Goal: Information Seeking & Learning: Learn about a topic

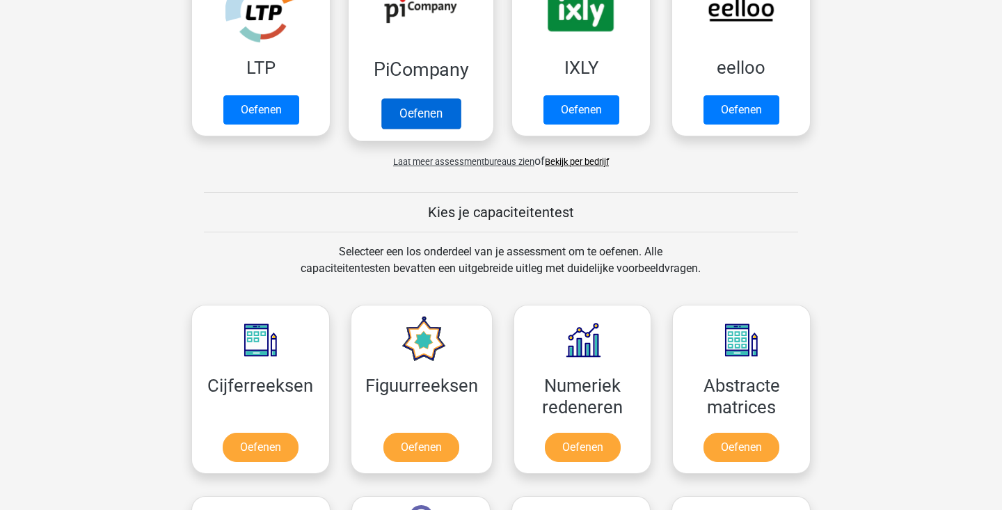
scroll to position [472, 0]
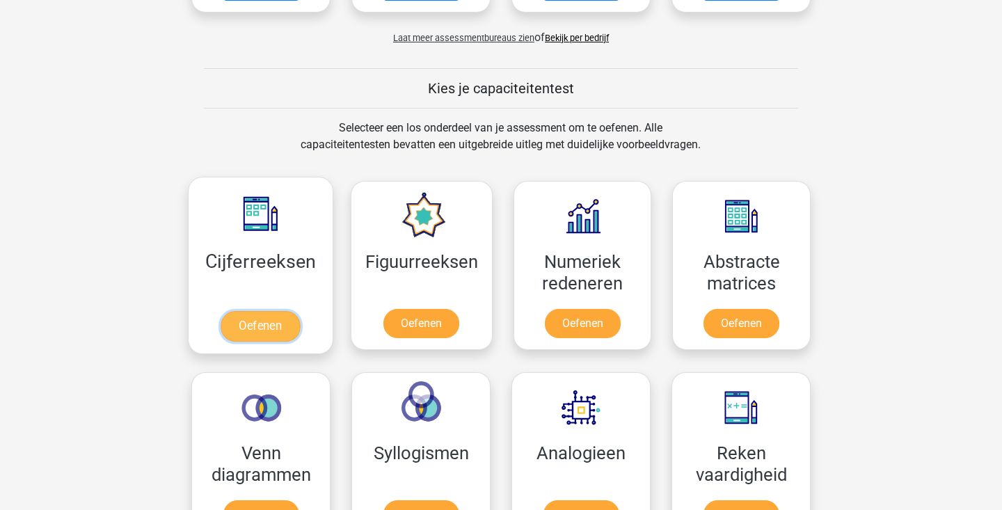
click at [287, 321] on link "Oefenen" at bounding box center [260, 326] width 79 height 31
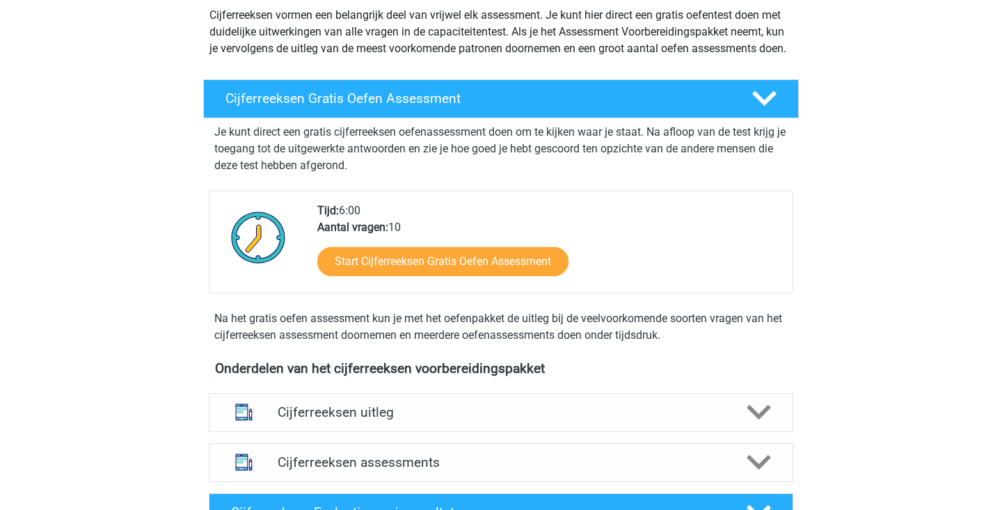
scroll to position [232, 0]
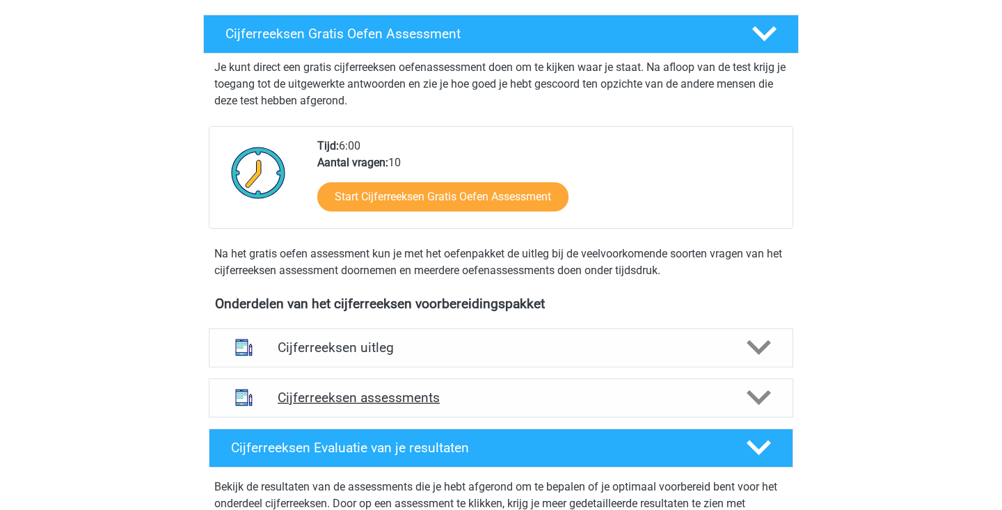
click at [758, 406] on icon at bounding box center [759, 397] width 24 height 24
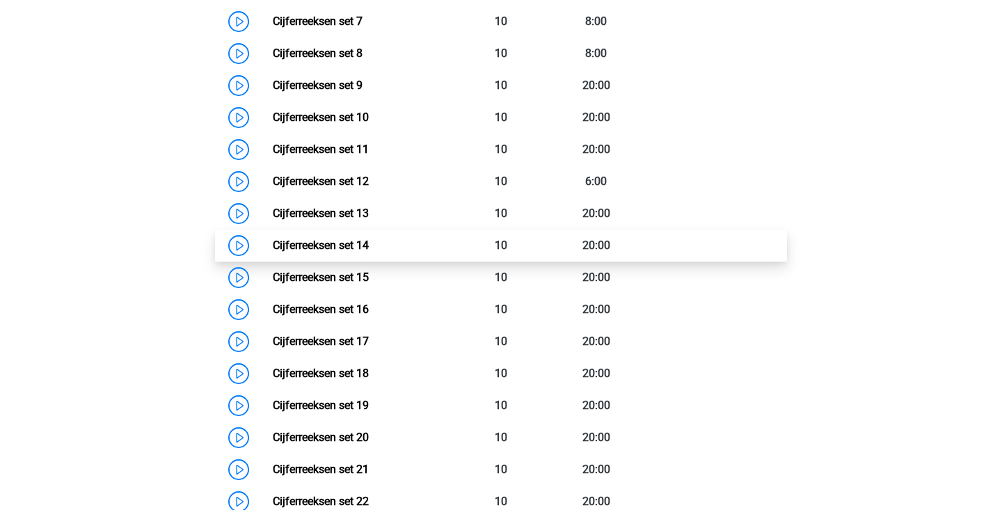
scroll to position [923, 0]
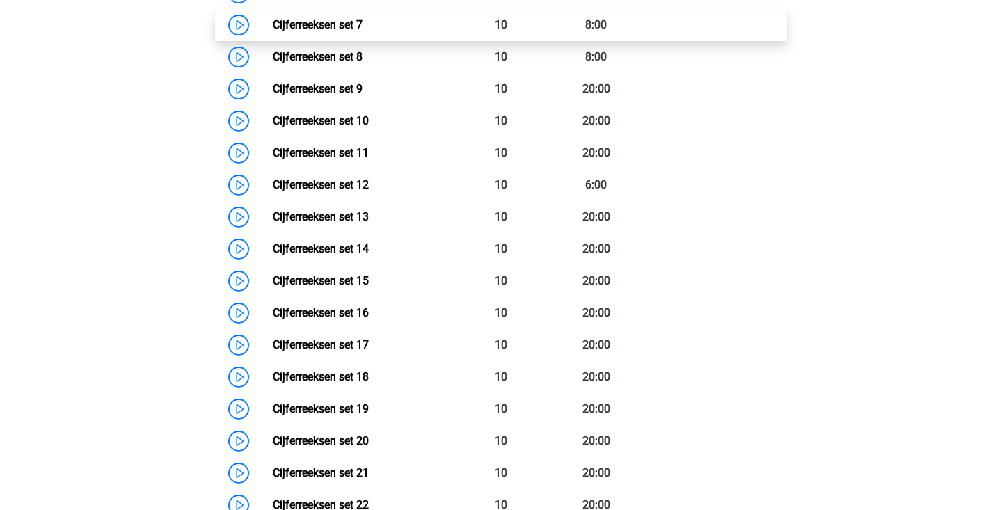
click at [273, 31] on link "Cijferreeksen set 7" at bounding box center [318, 24] width 90 height 13
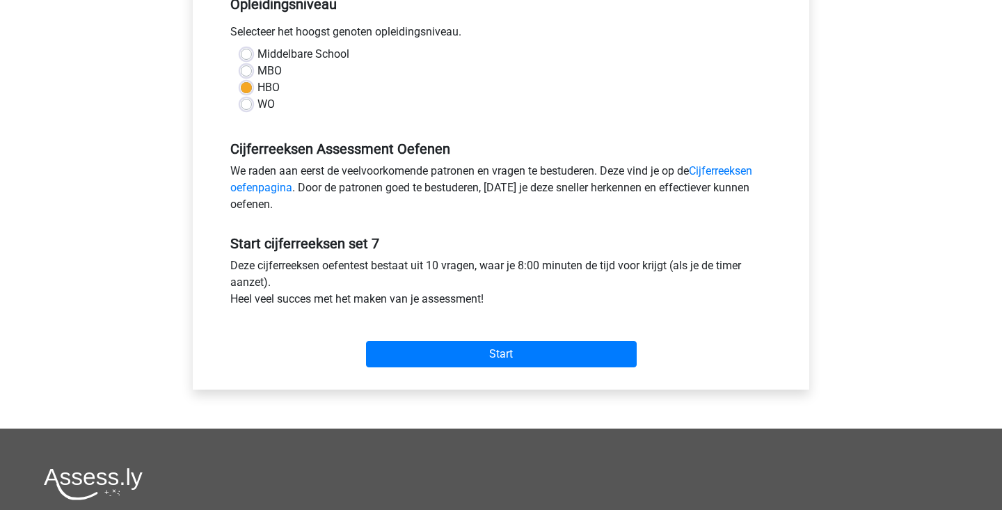
scroll to position [481, 0]
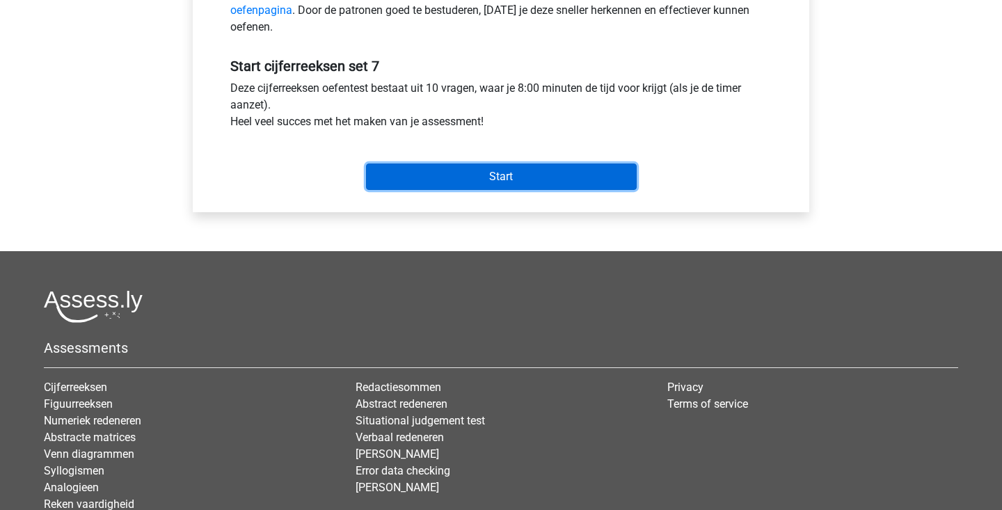
click at [522, 181] on input "Start" at bounding box center [501, 177] width 271 height 26
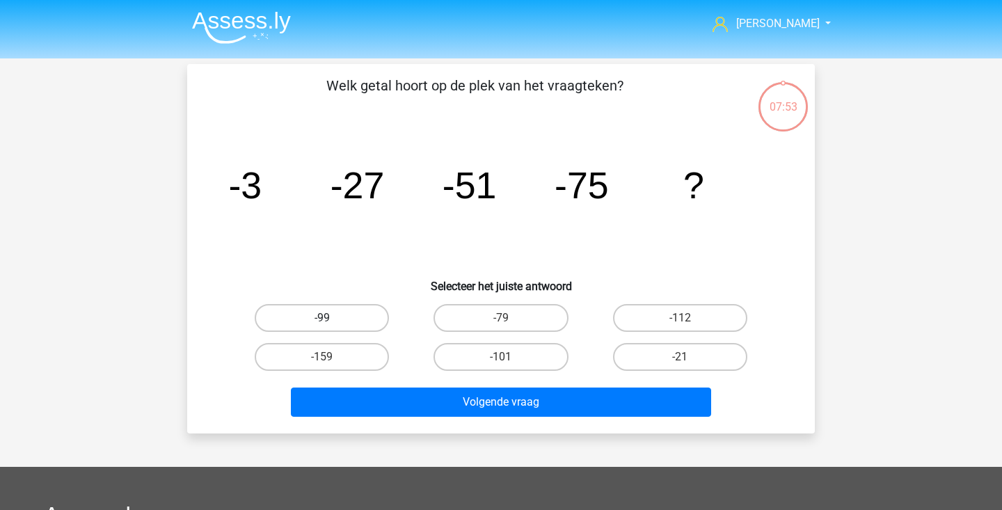
click at [365, 310] on label "-99" at bounding box center [322, 318] width 134 height 28
click at [331, 318] on input "-99" at bounding box center [326, 322] width 9 height 9
radio input "true"
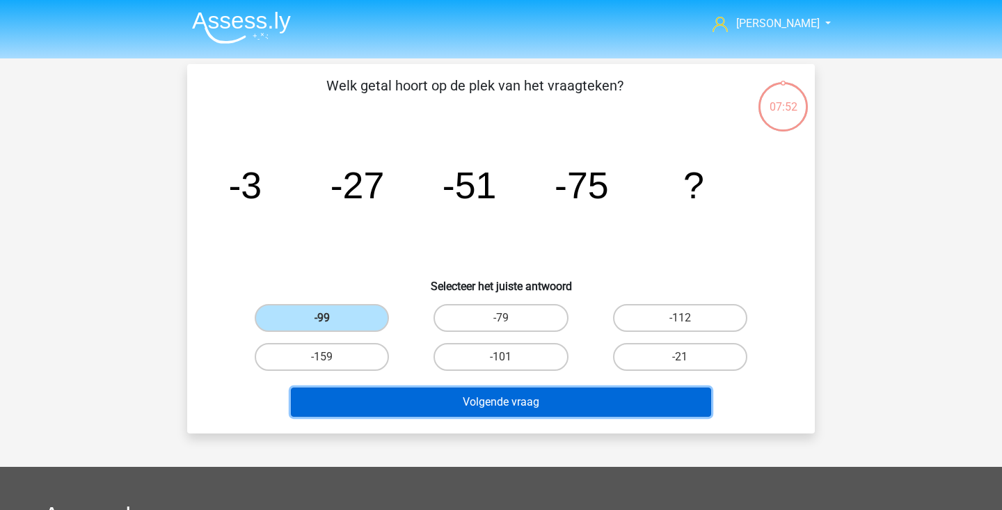
click at [442, 401] on button "Volgende vraag" at bounding box center [501, 402] width 421 height 29
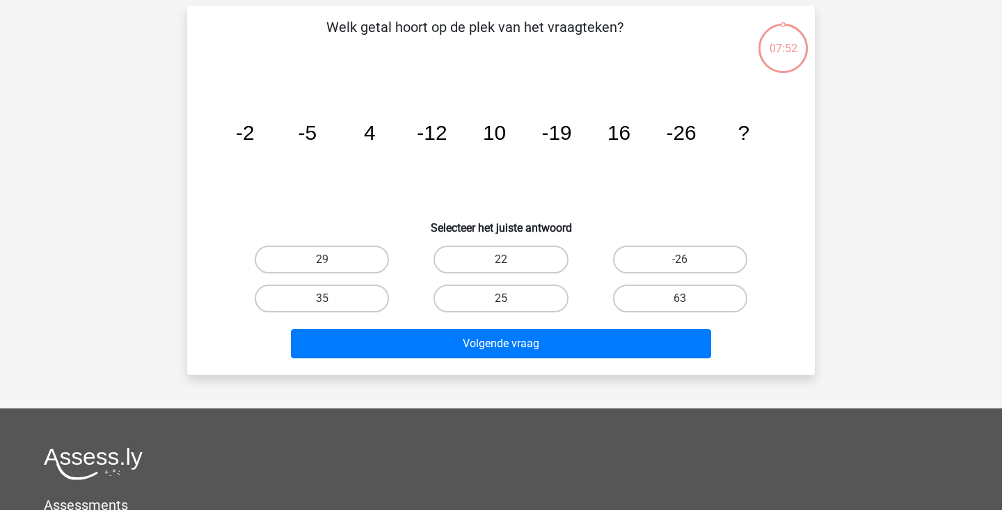
scroll to position [64, 0]
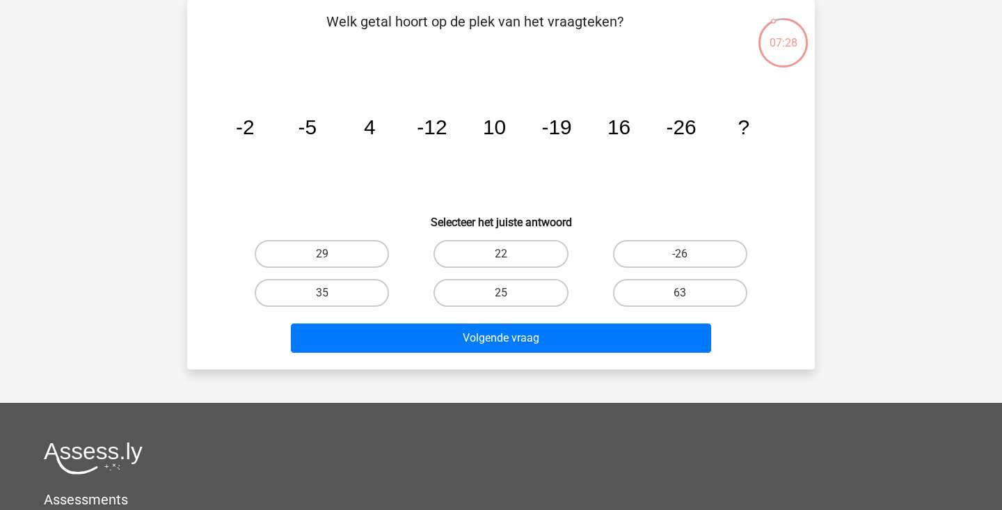
click at [513, 269] on div "22" at bounding box center [500, 253] width 179 height 39
click at [524, 252] on label "22" at bounding box center [500, 254] width 134 height 28
click at [510, 254] on input "22" at bounding box center [505, 258] width 9 height 9
radio input "true"
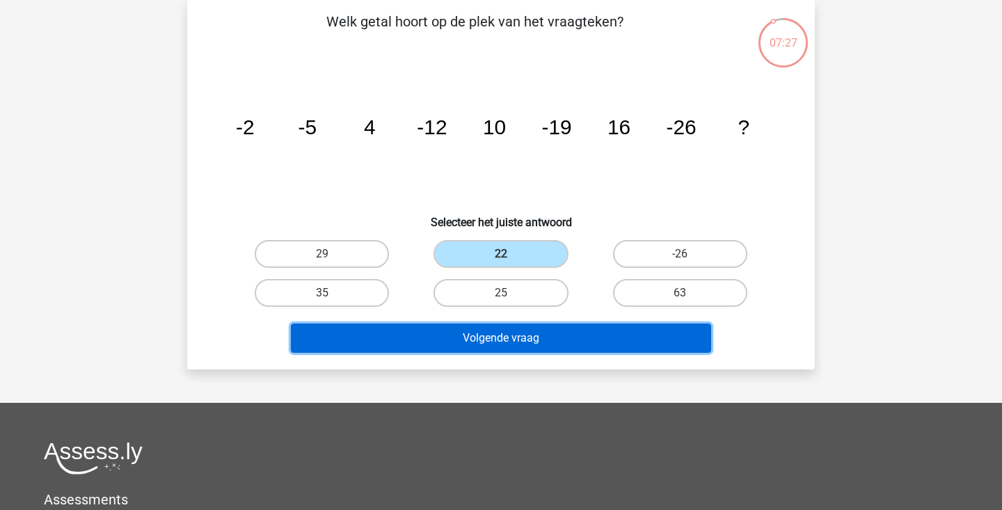
click at [501, 340] on button "Volgende vraag" at bounding box center [501, 338] width 421 height 29
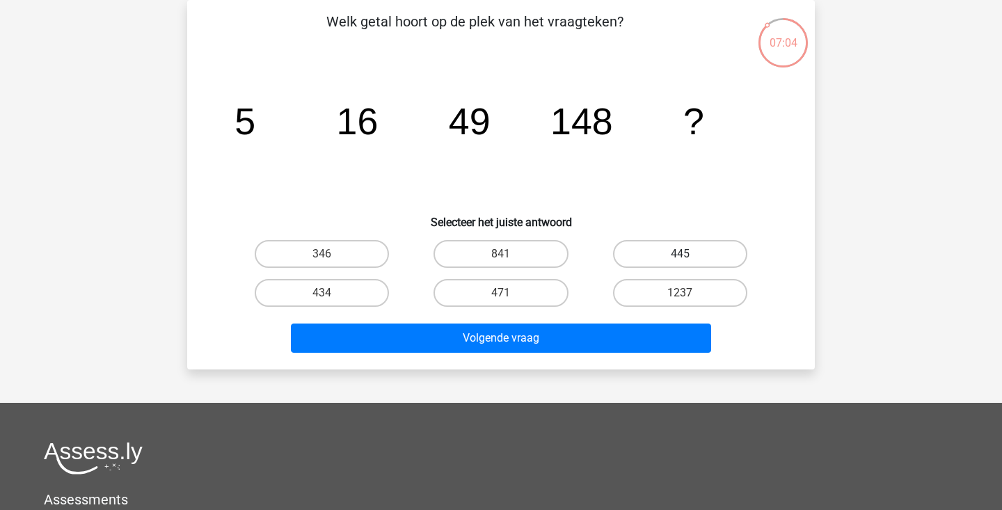
click at [674, 253] on label "445" at bounding box center [680, 254] width 134 height 28
click at [680, 254] on input "445" at bounding box center [684, 258] width 9 height 9
radio input "true"
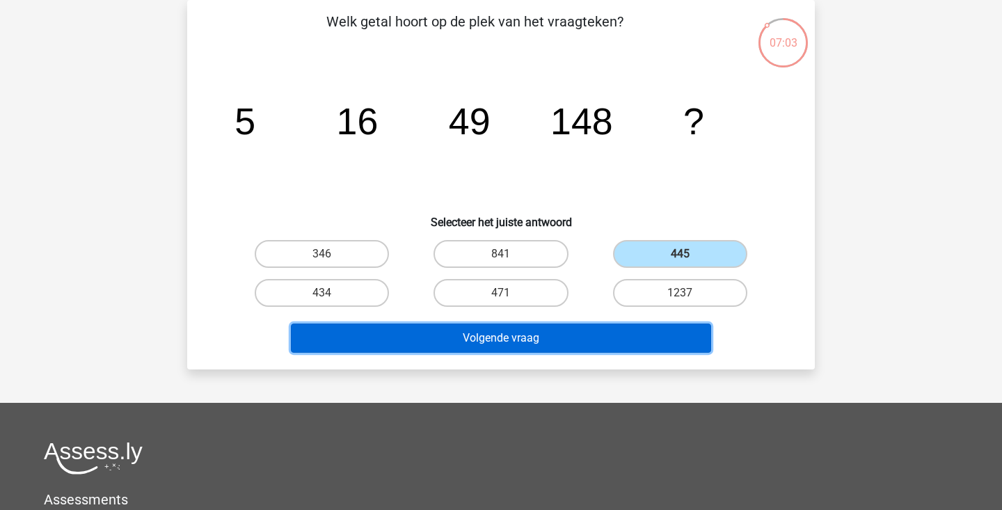
click at [601, 343] on button "Volgende vraag" at bounding box center [501, 338] width 421 height 29
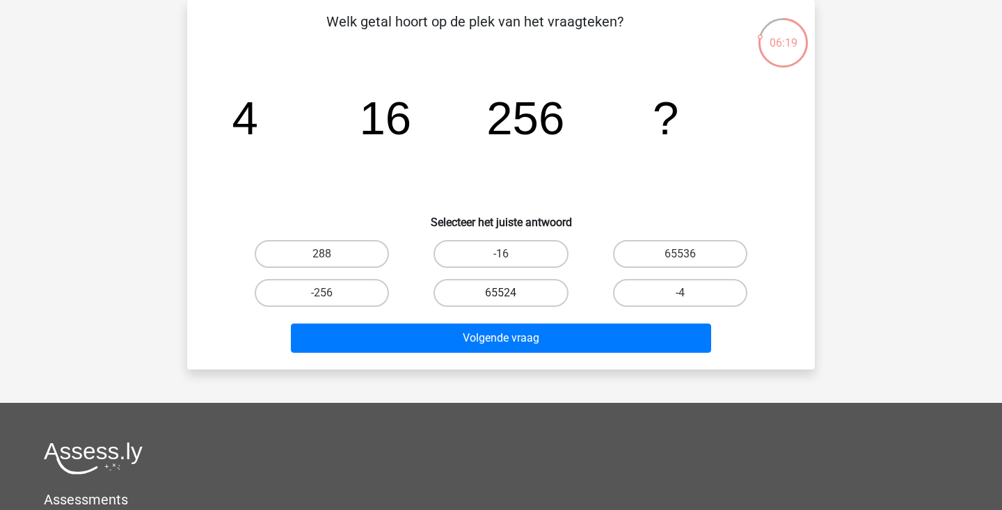
click at [541, 294] on label "65524" at bounding box center [500, 293] width 134 height 28
click at [510, 294] on input "65524" at bounding box center [505, 297] width 9 height 9
radio input "true"
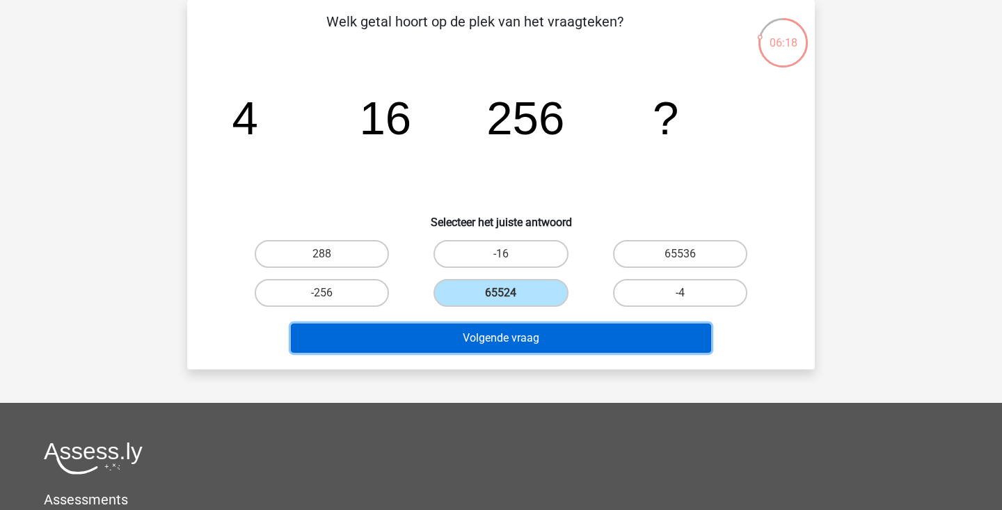
click at [541, 340] on button "Volgende vraag" at bounding box center [501, 338] width 421 height 29
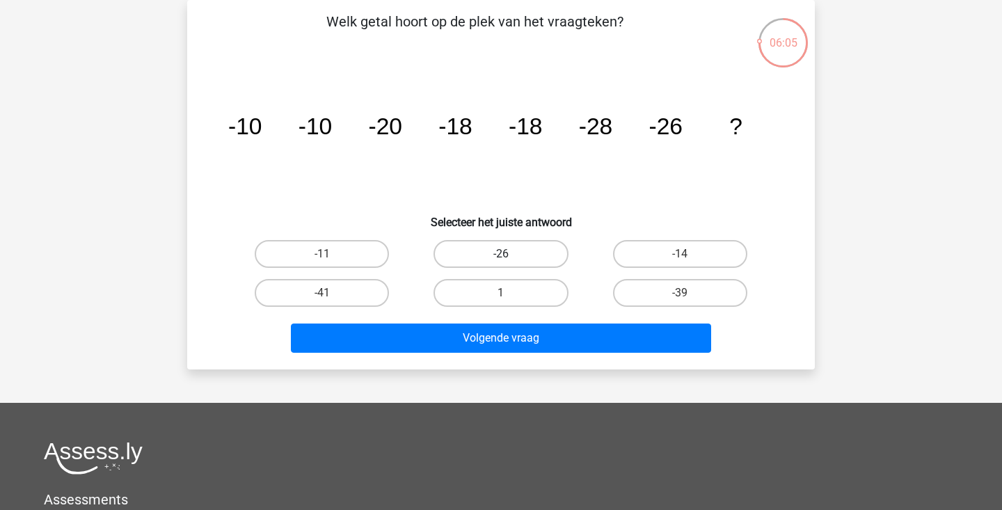
click at [509, 244] on label "-26" at bounding box center [500, 254] width 134 height 28
click at [509, 254] on input "-26" at bounding box center [505, 258] width 9 height 9
radio input "true"
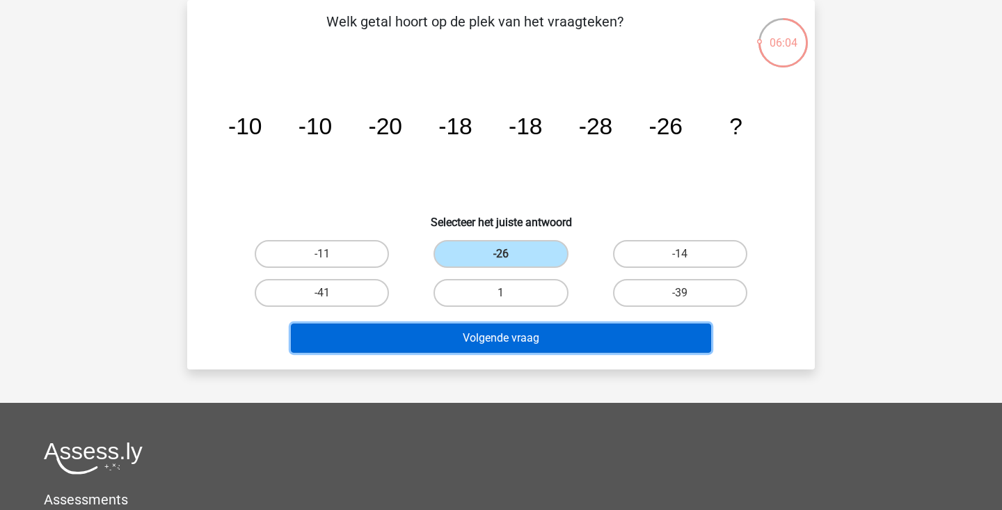
click at [497, 338] on button "Volgende vraag" at bounding box center [501, 338] width 421 height 29
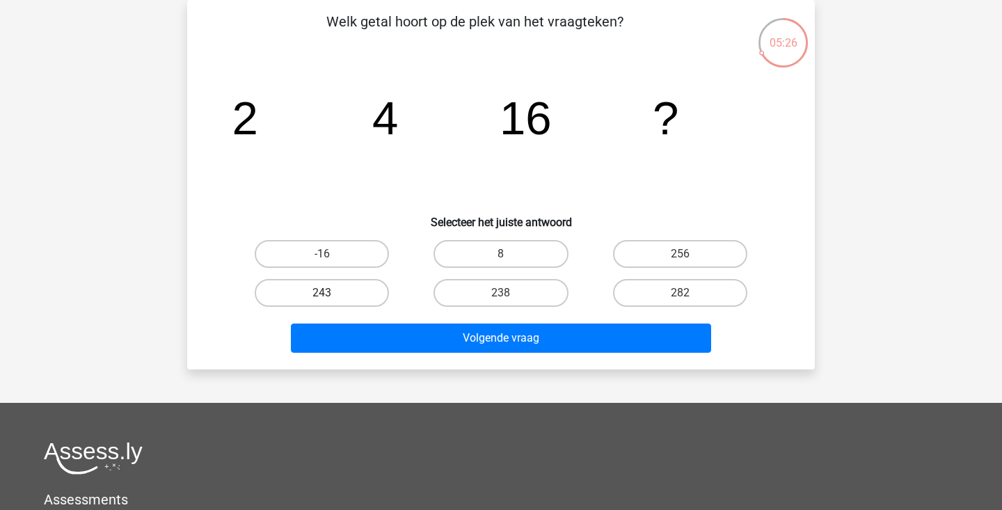
click at [376, 298] on label "243" at bounding box center [322, 293] width 134 height 28
click at [331, 298] on input "243" at bounding box center [326, 297] width 9 height 9
radio input "true"
click at [655, 259] on label "256" at bounding box center [680, 254] width 134 height 28
click at [680, 259] on input "256" at bounding box center [684, 258] width 9 height 9
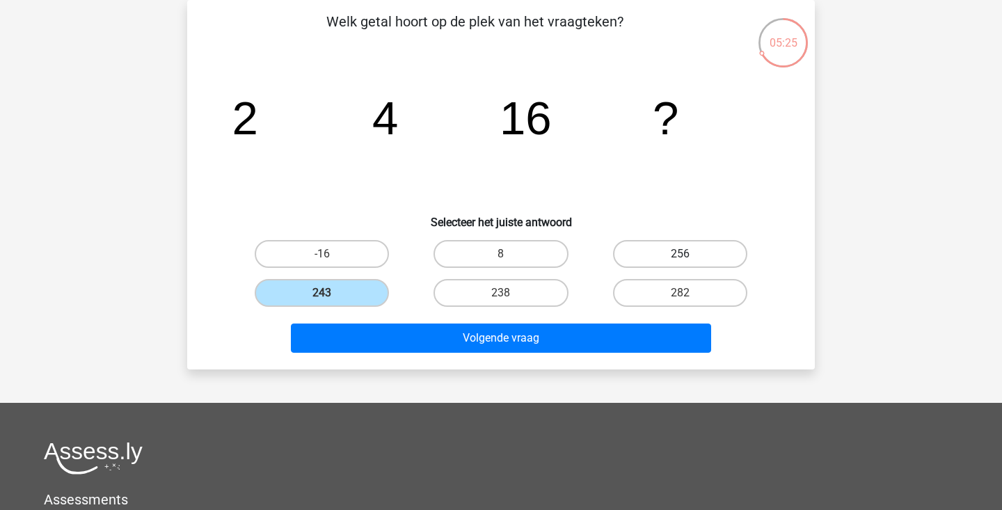
radio input "true"
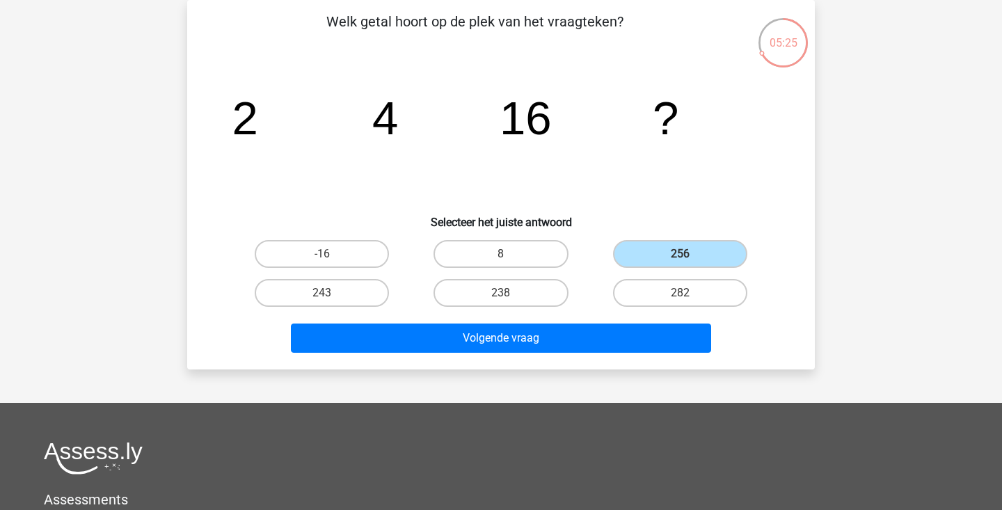
click at [607, 320] on div "Volgende vraag" at bounding box center [500, 335] width 583 height 46
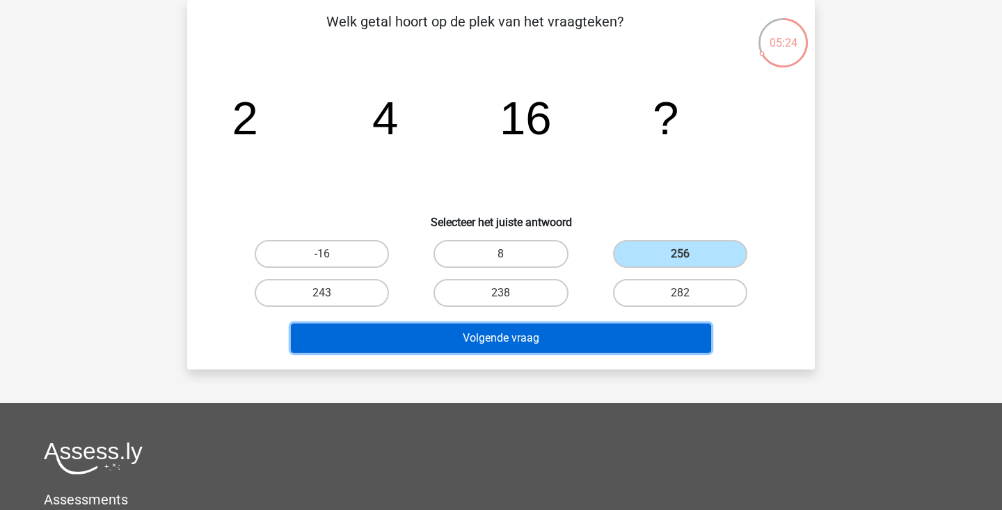
click at [586, 342] on button "Volgende vraag" at bounding box center [501, 338] width 421 height 29
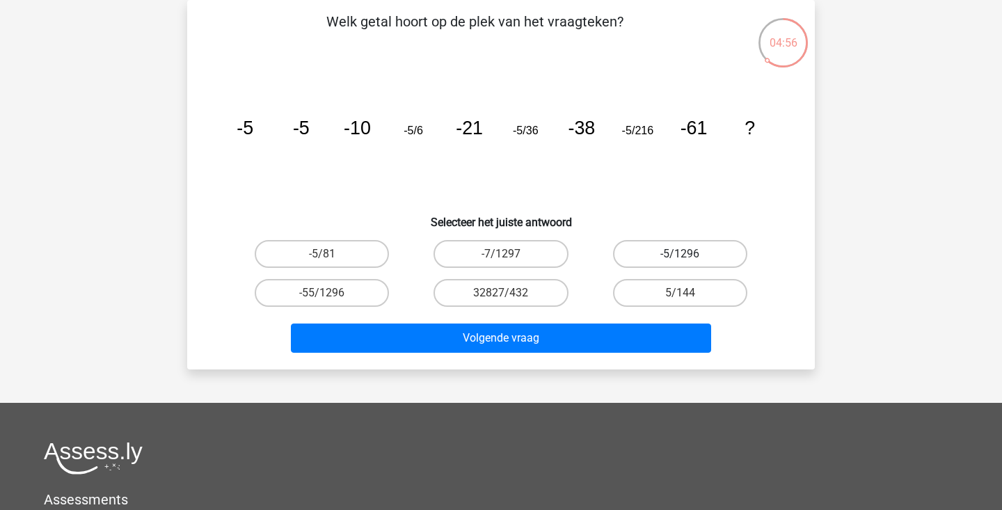
click at [638, 255] on label "-5/1296" at bounding box center [680, 254] width 134 height 28
click at [680, 255] on input "-5/1296" at bounding box center [684, 258] width 9 height 9
radio input "true"
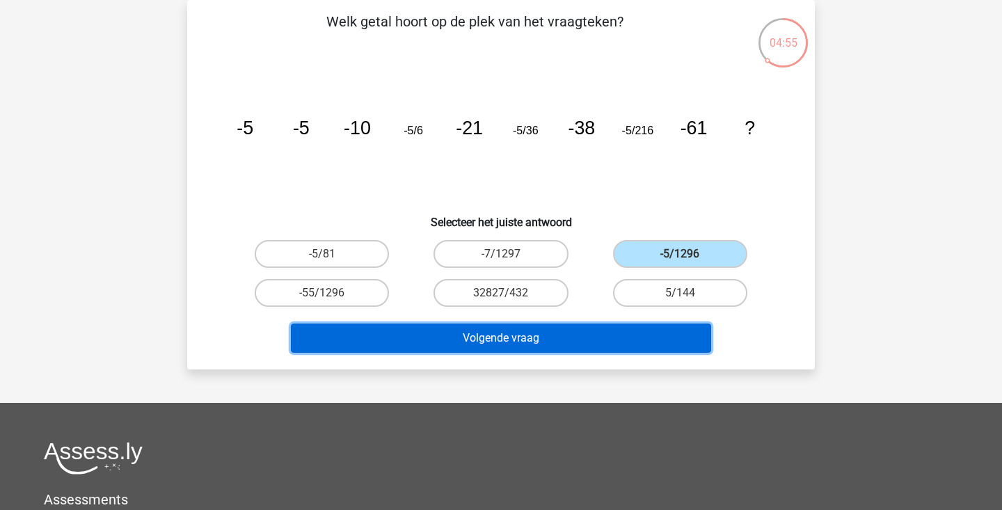
click at [615, 345] on button "Volgende vraag" at bounding box center [501, 338] width 421 height 29
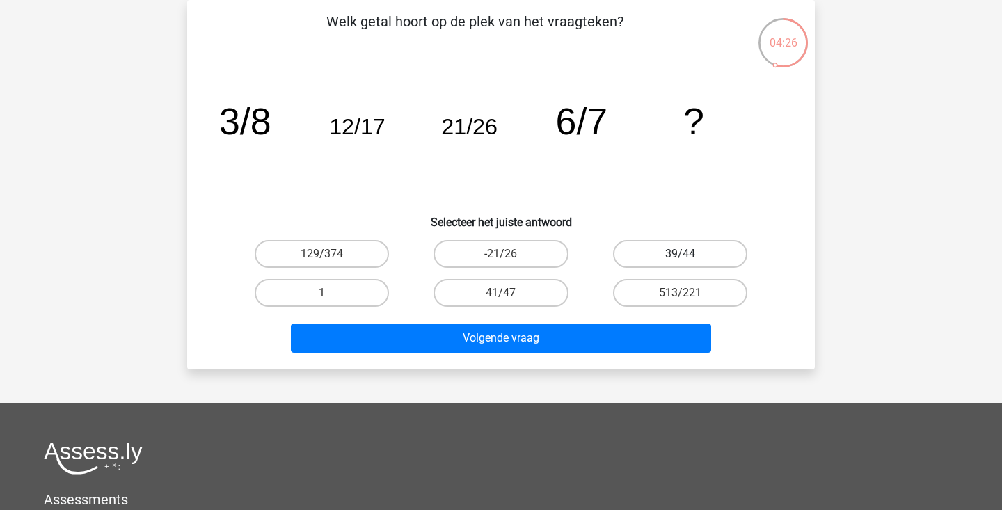
click at [628, 259] on label "39/44" at bounding box center [680, 254] width 134 height 28
click at [680, 259] on input "39/44" at bounding box center [684, 258] width 9 height 9
radio input "true"
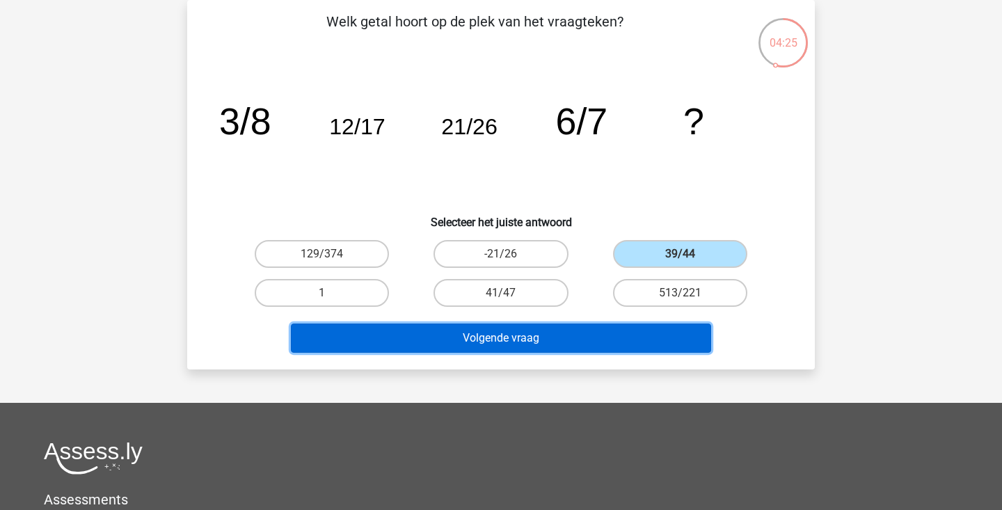
click at [593, 335] on button "Volgende vraag" at bounding box center [501, 338] width 421 height 29
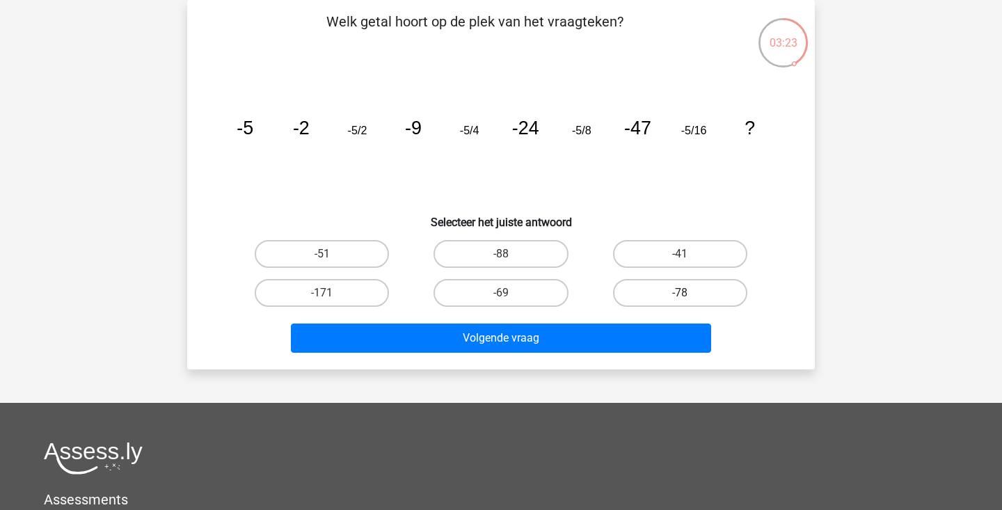
click at [639, 289] on label "-78" at bounding box center [680, 293] width 134 height 28
click at [680, 293] on input "-78" at bounding box center [684, 297] width 9 height 9
radio input "true"
click at [599, 312] on div "Volgende vraag" at bounding box center [500, 335] width 583 height 46
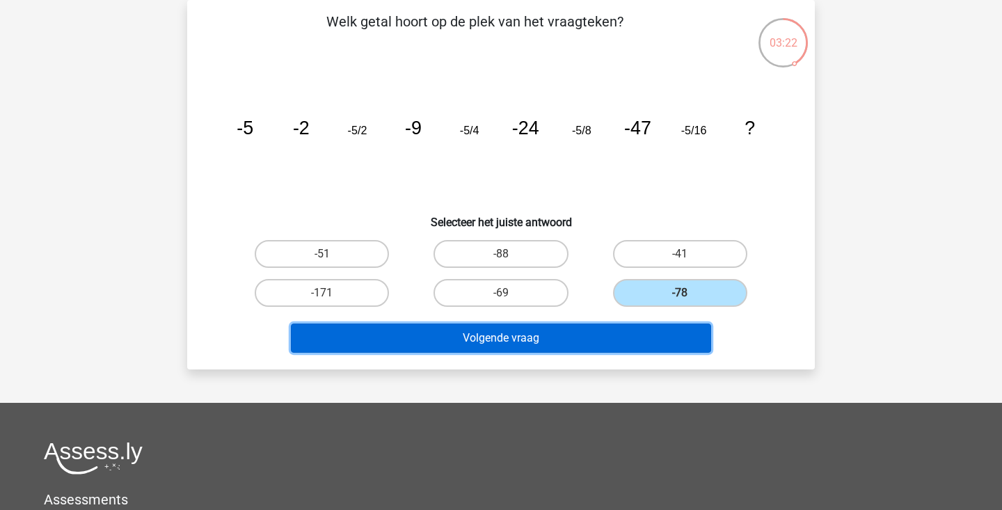
click at [580, 329] on button "Volgende vraag" at bounding box center [501, 338] width 421 height 29
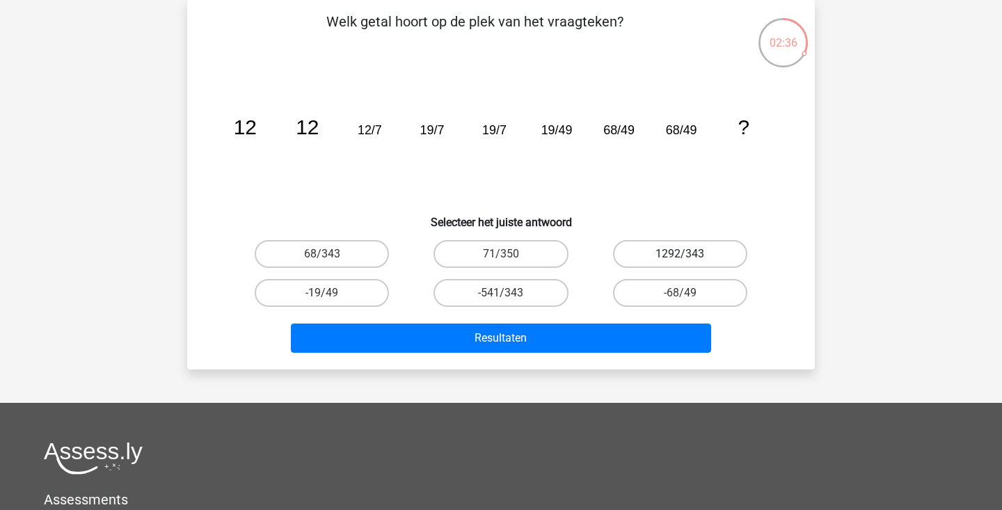
click at [620, 257] on label "1292/343" at bounding box center [680, 254] width 134 height 28
click at [680, 257] on input "1292/343" at bounding box center [684, 258] width 9 height 9
radio input "true"
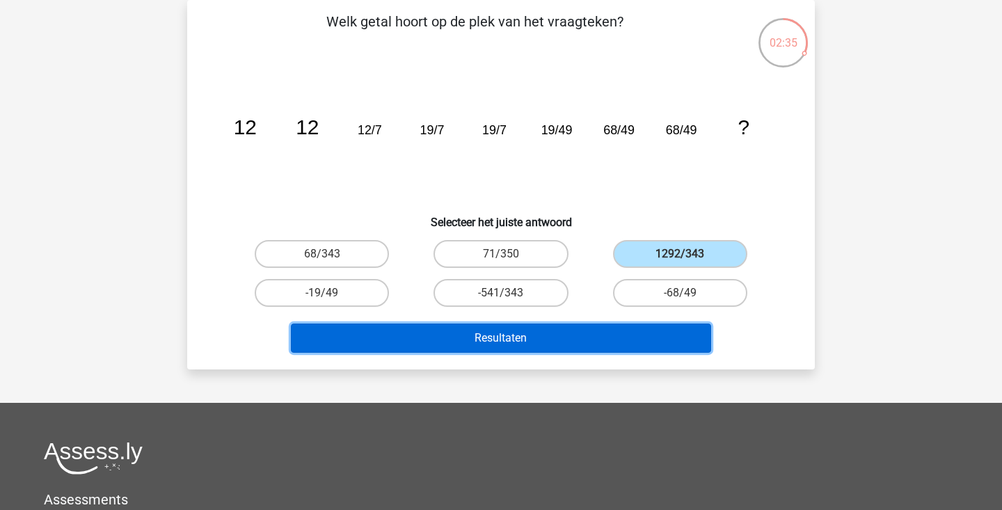
click at [603, 333] on button "Resultaten" at bounding box center [501, 338] width 421 height 29
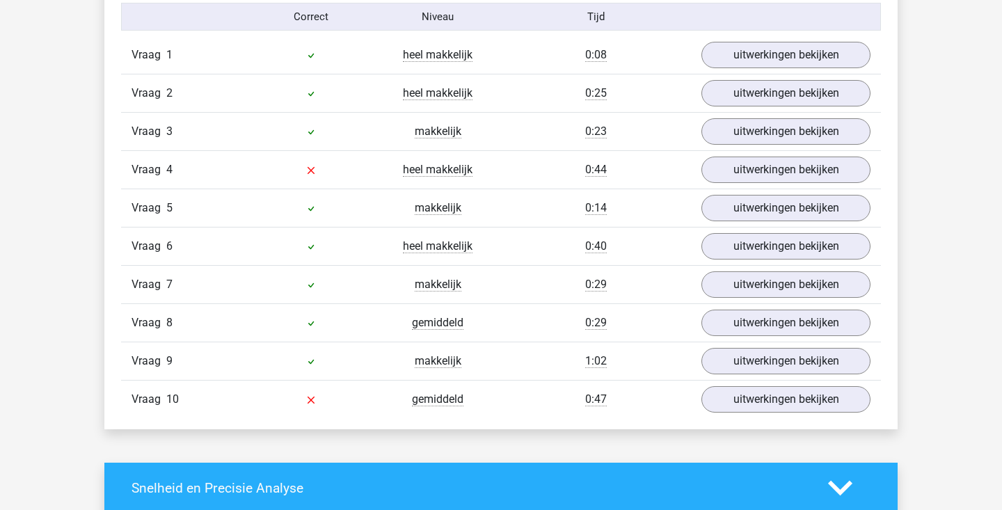
scroll to position [921, 0]
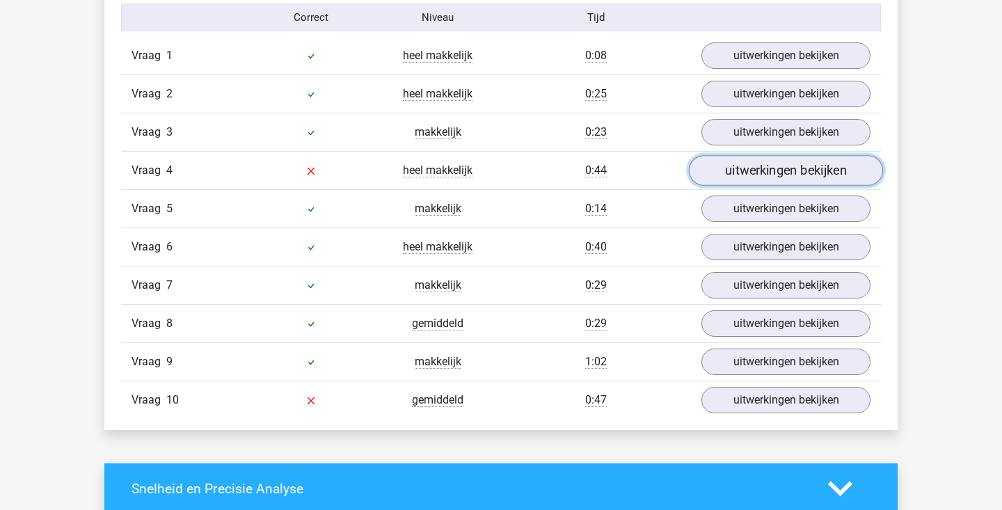
click at [758, 168] on link "uitwerkingen bekijken" at bounding box center [786, 170] width 194 height 31
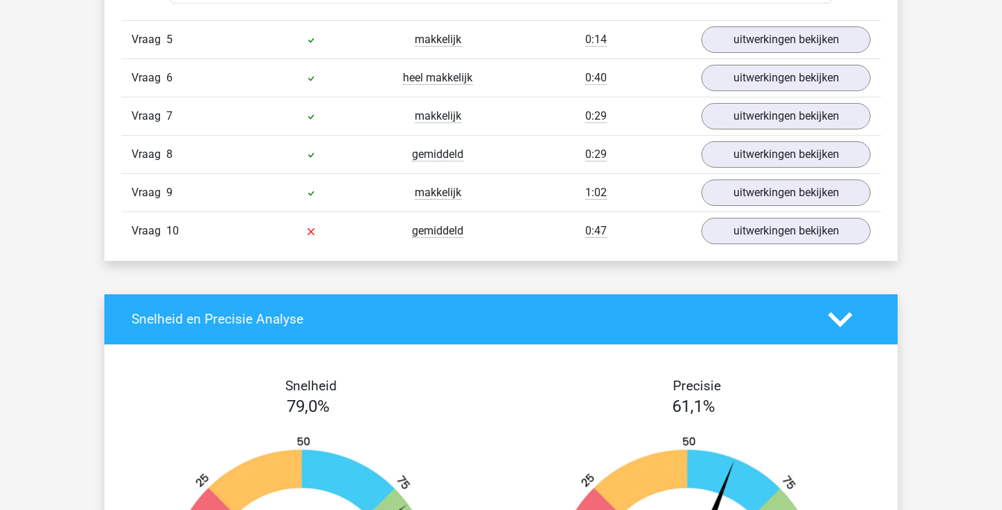
scroll to position [1849, 0]
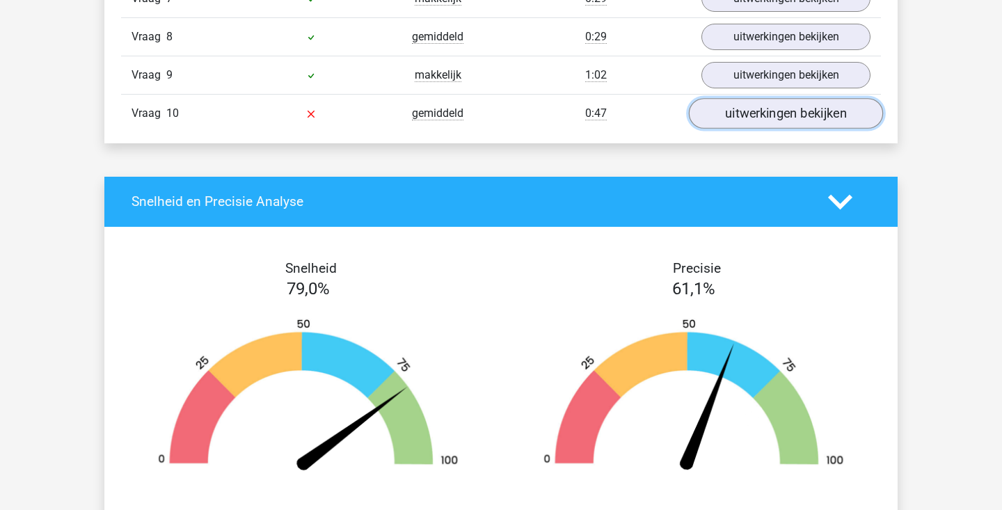
click at [780, 105] on link "uitwerkingen bekijken" at bounding box center [786, 113] width 194 height 31
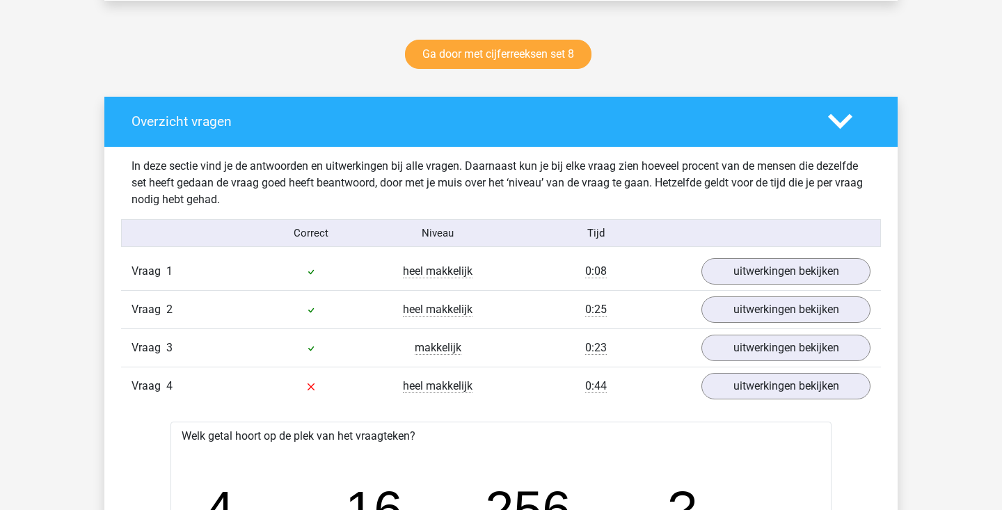
scroll to position [0, 0]
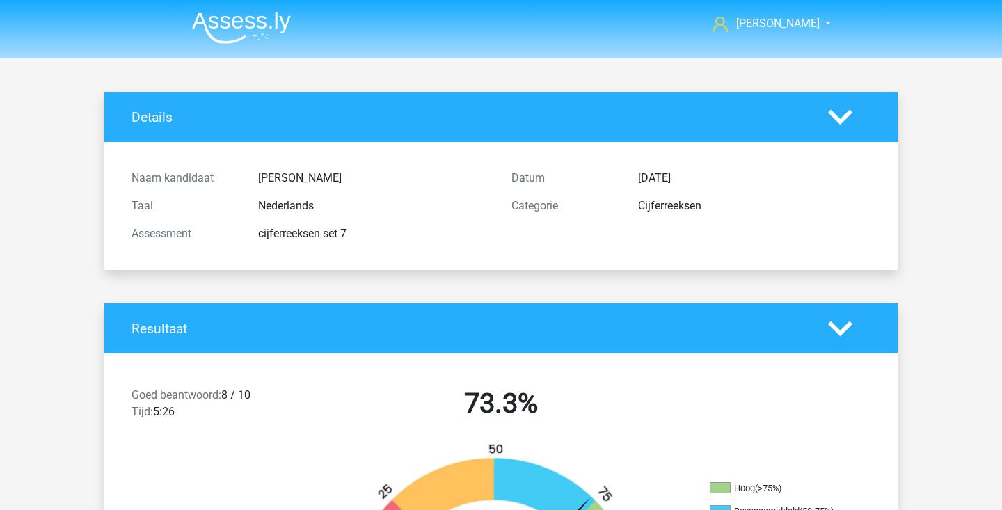
click at [253, 19] on img at bounding box center [241, 27] width 99 height 33
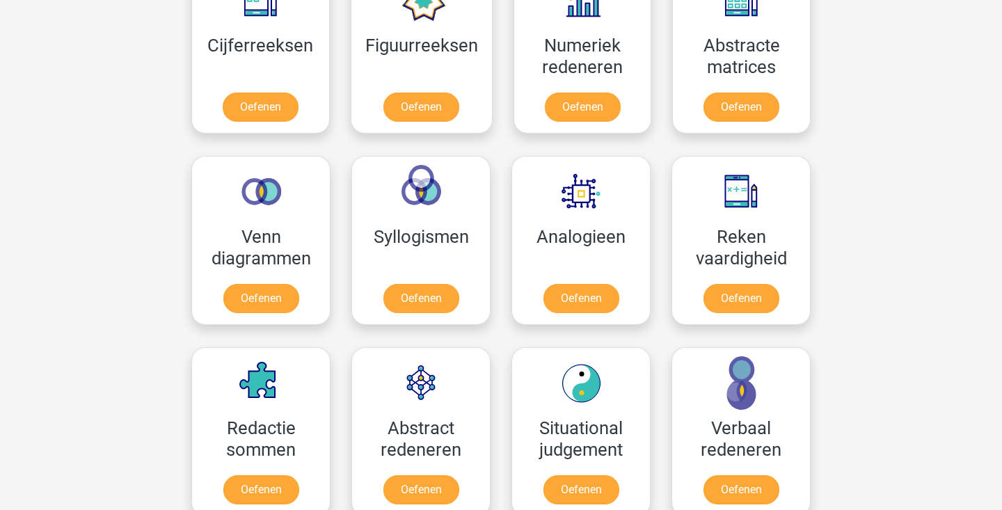
scroll to position [590, 0]
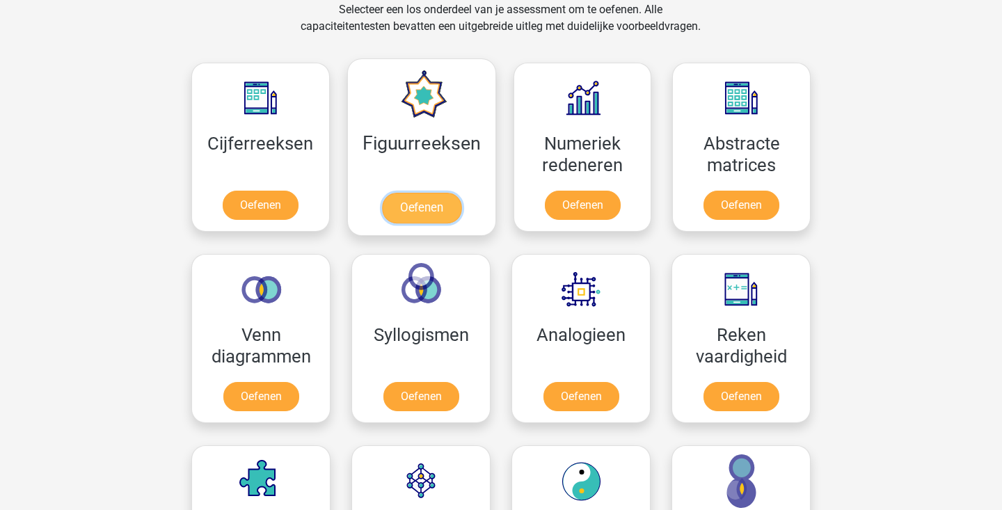
click at [422, 209] on link "Oefenen" at bounding box center [420, 208] width 79 height 31
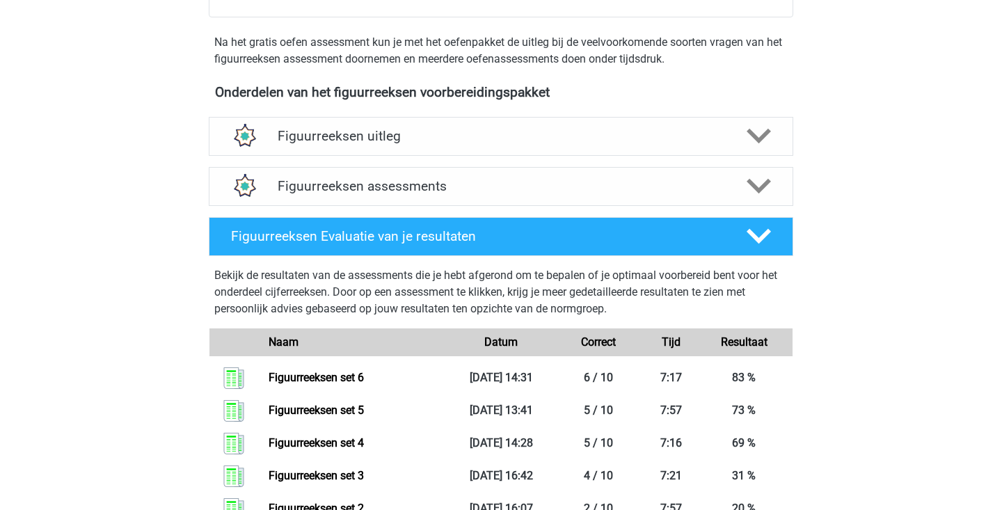
scroll to position [410, 0]
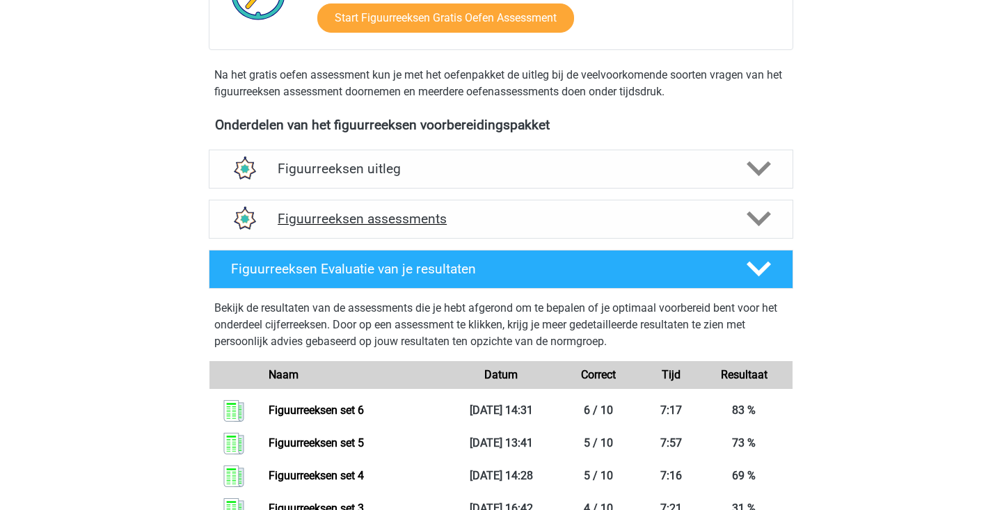
click at [647, 216] on h4 "Figuurreeksen assessments" at bounding box center [501, 219] width 447 height 16
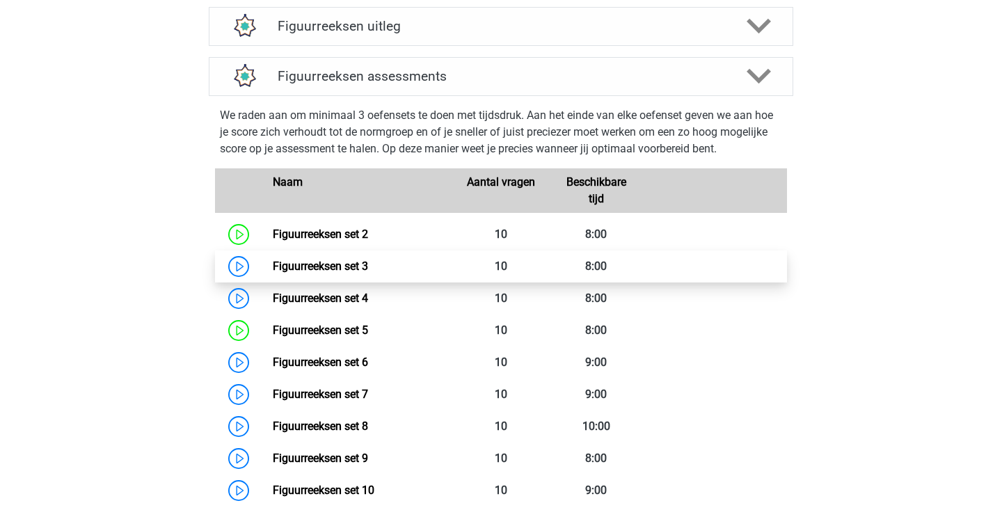
scroll to position [552, 0]
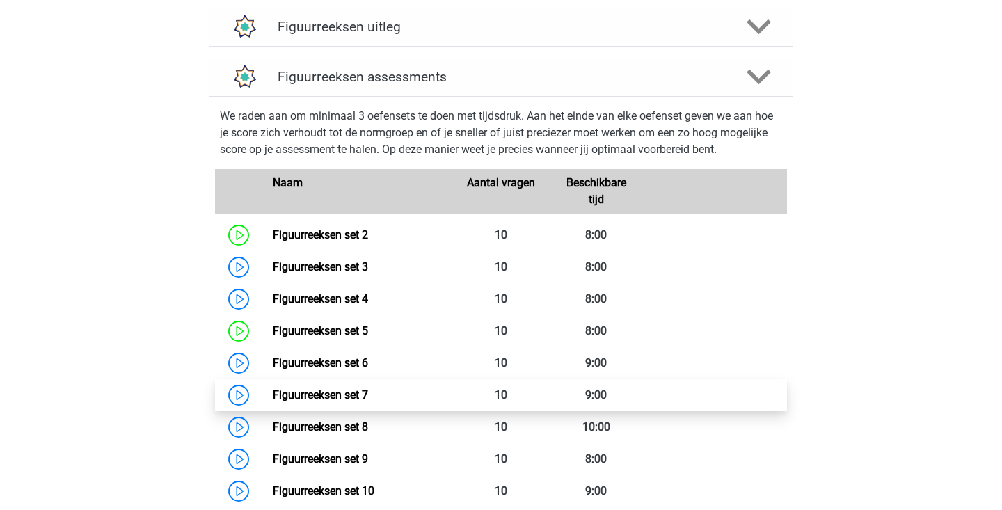
click at [273, 399] on link "Figuurreeksen set 7" at bounding box center [320, 394] width 95 height 13
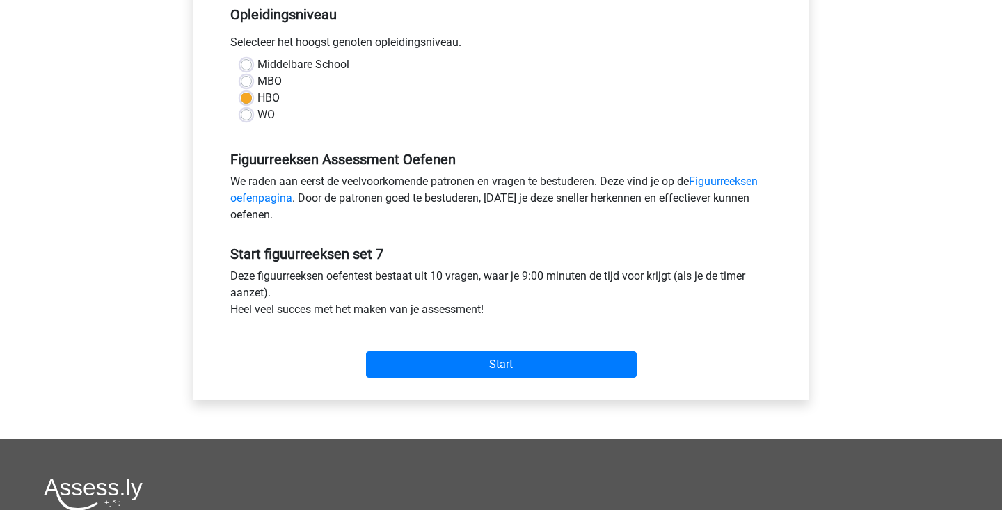
scroll to position [458, 0]
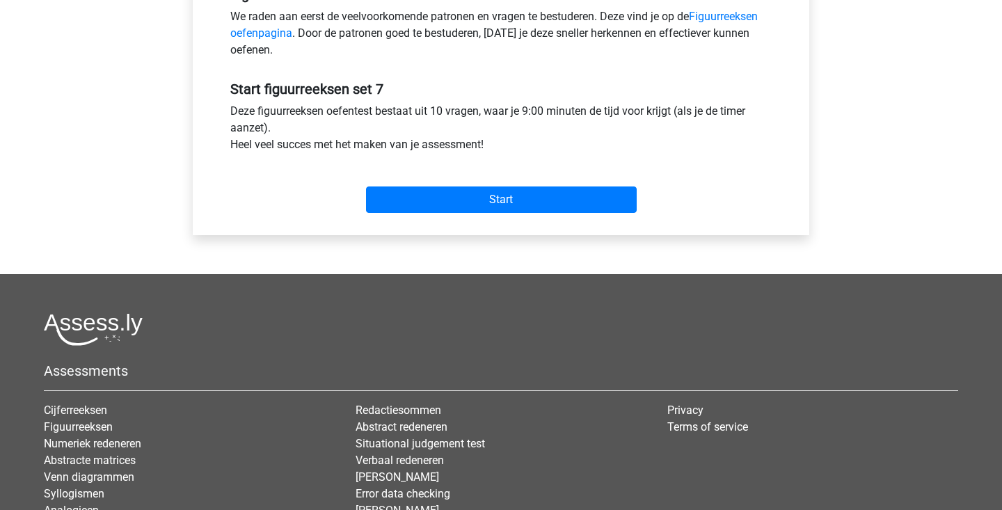
click at [544, 182] on div "Start" at bounding box center [501, 188] width 562 height 49
click at [504, 186] on div "Start" at bounding box center [501, 188] width 562 height 49
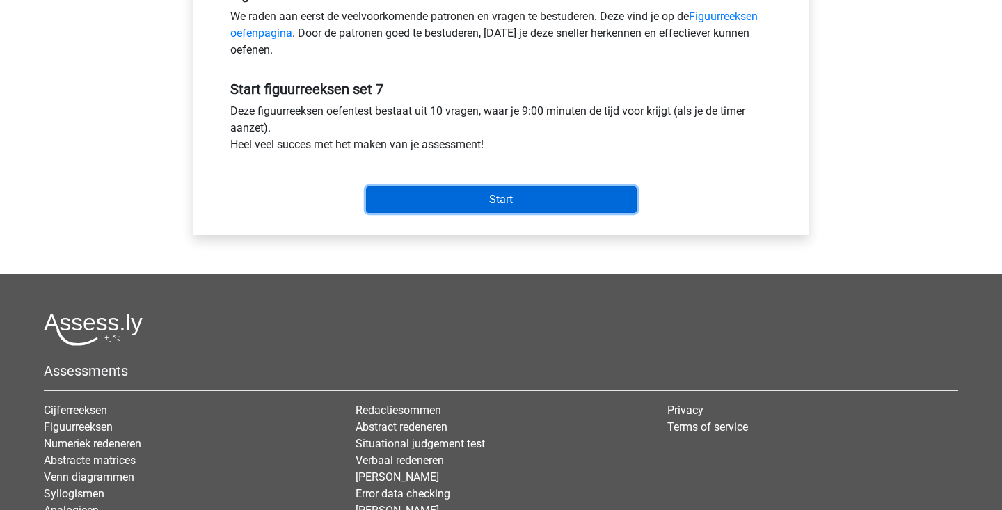
click at [493, 196] on input "Start" at bounding box center [501, 199] width 271 height 26
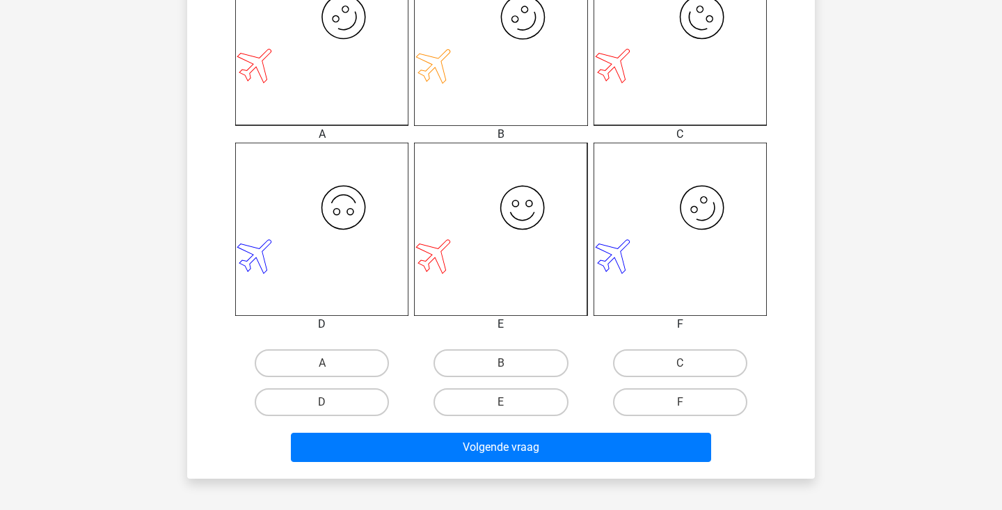
scroll to position [442, 0]
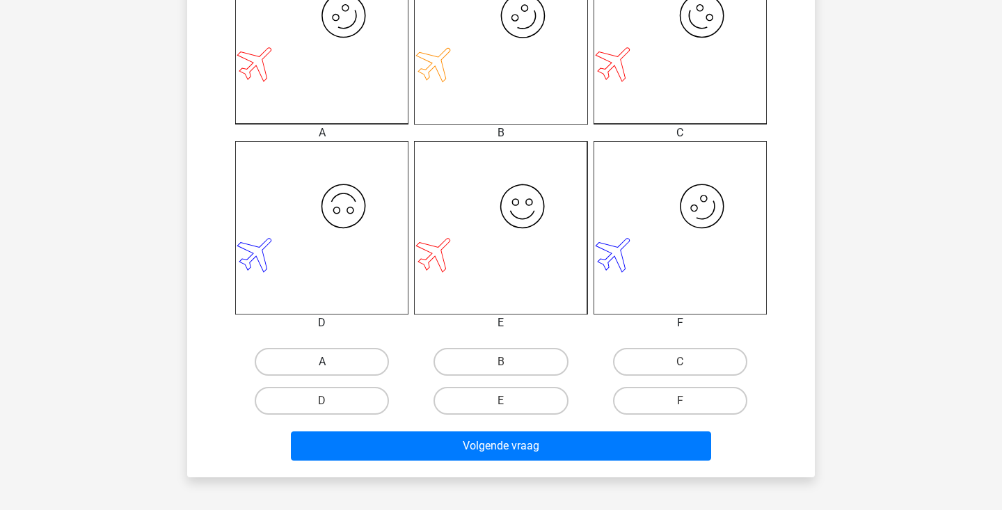
click at [369, 369] on label "A" at bounding box center [322, 362] width 134 height 28
click at [331, 369] on input "A" at bounding box center [326, 366] width 9 height 9
radio input "true"
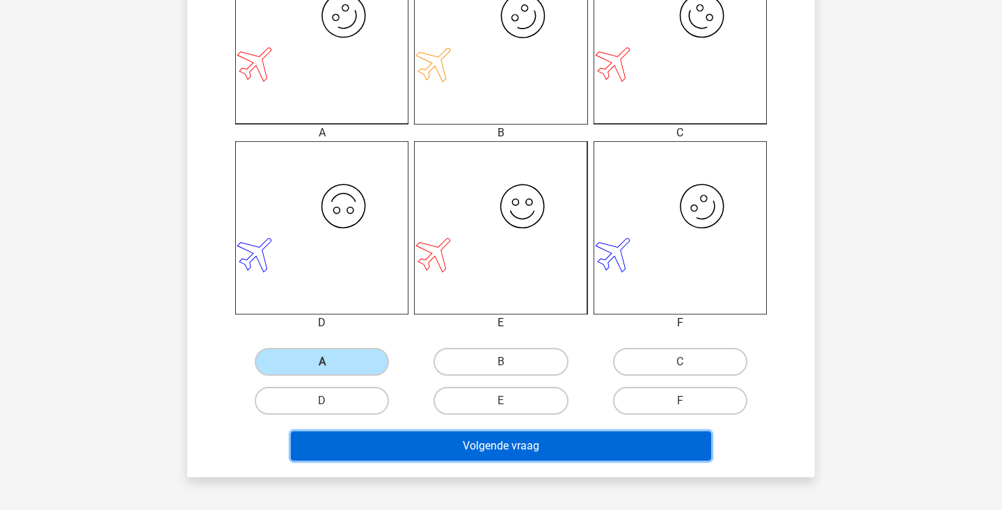
click at [418, 449] on button "Volgende vraag" at bounding box center [501, 445] width 421 height 29
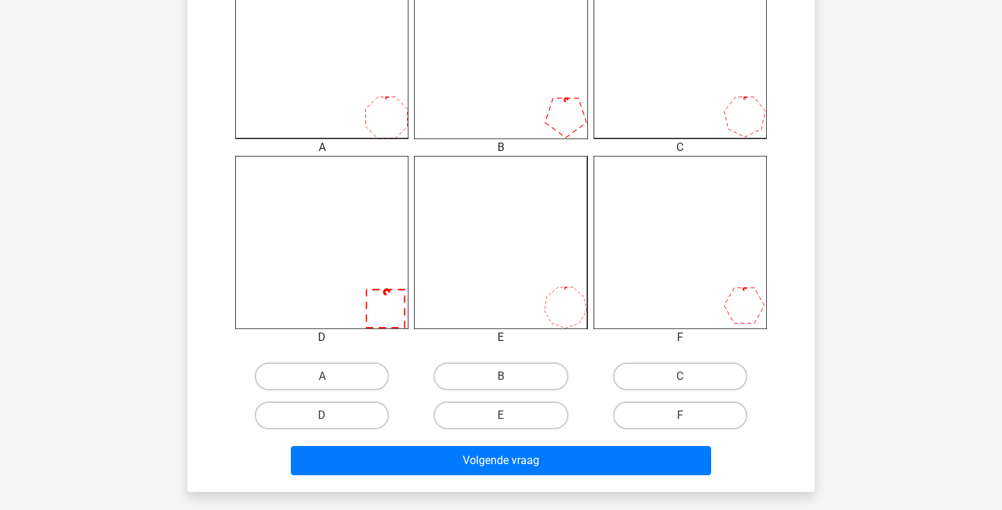
scroll to position [429, 0]
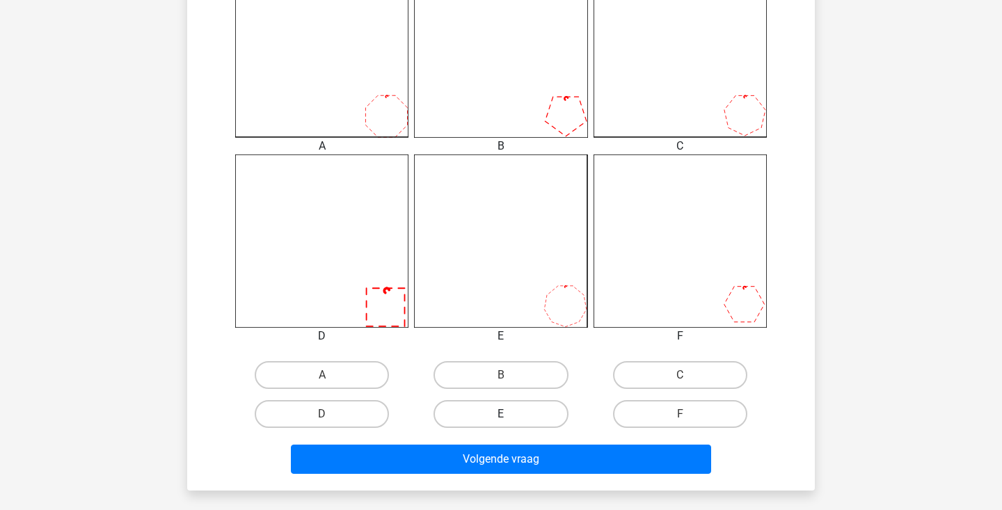
click at [524, 413] on label "E" at bounding box center [500, 414] width 134 height 28
click at [510, 414] on input "E" at bounding box center [505, 418] width 9 height 9
radio input "true"
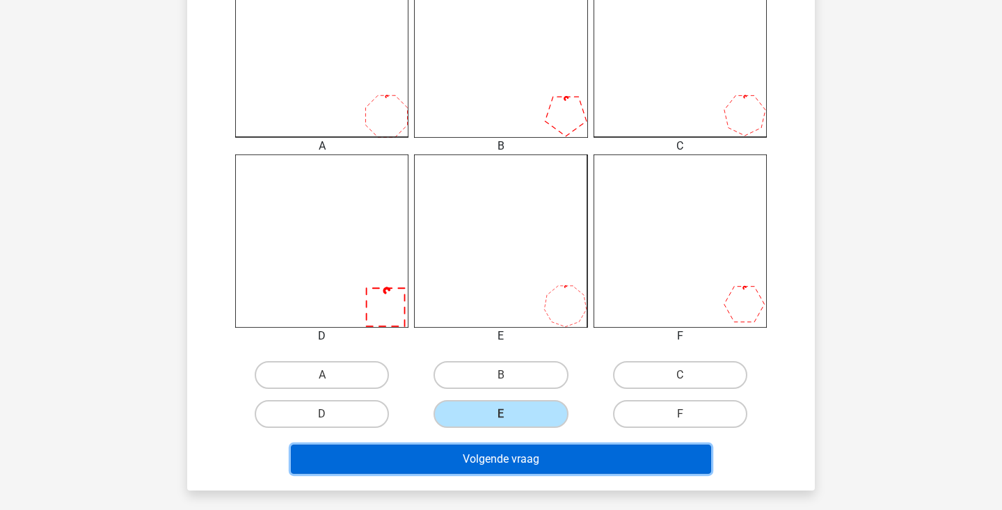
click at [516, 456] on button "Volgende vraag" at bounding box center [501, 459] width 421 height 29
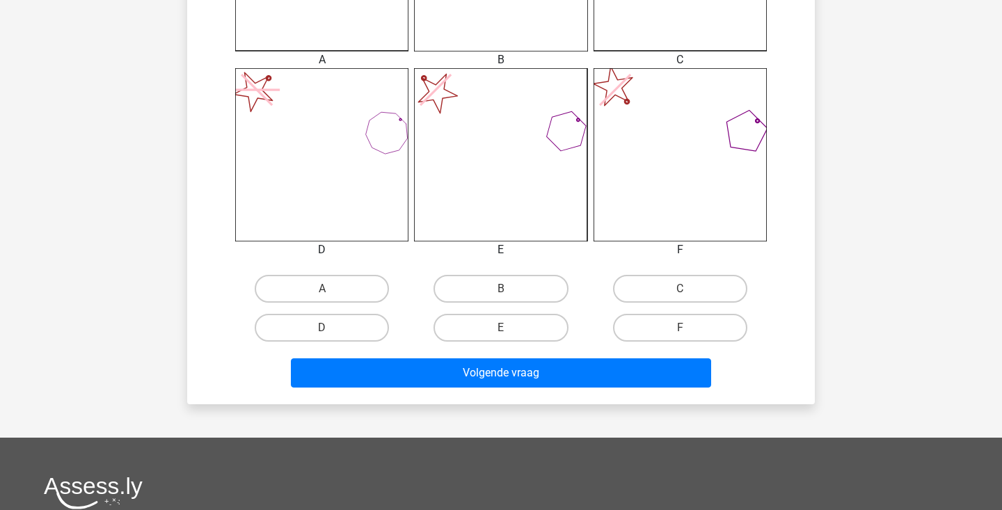
scroll to position [516, 0]
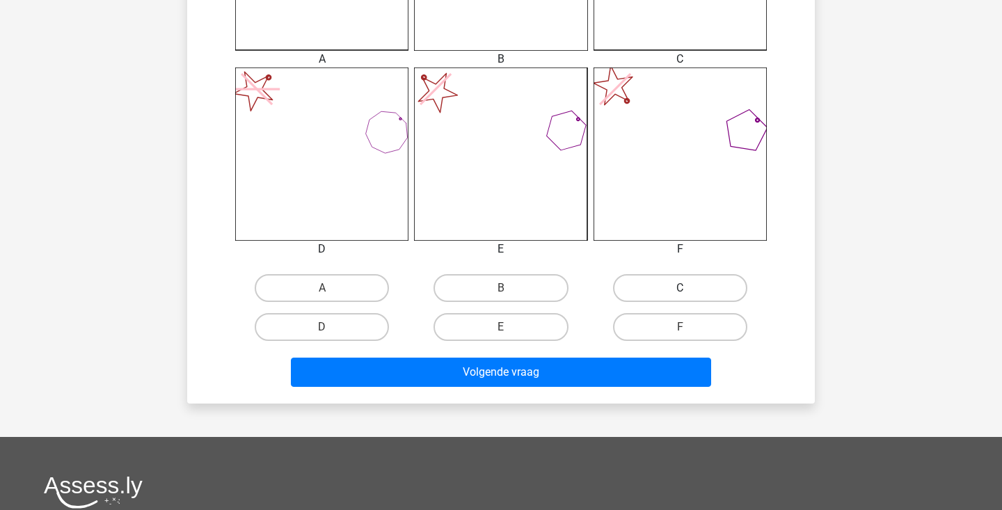
click at [657, 279] on label "C" at bounding box center [680, 288] width 134 height 28
click at [680, 288] on input "C" at bounding box center [684, 292] width 9 height 9
radio input "true"
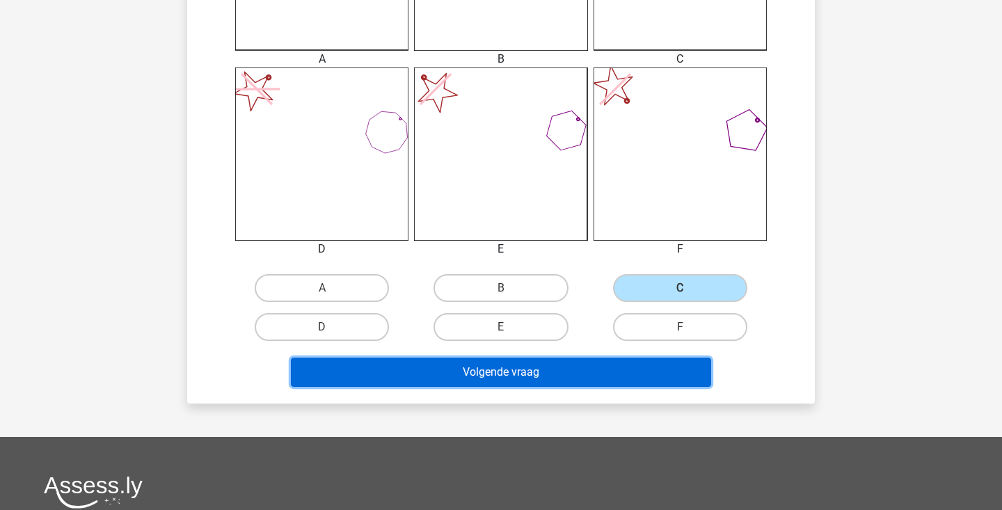
click at [557, 379] on button "Volgende vraag" at bounding box center [501, 372] width 421 height 29
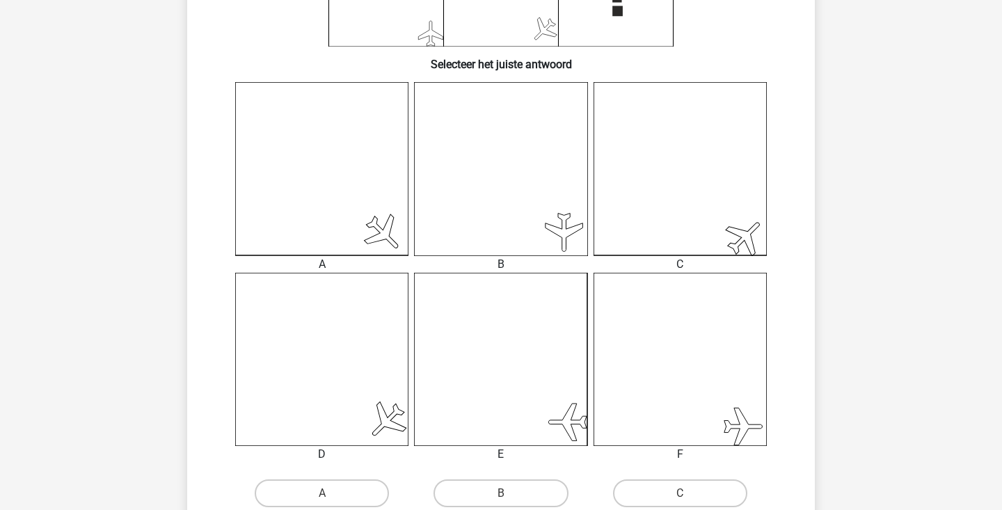
scroll to position [363, 0]
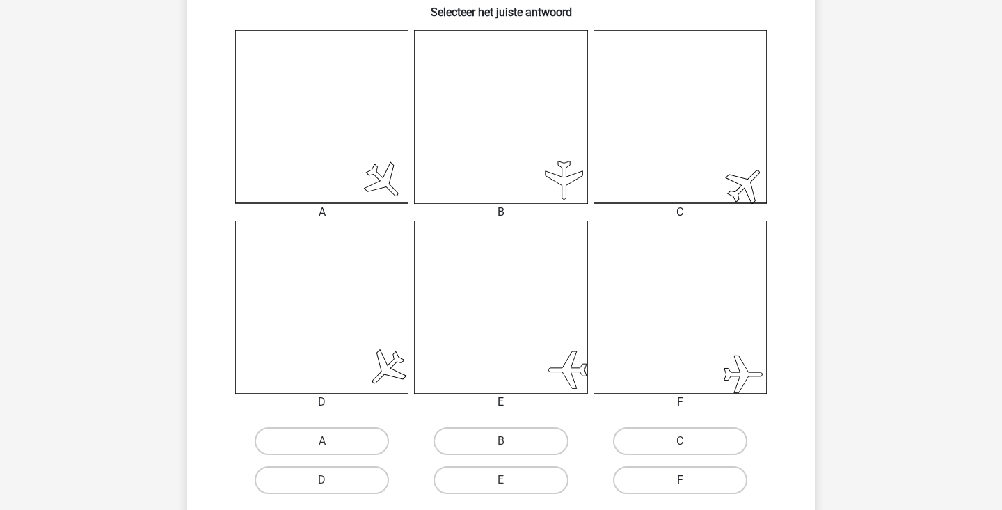
click at [641, 477] on label "F" at bounding box center [680, 480] width 134 height 28
click at [680, 480] on input "F" at bounding box center [684, 484] width 9 height 9
radio input "true"
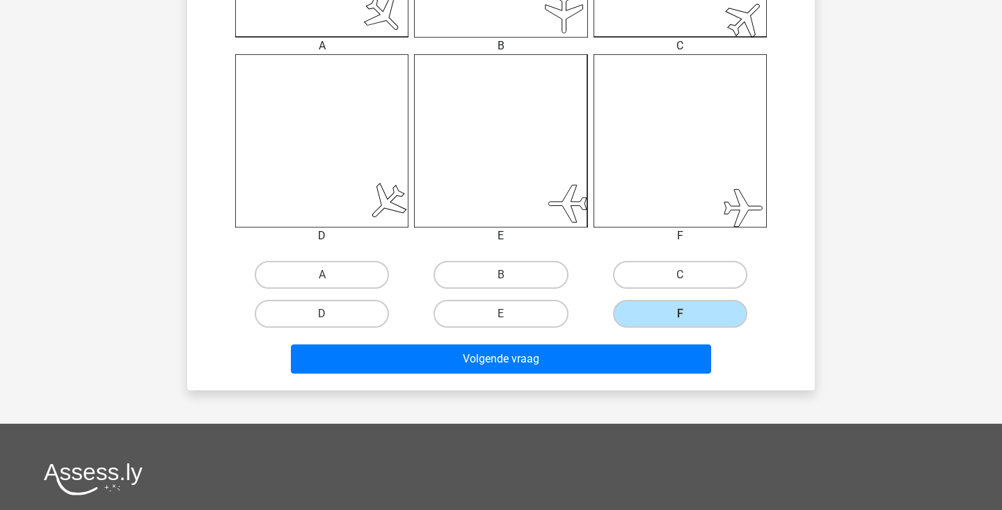
scroll to position [539, 0]
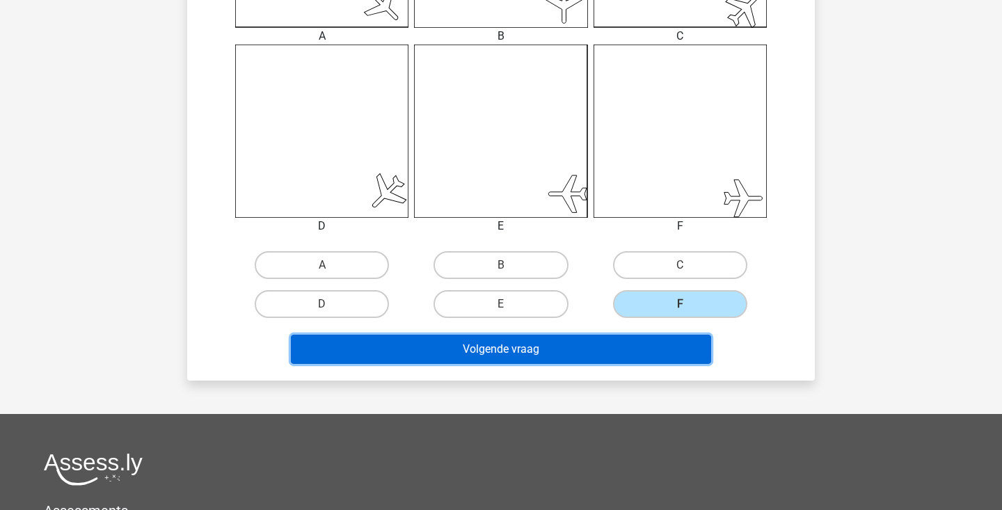
click at [650, 349] on button "Volgende vraag" at bounding box center [501, 349] width 421 height 29
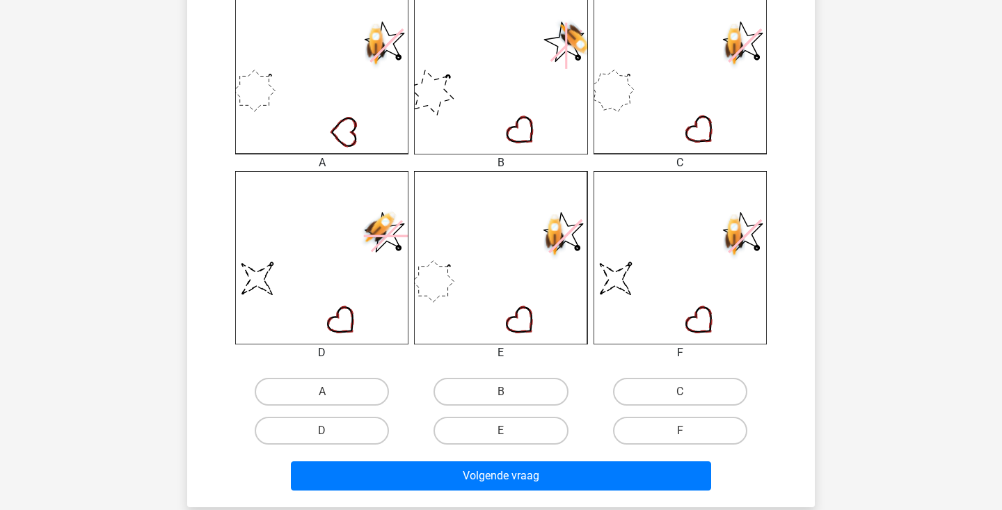
scroll to position [414, 0]
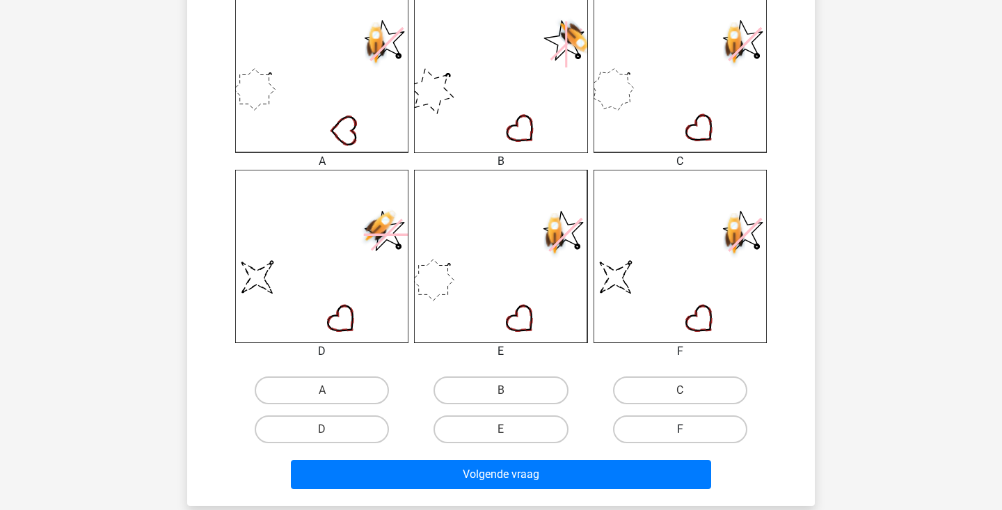
click at [670, 424] on label "F" at bounding box center [680, 429] width 134 height 28
click at [680, 429] on input "F" at bounding box center [684, 433] width 9 height 9
radio input "true"
click at [653, 456] on div "Volgende vraag" at bounding box center [500, 472] width 583 height 46
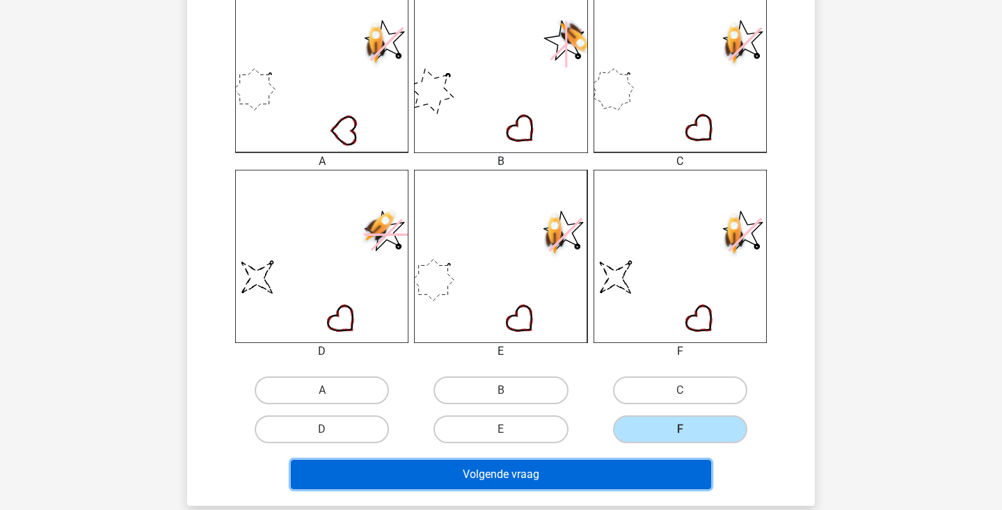
click at [635, 477] on button "Volgende vraag" at bounding box center [501, 474] width 421 height 29
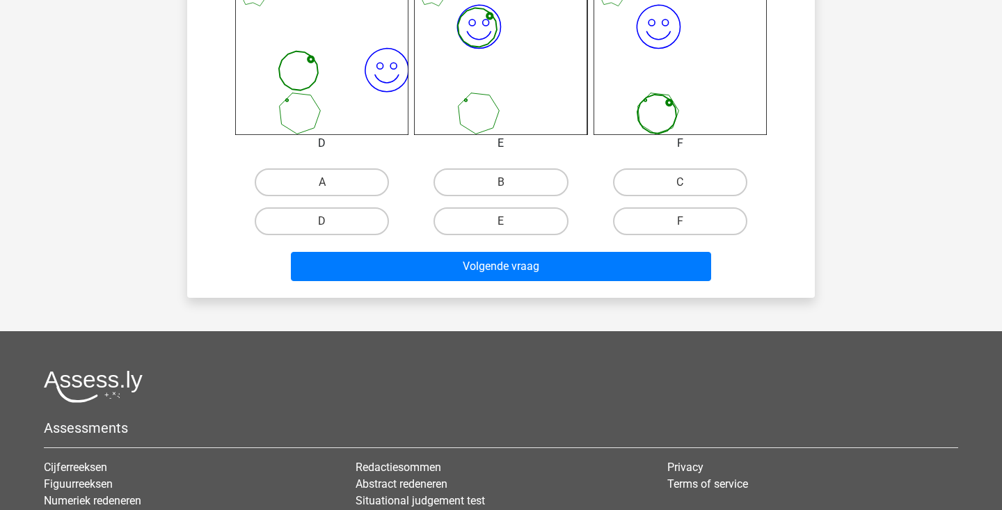
scroll to position [650, 0]
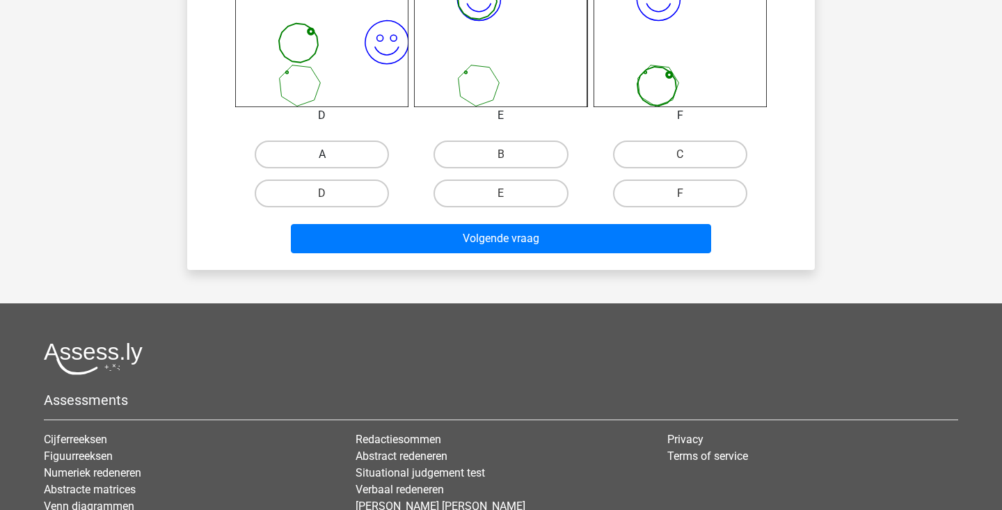
click at [319, 152] on label "A" at bounding box center [322, 155] width 134 height 28
click at [322, 154] on input "A" at bounding box center [326, 158] width 9 height 9
radio input "true"
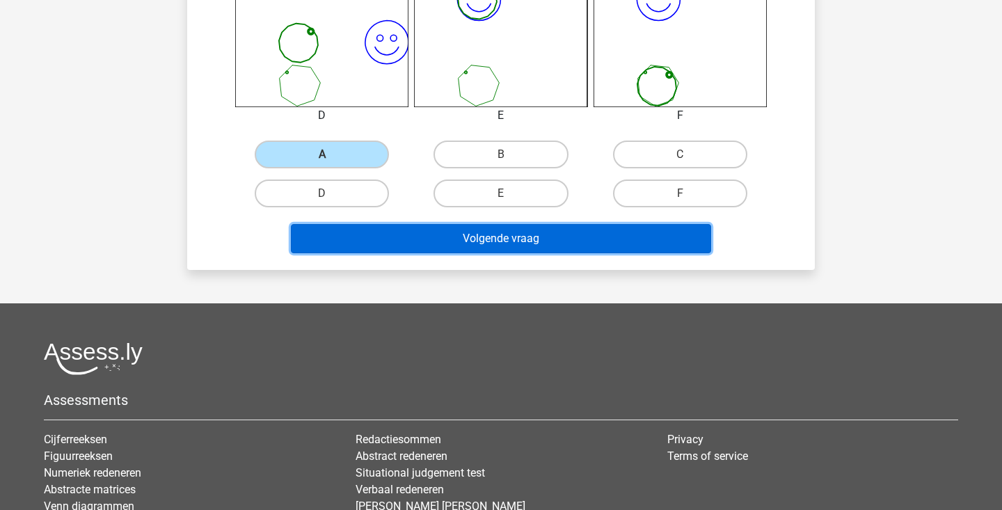
click at [354, 242] on button "Volgende vraag" at bounding box center [501, 238] width 421 height 29
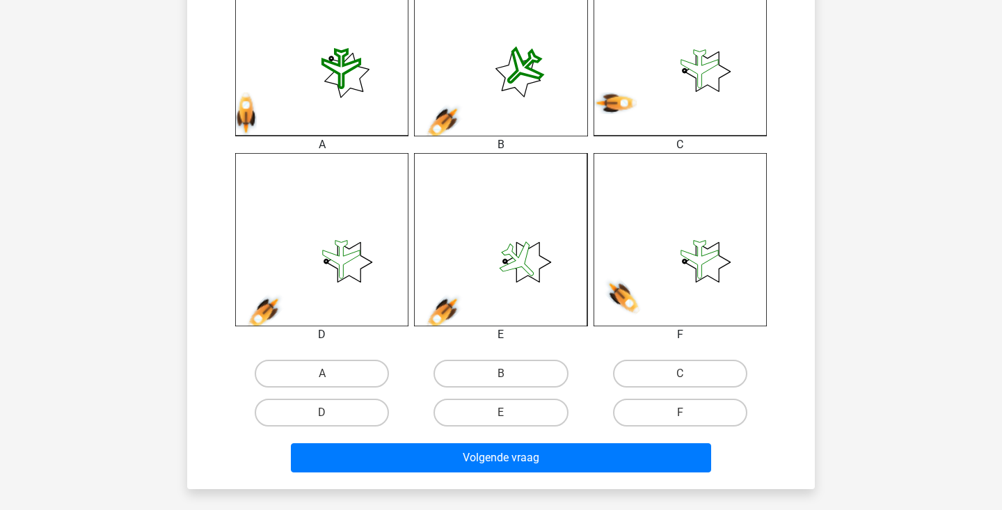
scroll to position [491, 0]
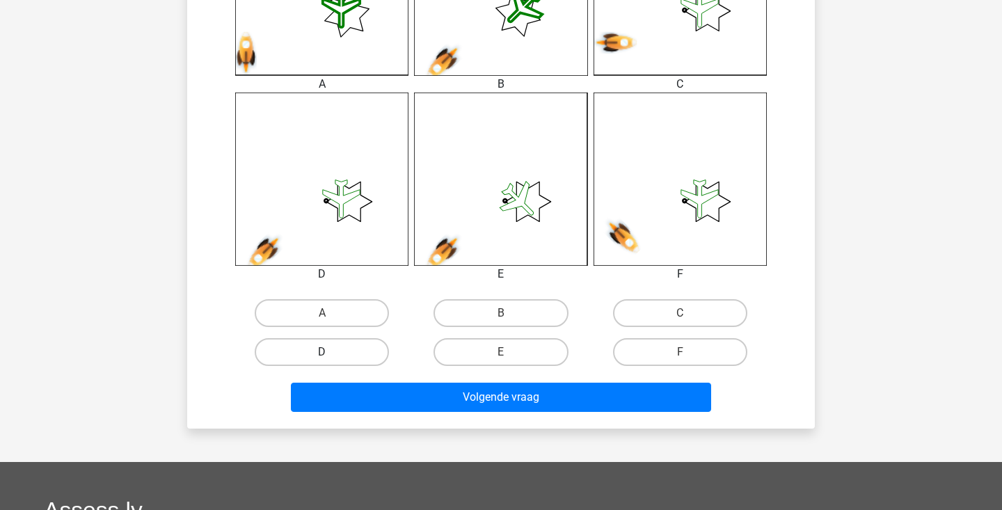
click at [372, 353] on label "D" at bounding box center [322, 352] width 134 height 28
click at [331, 353] on input "D" at bounding box center [326, 356] width 9 height 9
radio input "true"
click at [388, 413] on div "Volgende vraag" at bounding box center [500, 400] width 537 height 35
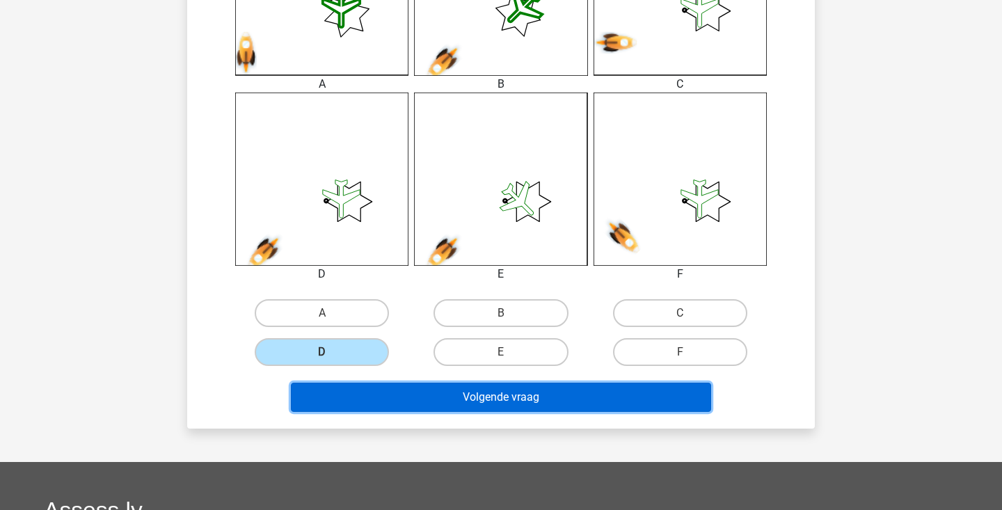
click at [410, 403] on button "Volgende vraag" at bounding box center [501, 397] width 421 height 29
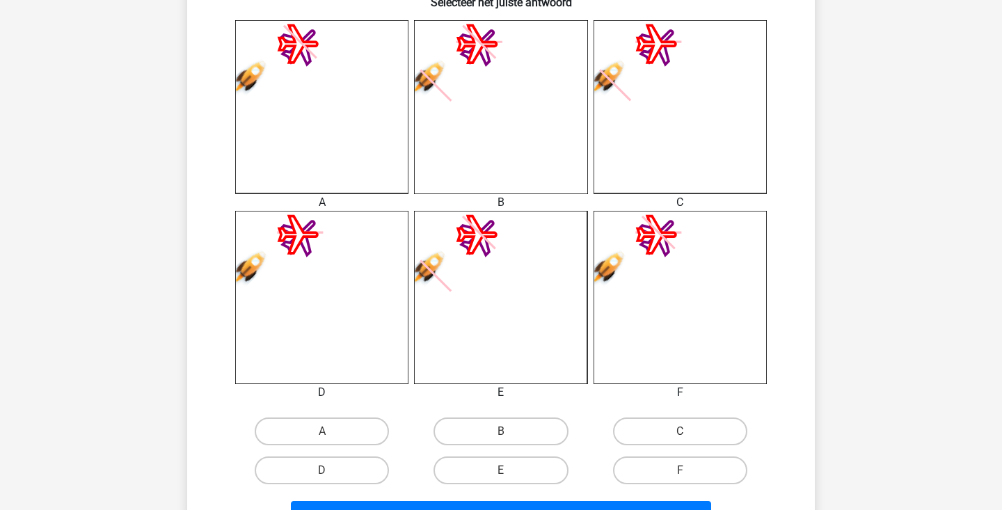
scroll to position [376, 0]
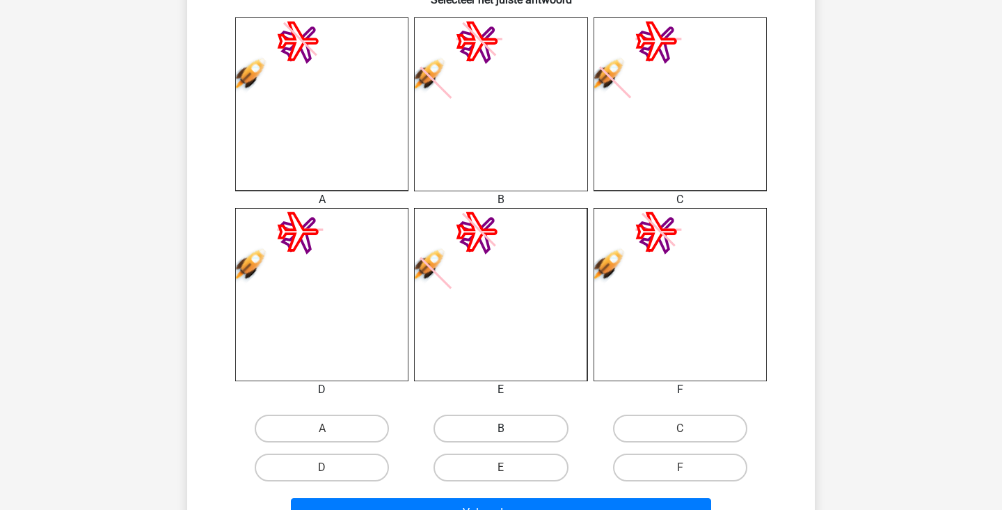
click at [481, 431] on label "B" at bounding box center [500, 429] width 134 height 28
click at [501, 431] on input "B" at bounding box center [505, 433] width 9 height 9
radio input "true"
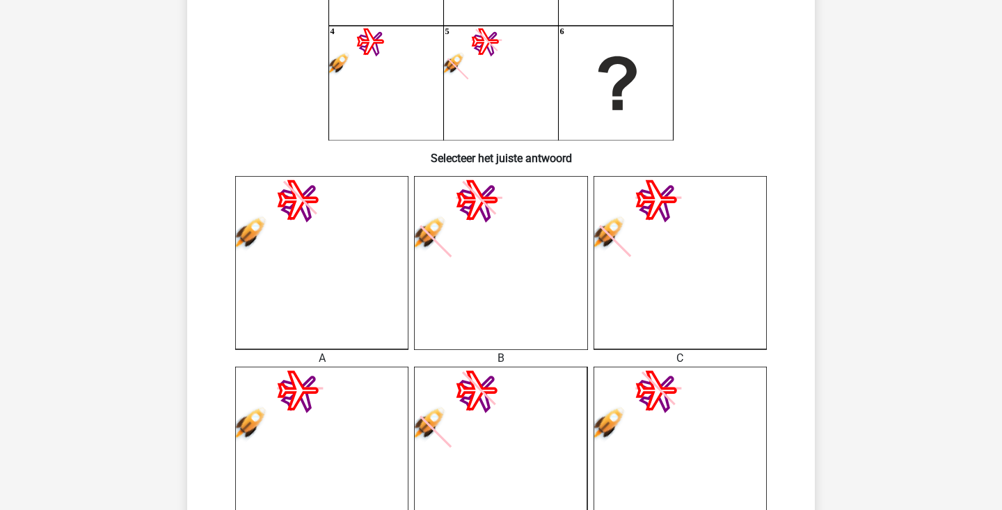
scroll to position [513, 0]
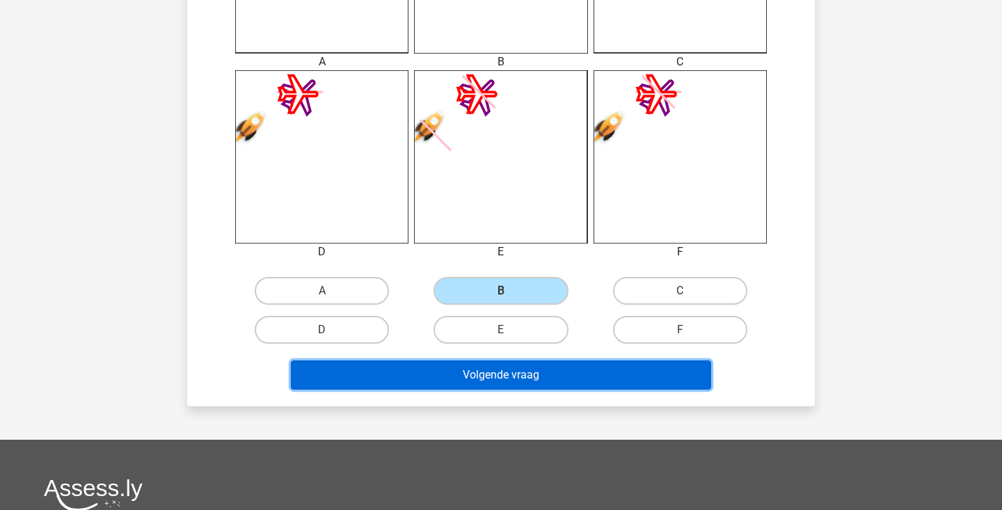
click at [638, 367] on button "Volgende vraag" at bounding box center [501, 374] width 421 height 29
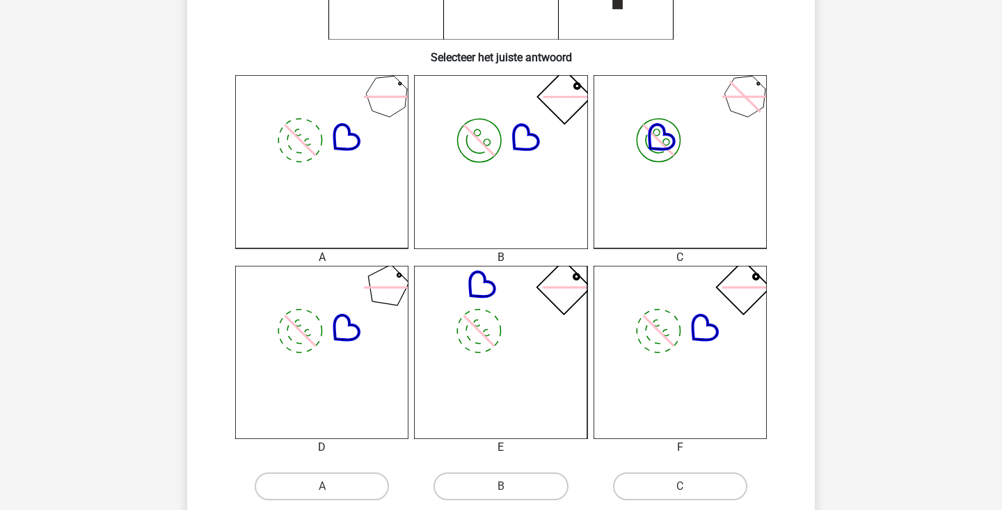
scroll to position [408, 0]
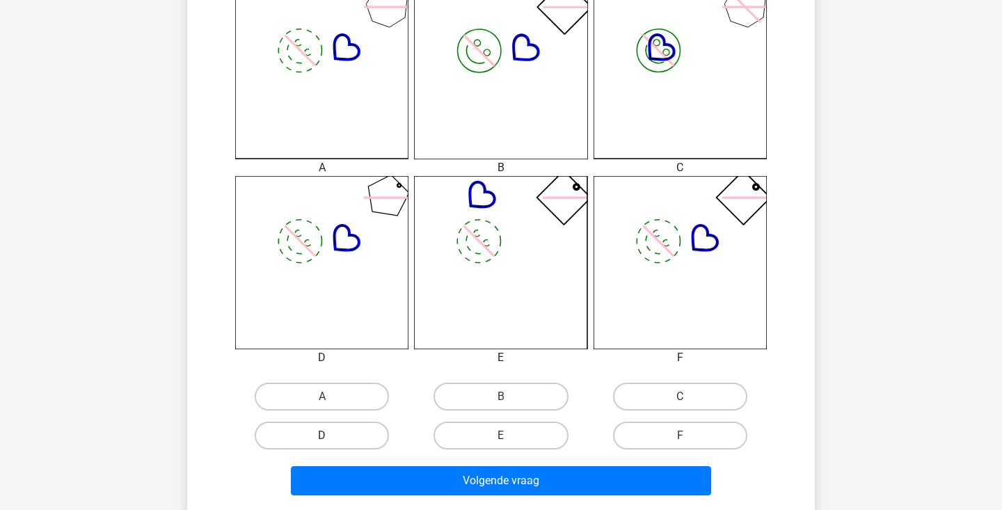
click at [365, 441] on label "D" at bounding box center [322, 436] width 134 height 28
click at [331, 441] on input "D" at bounding box center [326, 440] width 9 height 9
radio input "true"
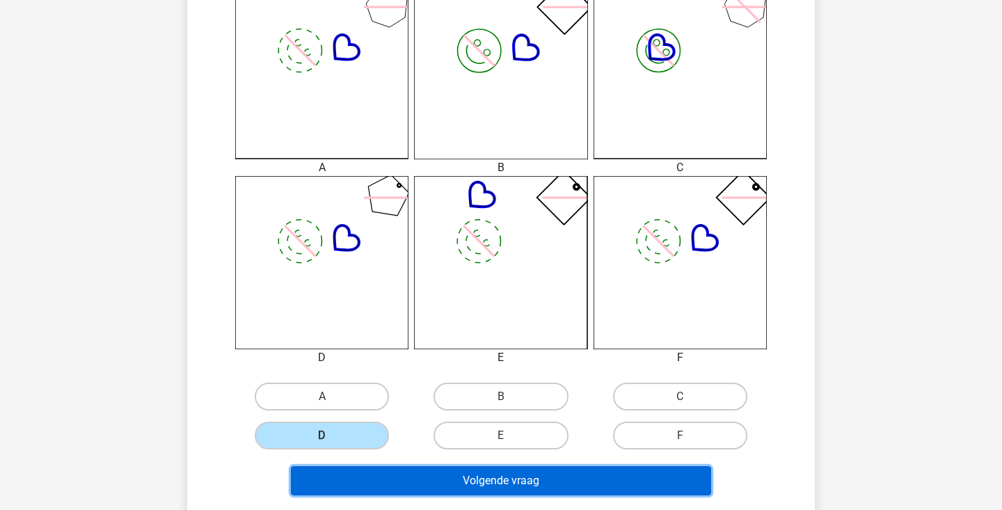
click at [419, 468] on button "Volgende vraag" at bounding box center [501, 480] width 421 height 29
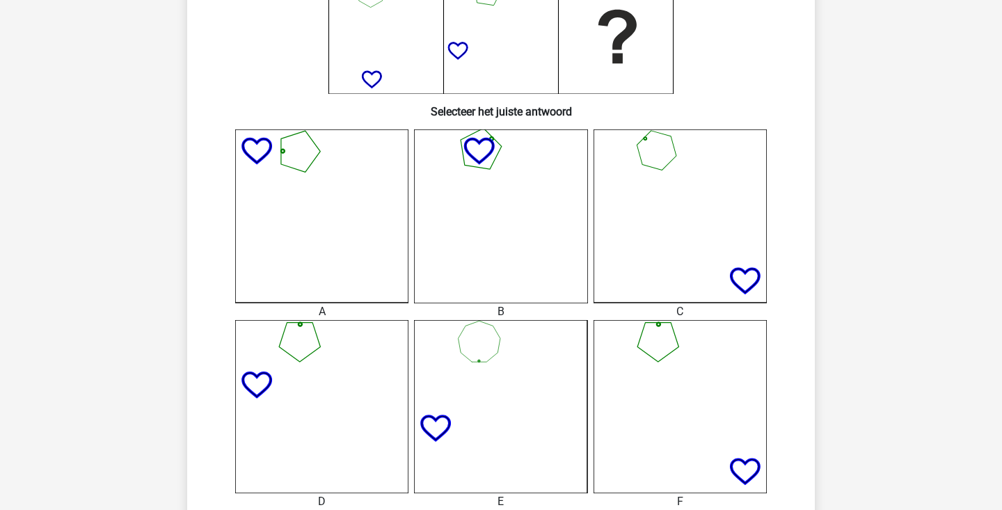
scroll to position [570, 0]
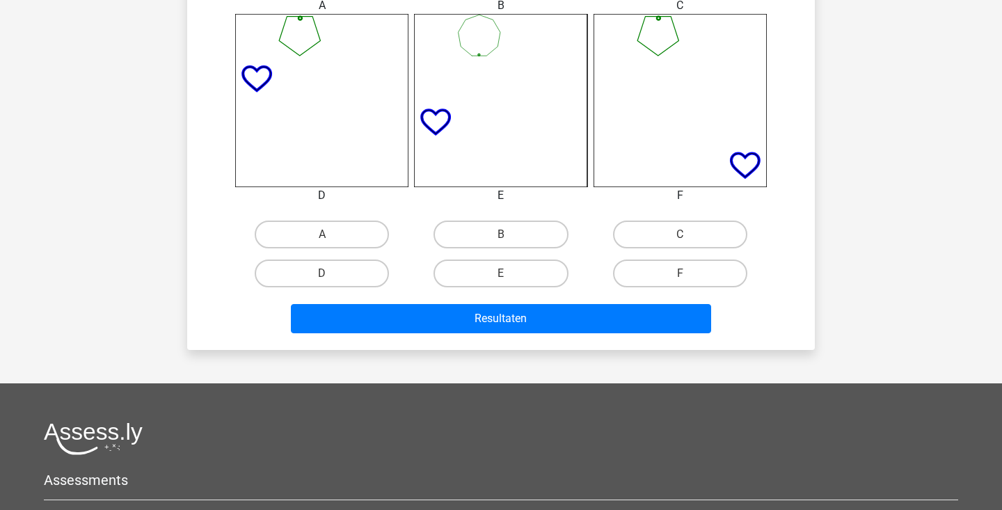
click at [685, 248] on div "C" at bounding box center [680, 234] width 179 height 39
click at [685, 223] on label "C" at bounding box center [680, 235] width 134 height 28
click at [685, 234] on input "C" at bounding box center [684, 238] width 9 height 9
radio input "true"
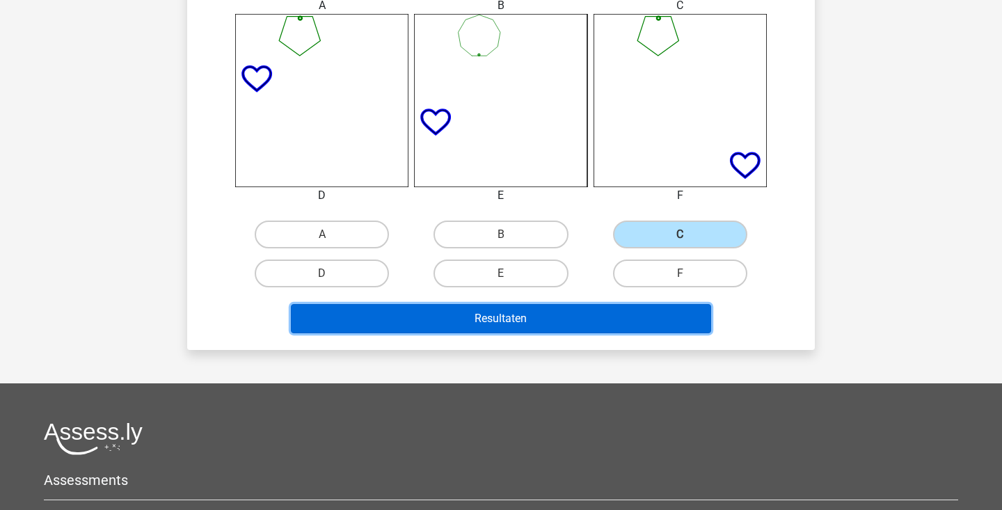
click at [632, 328] on button "Resultaten" at bounding box center [501, 318] width 421 height 29
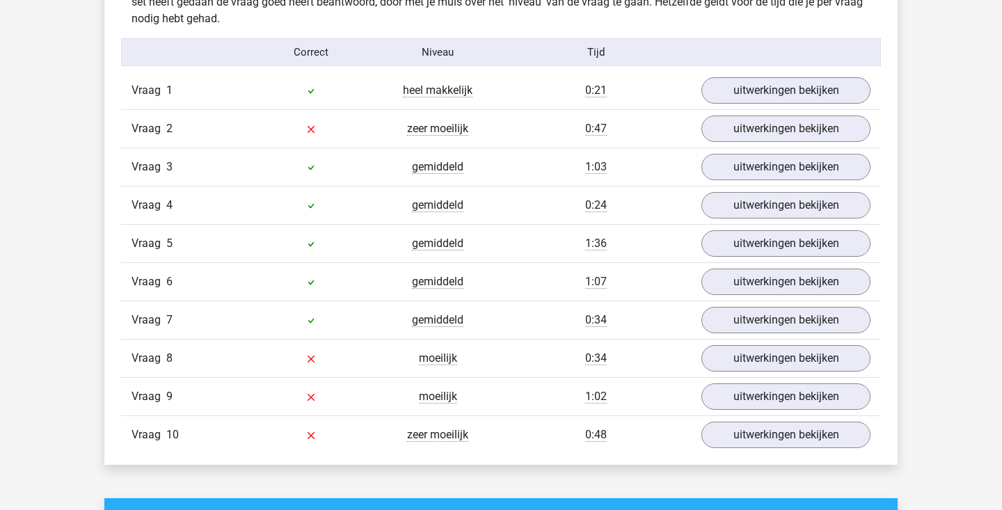
scroll to position [838, 0]
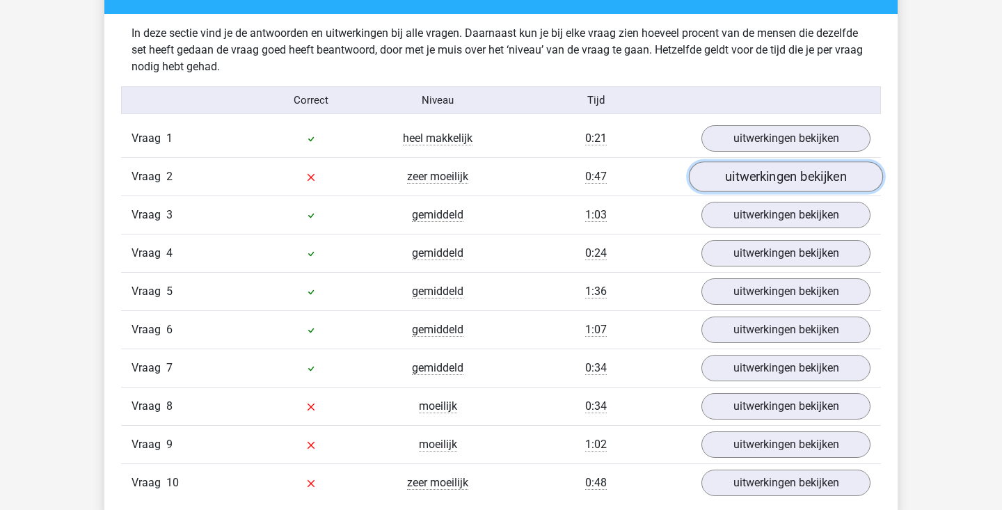
click at [756, 174] on link "uitwerkingen bekijken" at bounding box center [786, 176] width 194 height 31
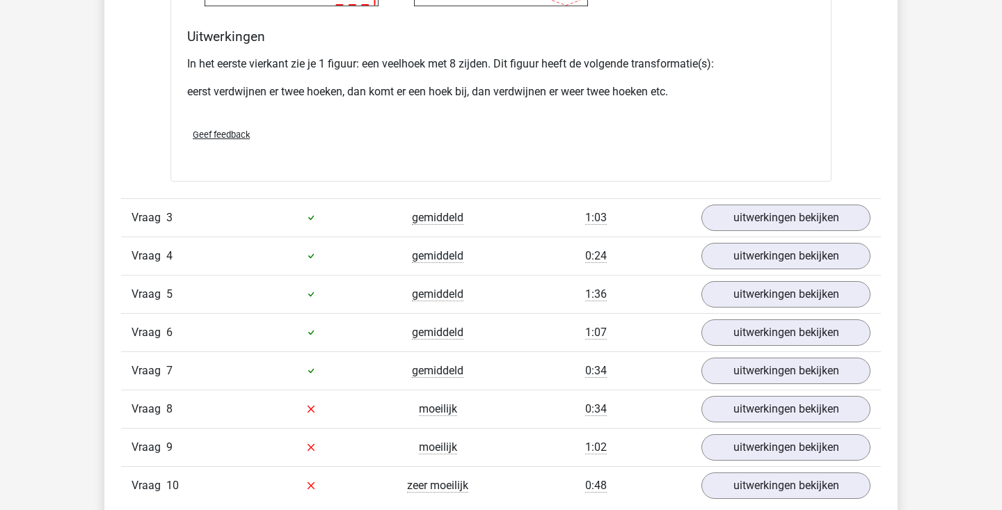
scroll to position [1811, 0]
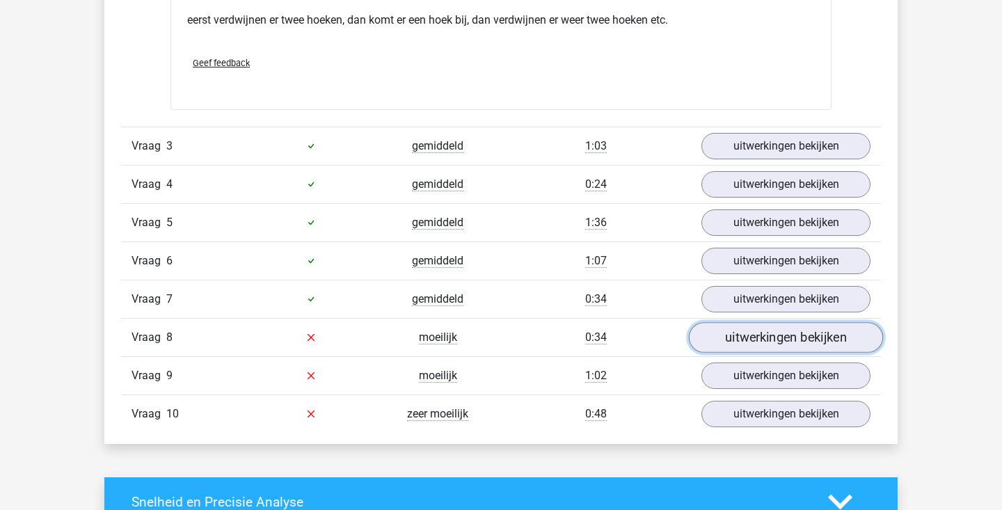
click at [734, 342] on link "uitwerkingen bekijken" at bounding box center [786, 337] width 194 height 31
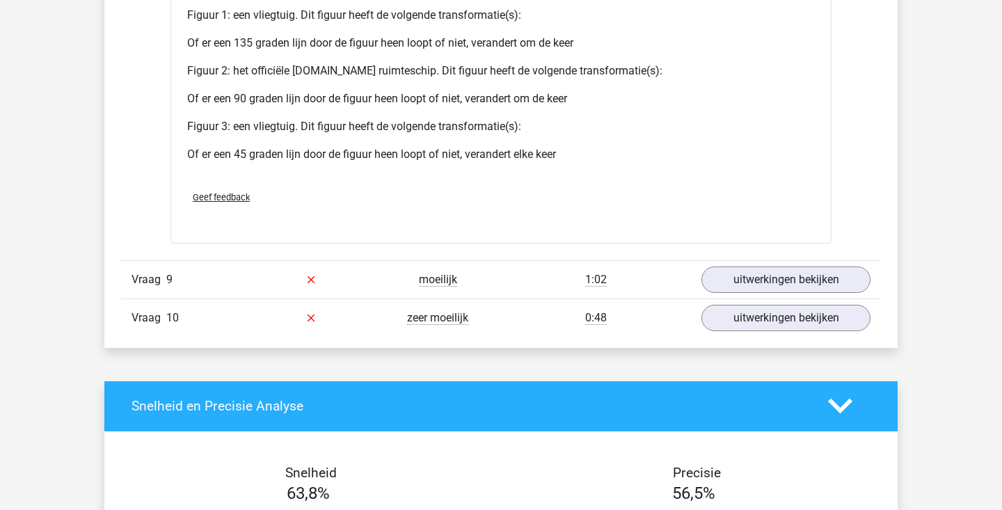
scroll to position [3004, 0]
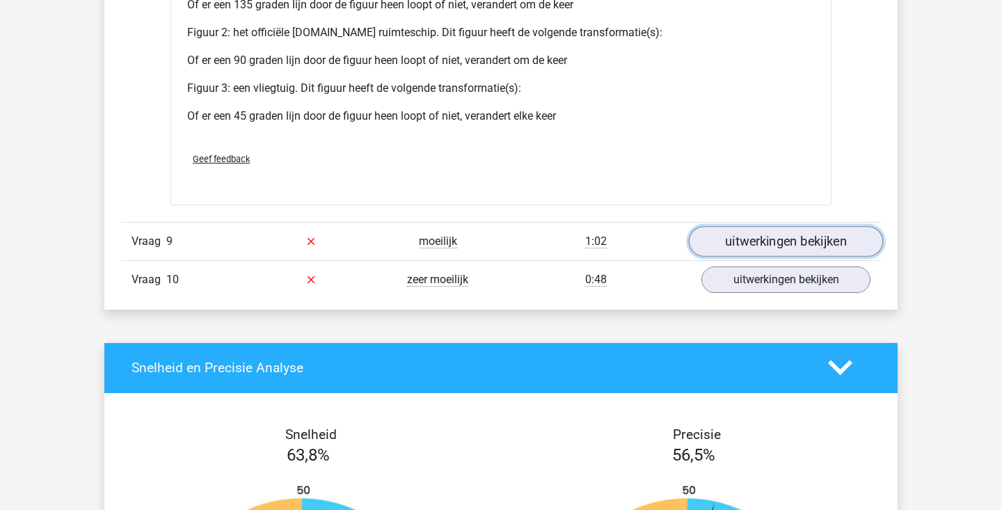
click at [755, 234] on link "uitwerkingen bekijken" at bounding box center [786, 241] width 194 height 31
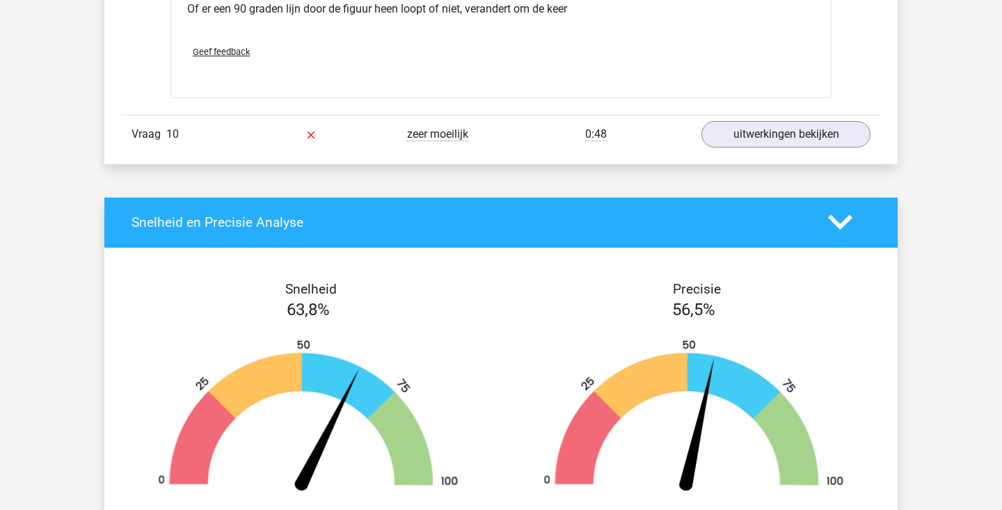
scroll to position [4246, 0]
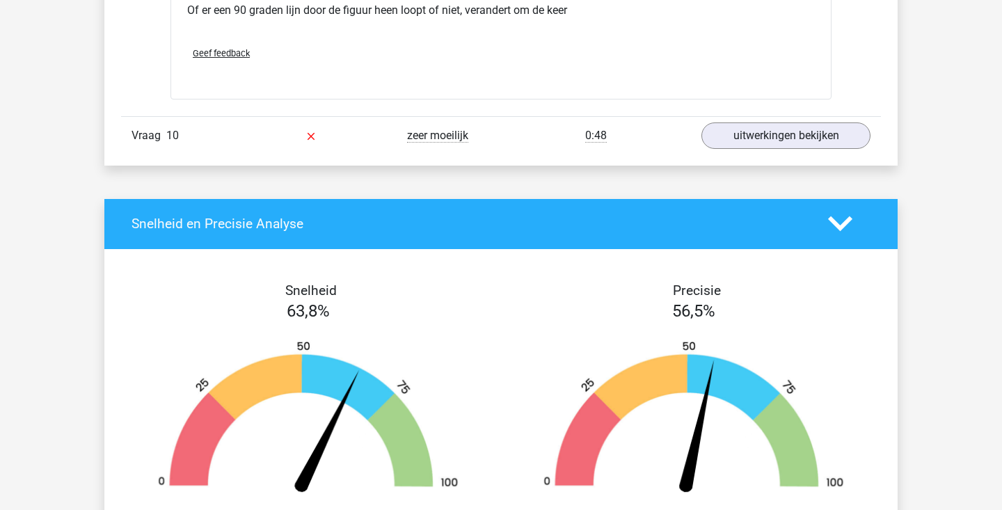
click at [797, 133] on link "uitwerkingen bekijken" at bounding box center [786, 135] width 194 height 31
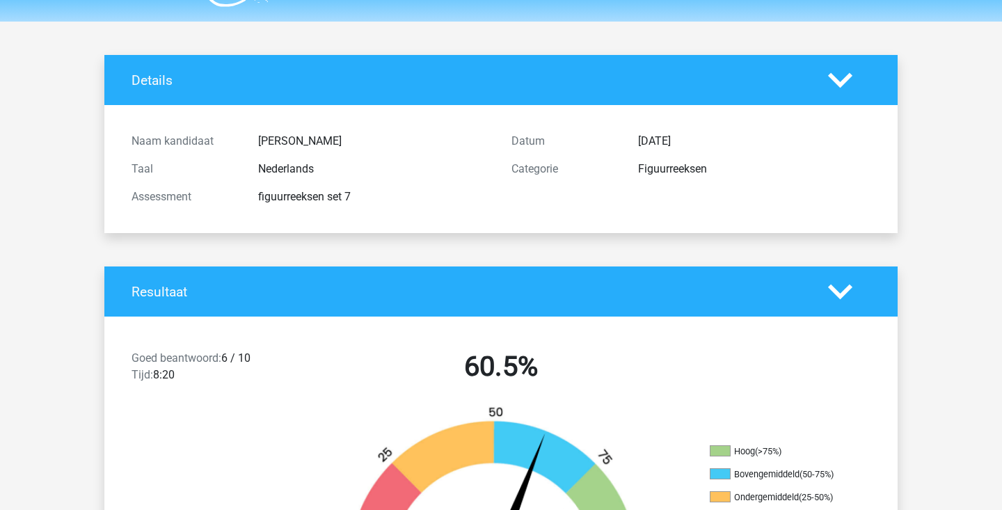
scroll to position [0, 0]
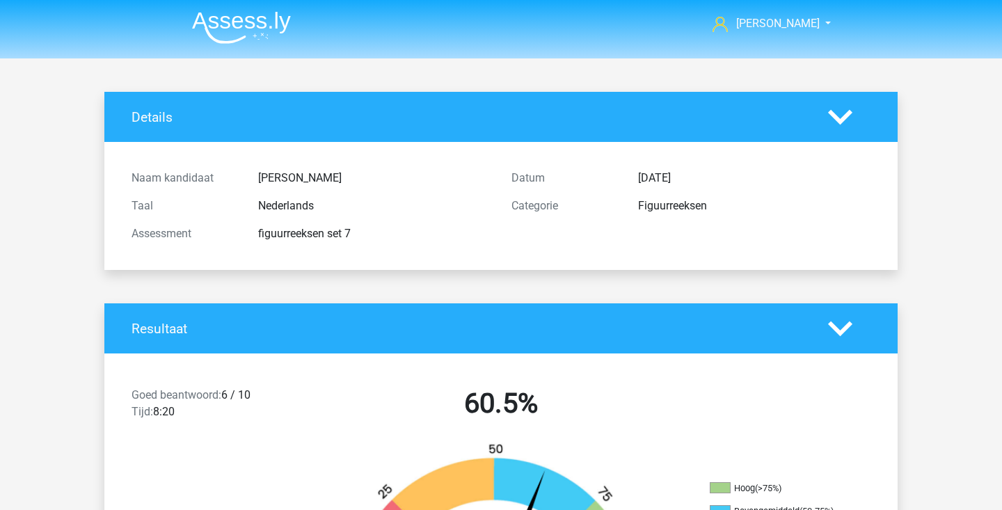
click at [236, 29] on img at bounding box center [241, 27] width 99 height 33
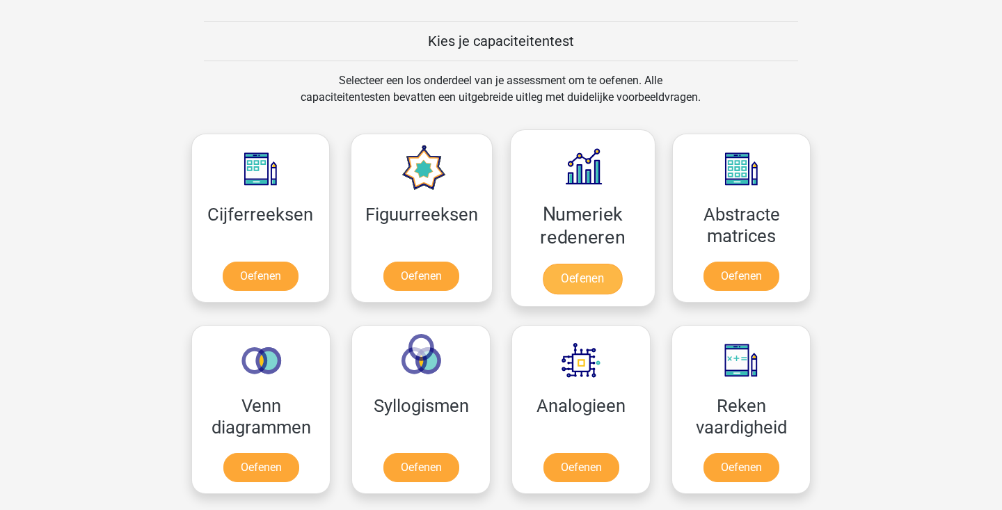
scroll to position [520, 0]
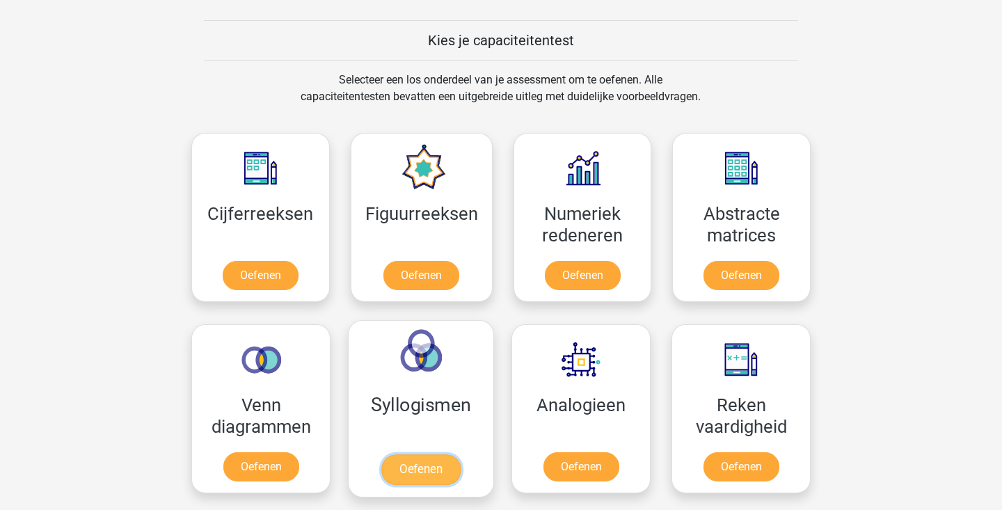
click at [406, 467] on link "Oefenen" at bounding box center [420, 469] width 79 height 31
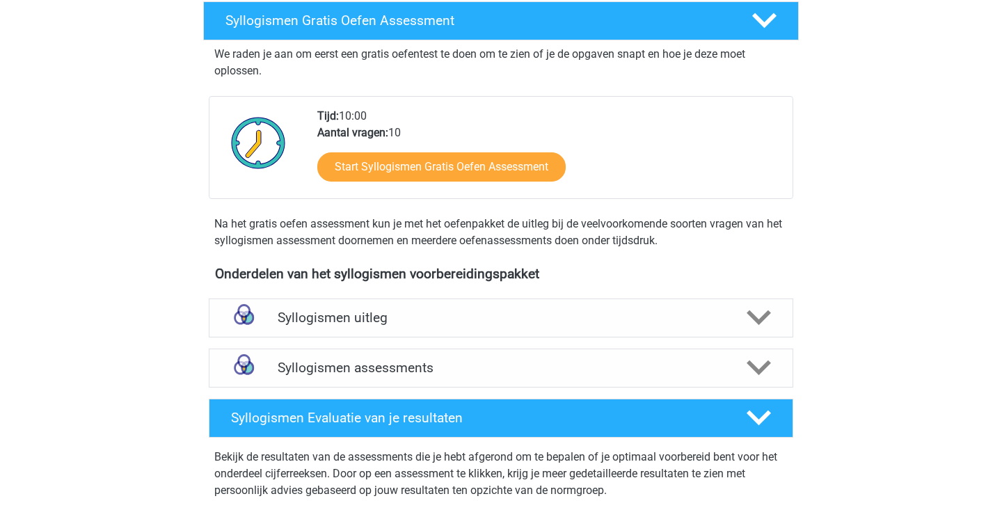
scroll to position [234, 0]
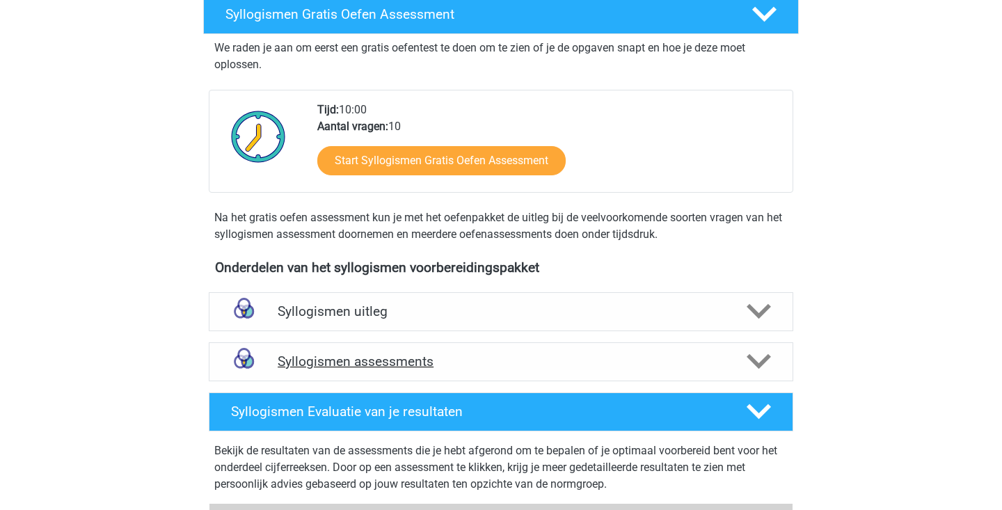
click at [552, 349] on div "Syllogismen assessments" at bounding box center [501, 361] width 584 height 39
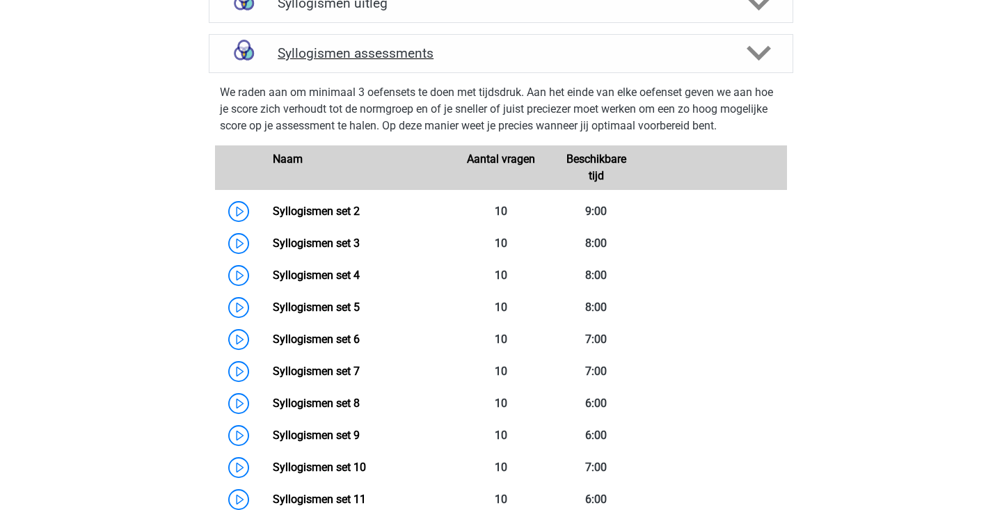
scroll to position [573, 0]
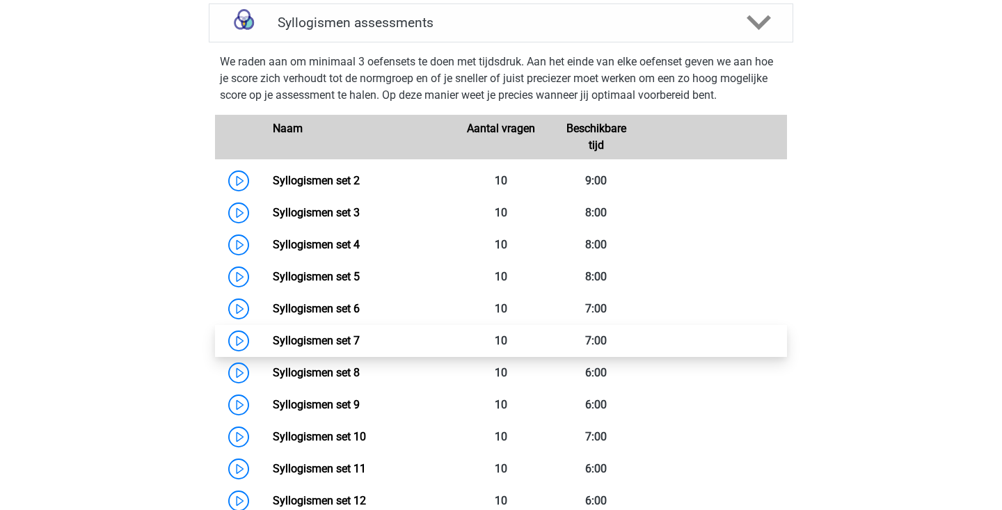
click at [273, 335] on link "Syllogismen set 7" at bounding box center [316, 340] width 87 height 13
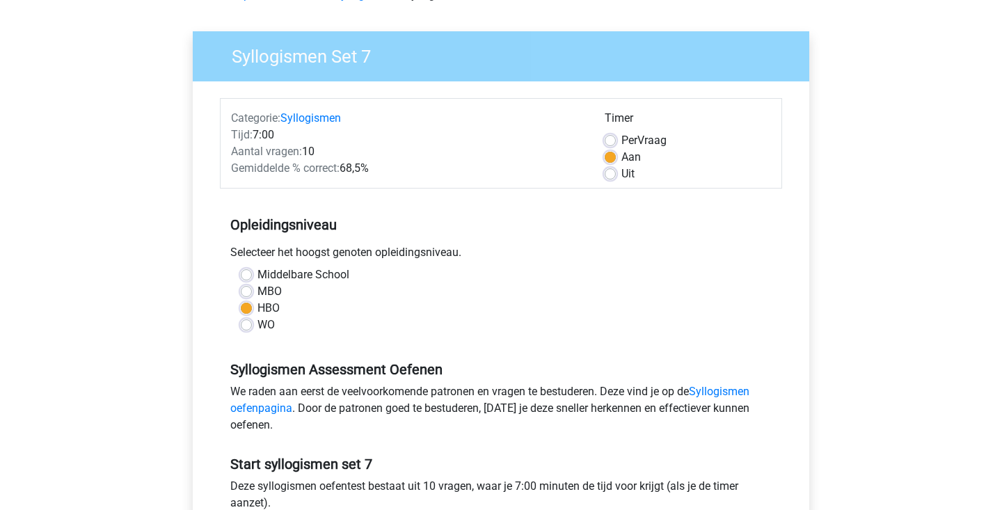
scroll to position [394, 0]
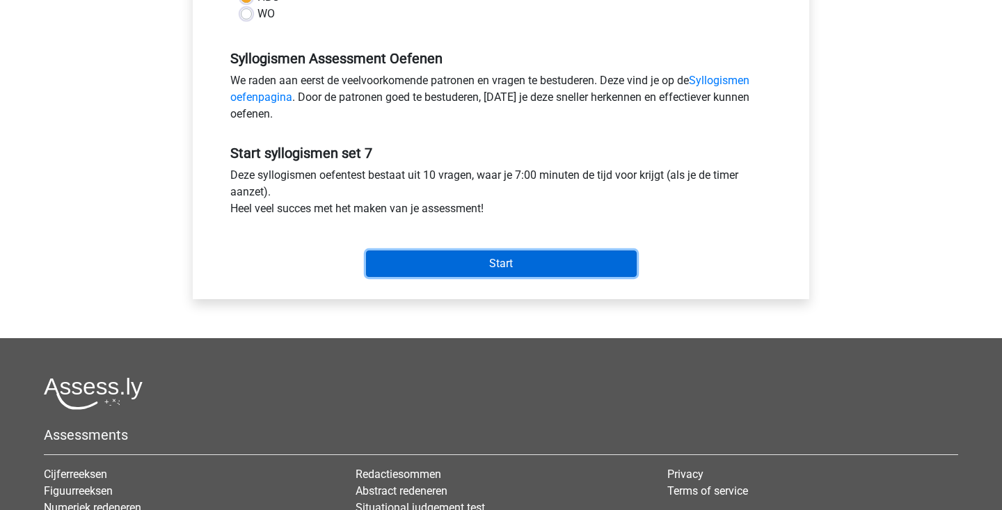
click at [508, 252] on input "Start" at bounding box center [501, 263] width 271 height 26
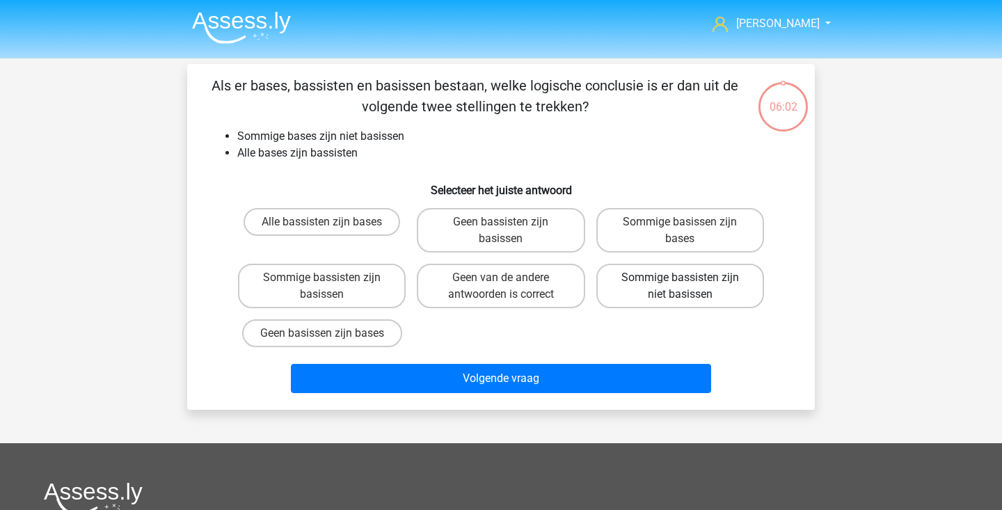
click at [723, 298] on label "Sommige bassisten zijn niet basissen" at bounding box center [680, 286] width 168 height 45
click at [689, 287] on input "Sommige bassisten zijn niet basissen" at bounding box center [684, 282] width 9 height 9
radio input "true"
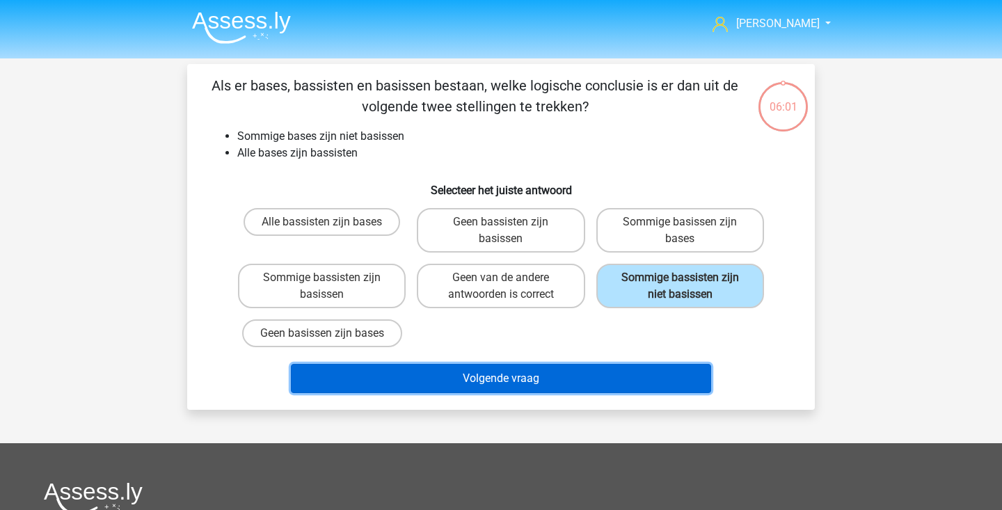
click at [659, 372] on button "Volgende vraag" at bounding box center [501, 378] width 421 height 29
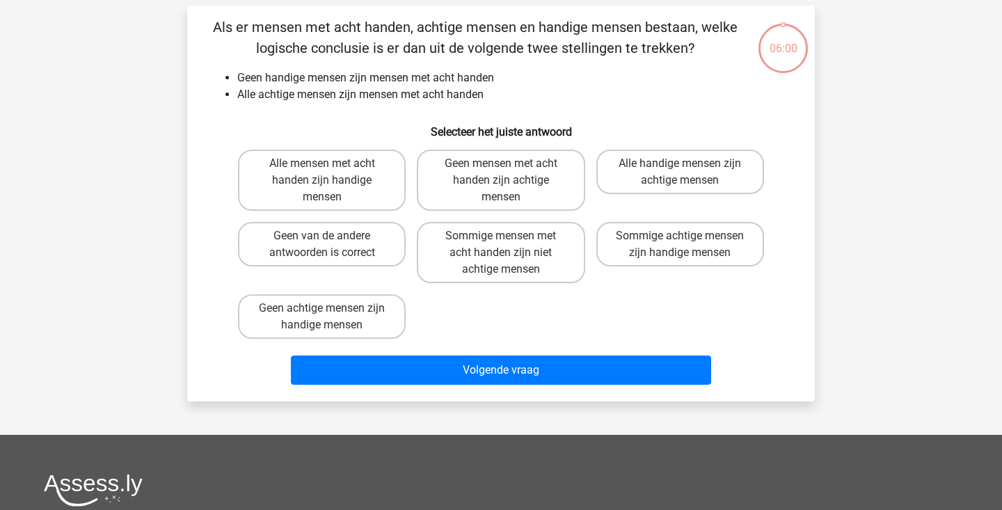
scroll to position [64, 0]
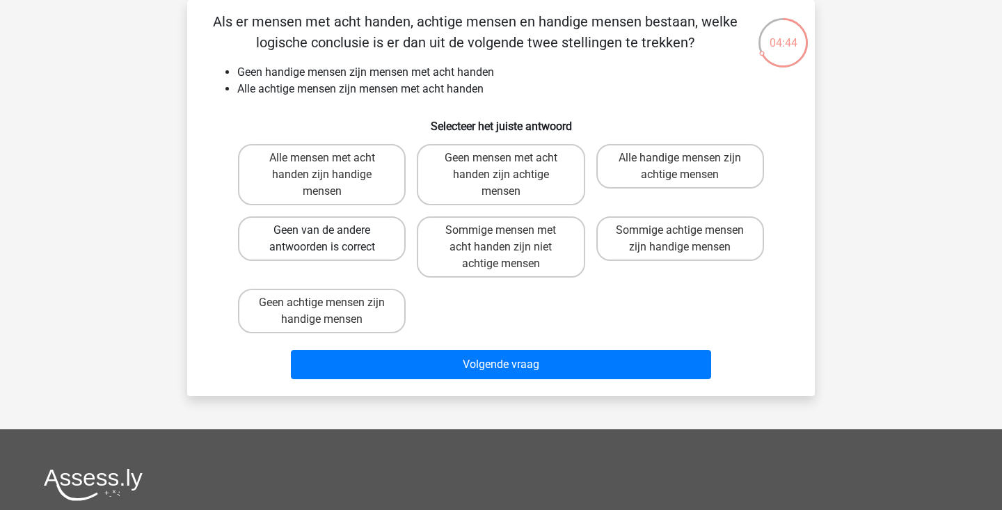
click at [349, 250] on label "Geen van de andere antwoorden is correct" at bounding box center [322, 238] width 168 height 45
click at [331, 239] on input "Geen van de andere antwoorden is correct" at bounding box center [326, 234] width 9 height 9
radio input "true"
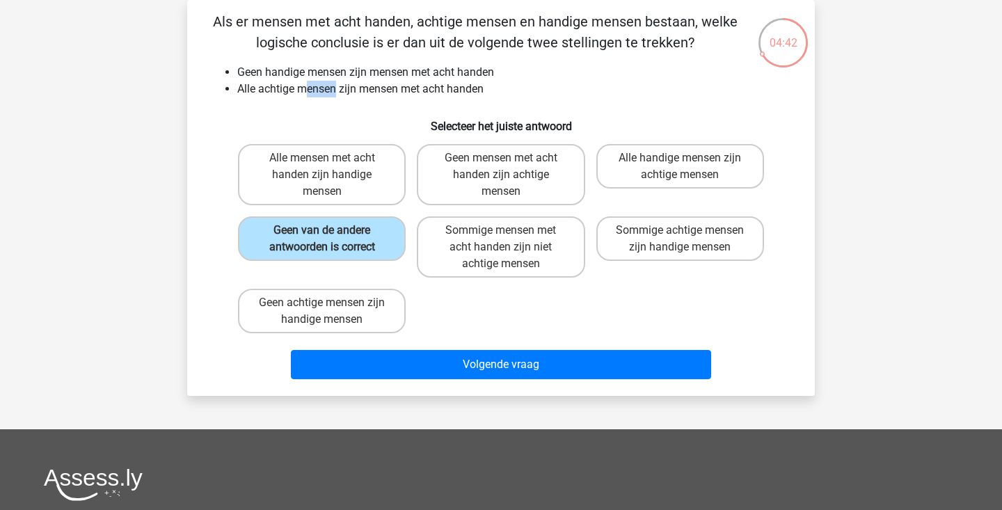
drag, startPoint x: 308, startPoint y: 83, endPoint x: 338, endPoint y: 83, distance: 29.9
click at [338, 83] on li "Alle achtige mensen zijn mensen met acht handen" at bounding box center [514, 89] width 555 height 17
click at [373, 119] on h6 "Selecteer het juiste antwoord" at bounding box center [500, 121] width 583 height 24
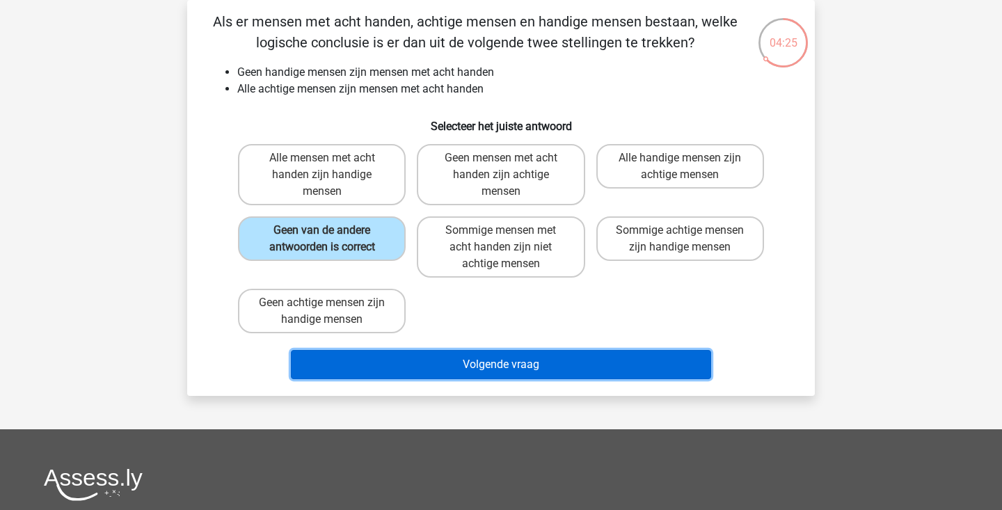
click at [372, 367] on button "Volgende vraag" at bounding box center [501, 364] width 421 height 29
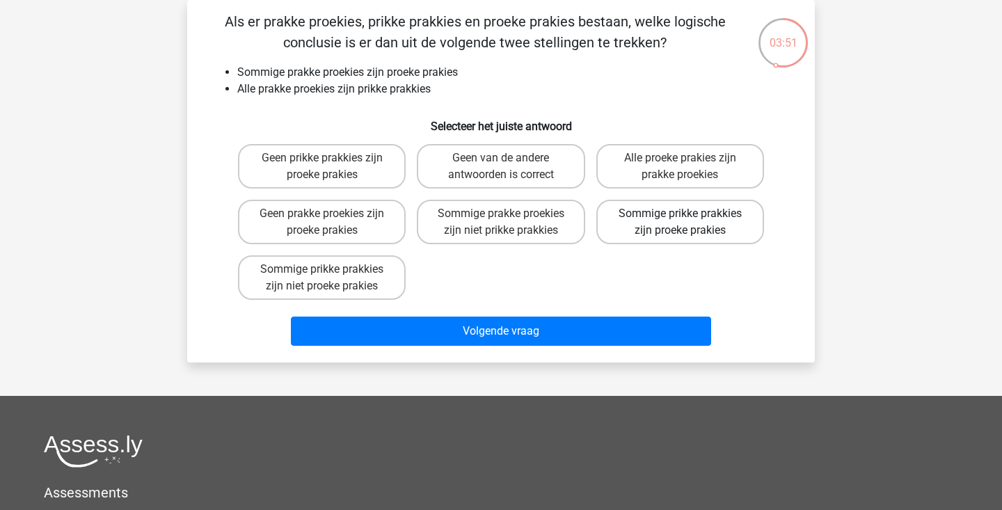
click at [620, 229] on label "Sommige prikke prakkies zijn proeke prakies" at bounding box center [680, 222] width 168 height 45
click at [680, 223] on input "Sommige prikke prakkies zijn proeke prakies" at bounding box center [684, 218] width 9 height 9
radio input "true"
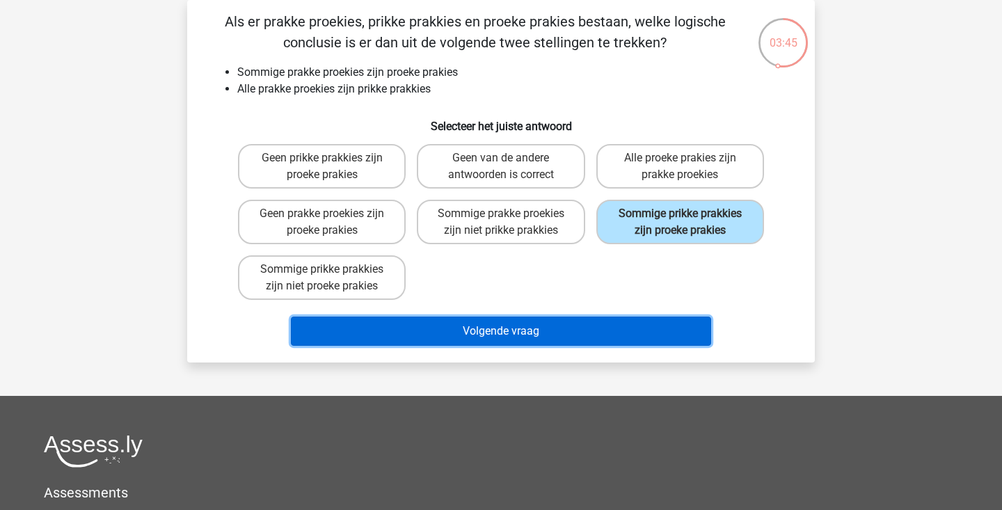
click at [570, 324] on button "Volgende vraag" at bounding box center [501, 331] width 421 height 29
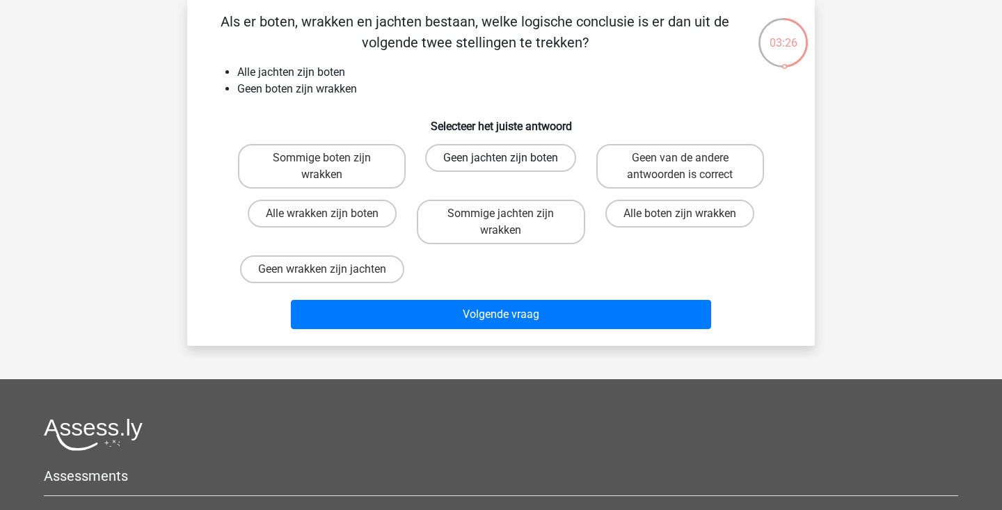
click at [462, 164] on label "Geen jachten zijn boten" at bounding box center [500, 158] width 151 height 28
click at [501, 164] on input "Geen jachten zijn boten" at bounding box center [505, 162] width 9 height 9
radio input "true"
click at [383, 276] on label "Geen wrakken zijn jachten" at bounding box center [322, 269] width 164 height 28
click at [331, 276] on input "Geen wrakken zijn jachten" at bounding box center [326, 273] width 9 height 9
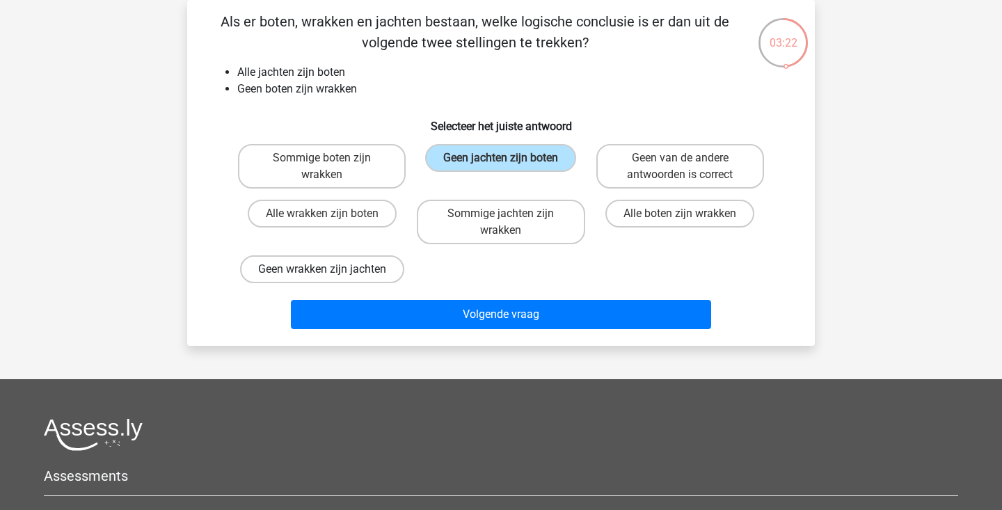
radio input "true"
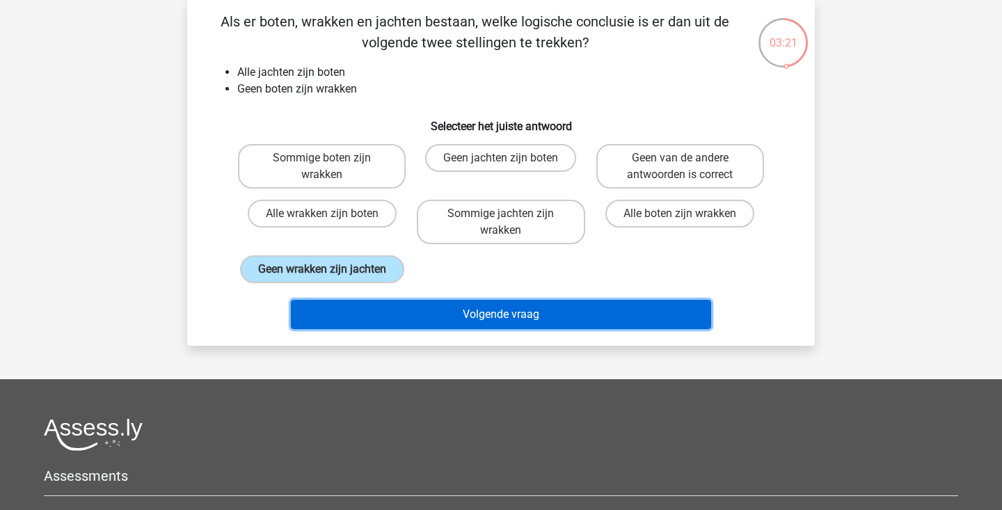
click at [411, 311] on button "Volgende vraag" at bounding box center [501, 314] width 421 height 29
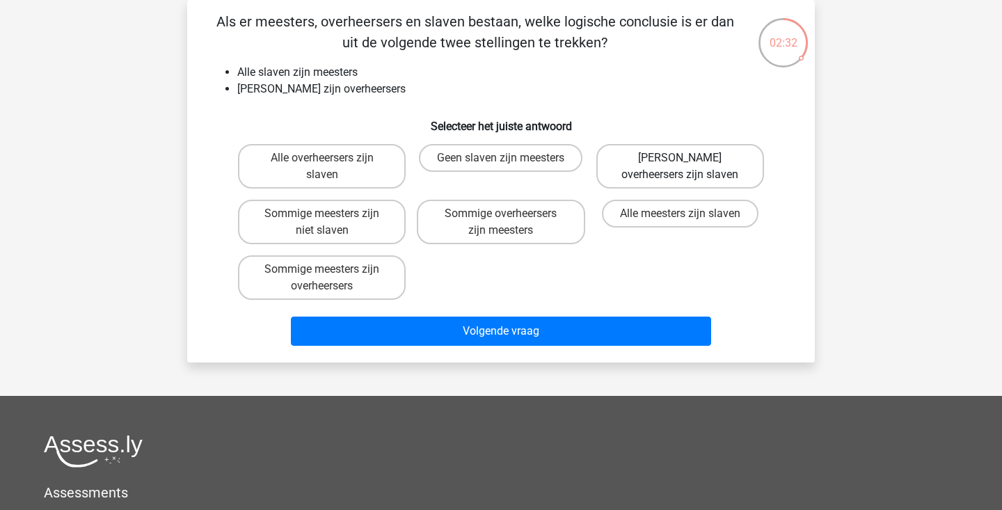
click at [625, 180] on label "Geen overheersers zijn slaven" at bounding box center [680, 166] width 168 height 45
click at [680, 167] on input "Geen overheersers zijn slaven" at bounding box center [684, 162] width 9 height 9
radio input "true"
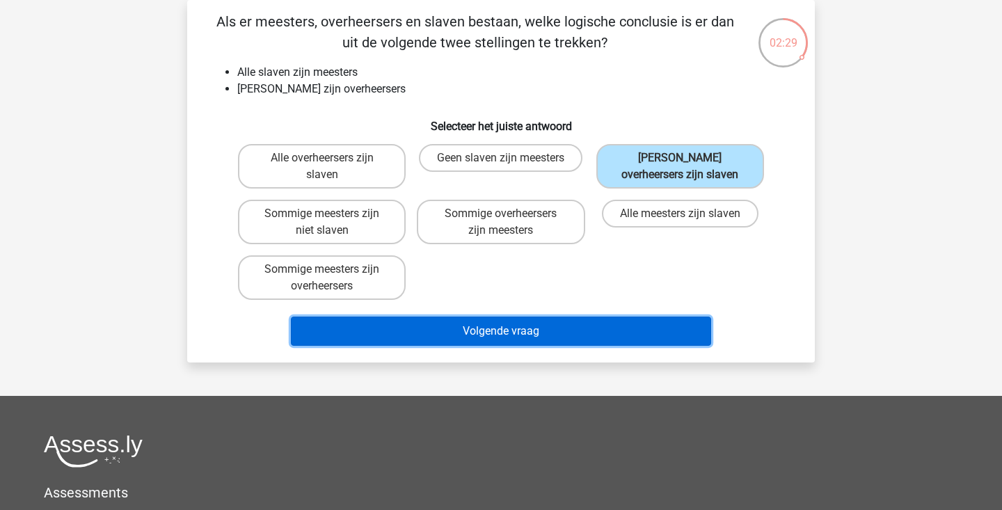
click at [547, 333] on button "Volgende vraag" at bounding box center [501, 331] width 421 height 29
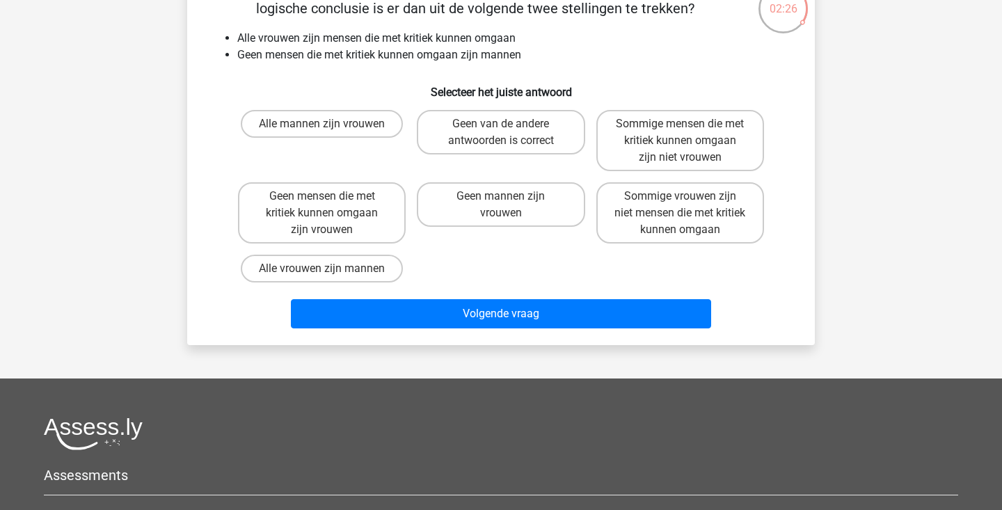
scroll to position [53, 0]
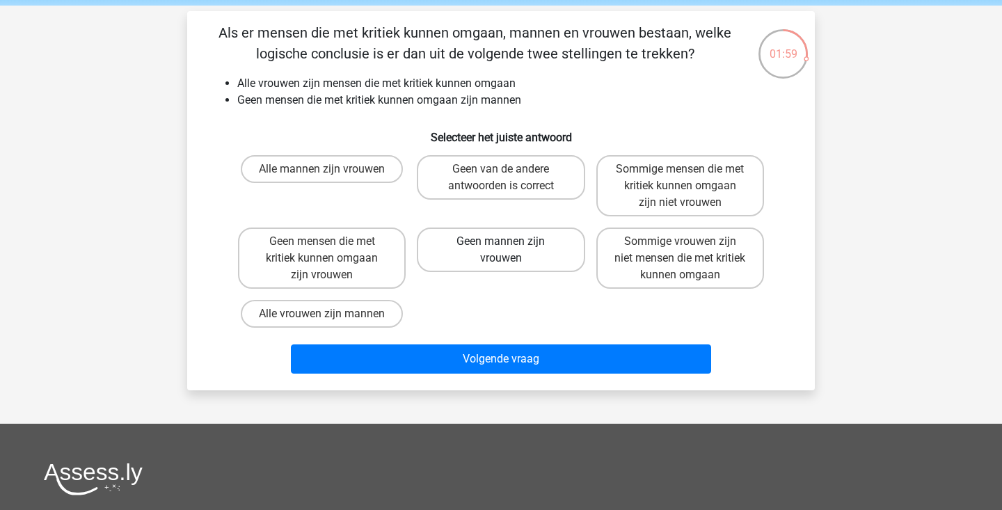
click at [533, 259] on label "Geen mannen zijn vrouwen" at bounding box center [501, 250] width 168 height 45
click at [510, 250] on input "Geen mannen zijn vrouwen" at bounding box center [505, 245] width 9 height 9
radio input "true"
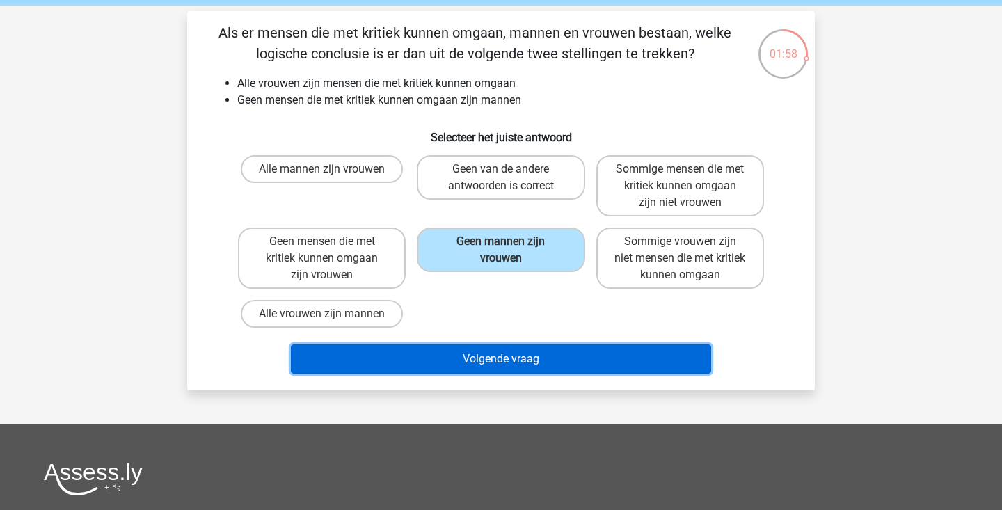
click at [513, 354] on button "Volgende vraag" at bounding box center [501, 358] width 421 height 29
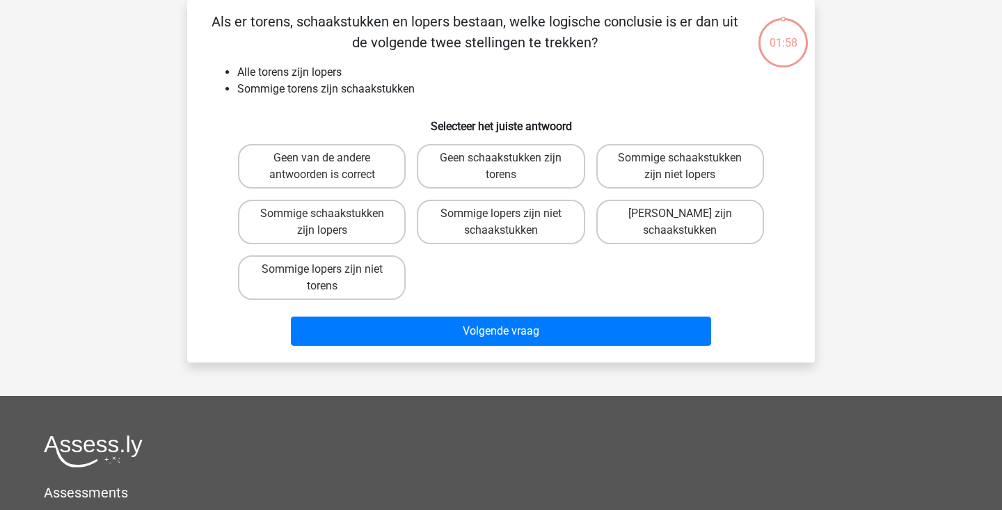
scroll to position [70, 0]
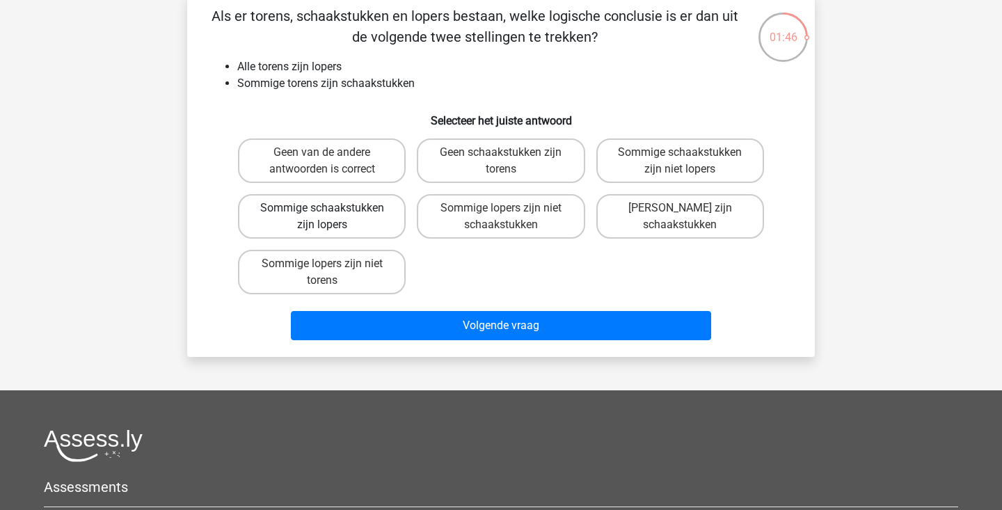
click at [374, 228] on label "Sommige schaakstukken zijn lopers" at bounding box center [322, 216] width 168 height 45
click at [331, 217] on input "Sommige schaakstukken zijn lopers" at bounding box center [326, 212] width 9 height 9
radio input "true"
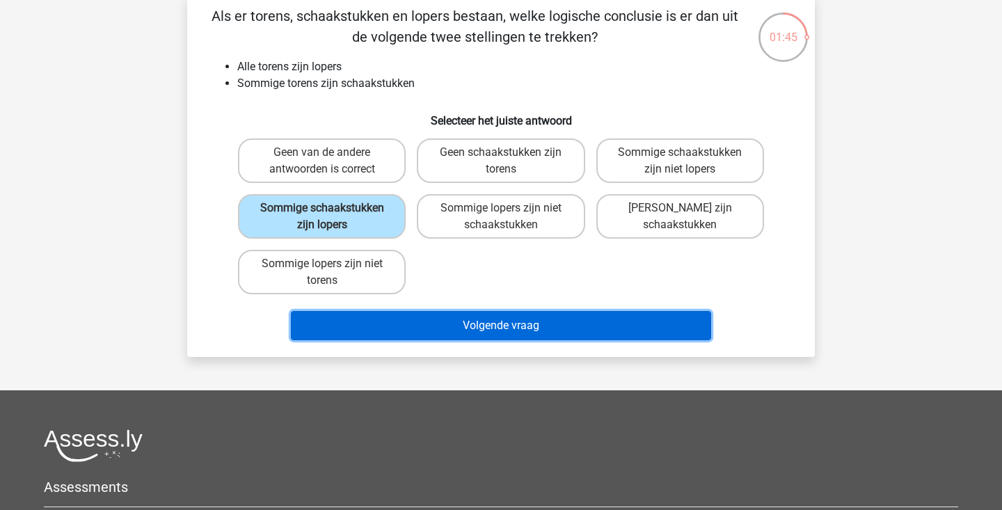
click at [389, 335] on button "Volgende vraag" at bounding box center [501, 325] width 421 height 29
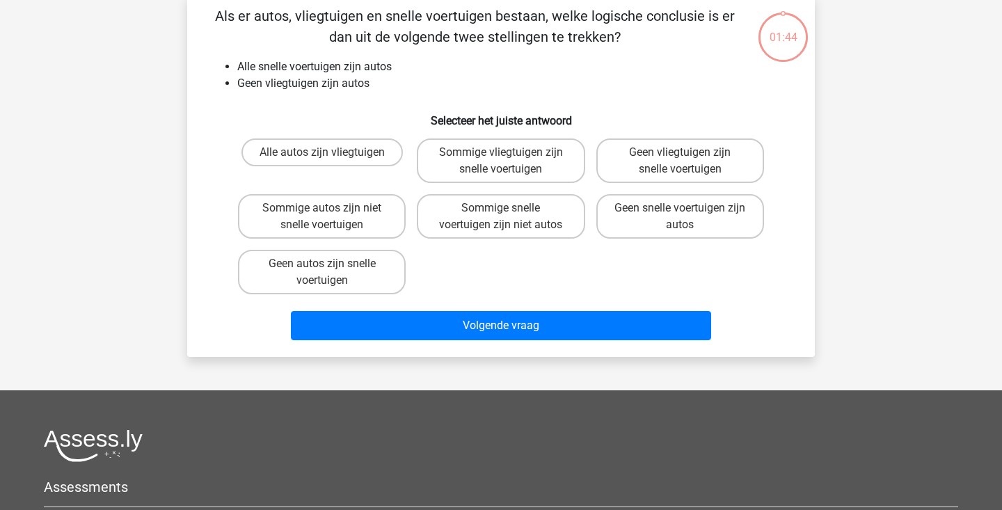
scroll to position [64, 0]
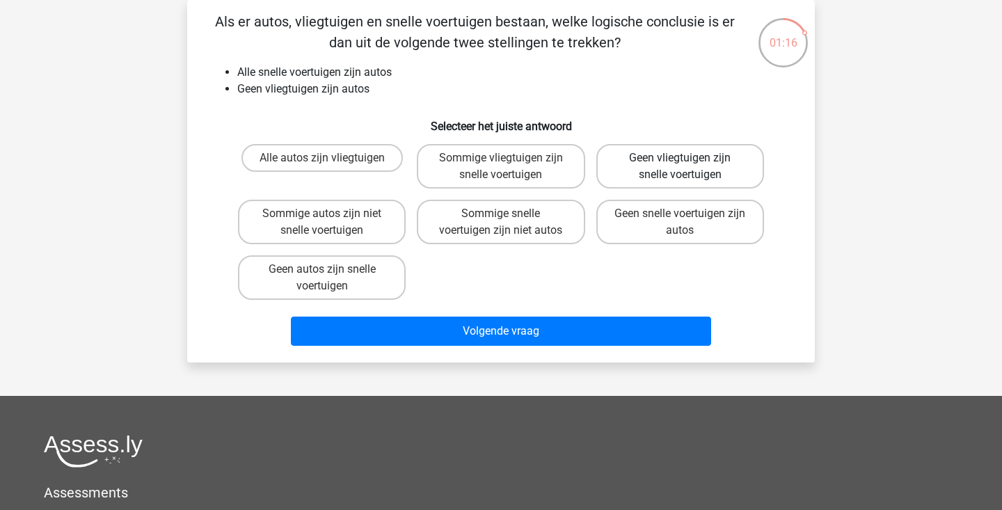
click at [694, 183] on label "Geen vliegtuigen zijn snelle voertuigen" at bounding box center [680, 166] width 168 height 45
click at [689, 167] on input "Geen vliegtuigen zijn snelle voertuigen" at bounding box center [684, 162] width 9 height 9
radio input "true"
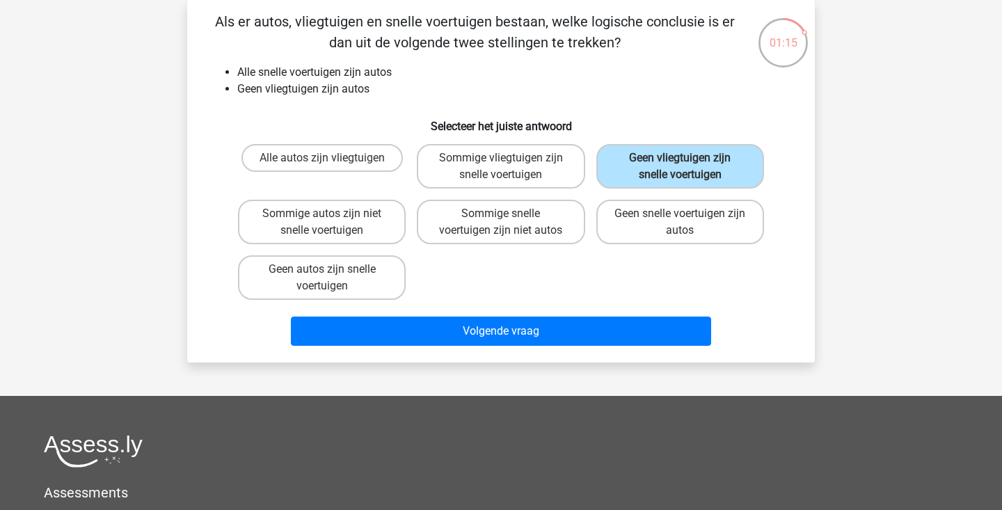
click at [644, 305] on div "Volgende vraag" at bounding box center [500, 328] width 583 height 46
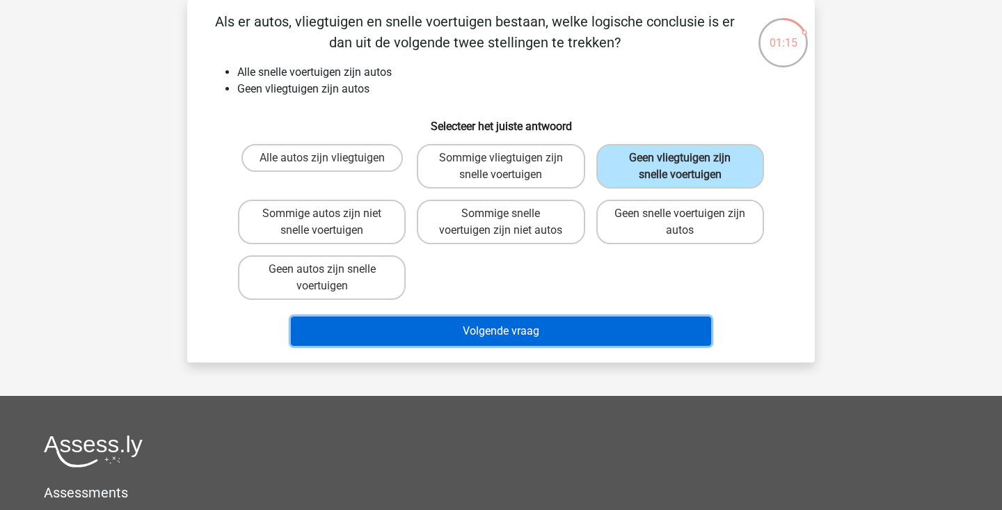
click at [636, 331] on button "Volgende vraag" at bounding box center [501, 331] width 421 height 29
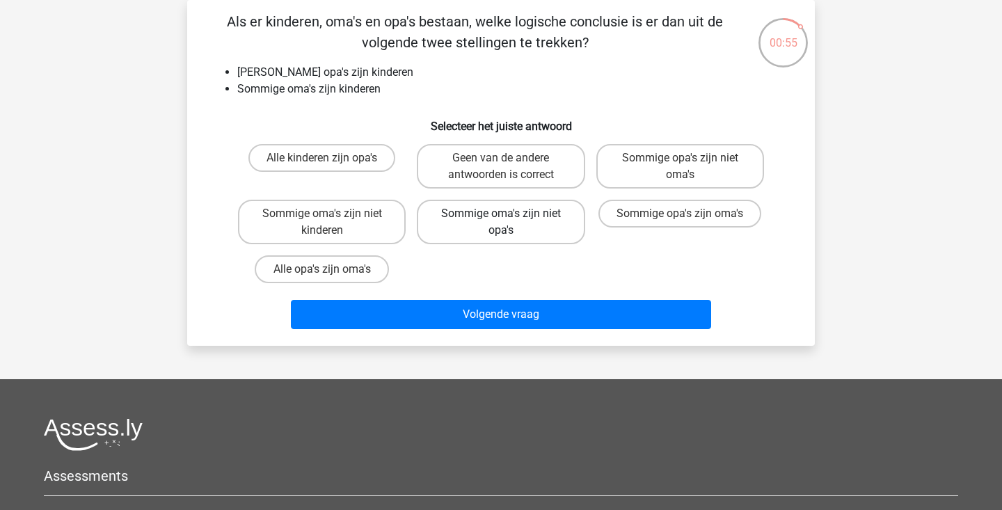
click at [537, 225] on label "Sommige oma's zijn niet opa's" at bounding box center [501, 222] width 168 height 45
click at [510, 223] on input "Sommige oma's zijn niet opa's" at bounding box center [505, 218] width 9 height 9
radio input "true"
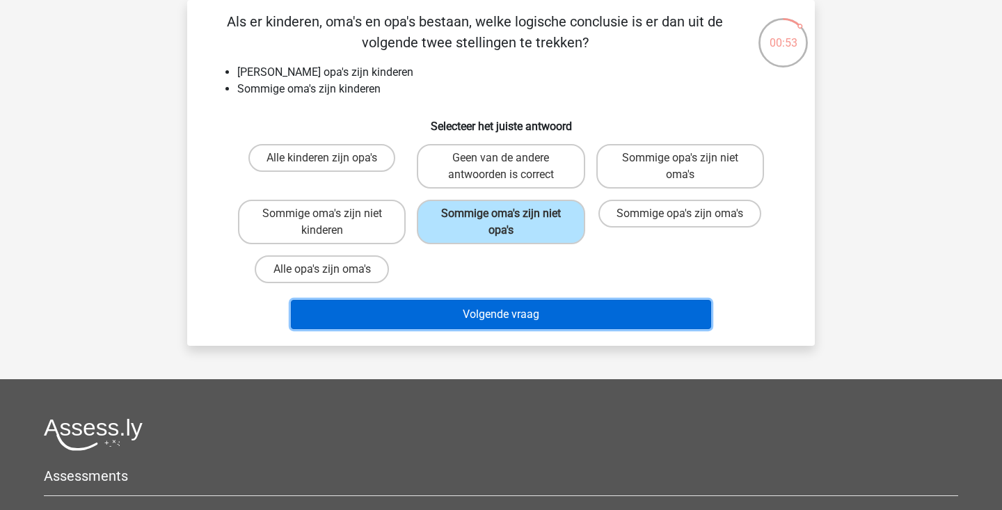
click at [545, 320] on button "Volgende vraag" at bounding box center [501, 314] width 421 height 29
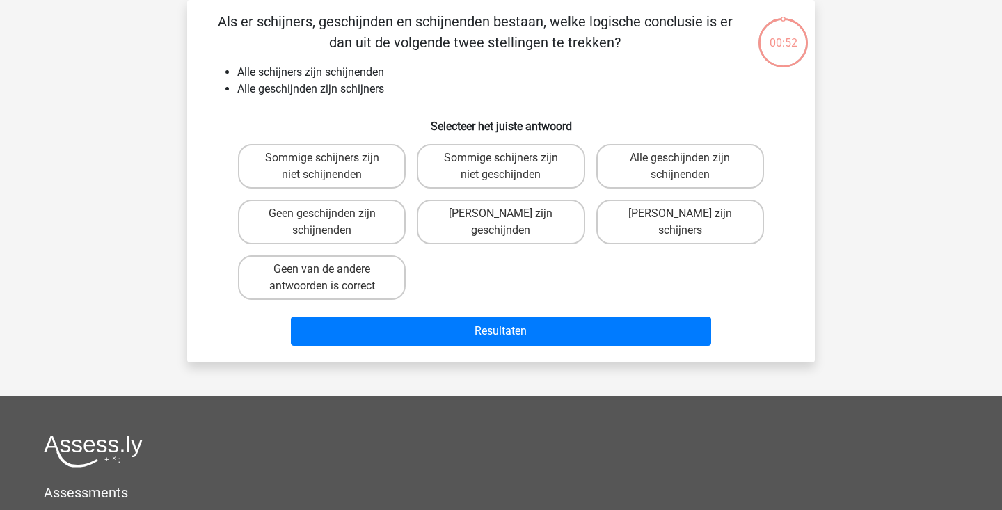
scroll to position [46, 0]
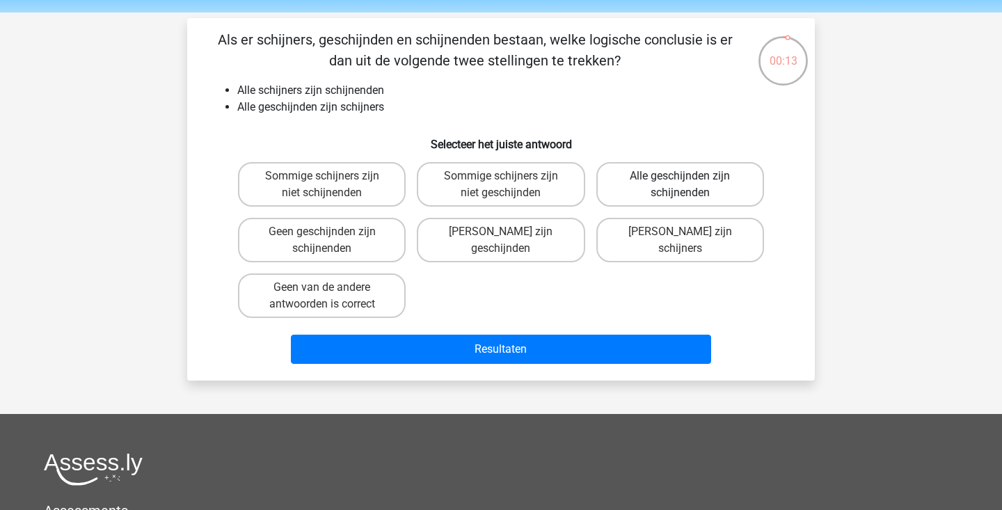
click at [637, 196] on label "Alle geschijnden zijn schijnenden" at bounding box center [680, 184] width 168 height 45
click at [680, 185] on input "Alle geschijnden zijn schijnenden" at bounding box center [684, 180] width 9 height 9
radio input "true"
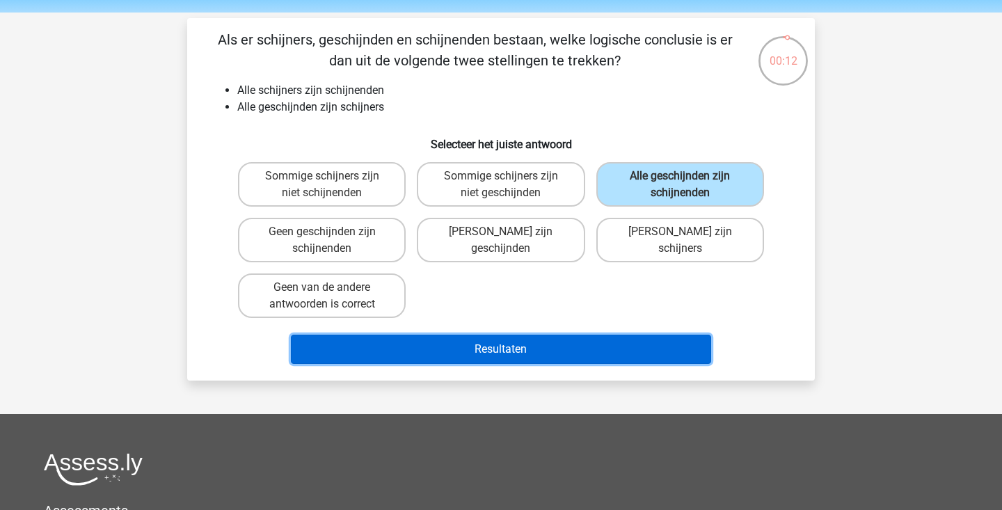
click at [544, 351] on button "Resultaten" at bounding box center [501, 349] width 421 height 29
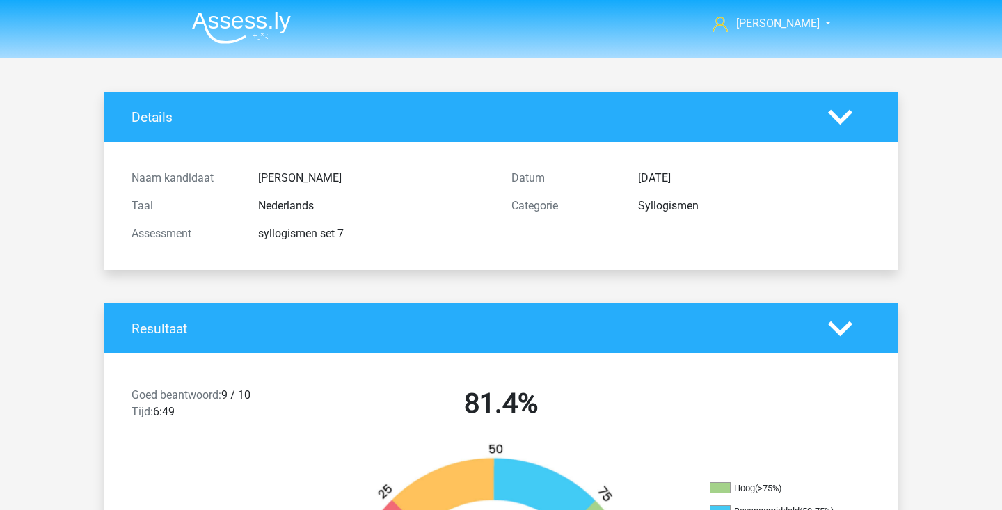
click at [225, 6] on li at bounding box center [236, 25] width 110 height 38
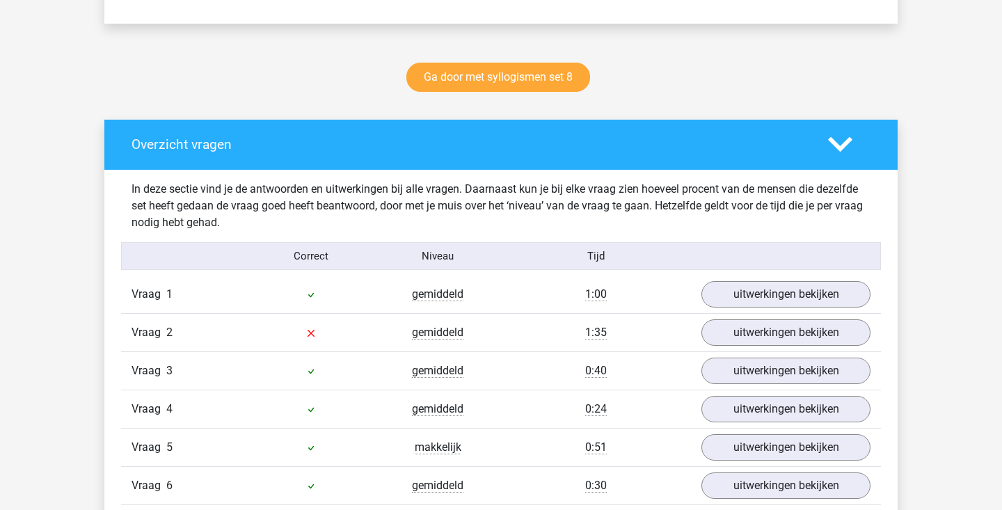
scroll to position [850, 0]
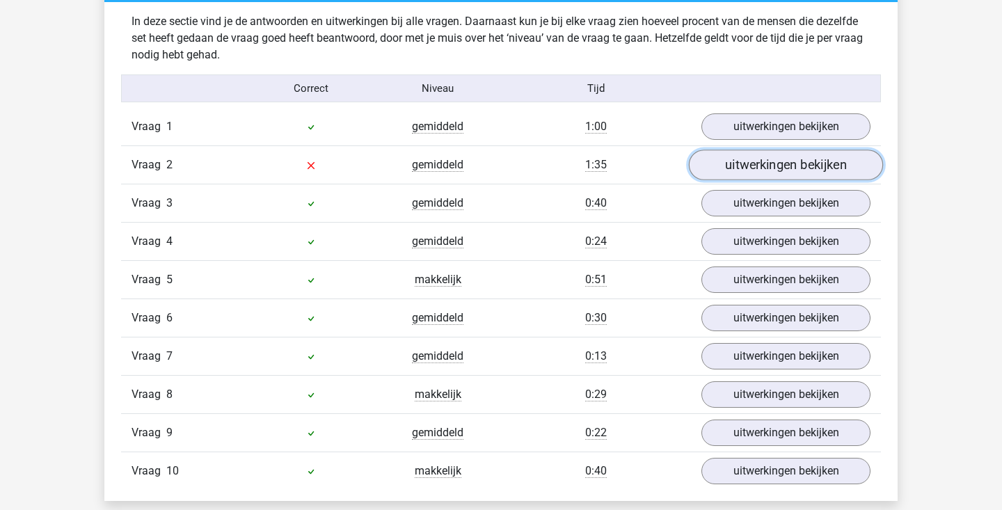
click at [724, 160] on link "uitwerkingen bekijken" at bounding box center [786, 165] width 194 height 31
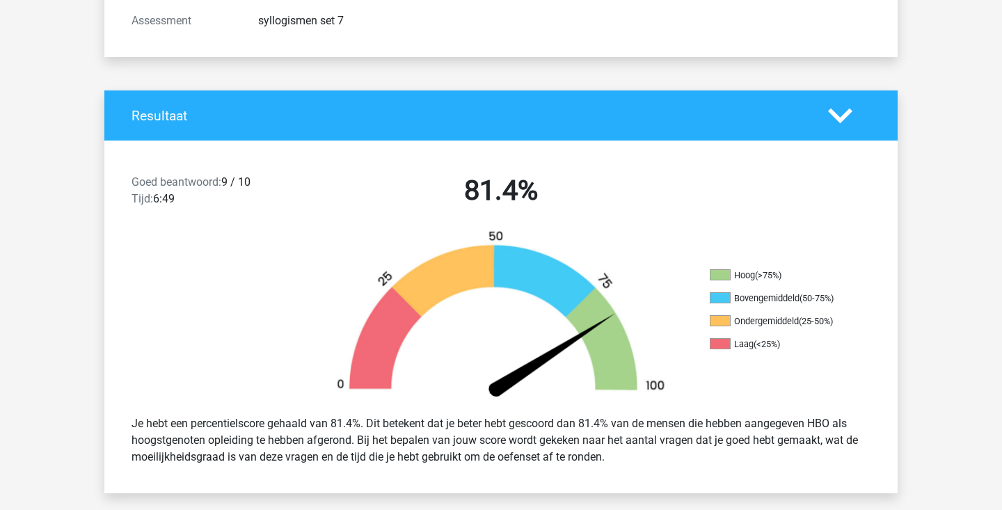
scroll to position [0, 0]
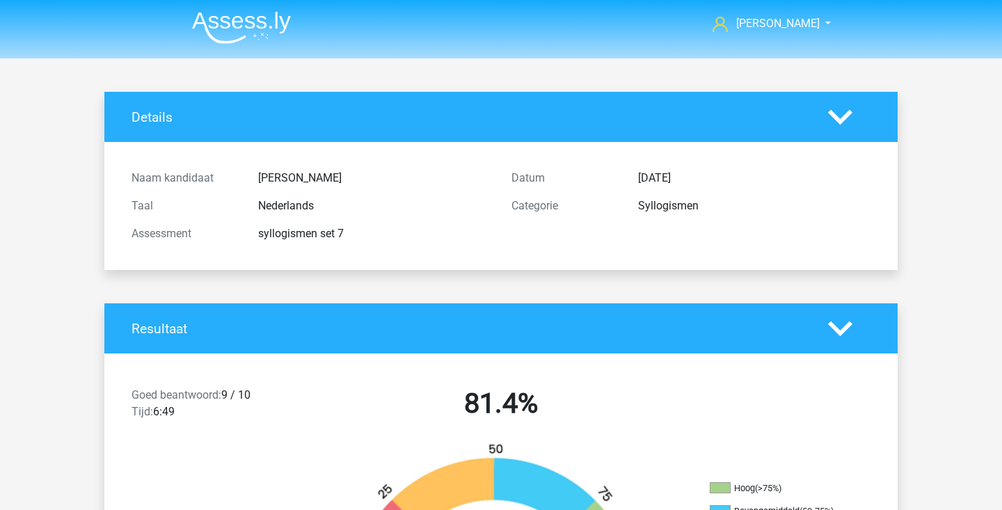
click at [241, 42] on img at bounding box center [241, 27] width 99 height 33
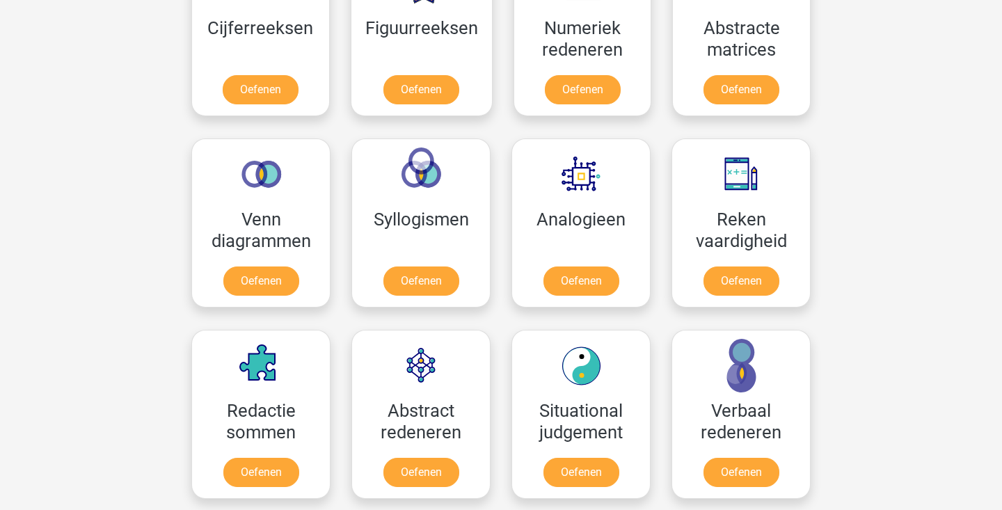
scroll to position [716, 0]
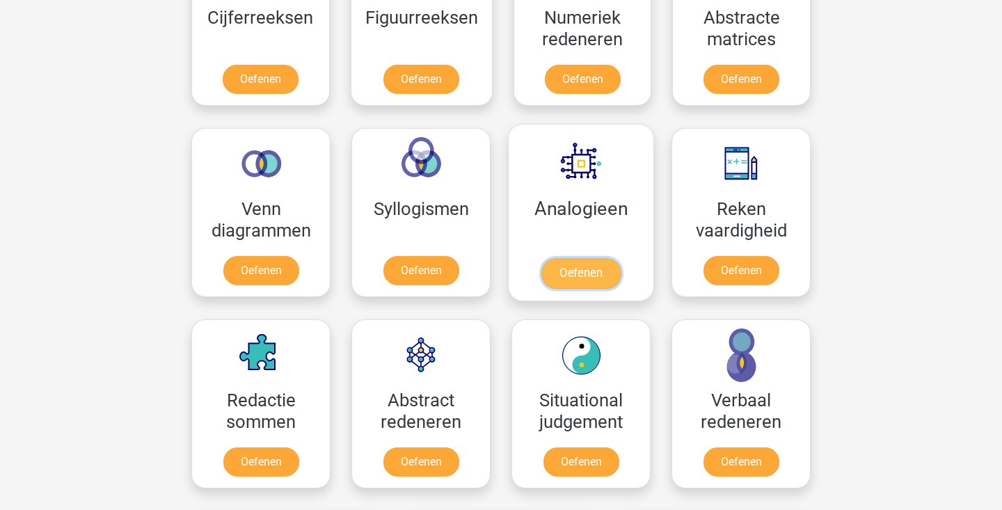
click at [559, 286] on link "Oefenen" at bounding box center [580, 273] width 79 height 31
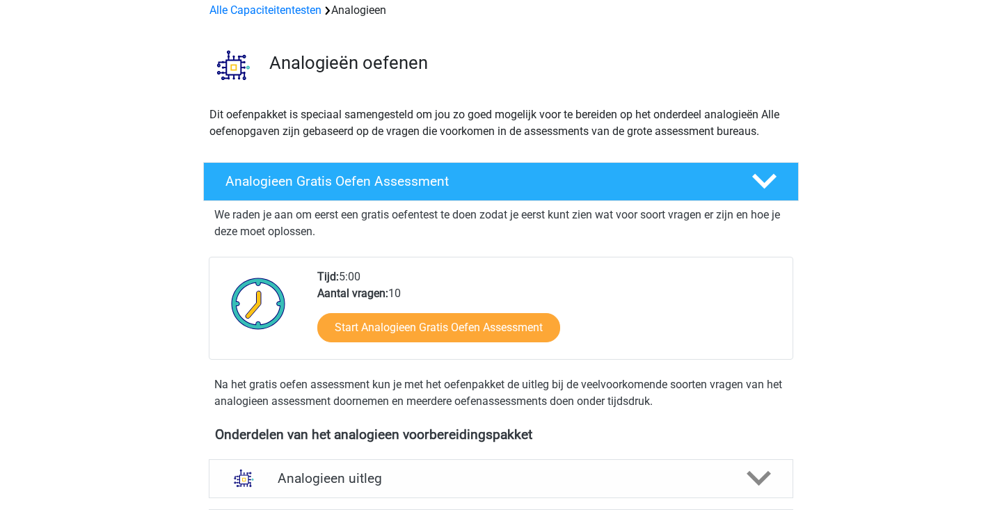
scroll to position [292, 0]
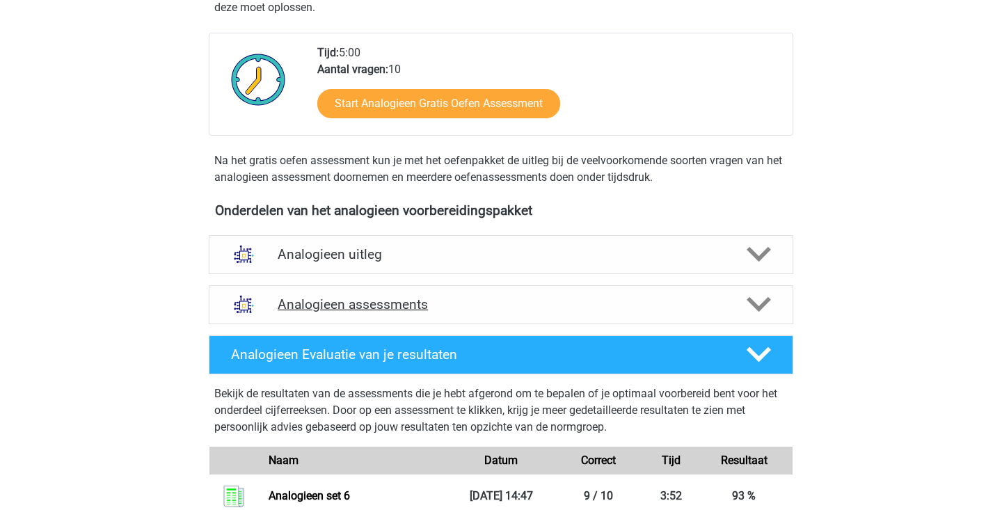
click at [706, 307] on h4 "Analogieen assessments" at bounding box center [501, 304] width 447 height 16
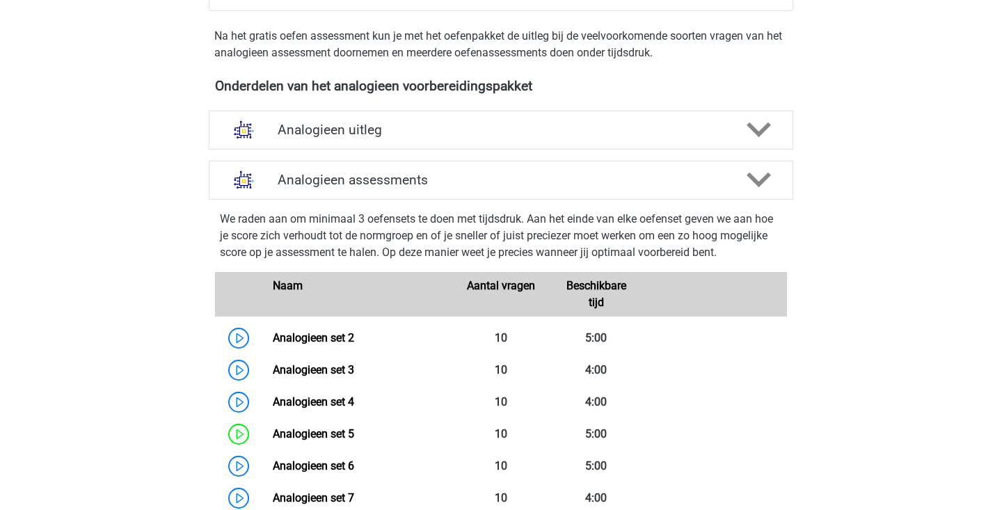
scroll to position [446, 0]
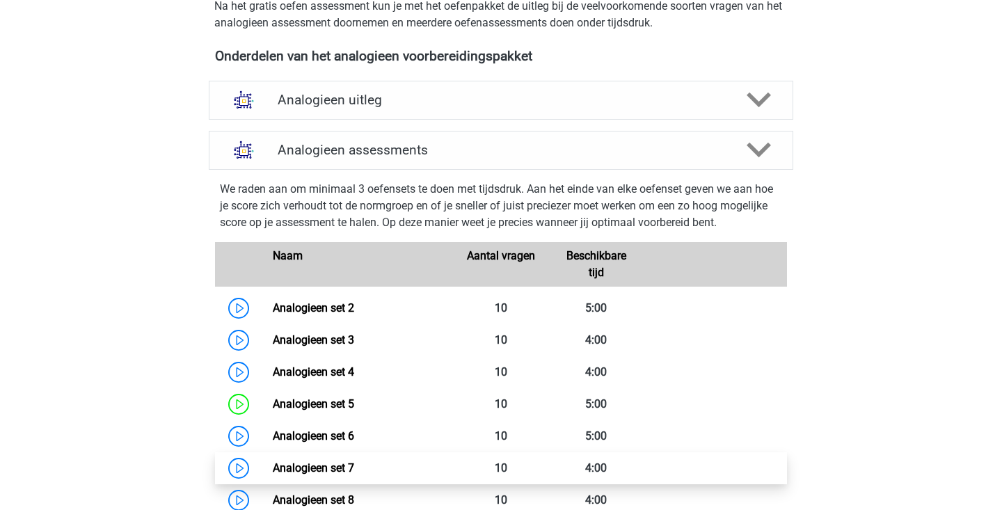
click at [273, 472] on link "Analogieen set 7" at bounding box center [313, 467] width 81 height 13
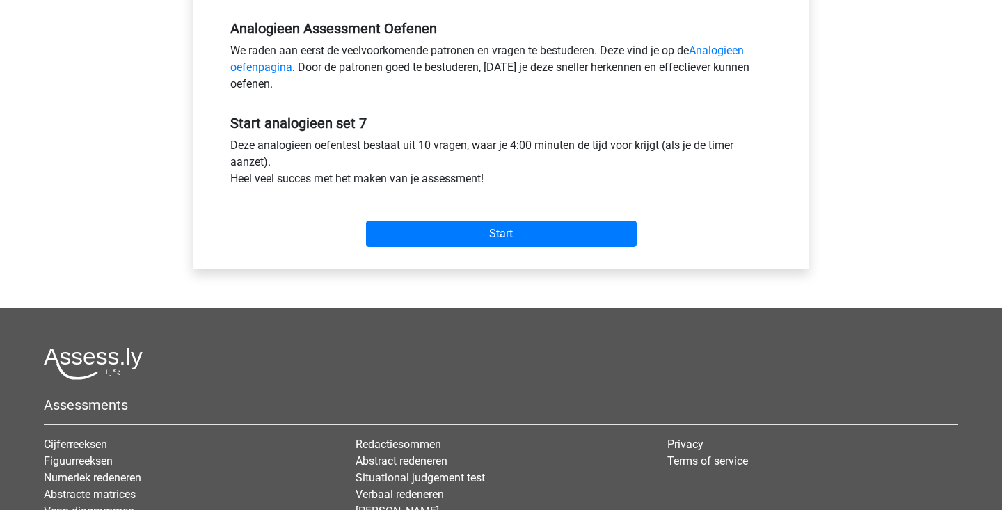
scroll to position [589, 0]
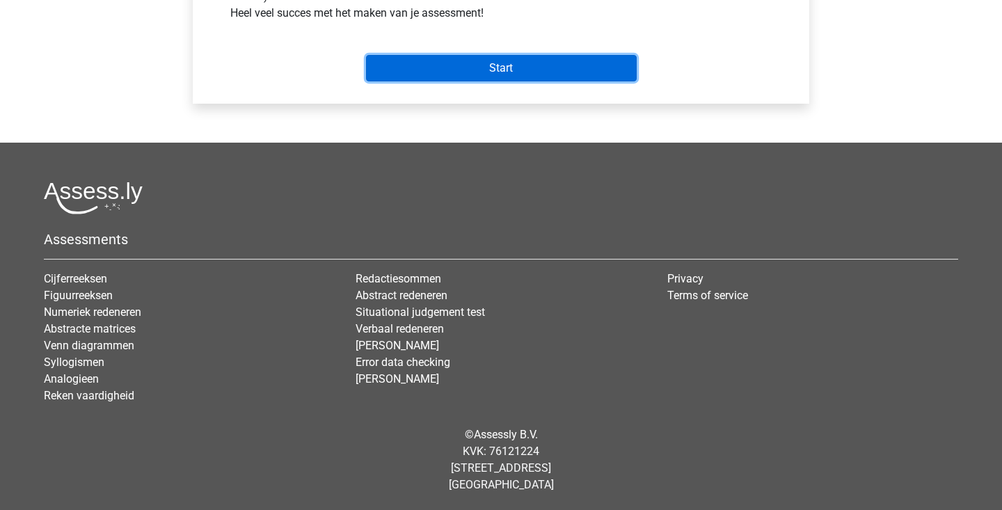
click at [543, 70] on input "Start" at bounding box center [501, 68] width 271 height 26
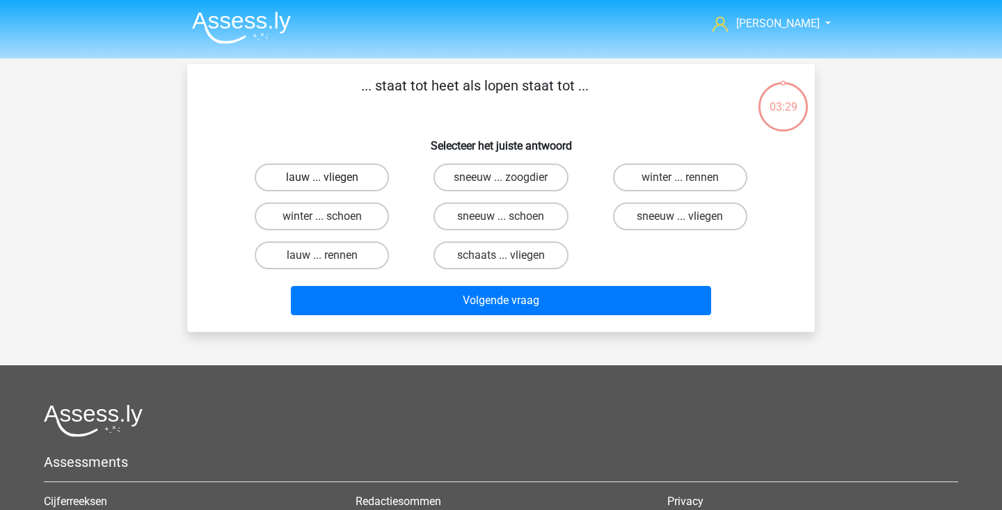
click at [365, 180] on label "lauw ... vliegen" at bounding box center [322, 178] width 134 height 28
click at [331, 180] on input "lauw ... vliegen" at bounding box center [326, 181] width 9 height 9
radio input "true"
click at [660, 177] on label "winter ... rennen" at bounding box center [680, 178] width 134 height 28
click at [680, 177] on input "winter ... rennen" at bounding box center [684, 181] width 9 height 9
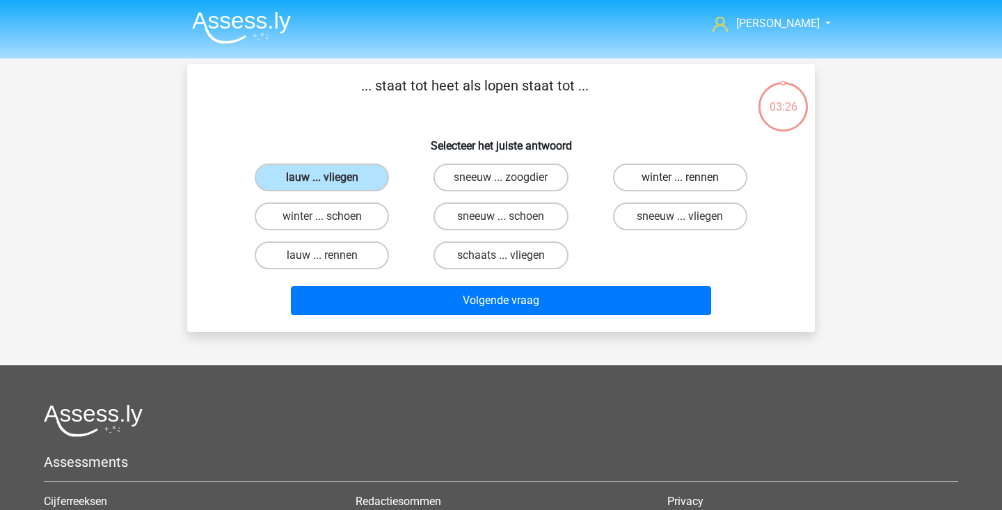
radio input "true"
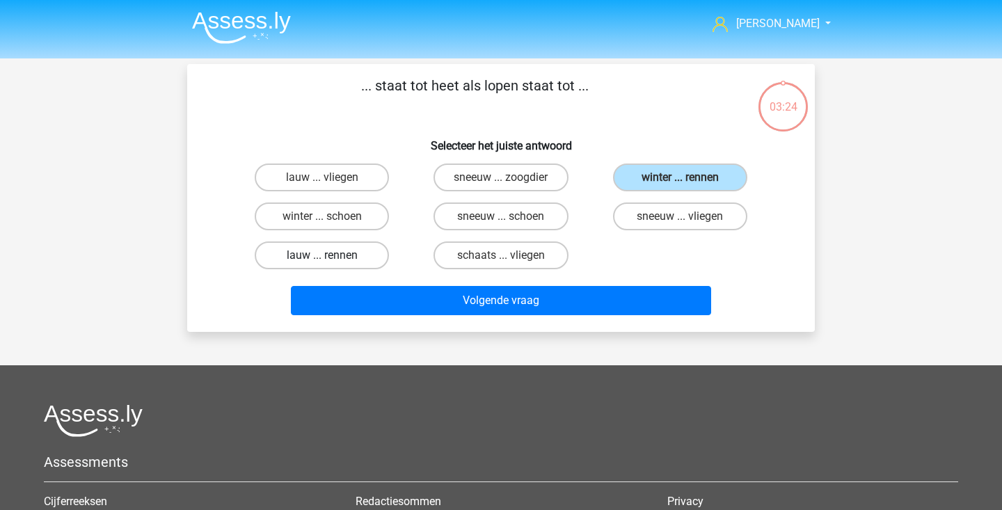
click at [369, 257] on label "lauw ... rennen" at bounding box center [322, 255] width 134 height 28
click at [331, 257] on input "lauw ... rennen" at bounding box center [326, 259] width 9 height 9
radio input "true"
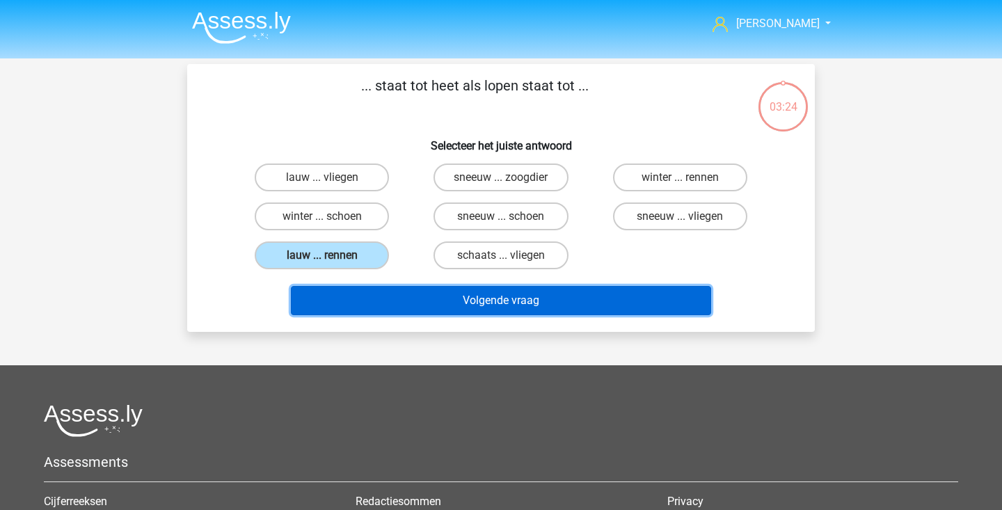
click at [375, 307] on button "Volgende vraag" at bounding box center [501, 300] width 421 height 29
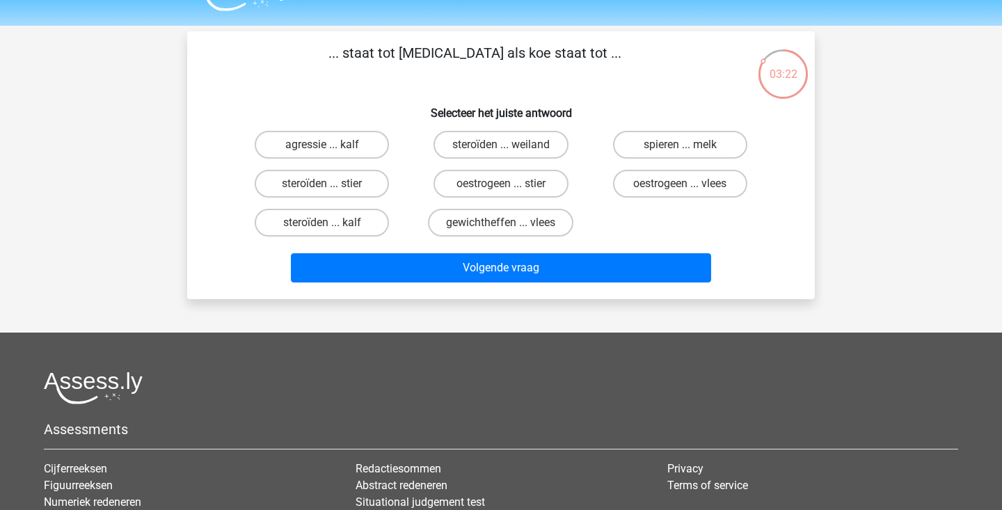
scroll to position [31, 0]
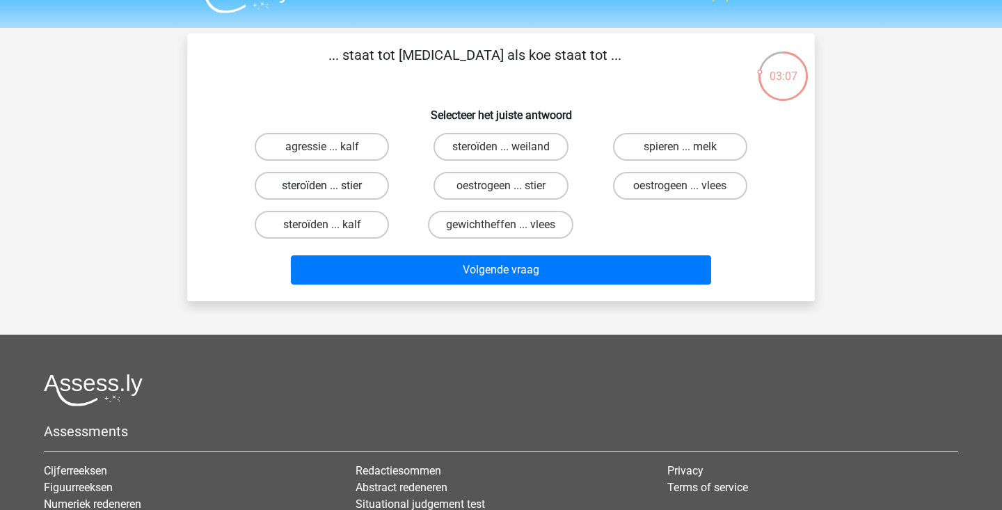
click at [386, 186] on label "steroïden ... stier" at bounding box center [322, 186] width 134 height 28
click at [331, 186] on input "steroïden ... stier" at bounding box center [326, 190] width 9 height 9
radio input "true"
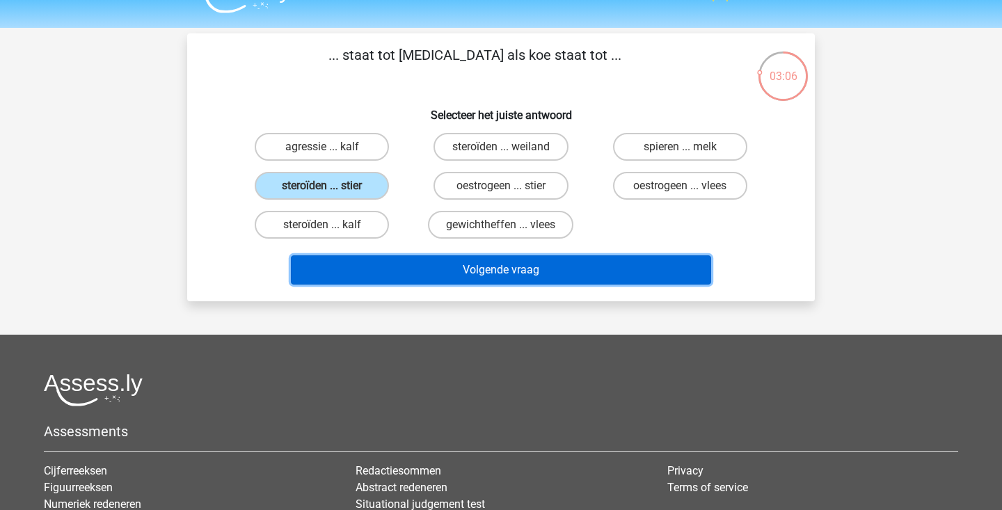
click at [405, 271] on button "Volgende vraag" at bounding box center [501, 269] width 421 height 29
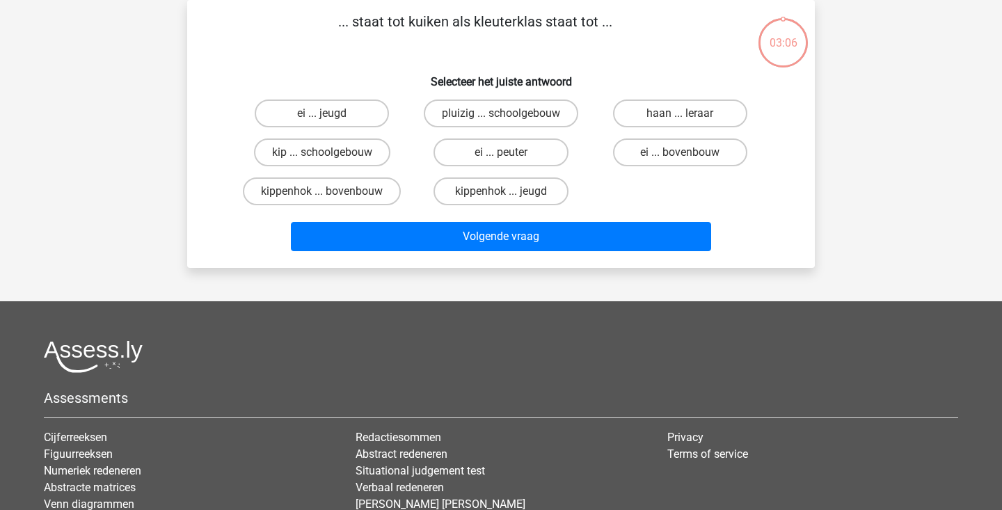
scroll to position [52, 0]
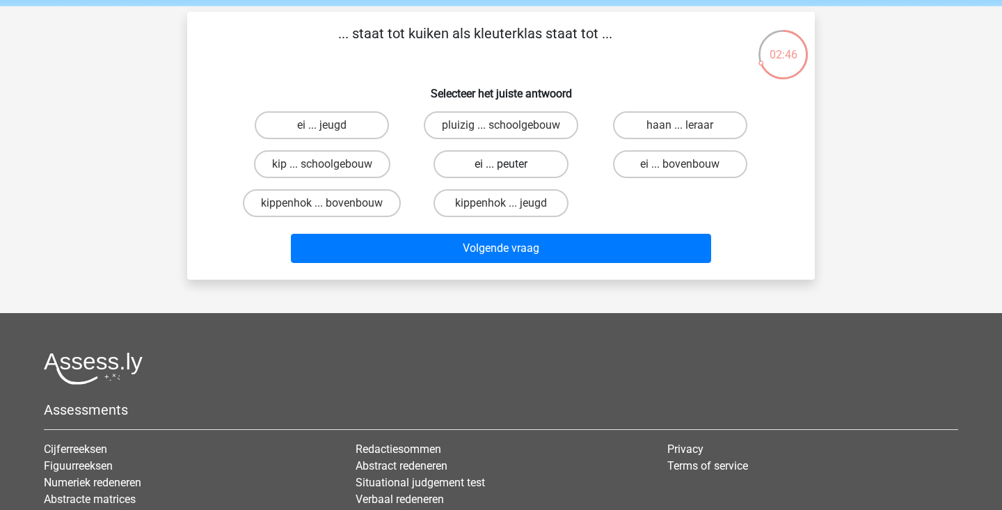
click at [539, 166] on label "ei ... peuter" at bounding box center [500, 164] width 134 height 28
click at [510, 166] on input "ei ... peuter" at bounding box center [505, 168] width 9 height 9
radio input "true"
click at [539, 166] on label "ei ... peuter" at bounding box center [500, 164] width 134 height 28
click at [510, 166] on input "ei ... peuter" at bounding box center [505, 168] width 9 height 9
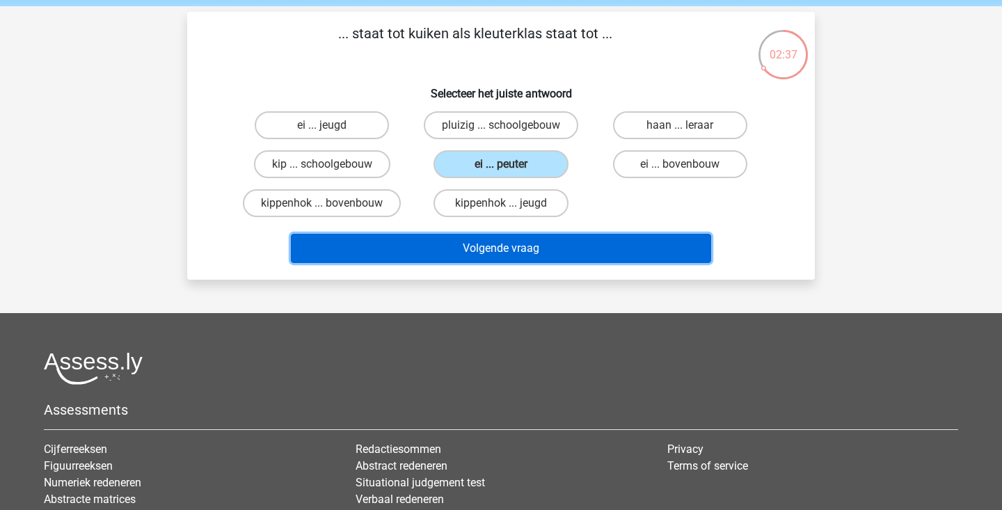
click at [510, 248] on button "Volgende vraag" at bounding box center [501, 248] width 421 height 29
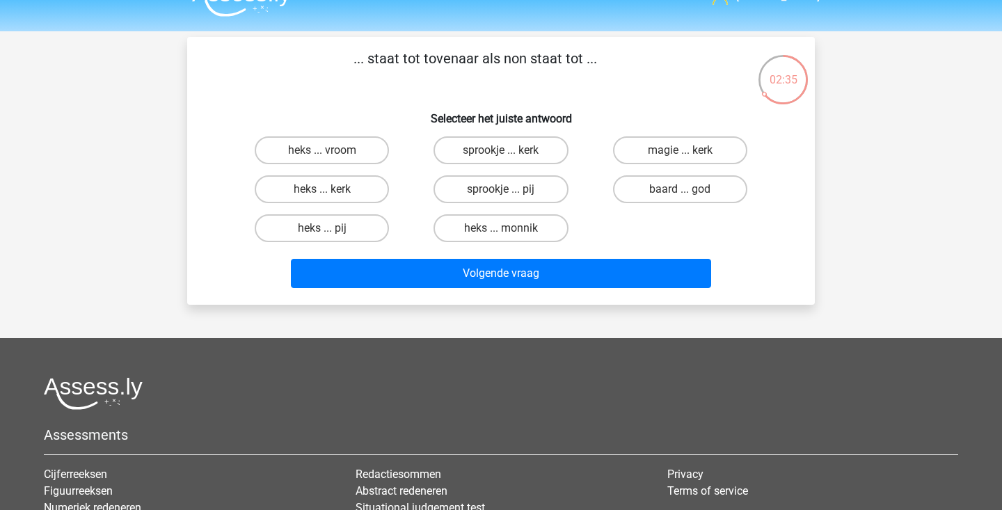
scroll to position [26, 0]
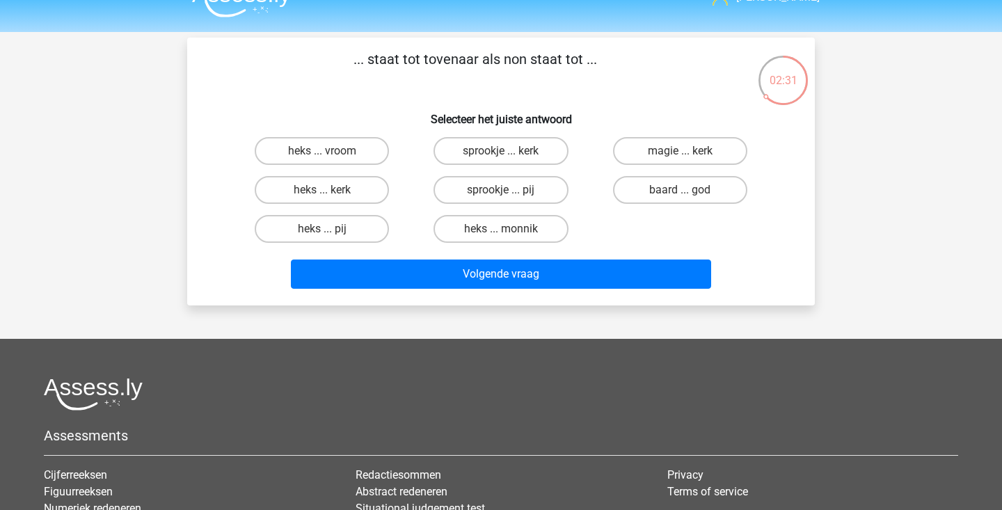
click at [687, 156] on input "magie ... kerk" at bounding box center [684, 155] width 9 height 9
radio input "true"
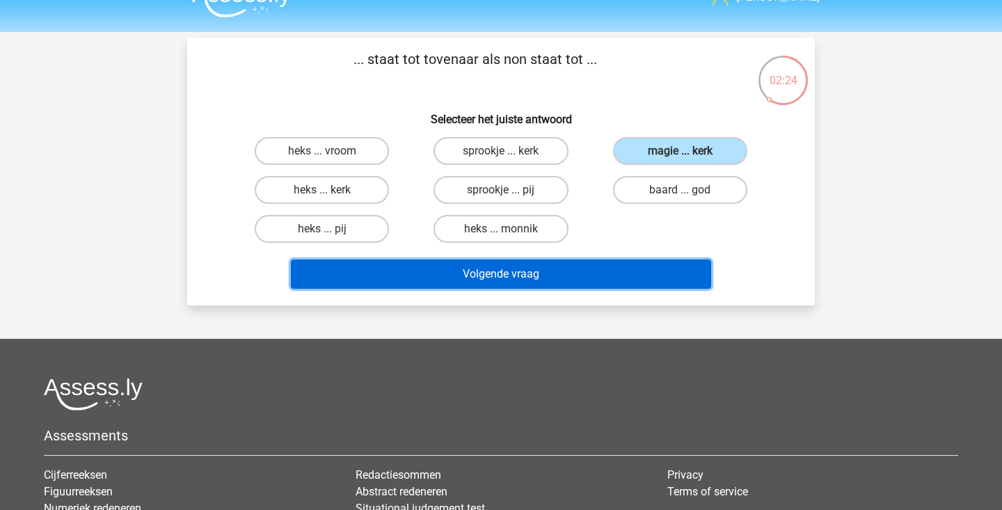
click at [634, 260] on button "Volgende vraag" at bounding box center [501, 274] width 421 height 29
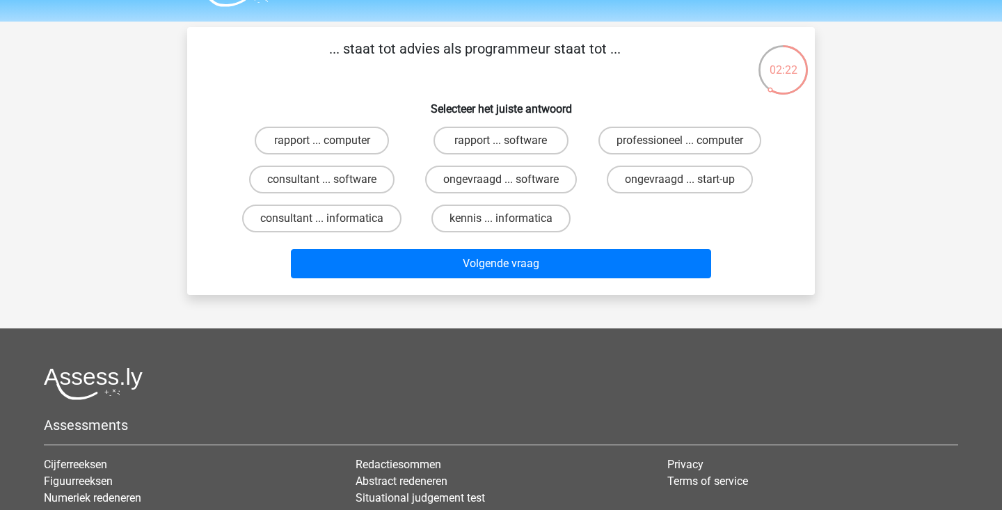
scroll to position [35, 0]
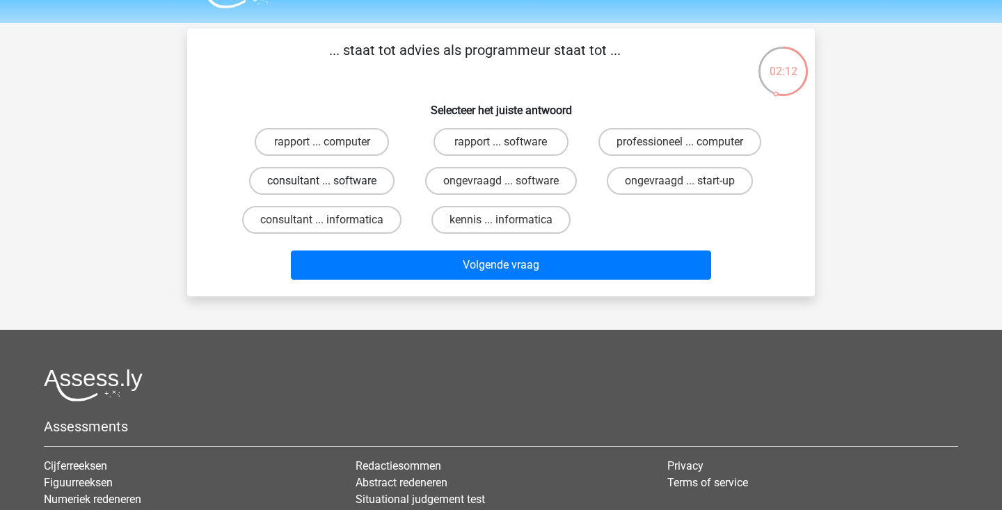
click at [372, 189] on label "consultant ... software" at bounding box center [321, 181] width 145 height 28
click at [331, 189] on input "consultant ... software" at bounding box center [326, 185] width 9 height 9
radio input "true"
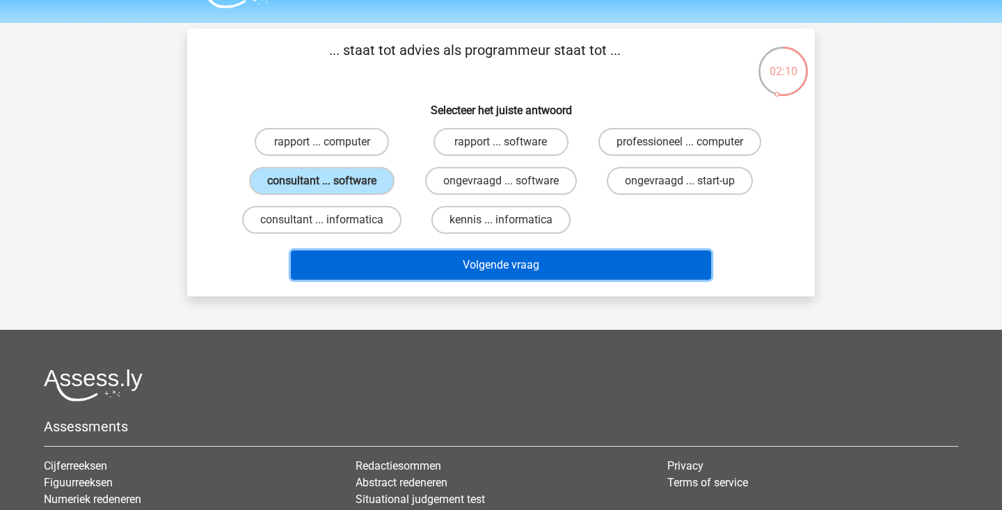
click at [398, 261] on button "Volgende vraag" at bounding box center [501, 264] width 421 height 29
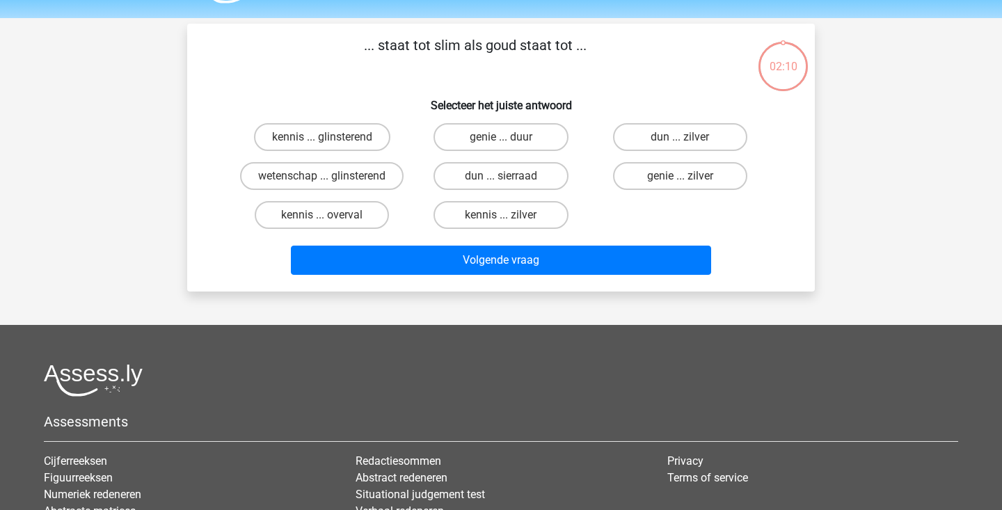
scroll to position [24, 0]
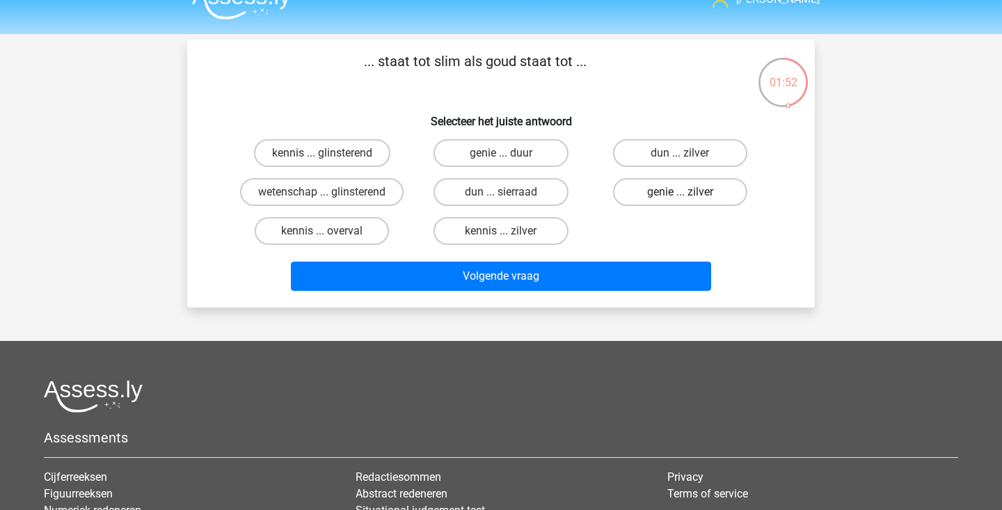
click at [649, 197] on label "genie ... zilver" at bounding box center [680, 192] width 134 height 28
click at [680, 197] on input "genie ... zilver" at bounding box center [684, 196] width 9 height 9
radio input "true"
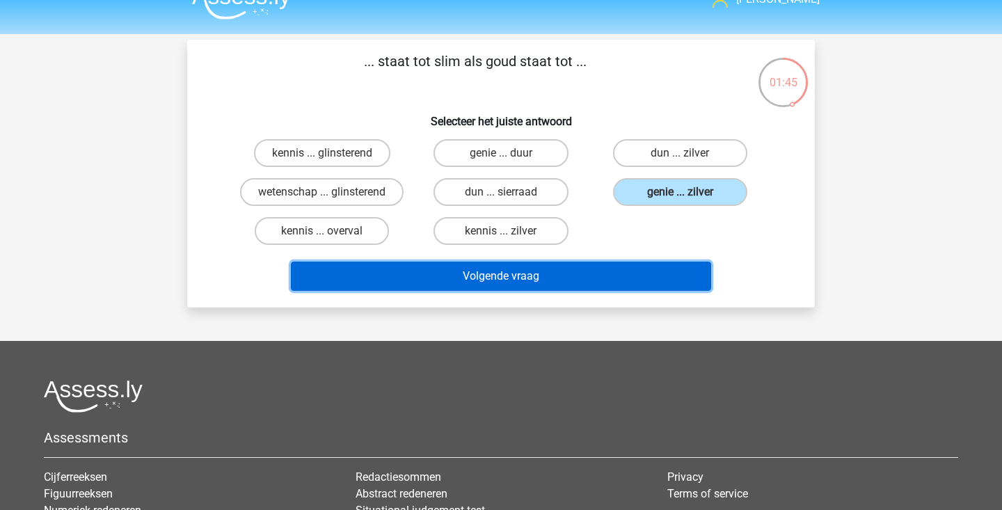
click at [387, 266] on button "Volgende vraag" at bounding box center [501, 276] width 421 height 29
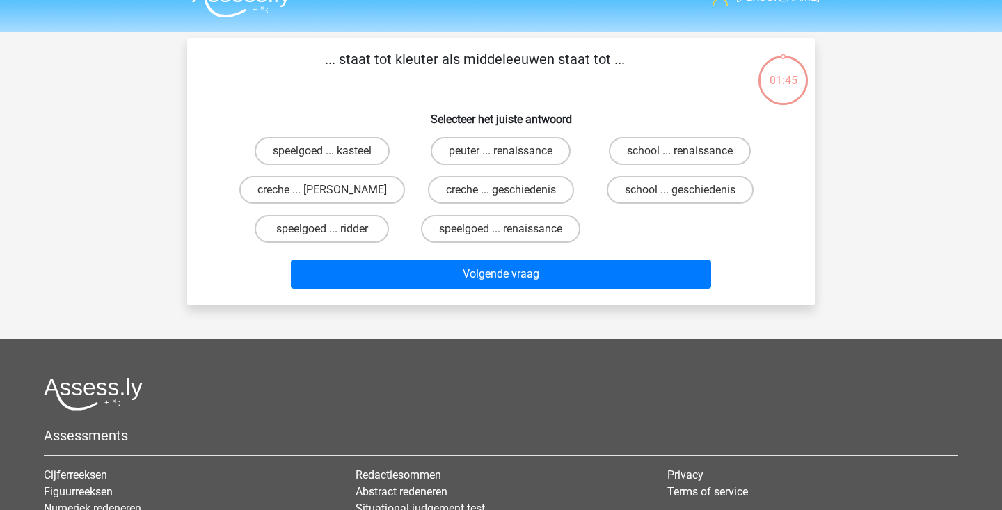
scroll to position [28, 0]
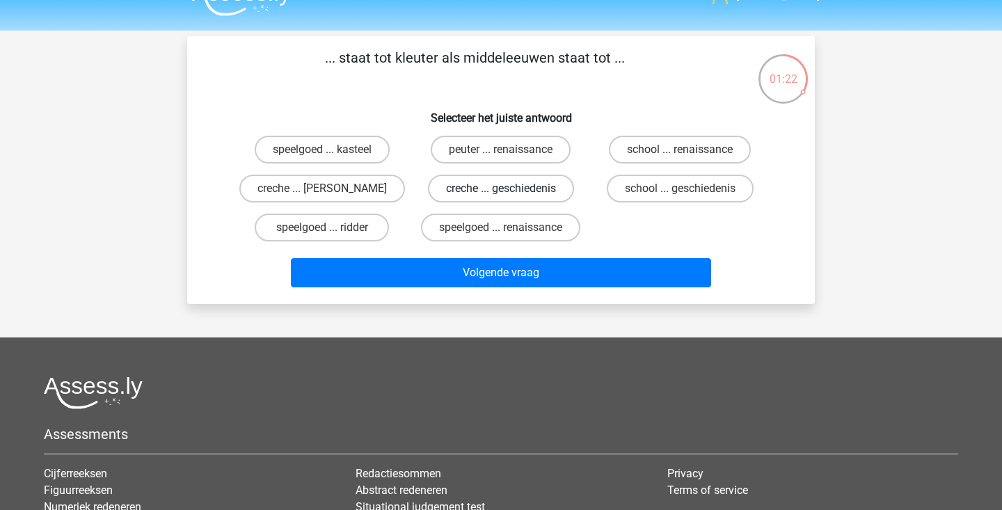
click at [468, 194] on label "creche ... geschiedenis" at bounding box center [501, 189] width 146 height 28
click at [501, 194] on input "creche ... geschiedenis" at bounding box center [505, 193] width 9 height 9
radio input "true"
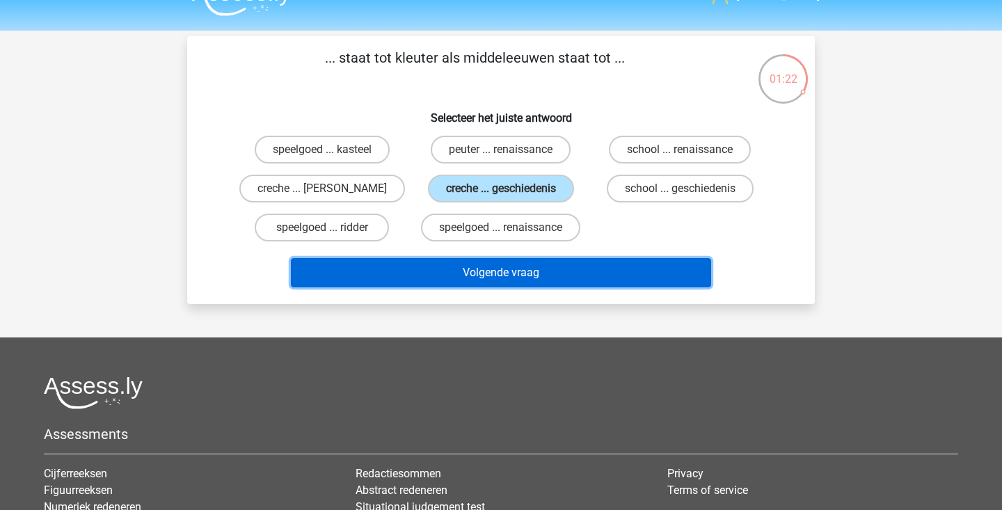
click at [468, 276] on button "Volgende vraag" at bounding box center [501, 272] width 421 height 29
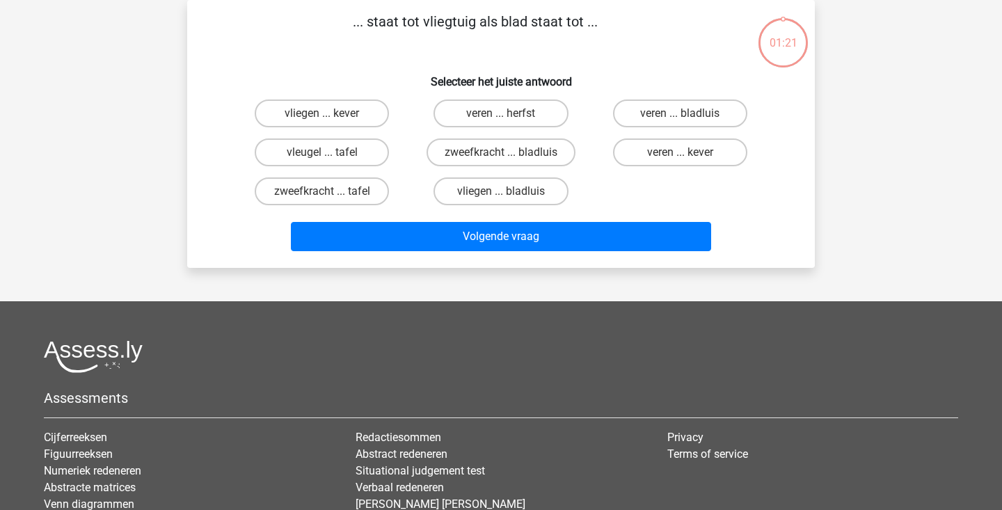
scroll to position [43, 0]
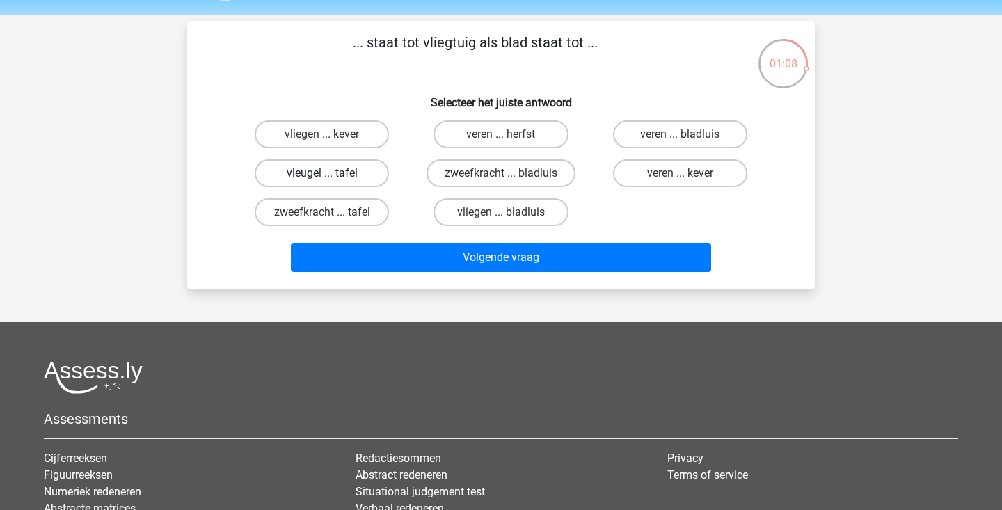
click at [352, 178] on label "vleugel ... tafel" at bounding box center [322, 173] width 134 height 28
click at [331, 178] on input "vleugel ... tafel" at bounding box center [326, 177] width 9 height 9
radio input "true"
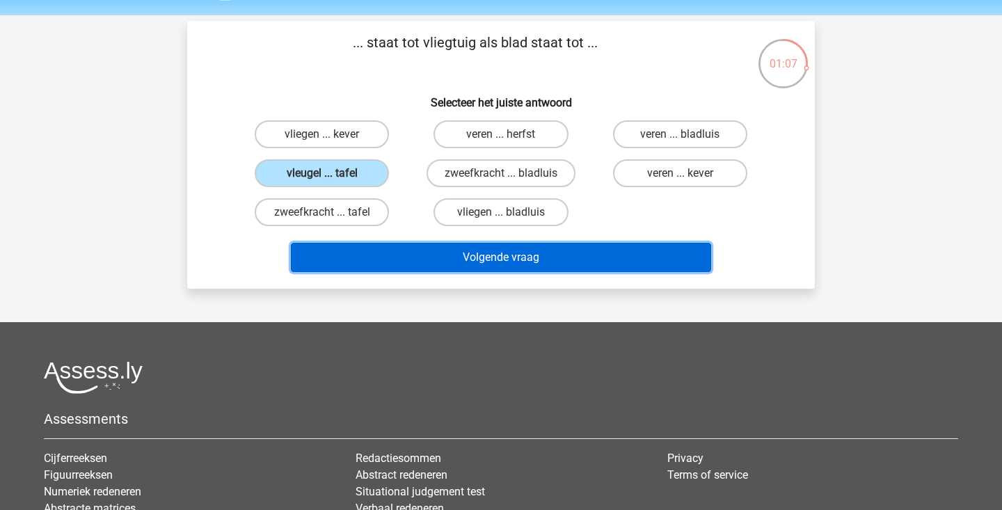
click at [402, 253] on button "Volgende vraag" at bounding box center [501, 257] width 421 height 29
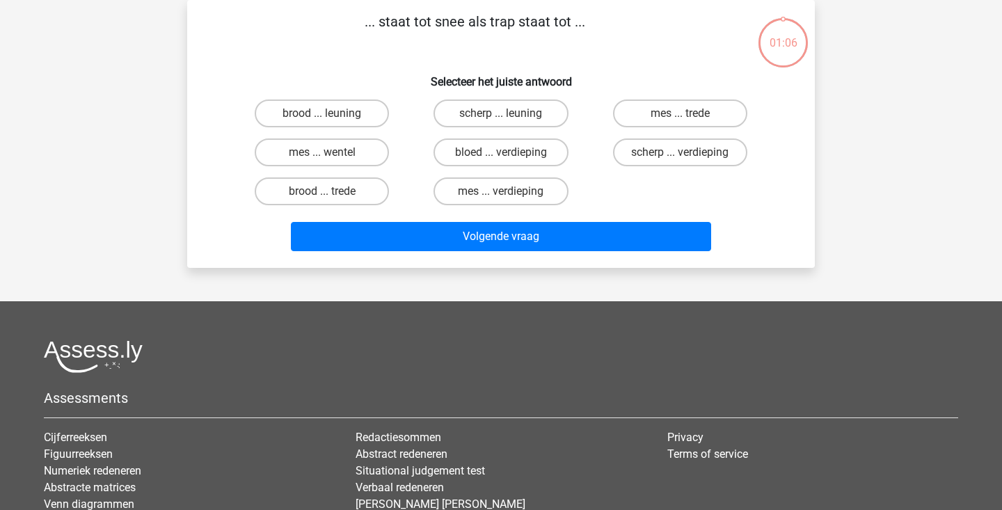
scroll to position [29, 0]
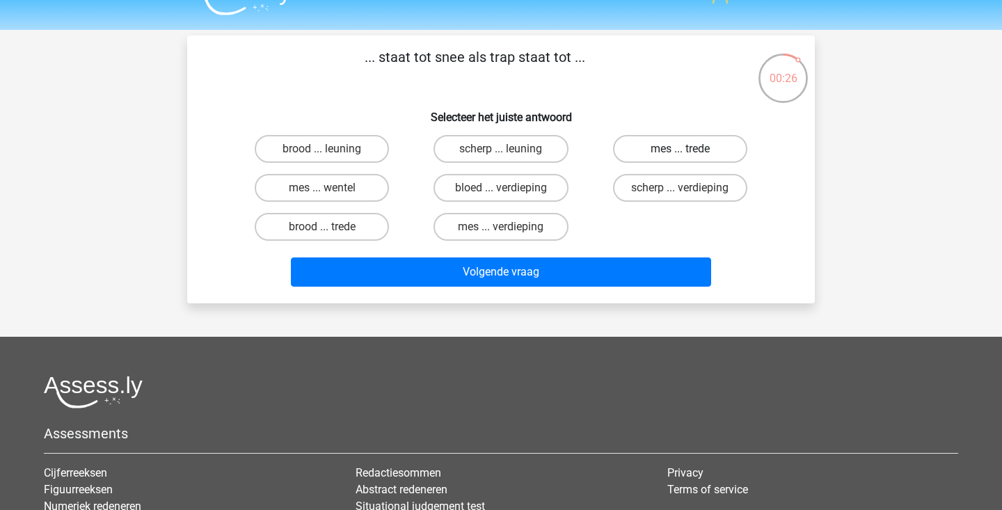
click at [643, 143] on label "mes ... trede" at bounding box center [680, 149] width 134 height 28
click at [680, 149] on input "mes ... trede" at bounding box center [684, 153] width 9 height 9
radio input "true"
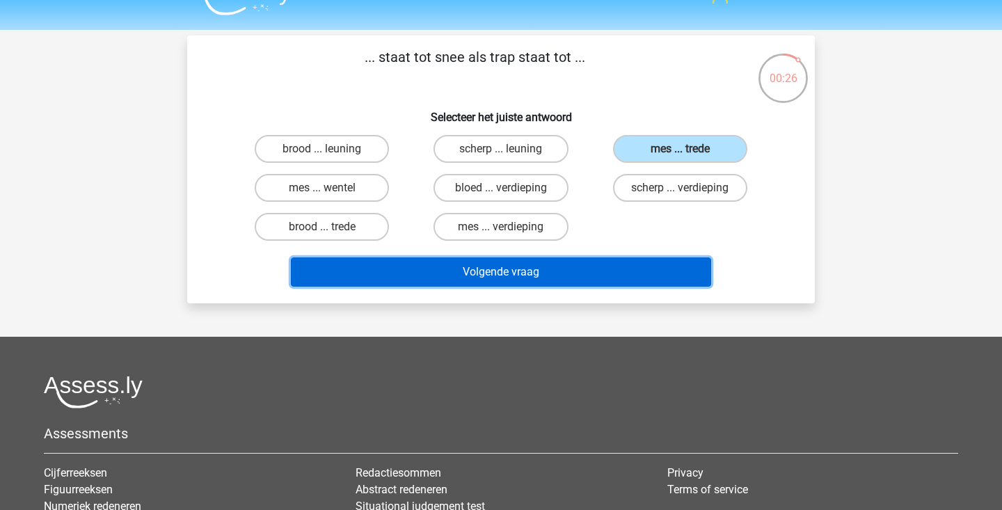
click at [557, 262] on button "Volgende vraag" at bounding box center [501, 271] width 421 height 29
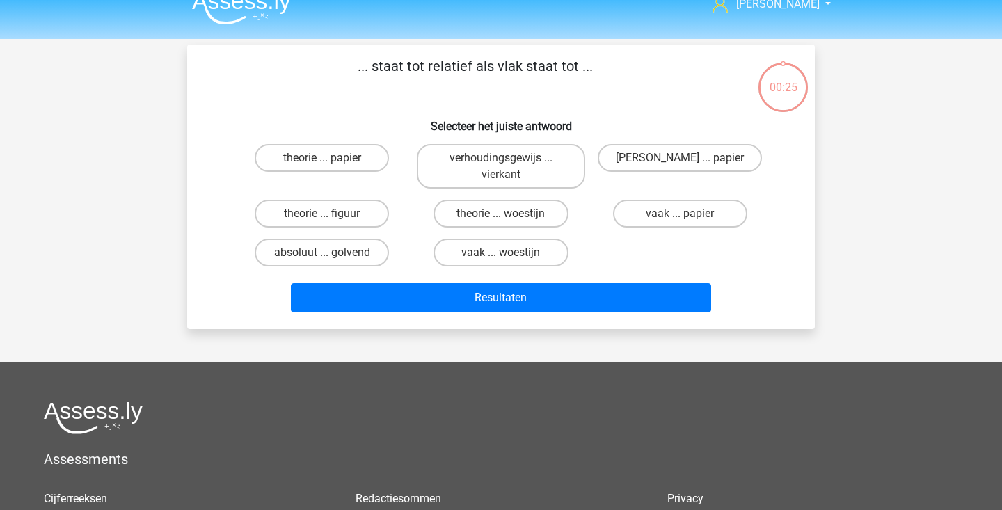
scroll to position [14, 0]
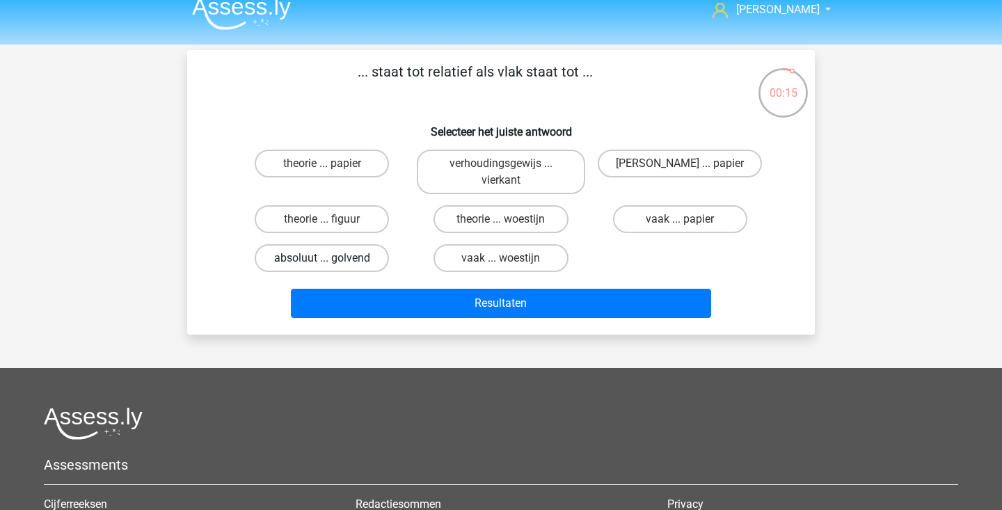
click at [372, 255] on label "absoluut ... golvend" at bounding box center [322, 258] width 134 height 28
click at [331, 258] on input "absoluut ... golvend" at bounding box center [326, 262] width 9 height 9
radio input "true"
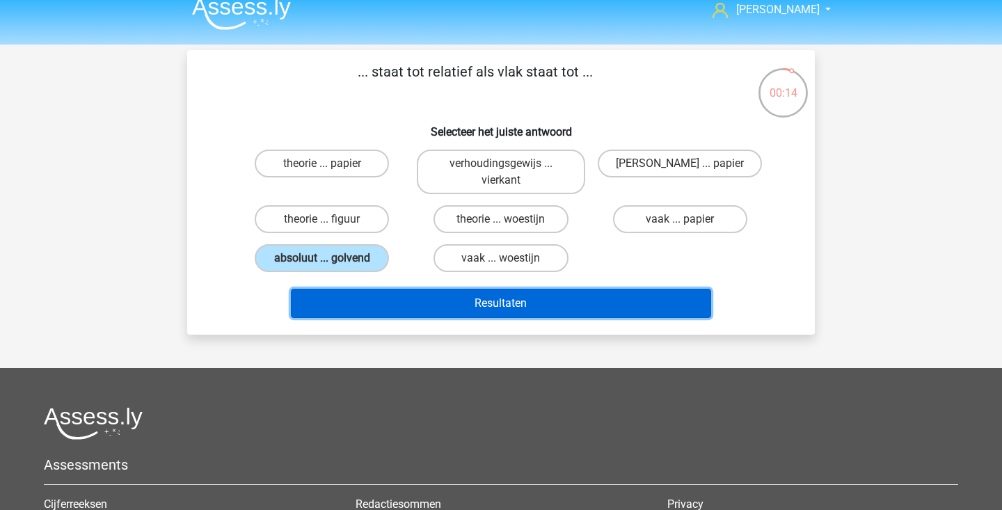
click at [424, 304] on button "Resultaten" at bounding box center [501, 303] width 421 height 29
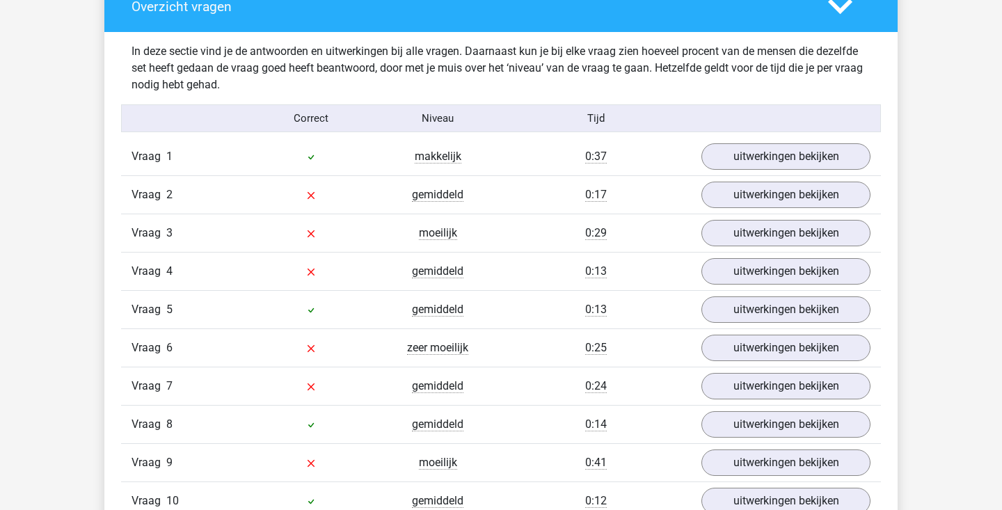
scroll to position [804, 0]
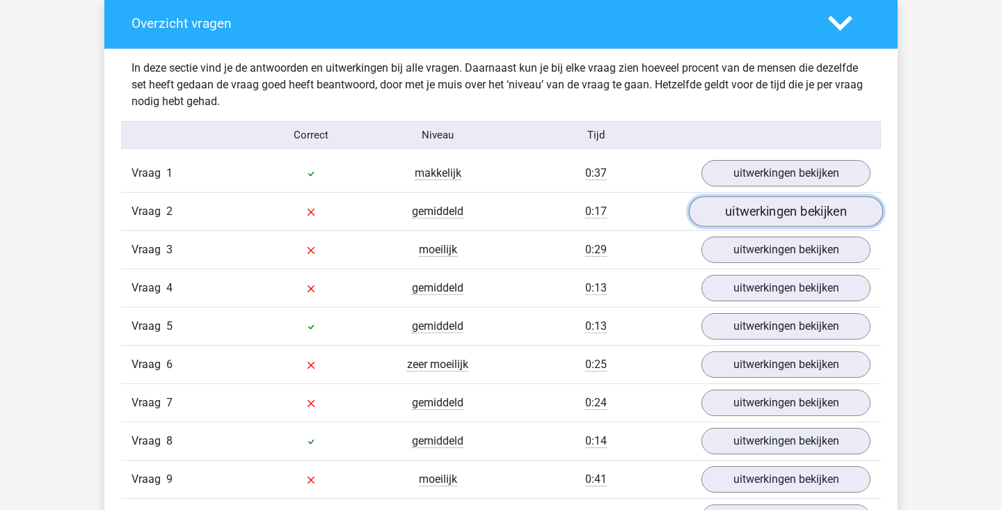
click at [738, 213] on link "uitwerkingen bekijken" at bounding box center [786, 211] width 194 height 31
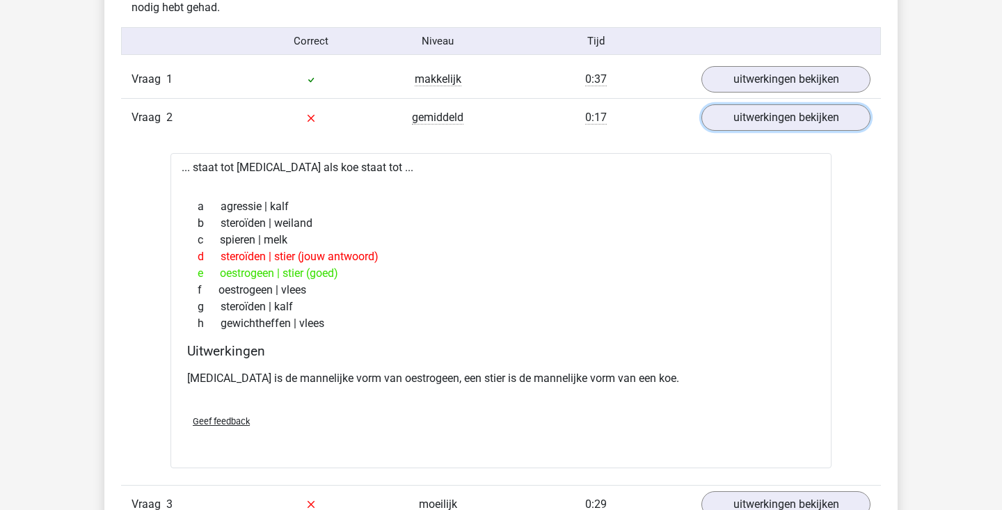
scroll to position [898, 0]
click at [785, 129] on link "uitwerkingen bekijken" at bounding box center [786, 117] width 194 height 31
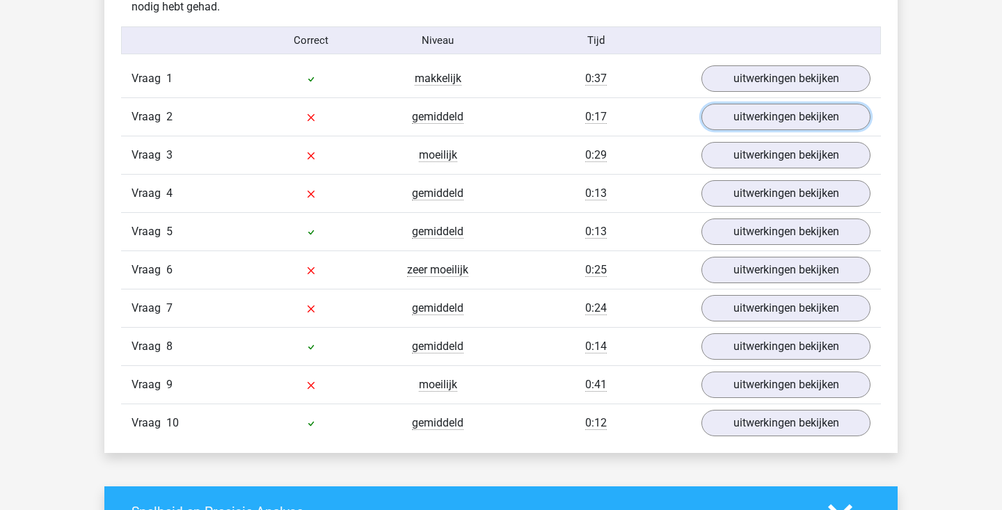
scroll to position [904, 0]
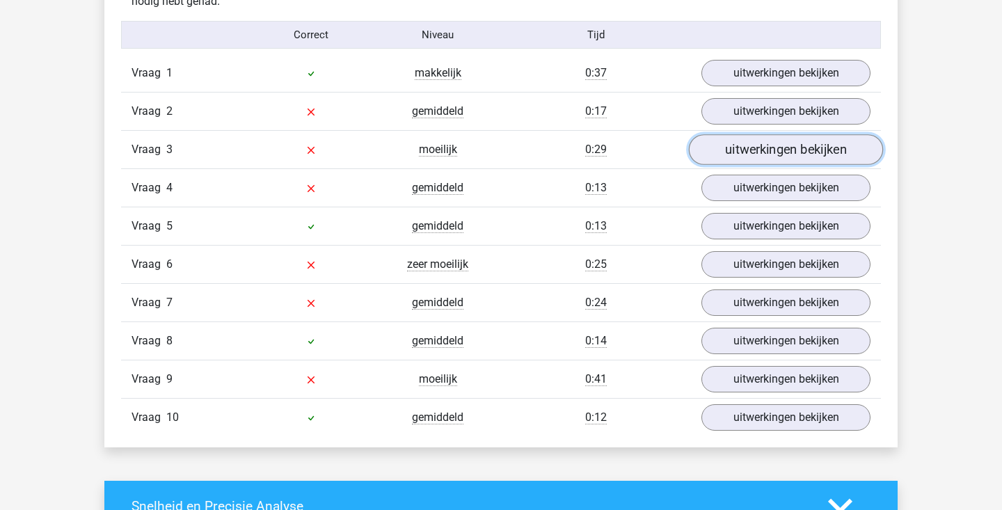
click at [759, 150] on link "uitwerkingen bekijken" at bounding box center [786, 149] width 194 height 31
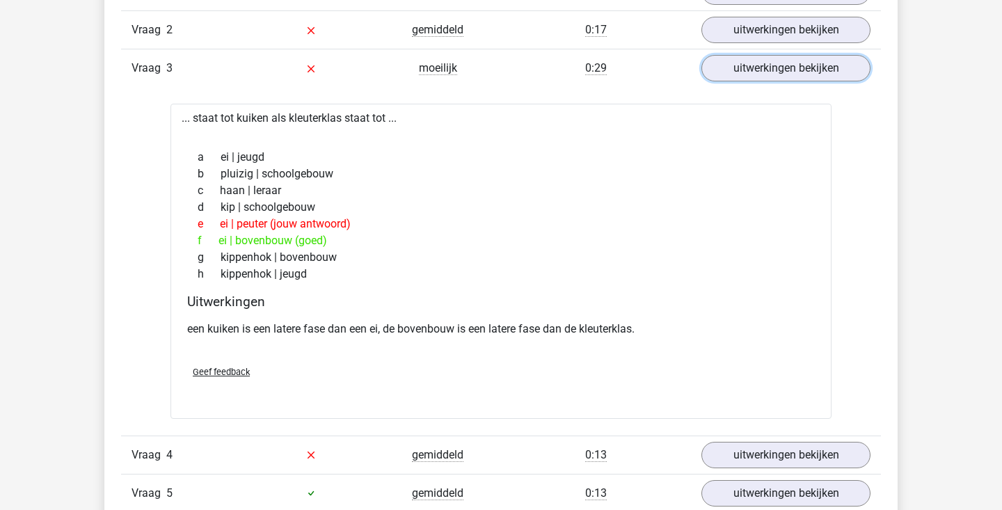
scroll to position [986, 0]
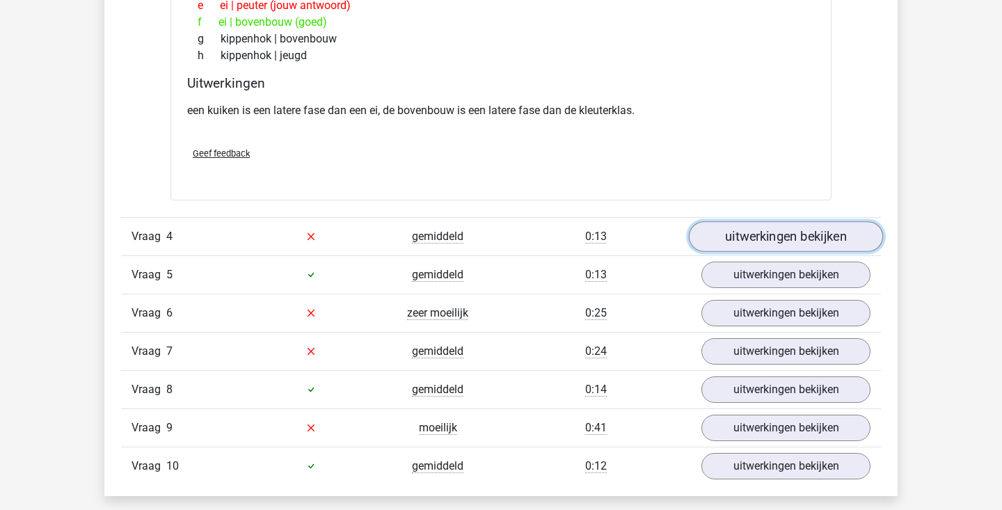
click at [738, 229] on link "uitwerkingen bekijken" at bounding box center [786, 236] width 194 height 31
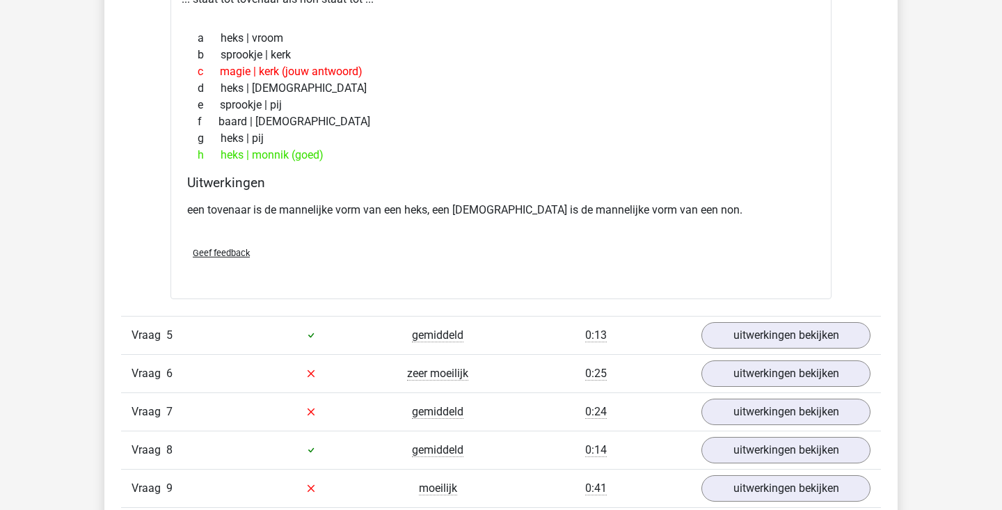
scroll to position [1492, 0]
click at [715, 382] on link "uitwerkingen bekijken" at bounding box center [786, 372] width 194 height 31
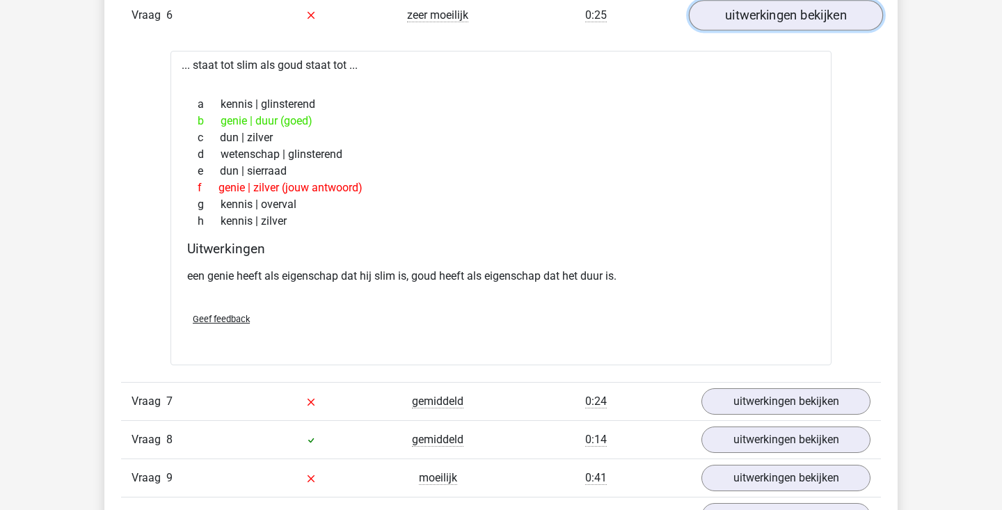
scroll to position [1937, 0]
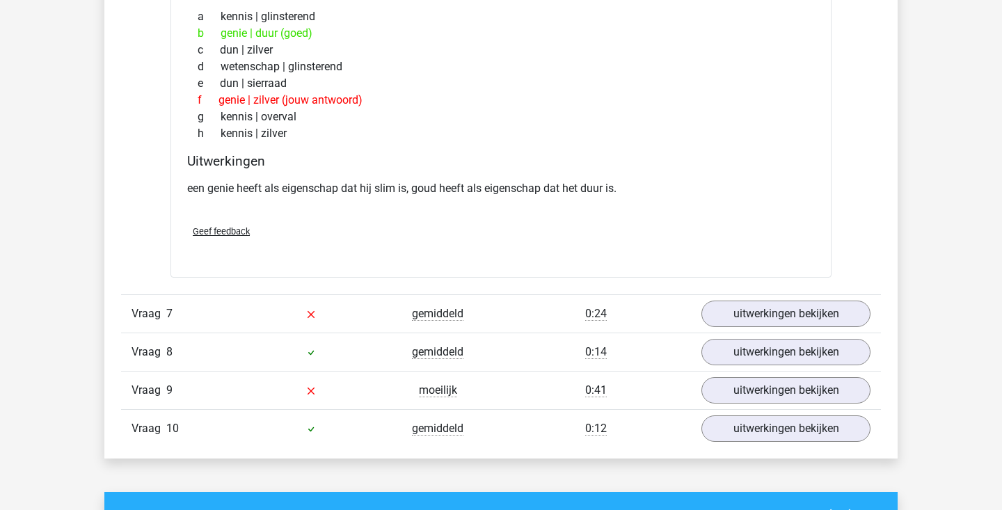
click at [758, 333] on div "Vraag 8 gemiddeld 0:14 uitwerkingen bekijken" at bounding box center [501, 352] width 760 height 38
click at [760, 316] on link "uitwerkingen bekijken" at bounding box center [786, 313] width 194 height 31
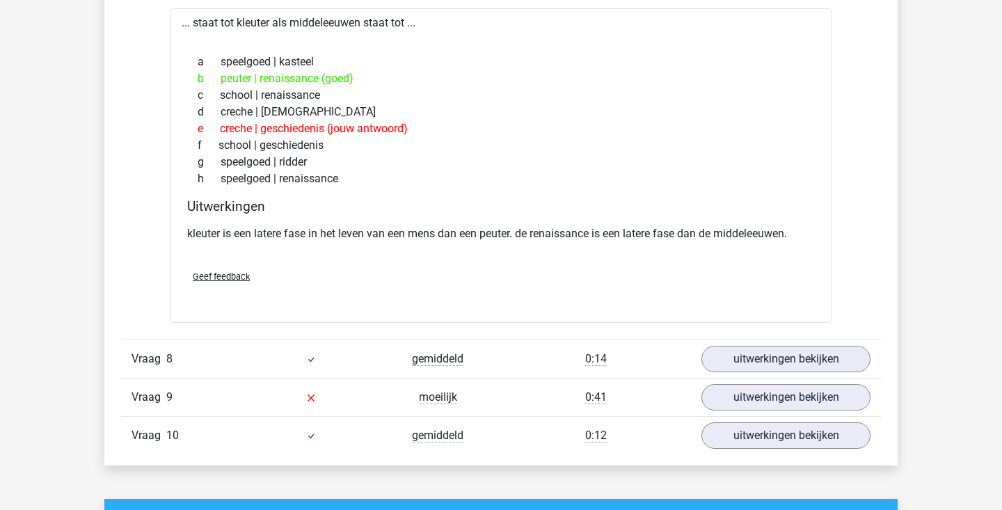
scroll to position [2281, 0]
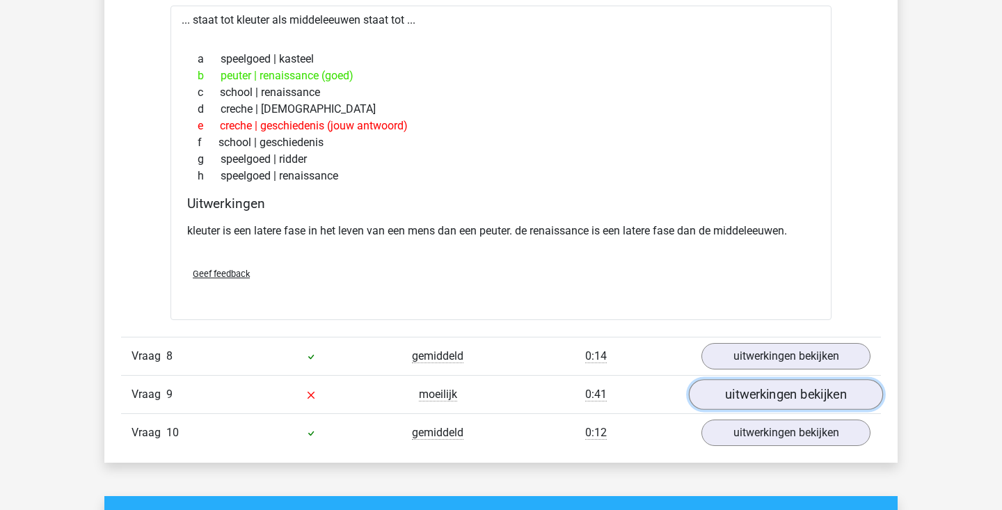
click at [744, 397] on link "uitwerkingen bekijken" at bounding box center [786, 394] width 194 height 31
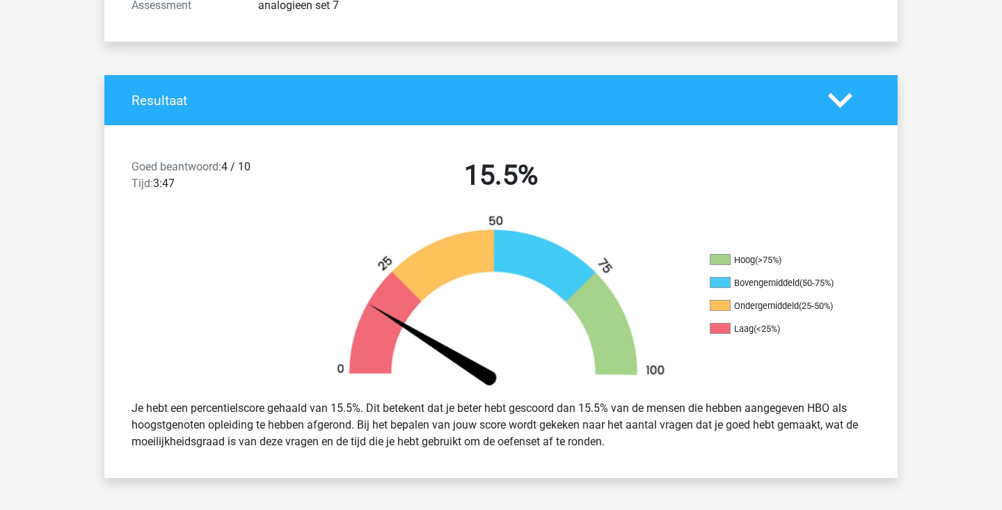
scroll to position [0, 0]
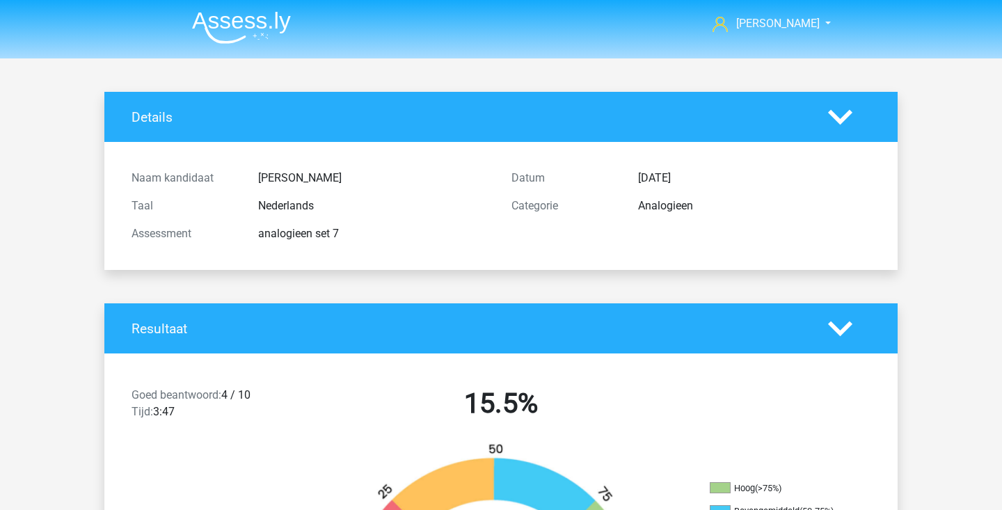
click at [263, 26] on img at bounding box center [241, 27] width 99 height 33
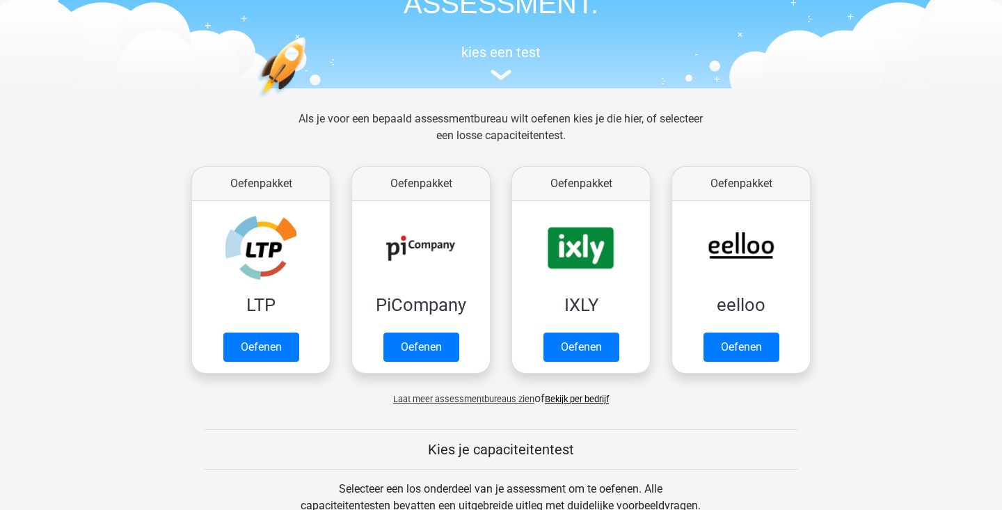
scroll to position [703, 0]
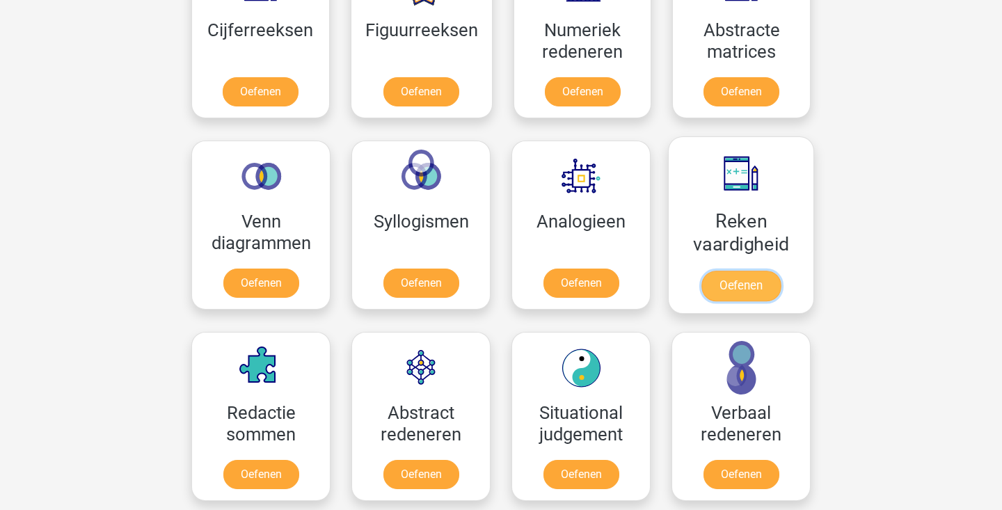
click at [737, 290] on link "Oefenen" at bounding box center [740, 286] width 79 height 31
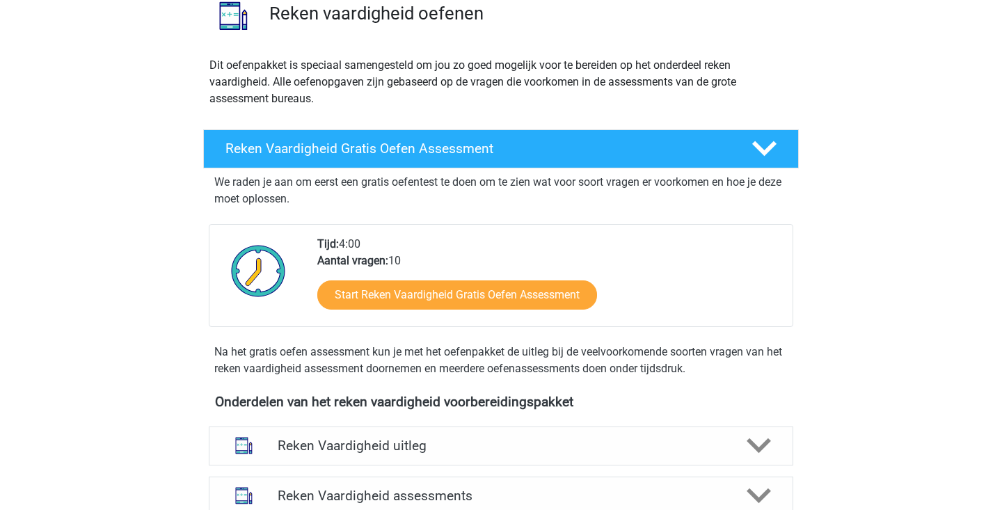
scroll to position [207, 0]
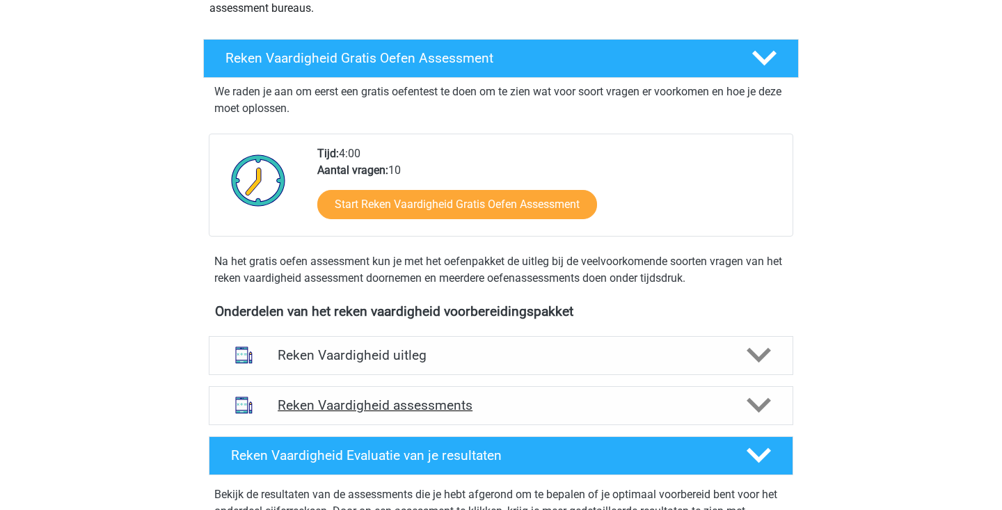
click at [609, 401] on h4 "Reken Vaardigheid assessments" at bounding box center [501, 405] width 447 height 16
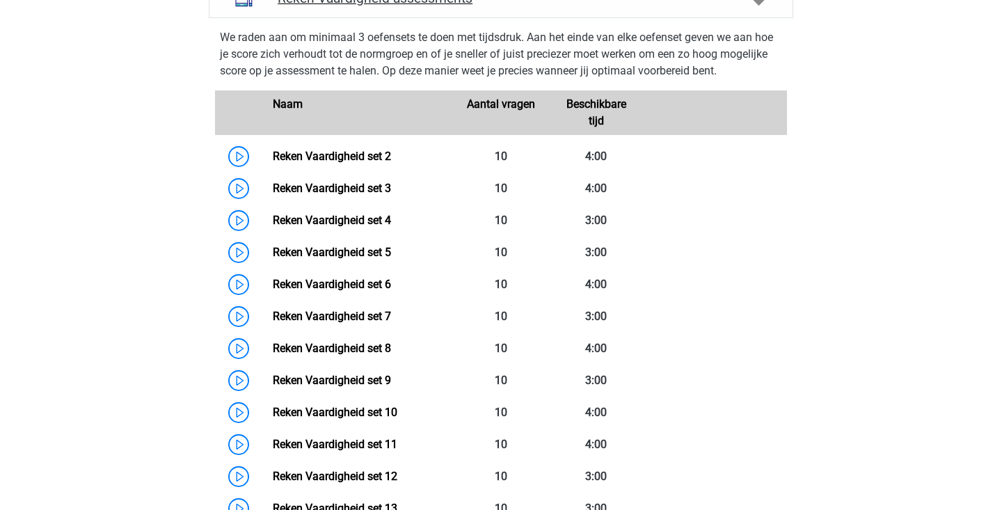
scroll to position [615, 0]
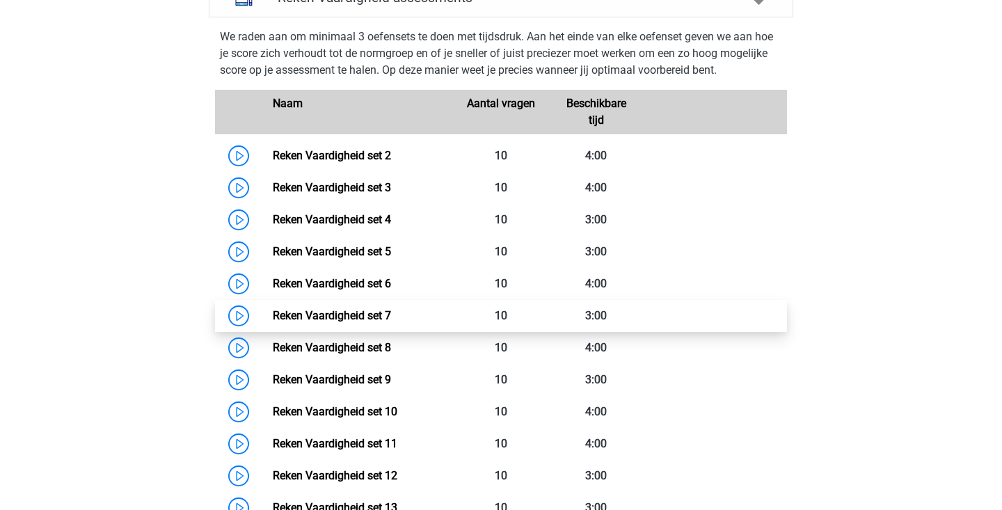
click at [273, 315] on link "Reken Vaardigheid set 7" at bounding box center [332, 315] width 118 height 13
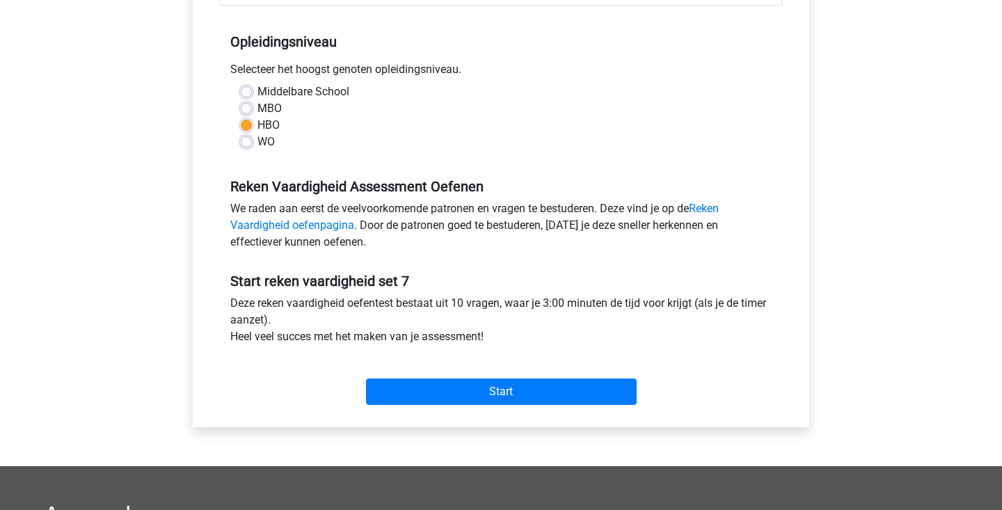
scroll to position [388, 0]
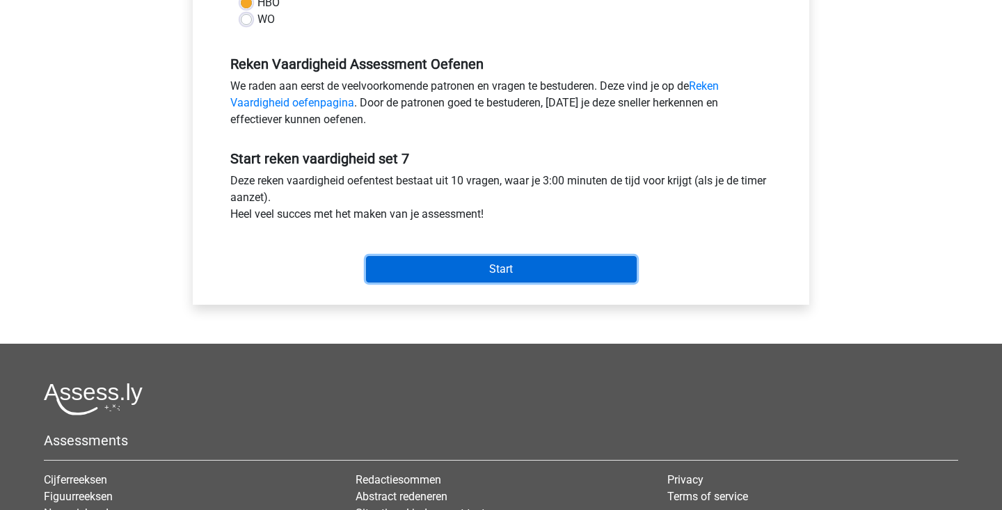
click at [507, 273] on input "Start" at bounding box center [501, 269] width 271 height 26
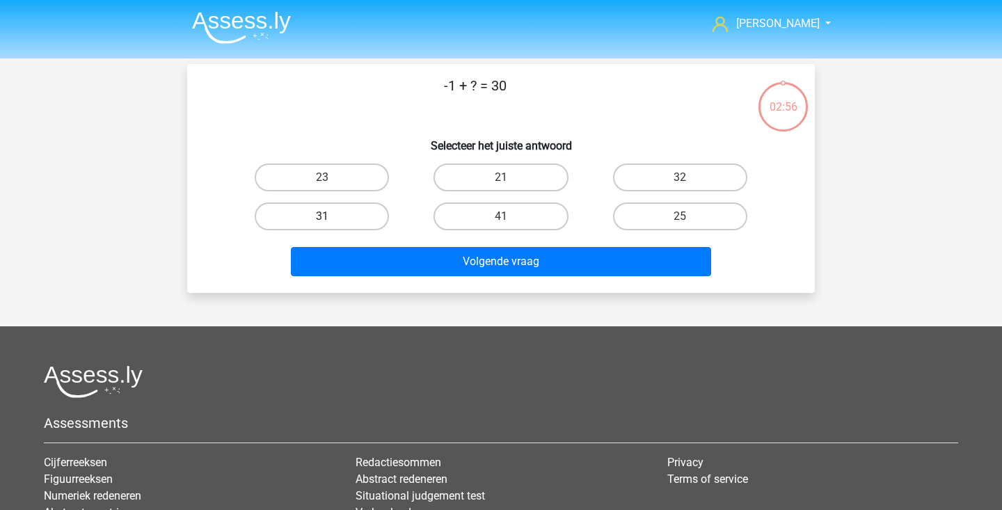
click at [347, 219] on label "31" at bounding box center [322, 216] width 134 height 28
click at [331, 219] on input "31" at bounding box center [326, 220] width 9 height 9
radio input "true"
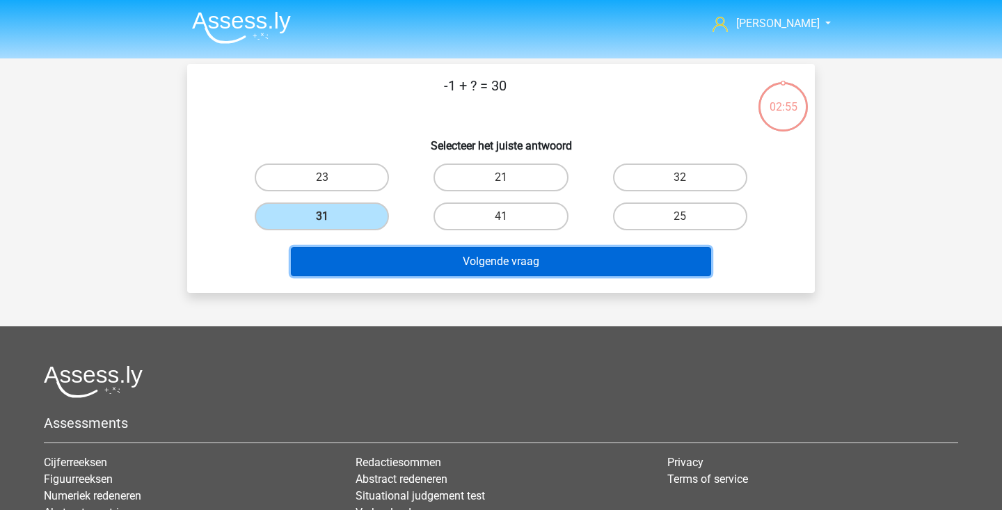
click at [373, 258] on button "Volgende vraag" at bounding box center [501, 261] width 421 height 29
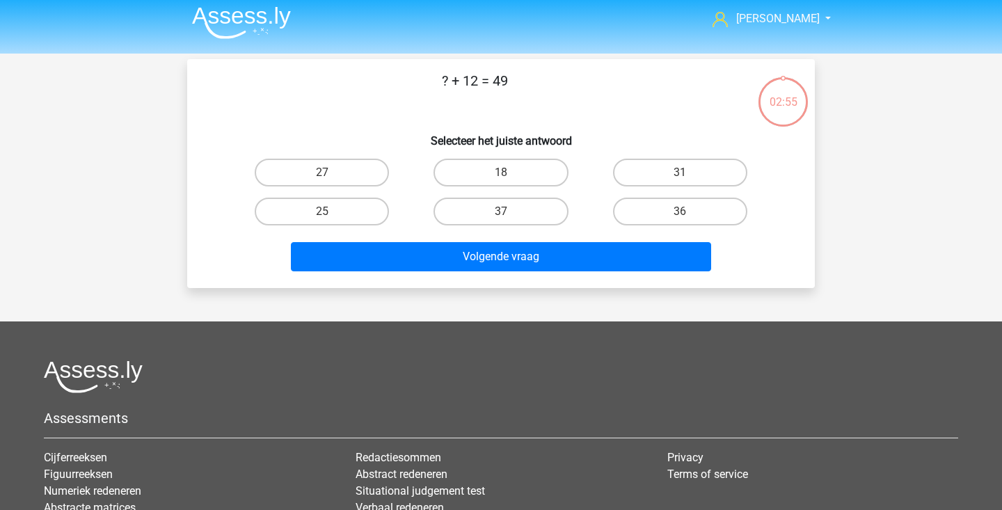
scroll to position [3, 0]
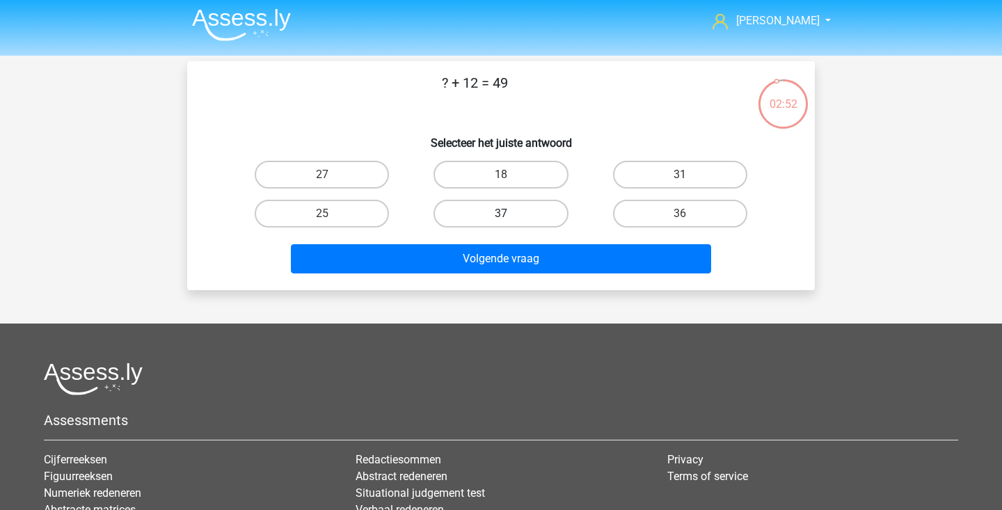
click at [539, 226] on label "37" at bounding box center [500, 214] width 134 height 28
click at [510, 223] on input "37" at bounding box center [505, 218] width 9 height 9
radio input "true"
click at [543, 277] on div "Volgende vraag" at bounding box center [500, 261] width 537 height 35
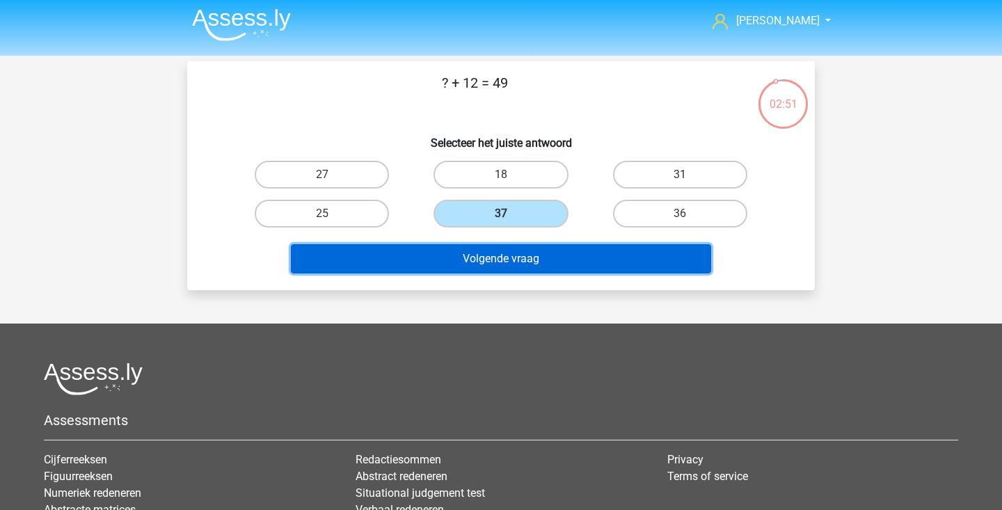
click at [545, 262] on button "Volgende vraag" at bounding box center [501, 258] width 421 height 29
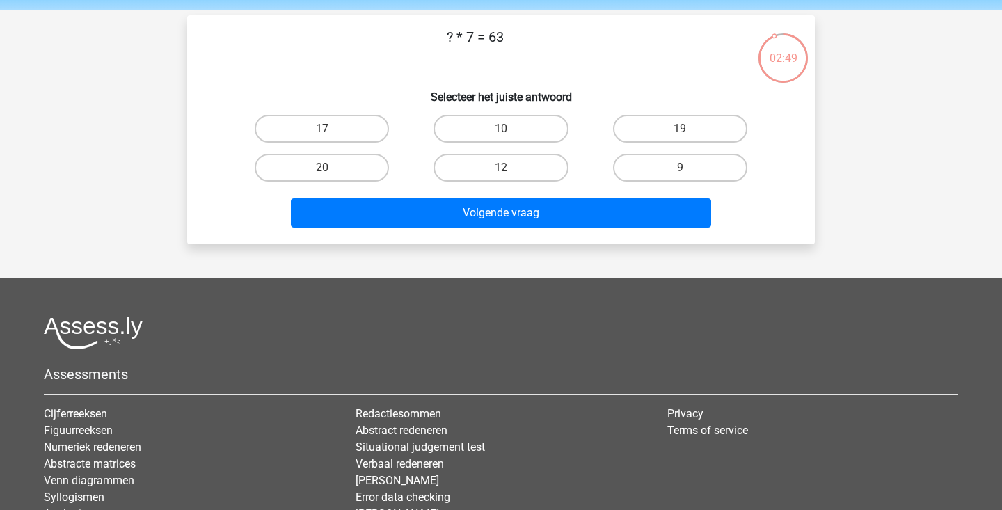
scroll to position [41, 0]
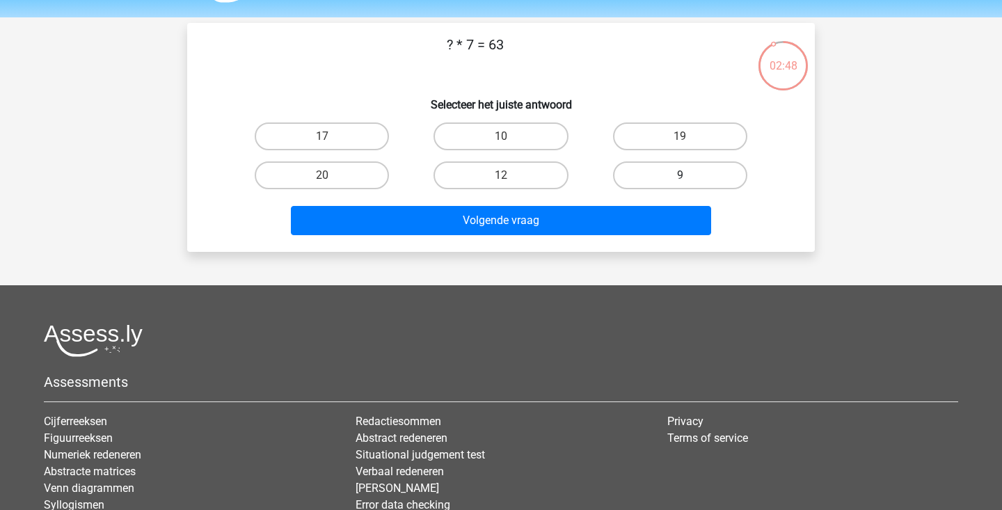
click at [639, 182] on label "9" at bounding box center [680, 175] width 134 height 28
click at [680, 182] on input "9" at bounding box center [684, 179] width 9 height 9
radio input "true"
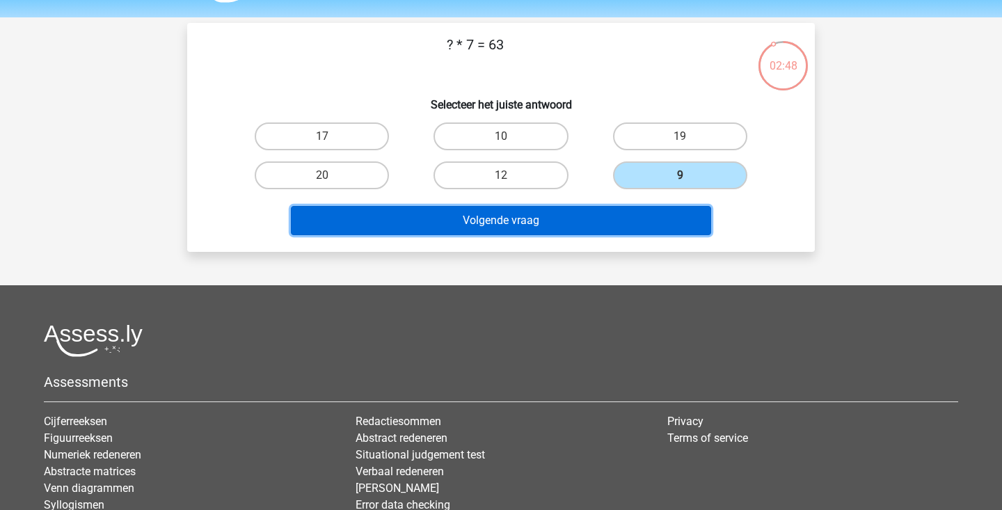
click at [585, 220] on button "Volgende vraag" at bounding box center [501, 220] width 421 height 29
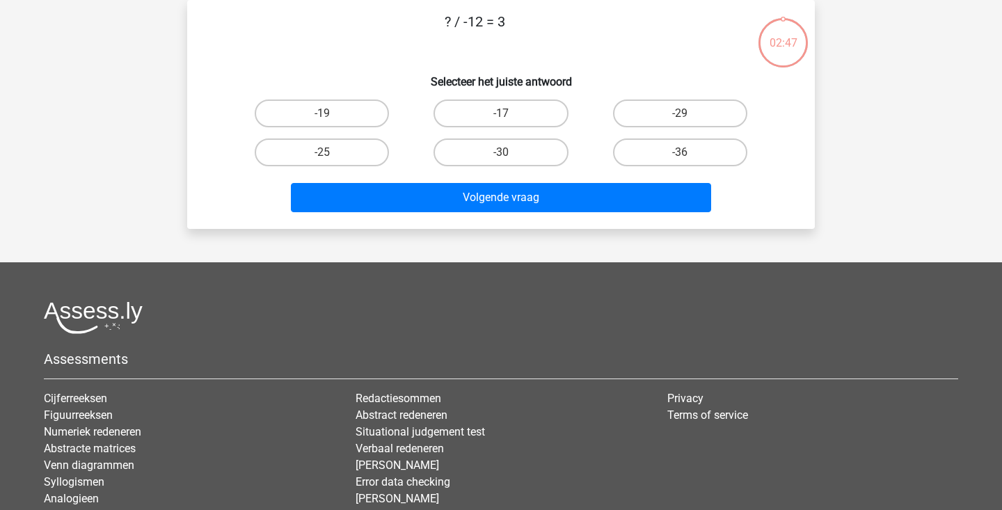
scroll to position [42, 0]
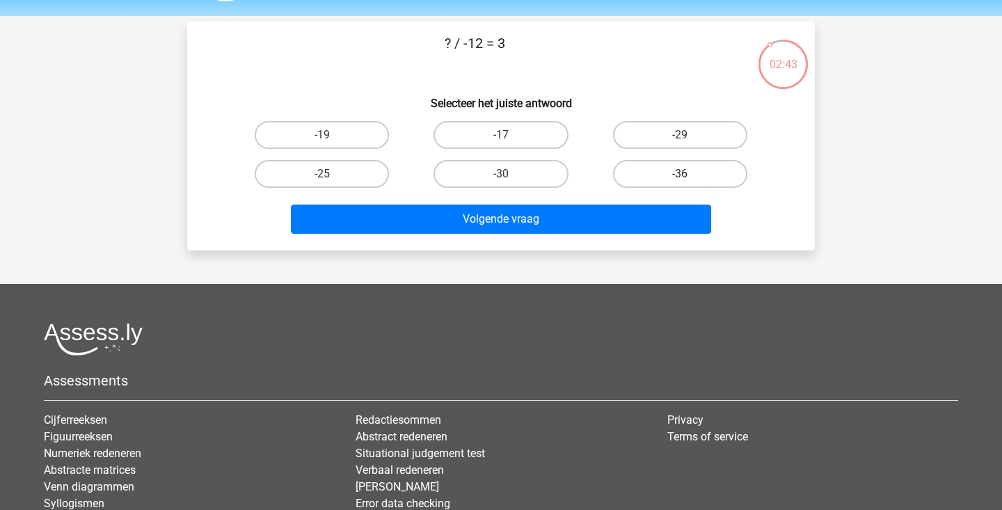
click at [654, 173] on label "-36" at bounding box center [680, 174] width 134 height 28
click at [680, 174] on input "-36" at bounding box center [684, 178] width 9 height 9
radio input "true"
click at [586, 236] on div "Volgende vraag" at bounding box center [500, 222] width 537 height 35
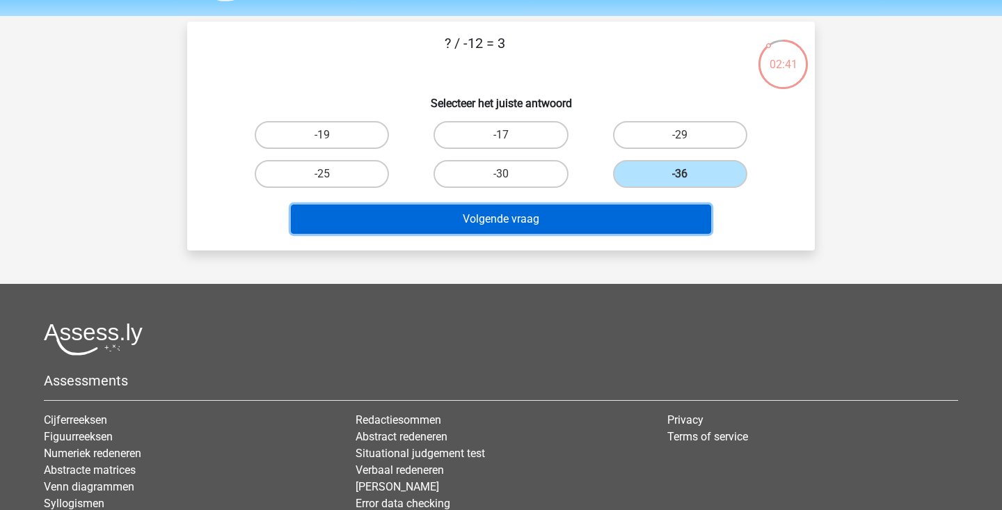
click at [602, 216] on button "Volgende vraag" at bounding box center [501, 219] width 421 height 29
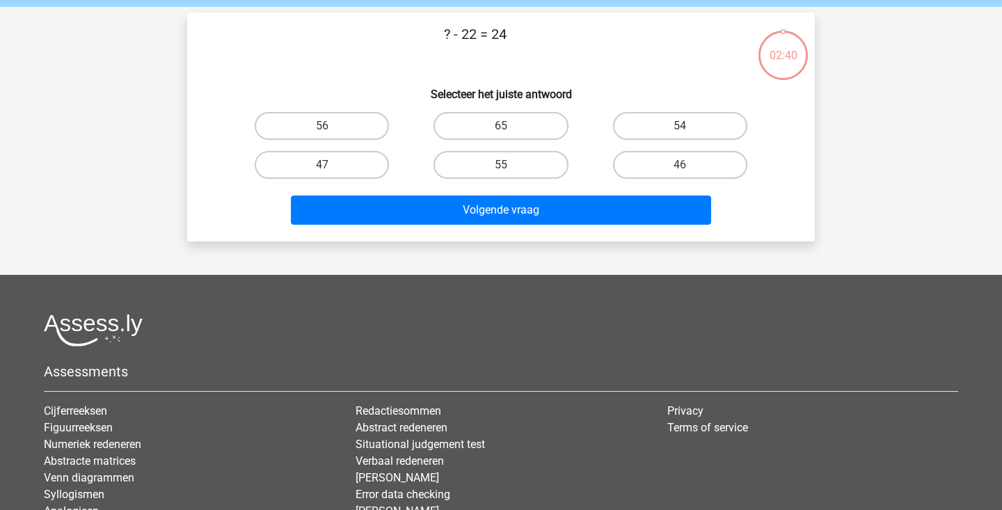
scroll to position [43, 0]
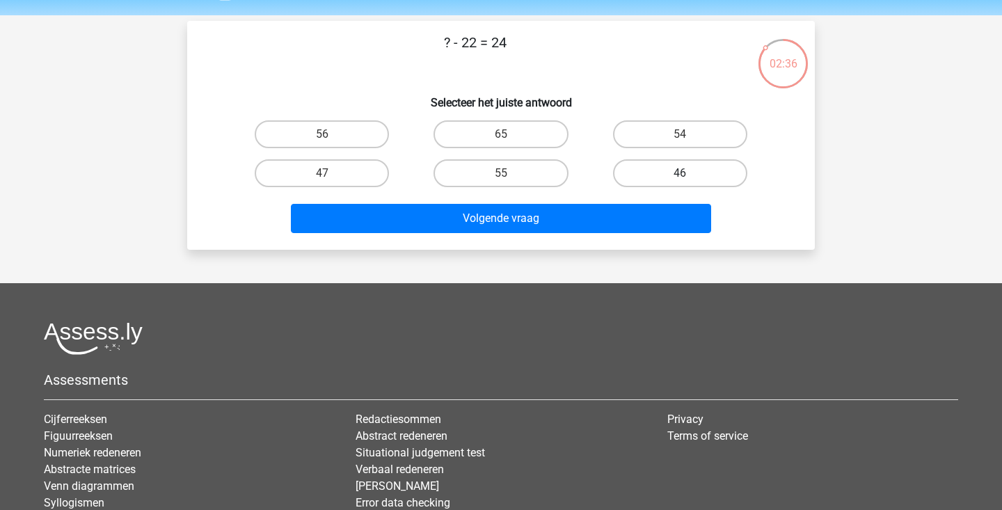
click at [669, 165] on label "46" at bounding box center [680, 173] width 134 height 28
click at [680, 173] on input "46" at bounding box center [684, 177] width 9 height 9
radio input "true"
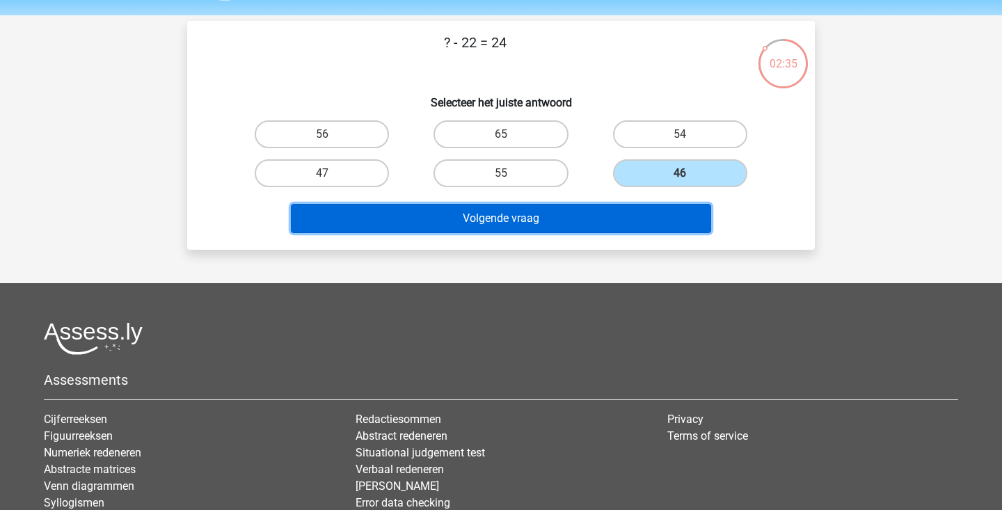
click at [603, 218] on button "Volgende vraag" at bounding box center [501, 218] width 421 height 29
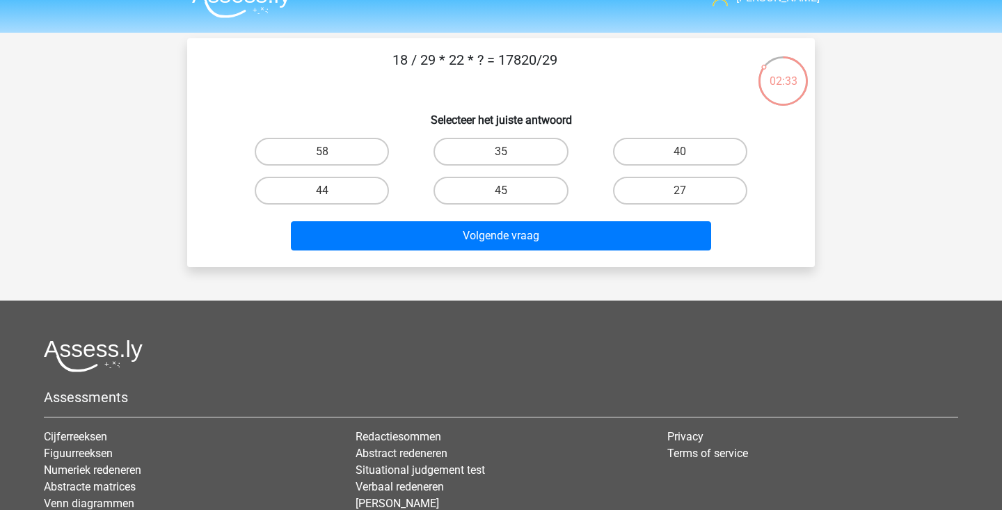
scroll to position [22, 0]
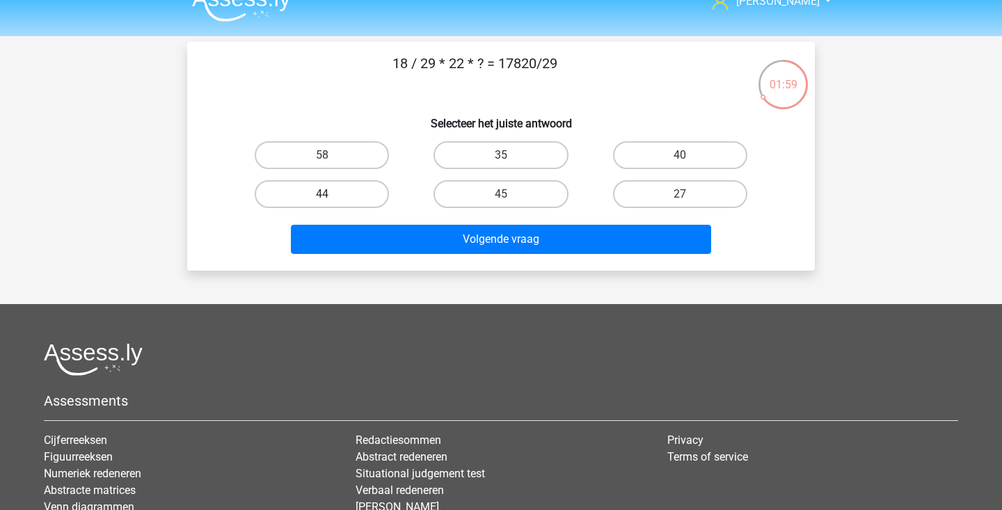
click at [372, 191] on label "44" at bounding box center [322, 194] width 134 height 28
click at [331, 194] on input "44" at bounding box center [326, 198] width 9 height 9
radio input "true"
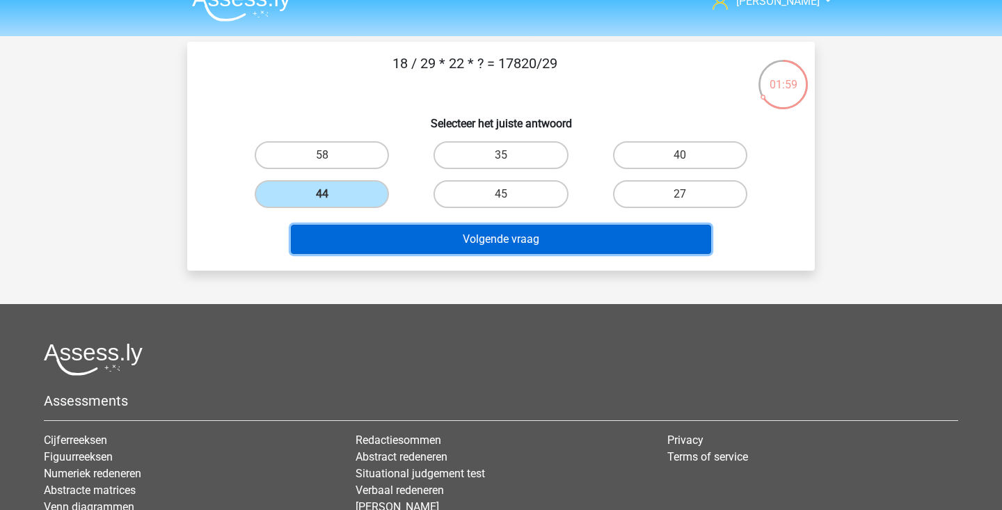
click at [442, 232] on button "Volgende vraag" at bounding box center [501, 239] width 421 height 29
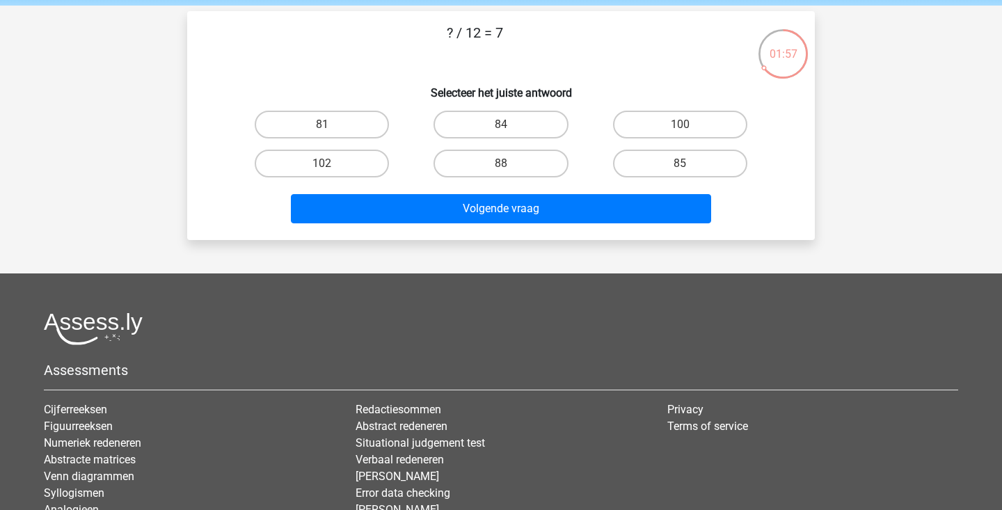
scroll to position [51, 0]
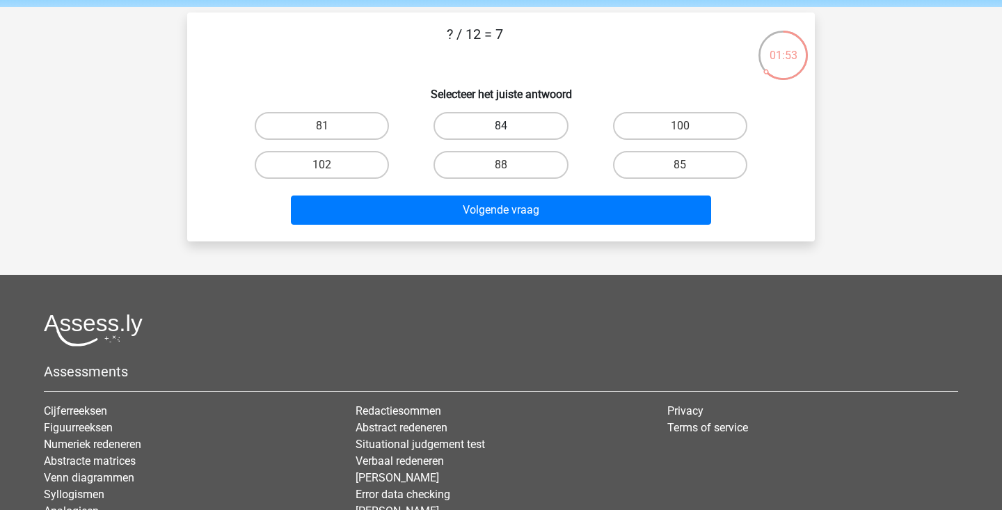
click at [546, 125] on label "84" at bounding box center [500, 126] width 134 height 28
click at [510, 126] on input "84" at bounding box center [505, 130] width 9 height 9
radio input "true"
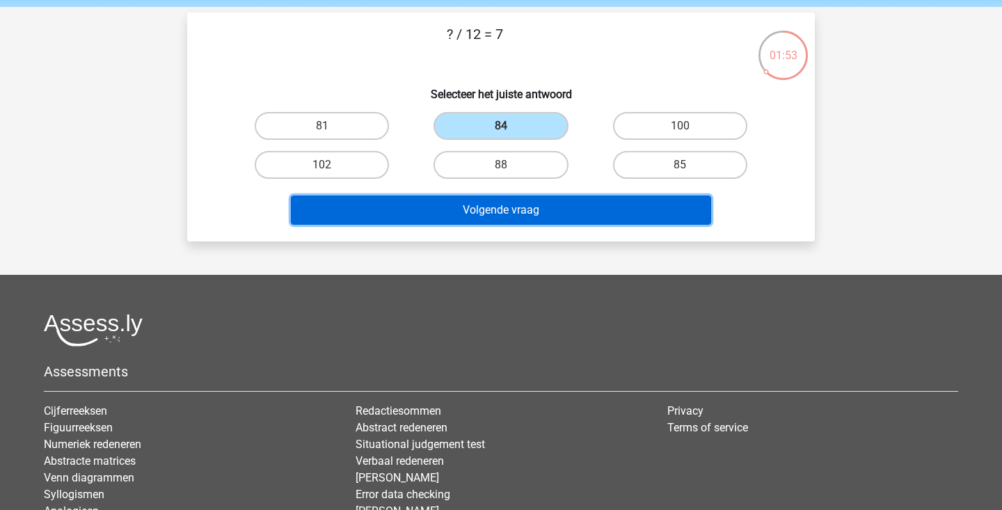
click at [552, 209] on button "Volgende vraag" at bounding box center [501, 210] width 421 height 29
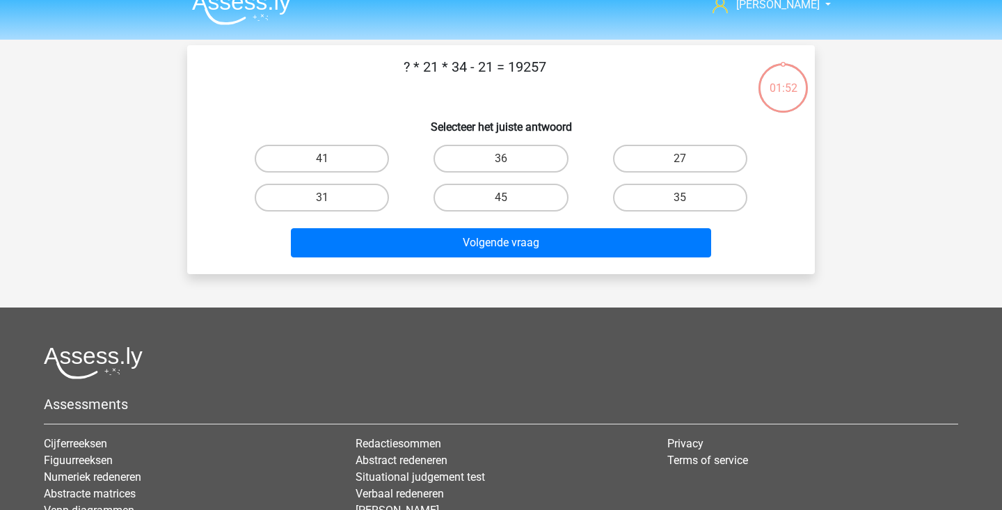
scroll to position [18, 0]
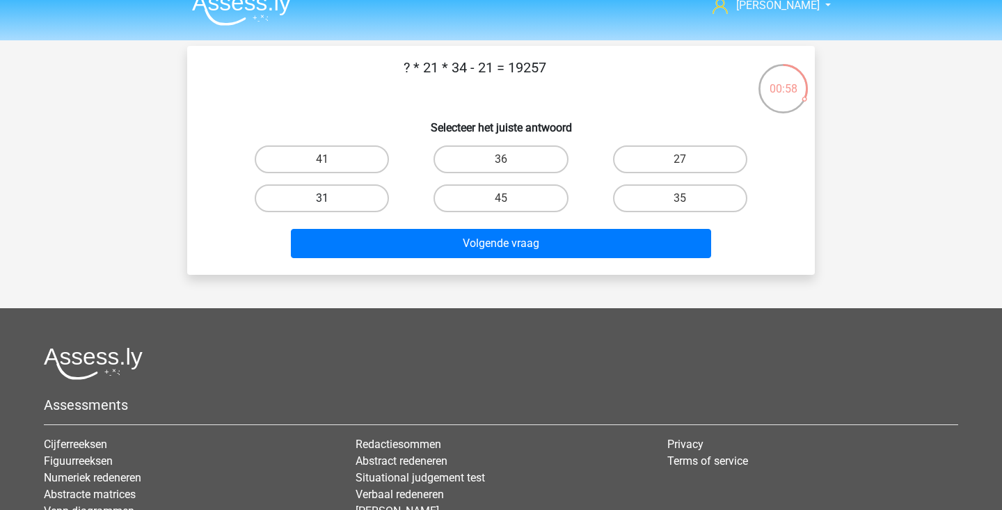
click at [310, 196] on label "31" at bounding box center [322, 198] width 134 height 28
click at [322, 198] on input "31" at bounding box center [326, 202] width 9 height 9
radio input "true"
click at [470, 164] on label "36" at bounding box center [500, 159] width 134 height 28
click at [501, 164] on input "36" at bounding box center [505, 163] width 9 height 9
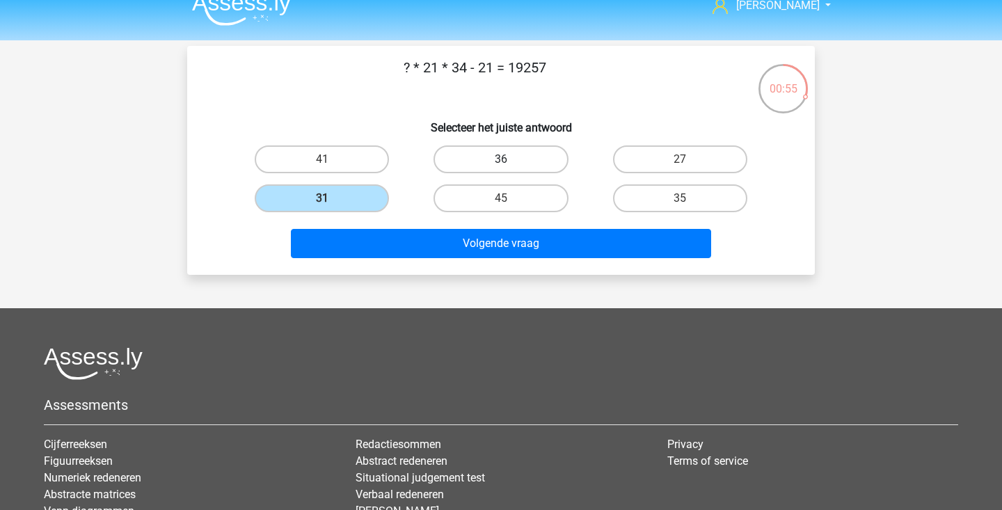
radio input "true"
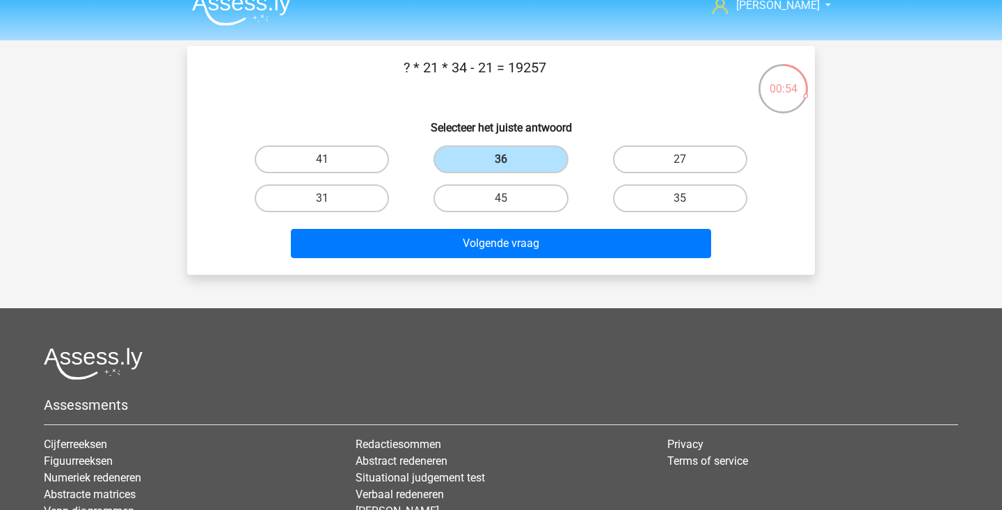
click at [489, 221] on div "Volgende vraag" at bounding box center [500, 241] width 583 height 46
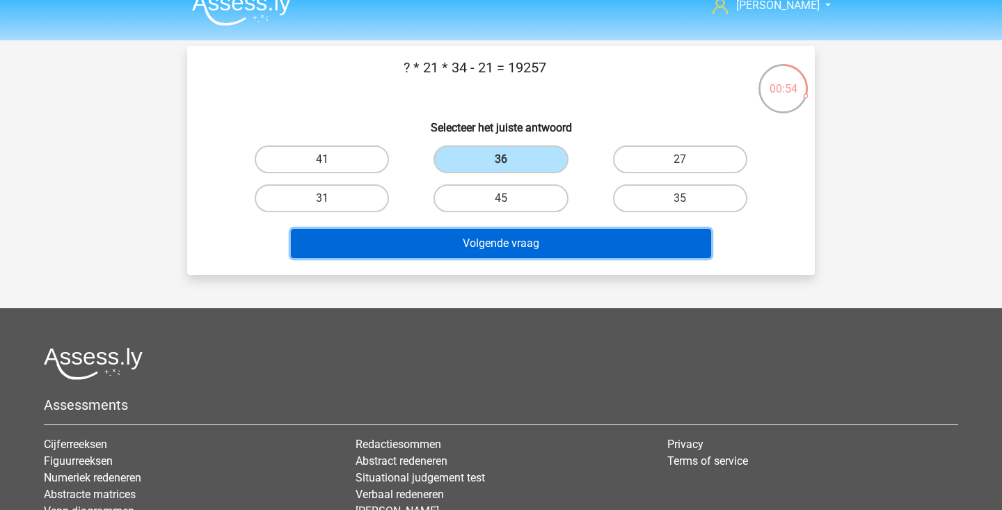
click at [489, 236] on button "Volgende vraag" at bounding box center [501, 243] width 421 height 29
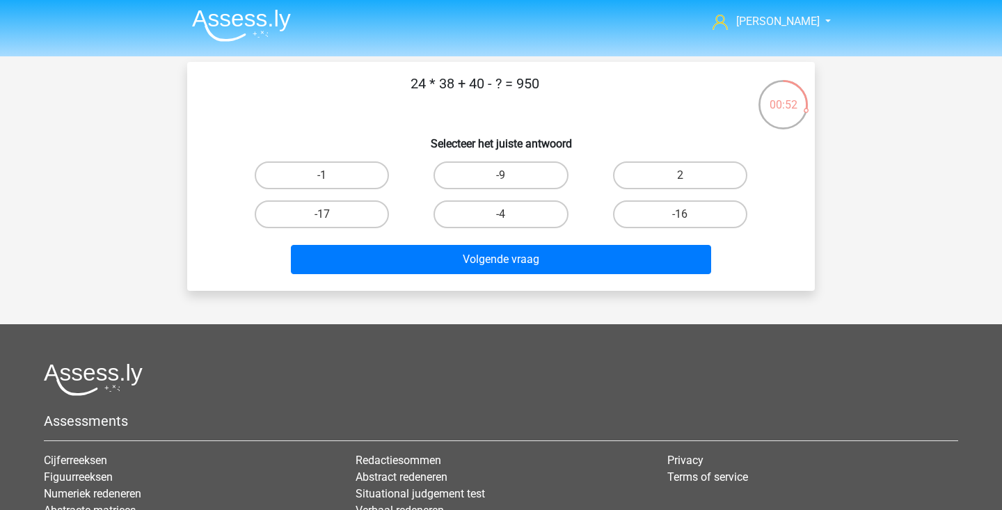
scroll to position [0, 0]
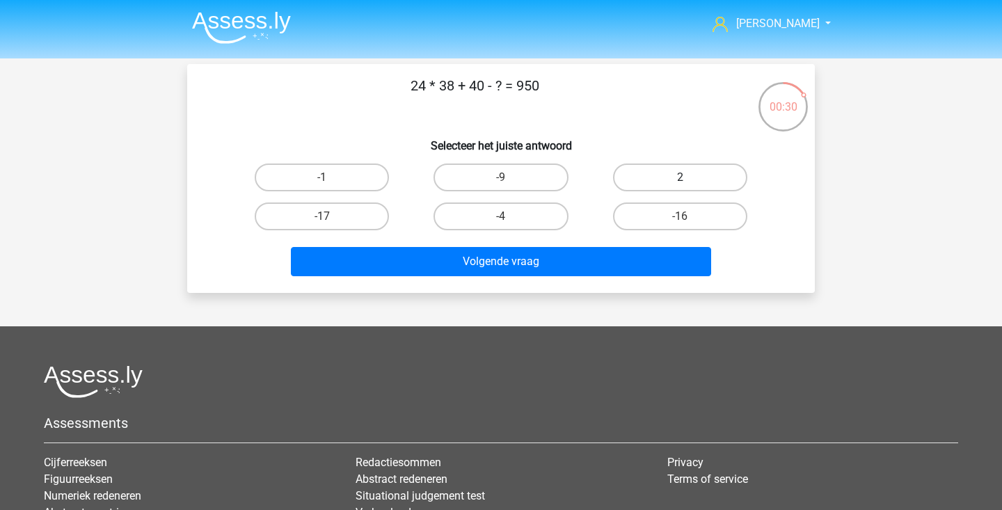
click at [669, 176] on label "2" at bounding box center [680, 178] width 134 height 28
click at [680, 177] on input "2" at bounding box center [684, 181] width 9 height 9
radio input "true"
drag, startPoint x: 669, startPoint y: 176, endPoint x: 628, endPoint y: 214, distance: 55.6
click at [667, 177] on label "2" at bounding box center [680, 178] width 134 height 28
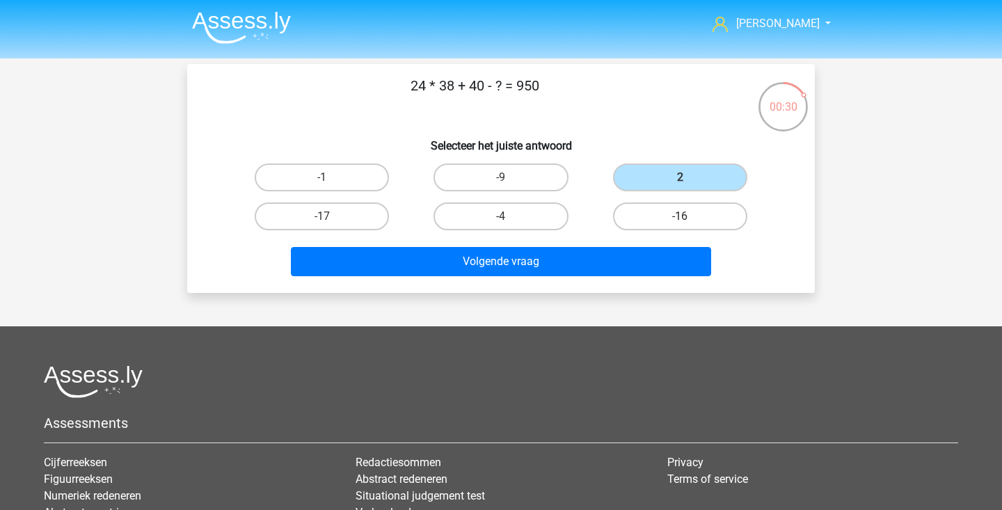
click at [680, 177] on input "2" at bounding box center [684, 181] width 9 height 9
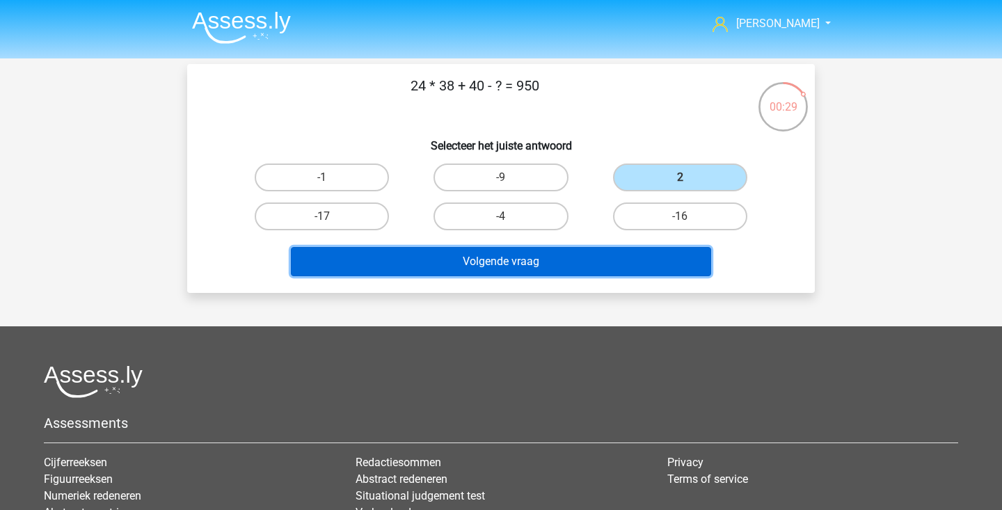
click at [601, 248] on button "Volgende vraag" at bounding box center [501, 261] width 421 height 29
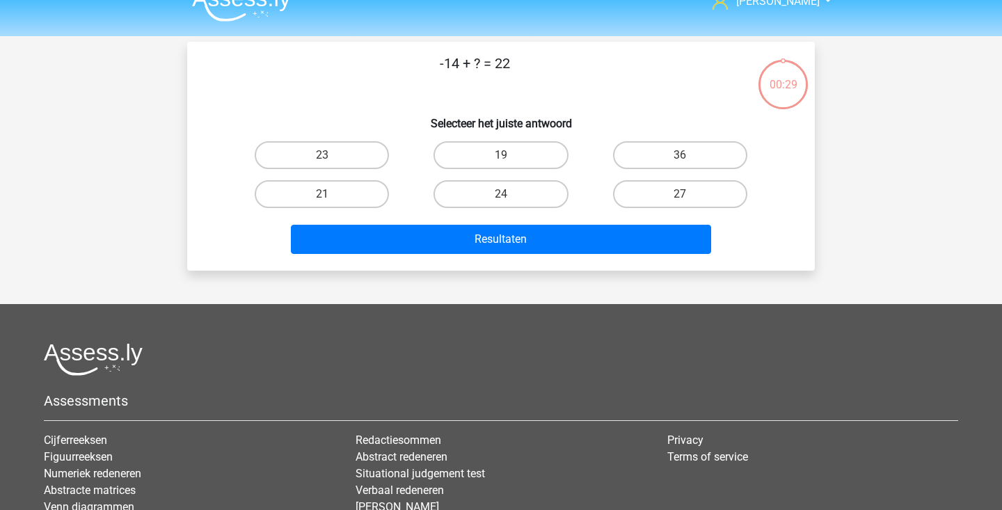
scroll to position [17, 0]
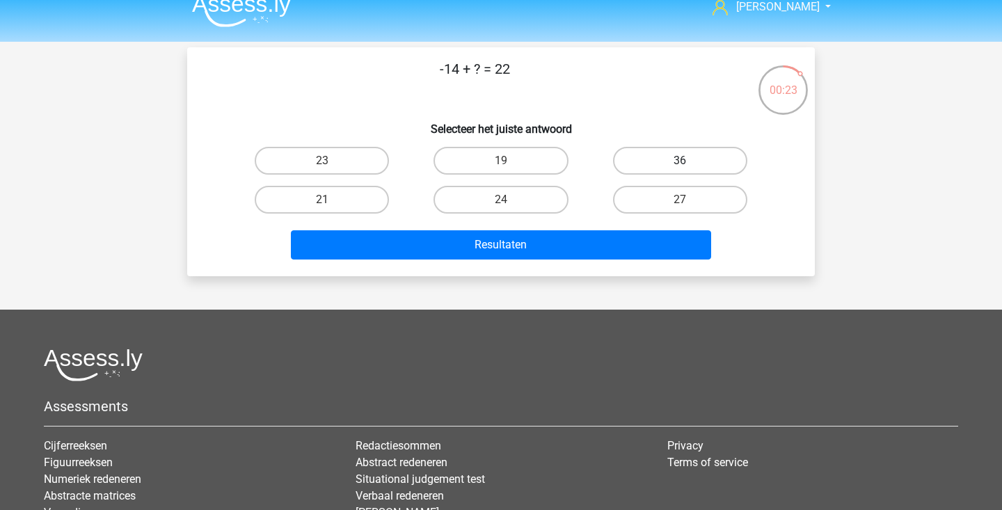
click at [678, 157] on label "36" at bounding box center [680, 161] width 134 height 28
click at [680, 161] on input "36" at bounding box center [684, 165] width 9 height 9
radio input "true"
click at [607, 262] on div "Resultaten" at bounding box center [500, 247] width 537 height 35
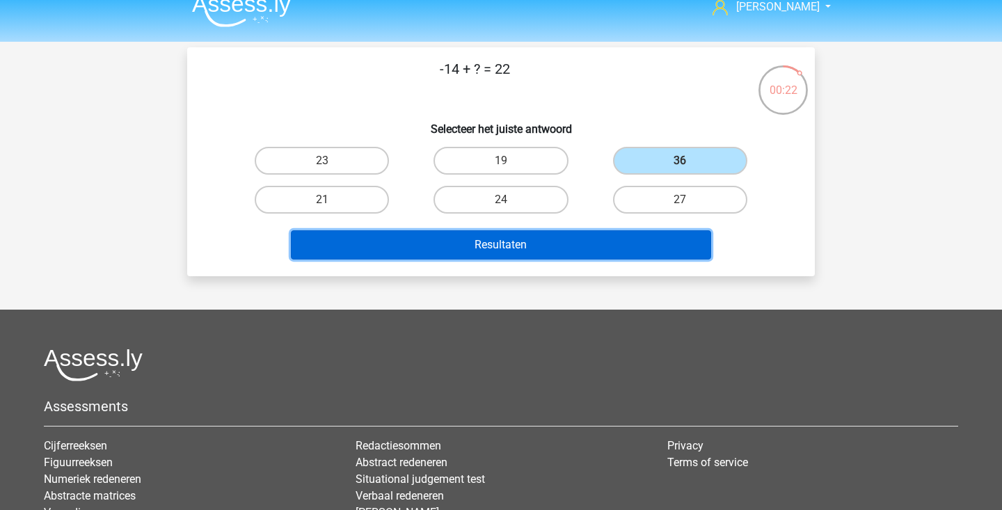
click at [626, 246] on button "Resultaten" at bounding box center [501, 244] width 421 height 29
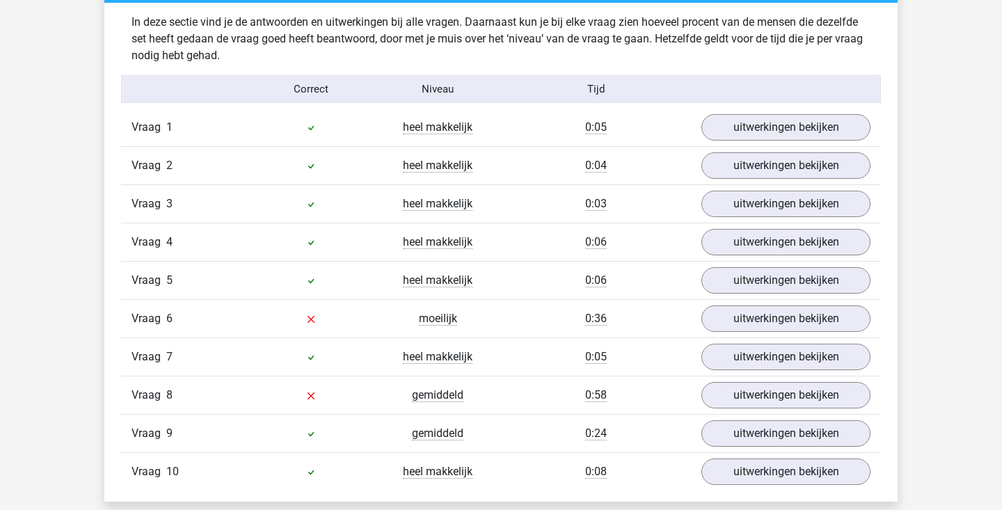
scroll to position [859, 0]
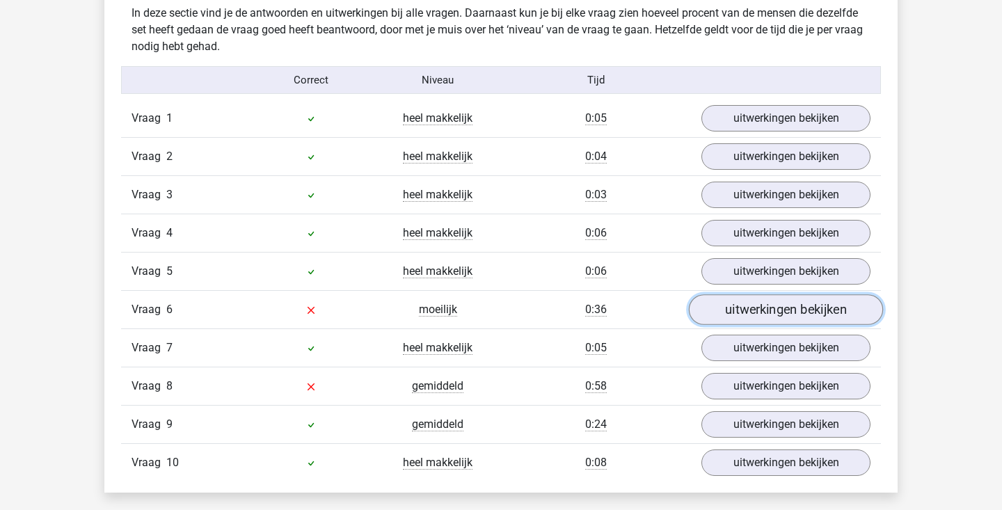
click at [783, 313] on link "uitwerkingen bekijken" at bounding box center [786, 309] width 194 height 31
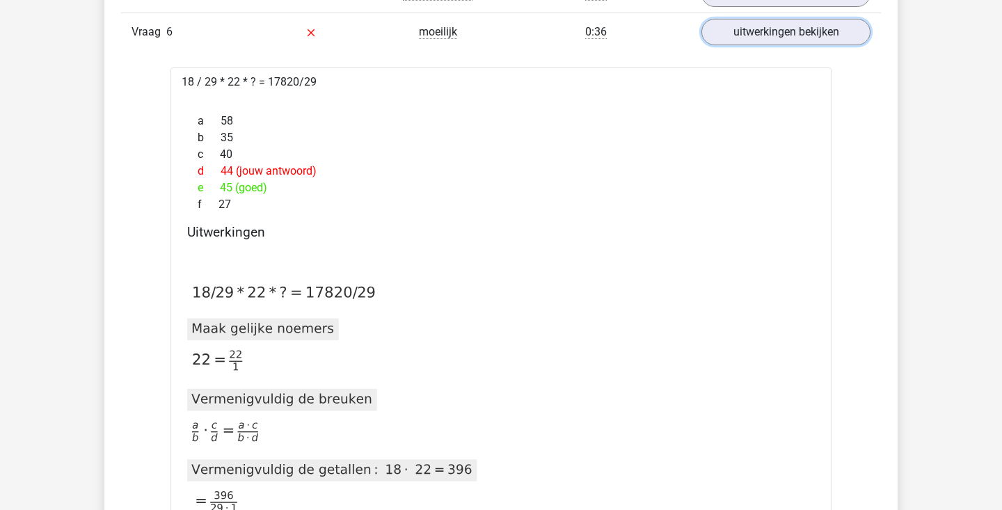
scroll to position [923, 0]
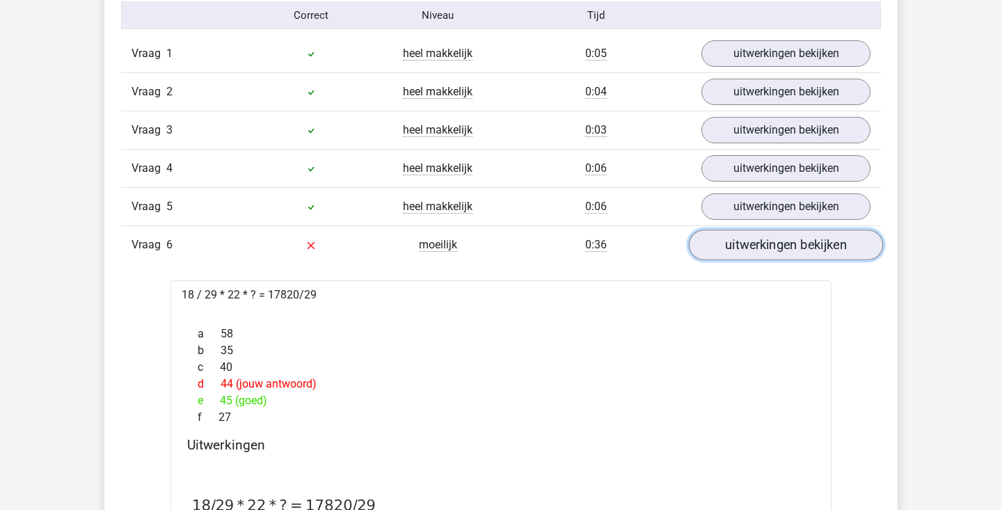
click at [823, 244] on link "uitwerkingen bekijken" at bounding box center [786, 245] width 194 height 31
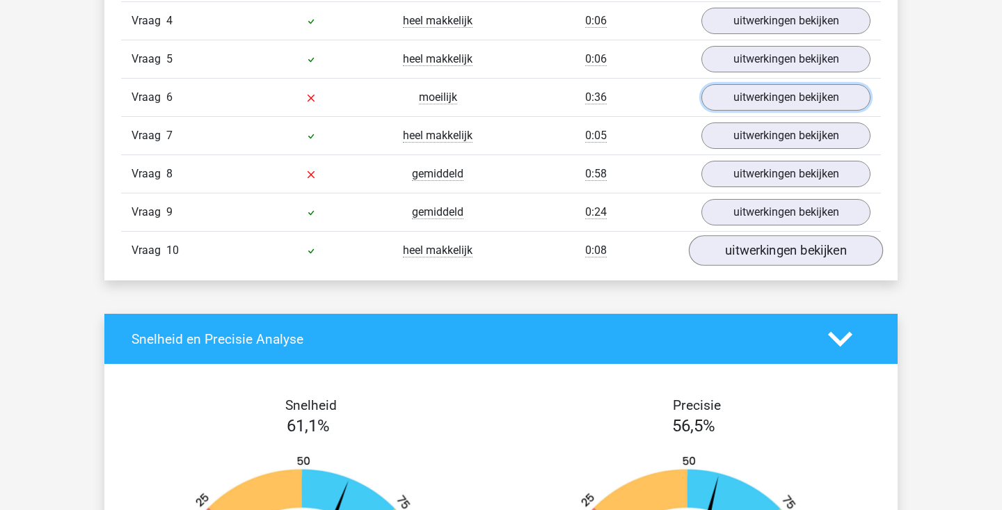
scroll to position [1073, 0]
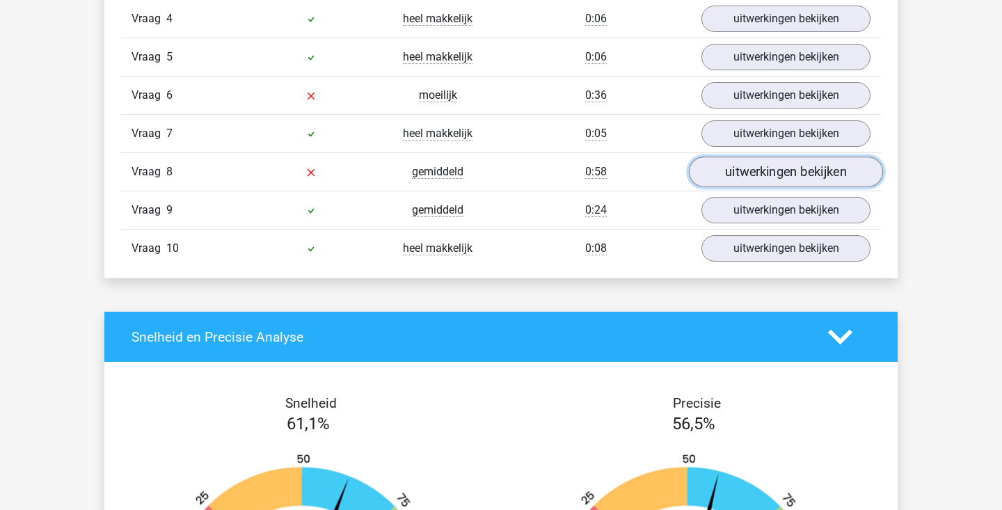
click at [778, 176] on link "uitwerkingen bekijken" at bounding box center [786, 172] width 194 height 31
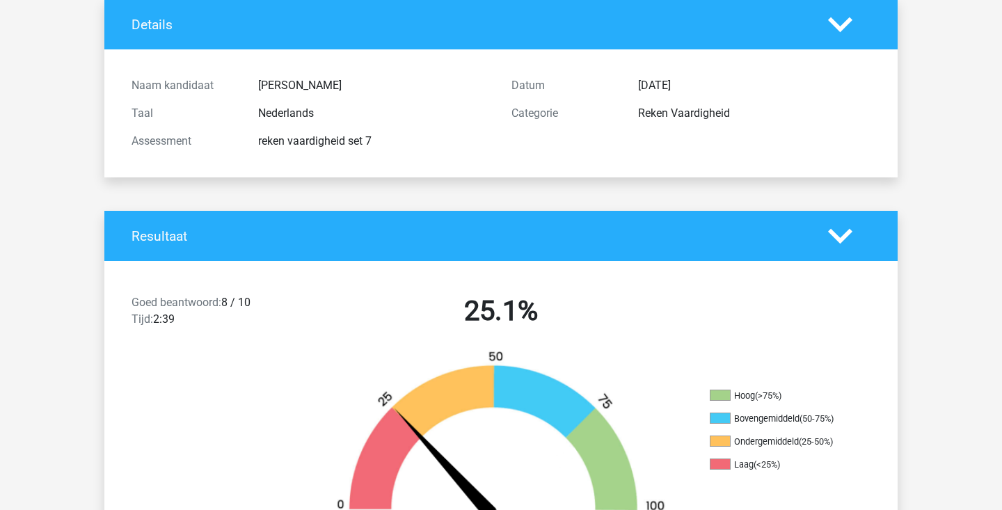
scroll to position [0, 0]
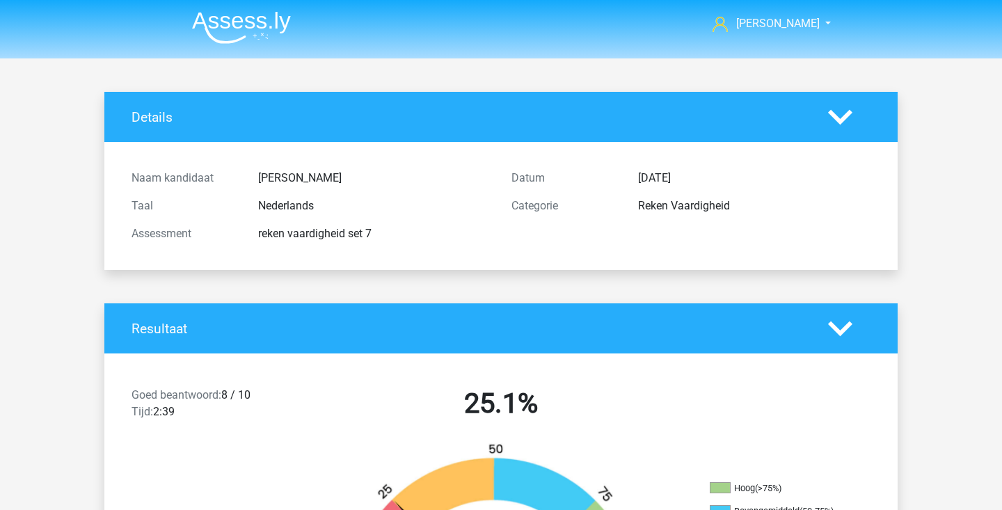
click at [225, 15] on img at bounding box center [241, 27] width 99 height 33
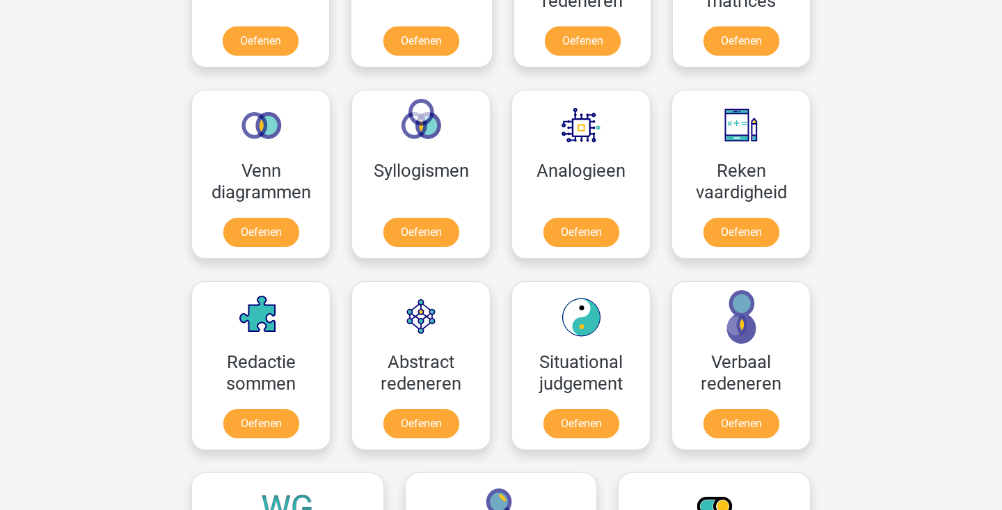
scroll to position [758, 0]
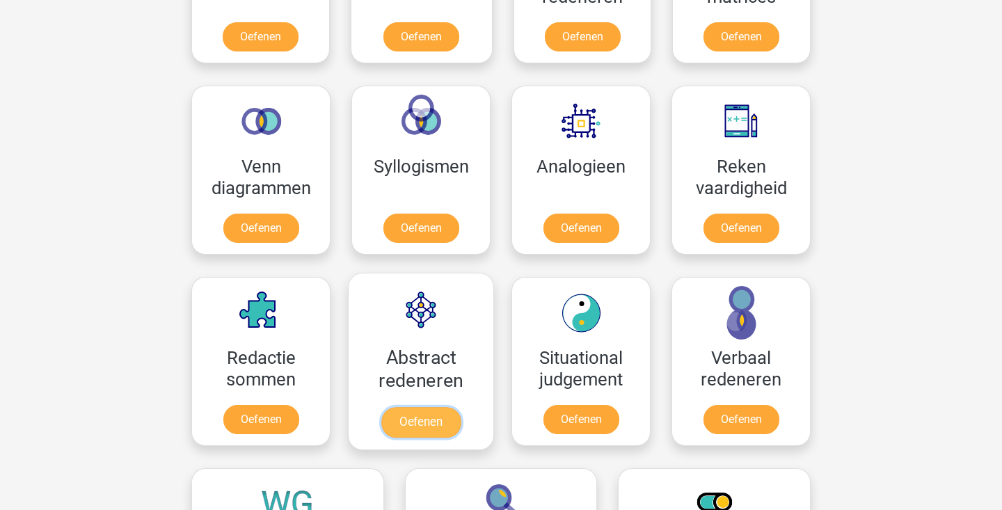
click at [436, 429] on link "Oefenen" at bounding box center [420, 422] width 79 height 31
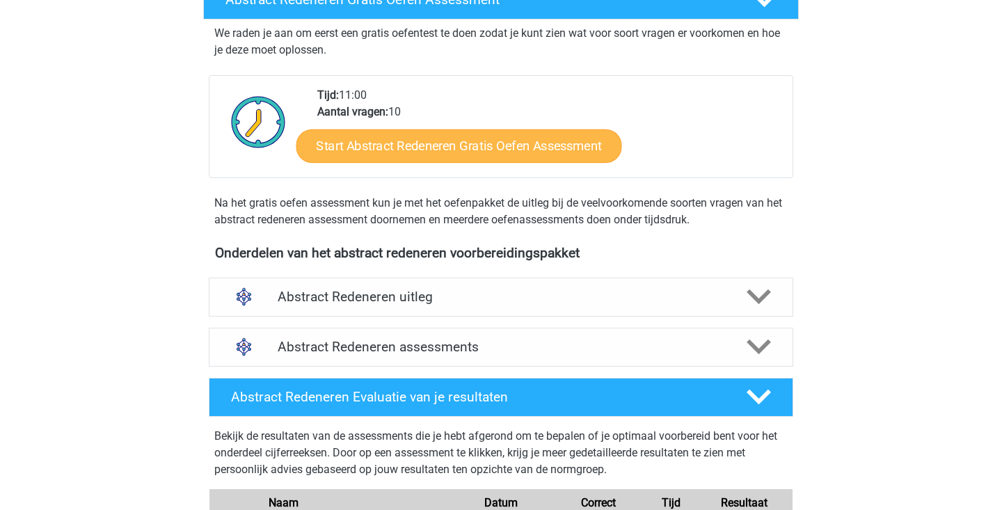
scroll to position [452, 0]
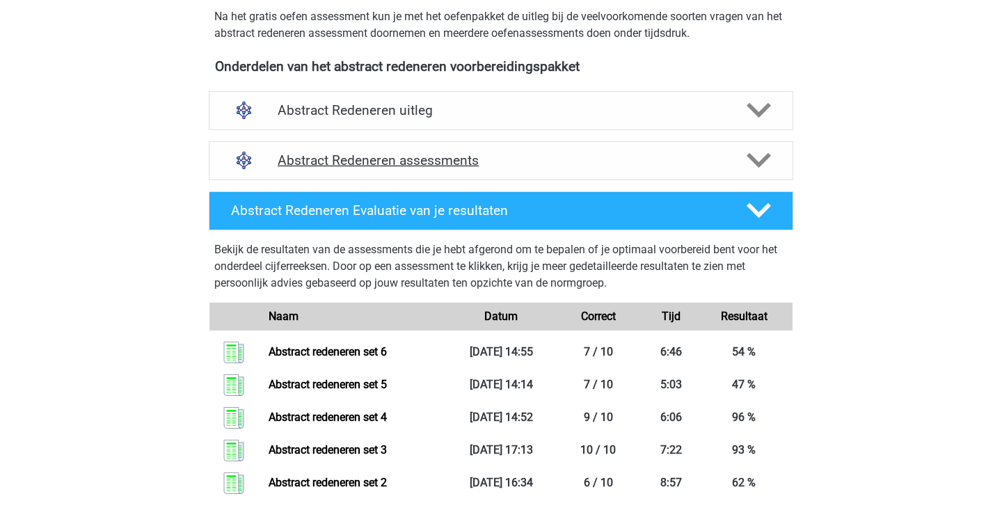
click at [760, 154] on icon at bounding box center [759, 160] width 24 height 24
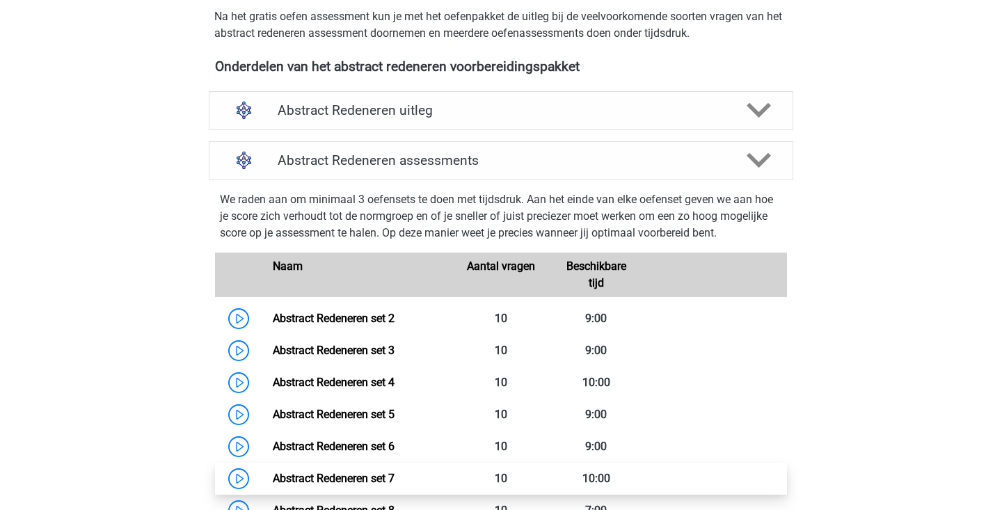
click at [273, 475] on link "Abstract Redeneren set 7" at bounding box center [334, 478] width 122 height 13
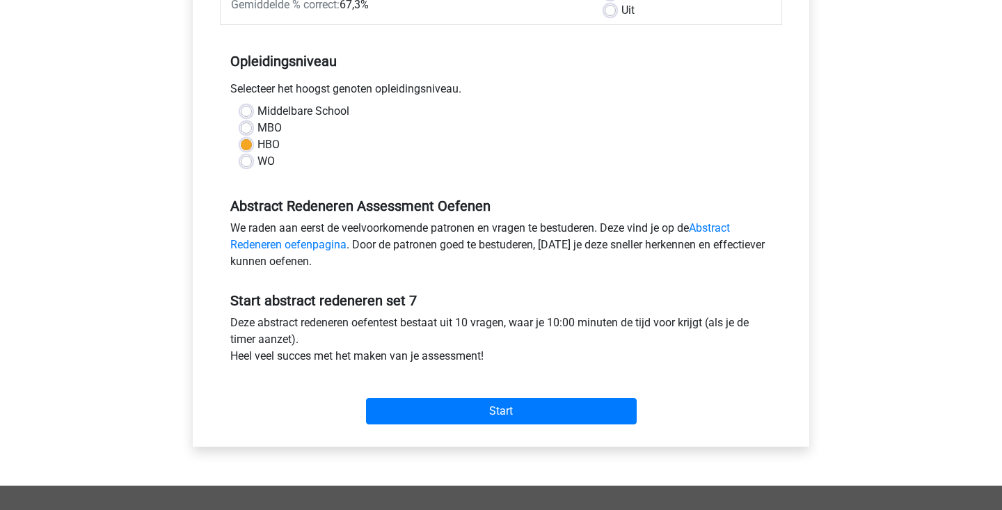
scroll to position [247, 0]
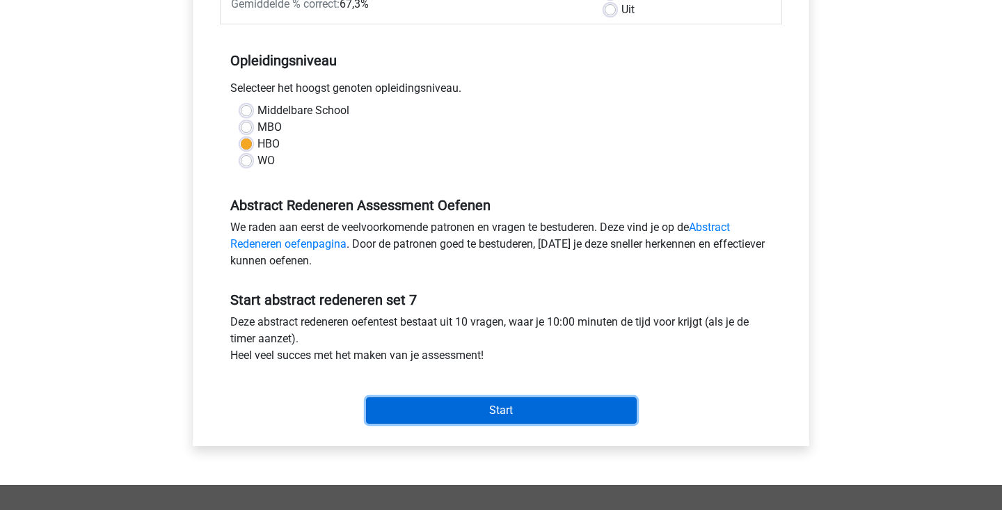
click at [440, 413] on input "Start" at bounding box center [501, 410] width 271 height 26
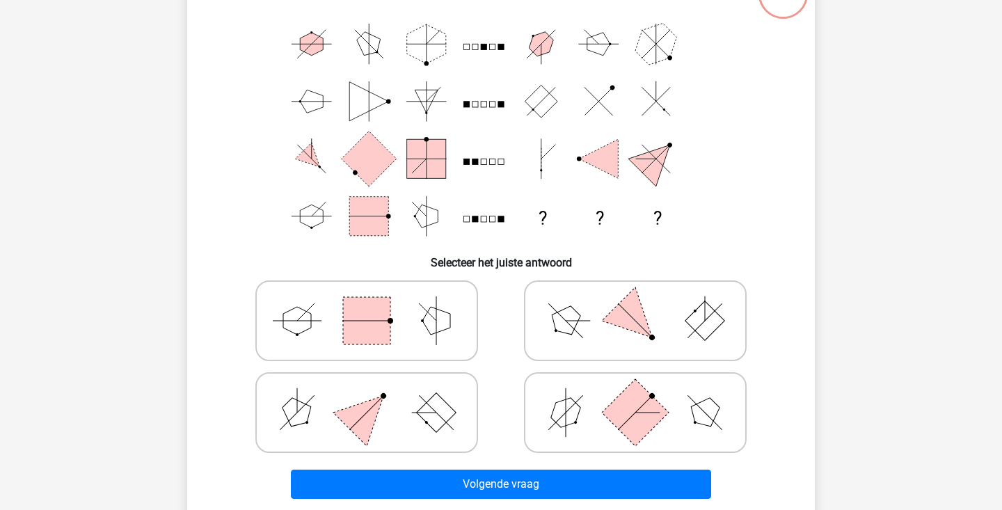
scroll to position [108, 0]
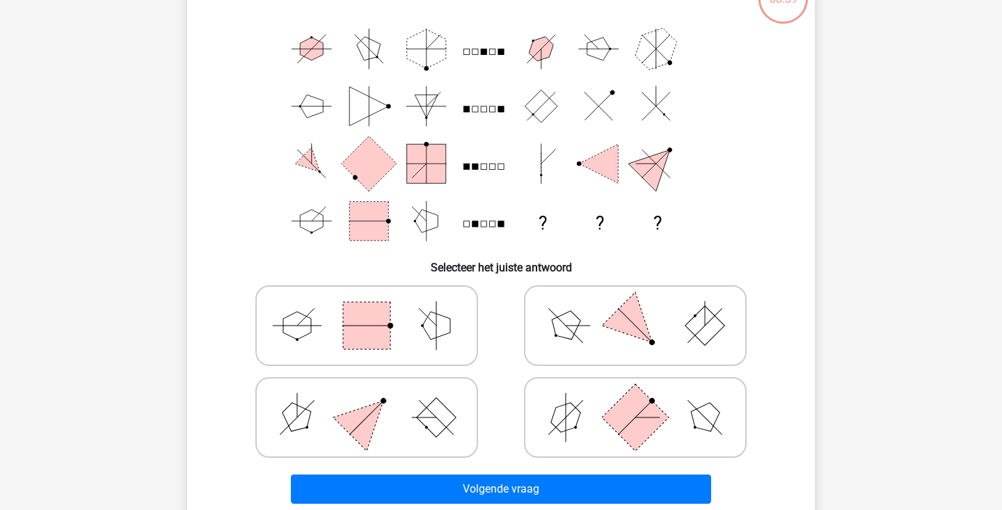
click at [436, 333] on line at bounding box center [436, 325] width 0 height 49
click at [376, 308] on input "radio" at bounding box center [371, 303] width 9 height 9
radio input "true"
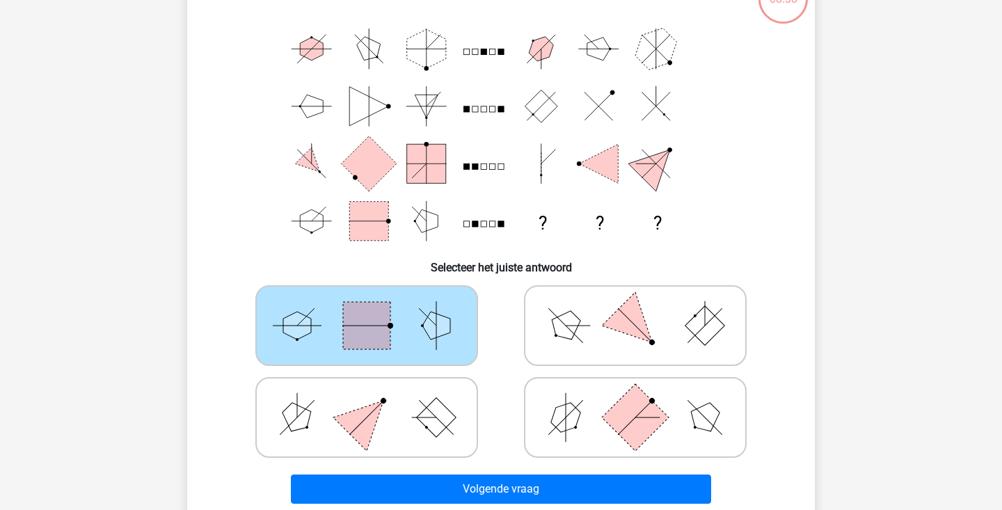
scroll to position [170, 0]
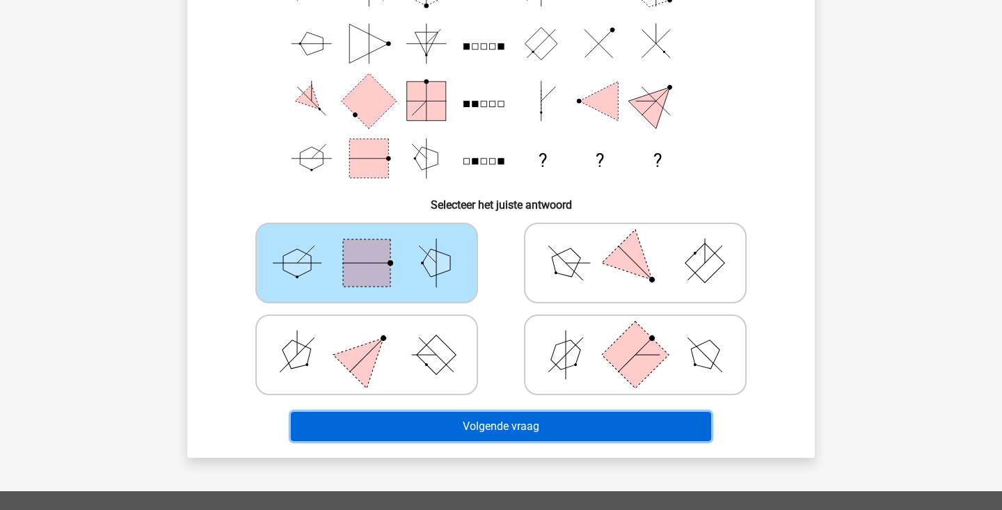
click at [452, 427] on button "Volgende vraag" at bounding box center [501, 426] width 421 height 29
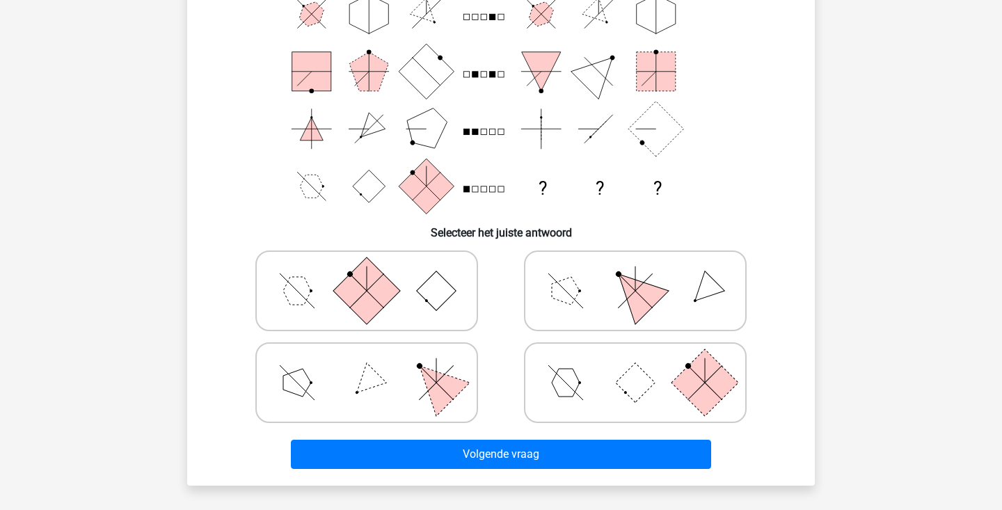
scroll to position [157, 0]
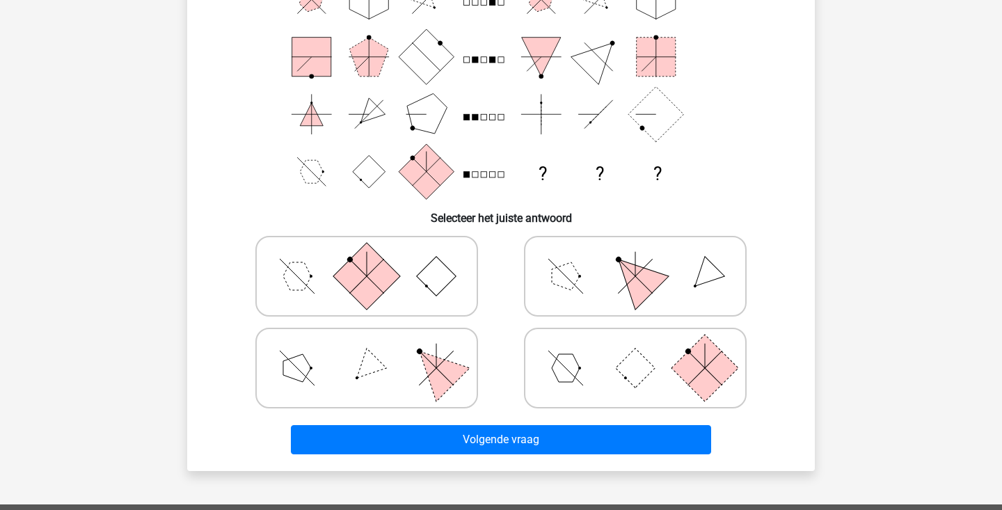
click at [441, 376] on polygon at bounding box center [436, 368] width 67 height 67
click at [376, 351] on input "radio" at bounding box center [371, 346] width 9 height 9
radio input "true"
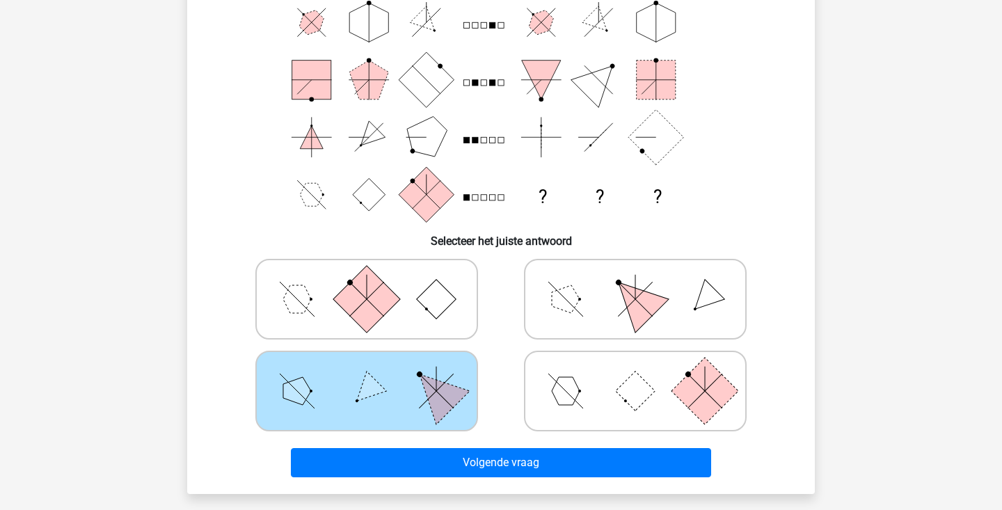
scroll to position [127, 0]
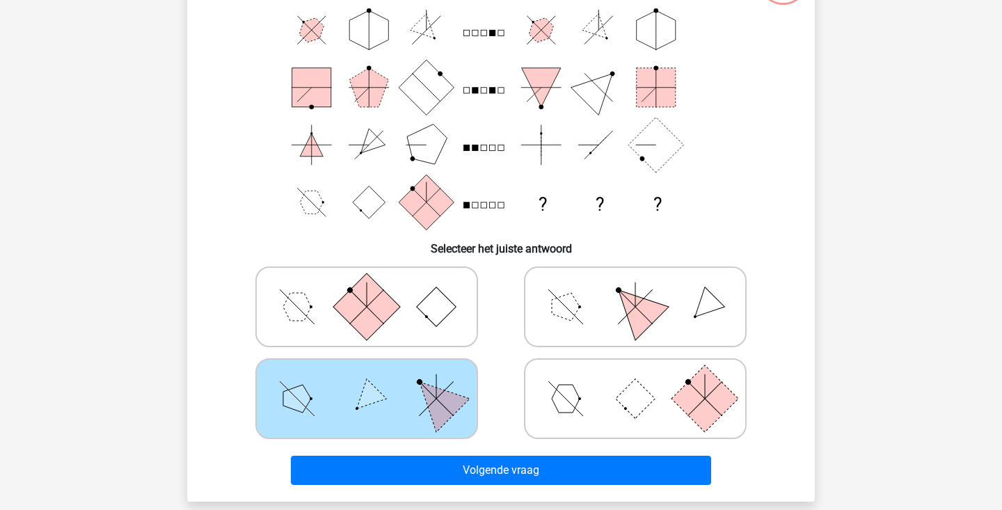
click at [630, 395] on rect at bounding box center [636, 399] width 40 height 40
click at [635, 381] on input "radio" at bounding box center [639, 376] width 9 height 9
radio input "true"
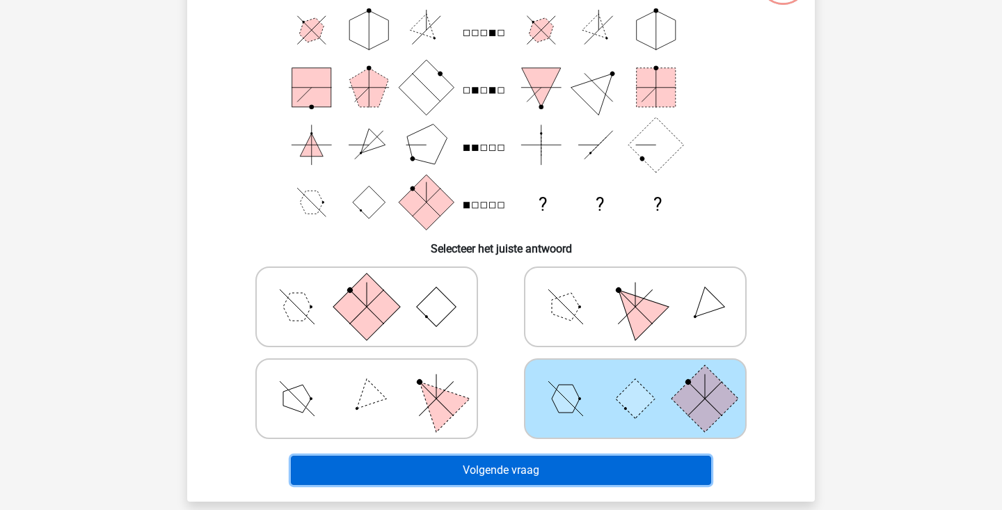
click at [583, 479] on button "Volgende vraag" at bounding box center [501, 470] width 421 height 29
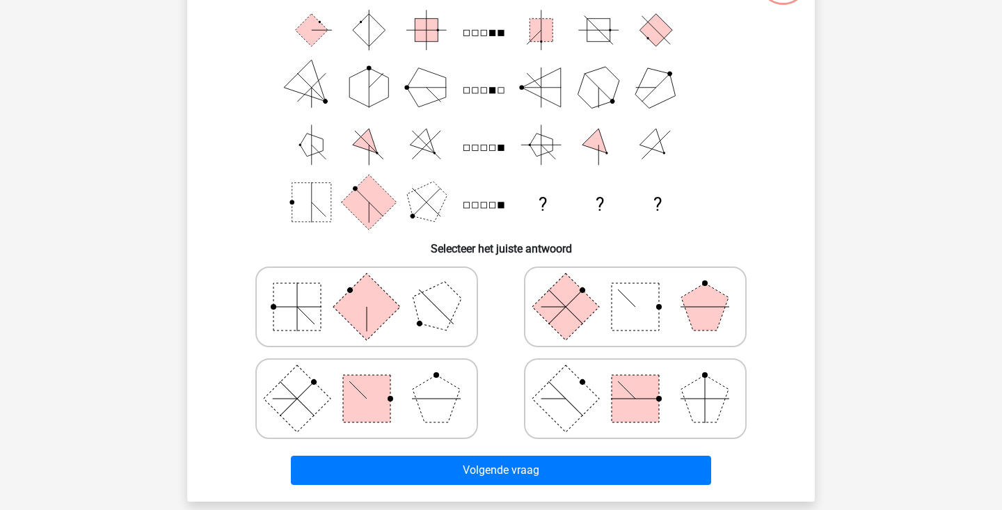
click at [436, 328] on polygon at bounding box center [436, 306] width 67 height 67
click at [376, 289] on input "radio" at bounding box center [371, 284] width 9 height 9
radio input "true"
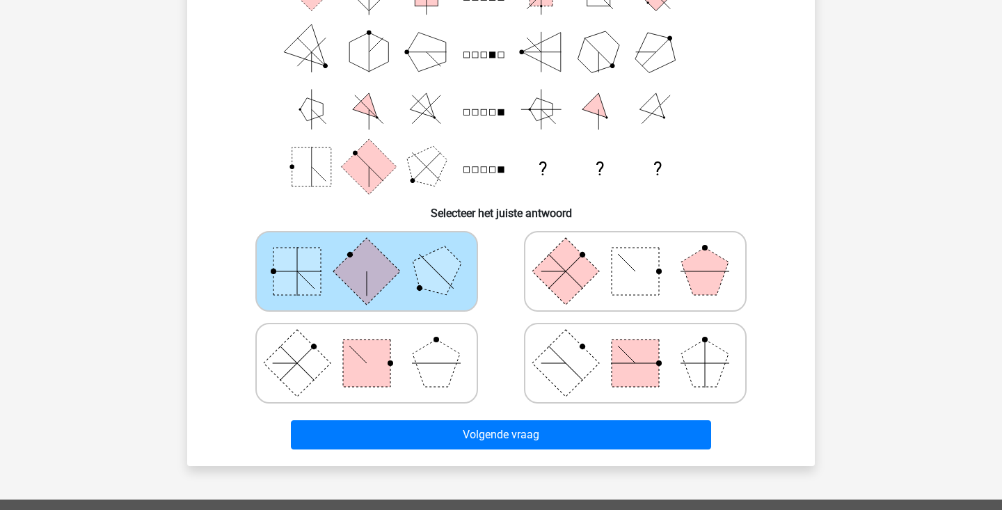
scroll to position [175, 0]
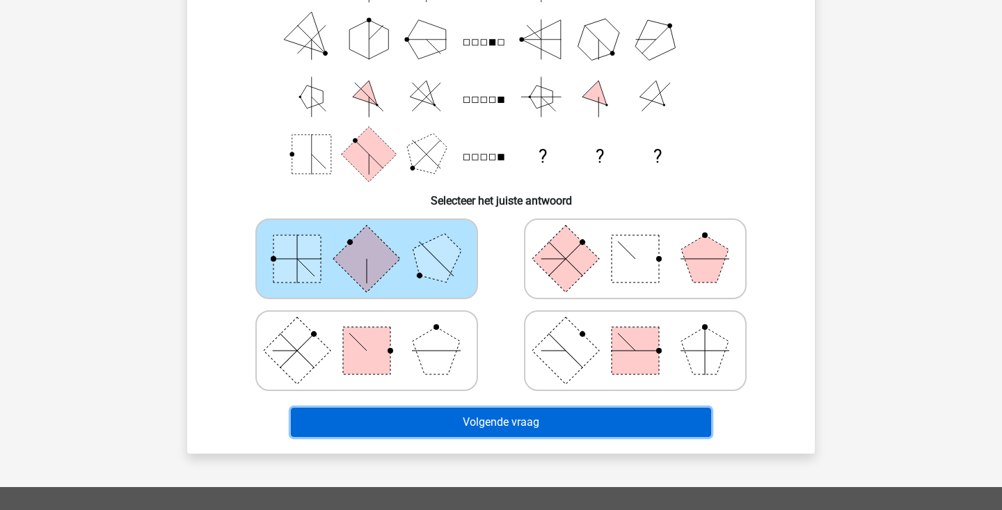
click at [547, 424] on button "Volgende vraag" at bounding box center [501, 422] width 421 height 29
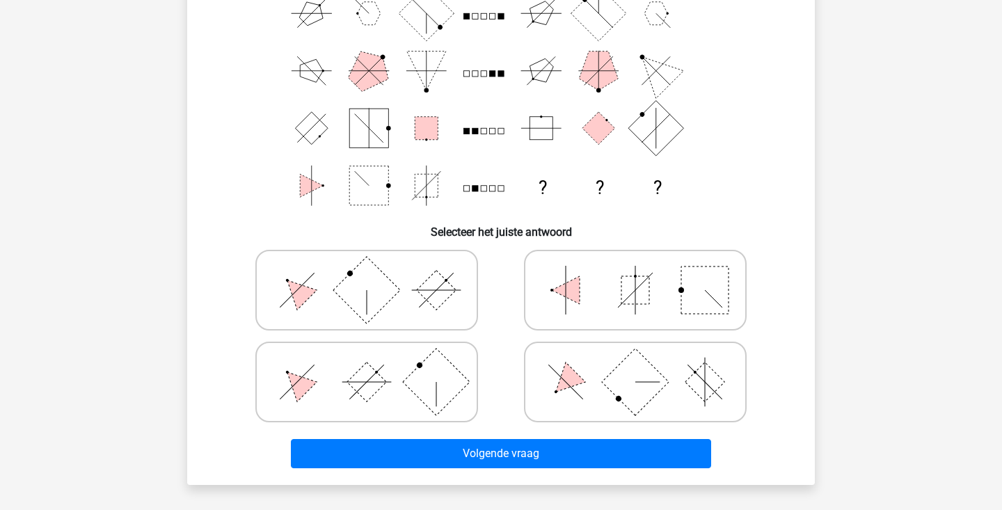
scroll to position [145, 0]
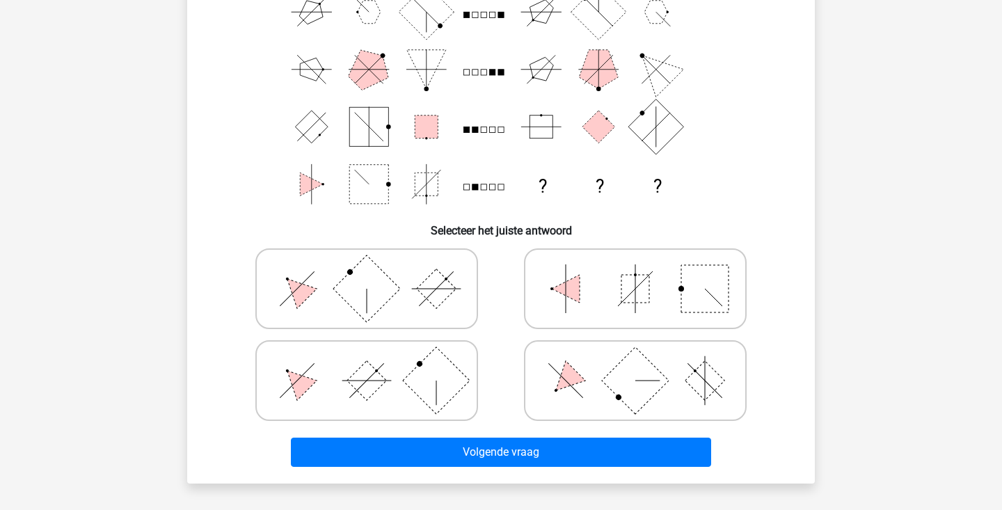
click at [429, 292] on rect at bounding box center [437, 289] width 40 height 40
click at [376, 271] on input "radio" at bounding box center [371, 266] width 9 height 9
radio input "true"
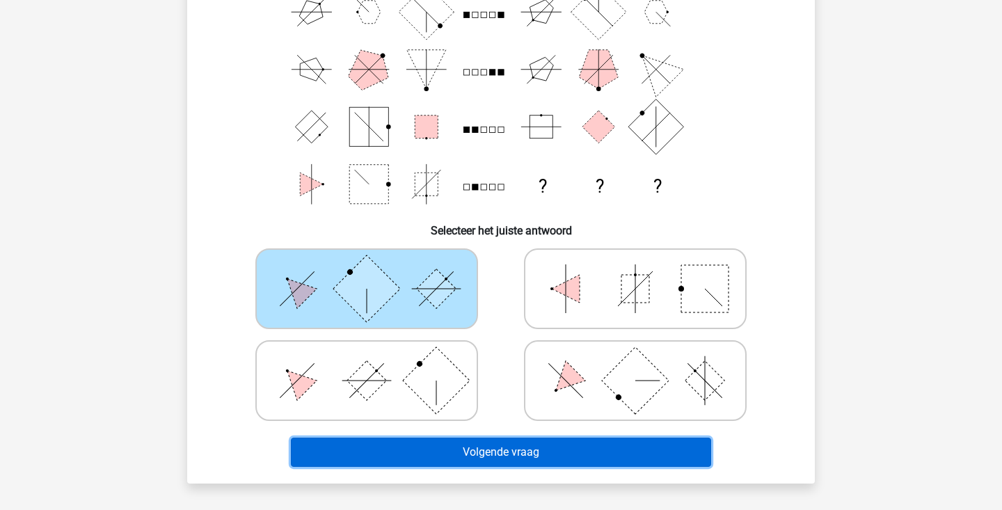
click at [497, 459] on button "Volgende vraag" at bounding box center [501, 452] width 421 height 29
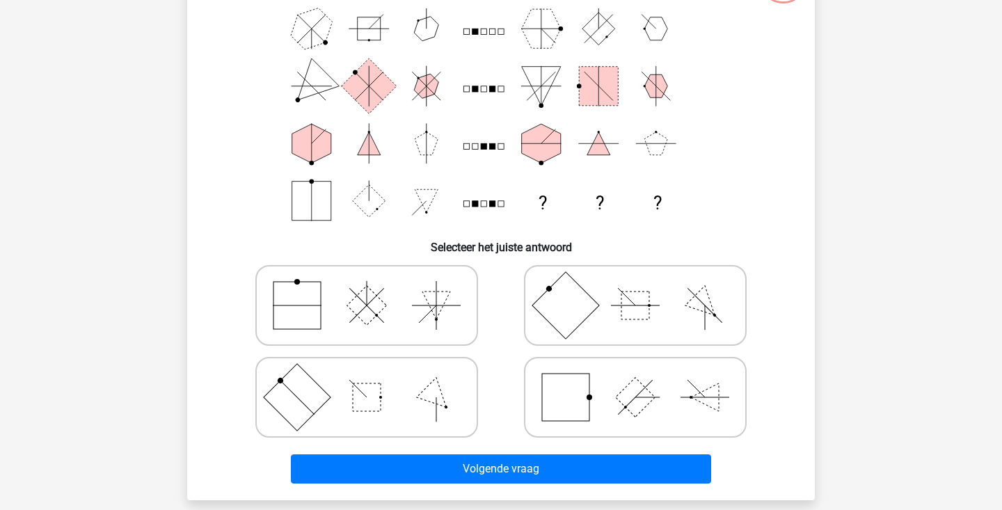
scroll to position [129, 0]
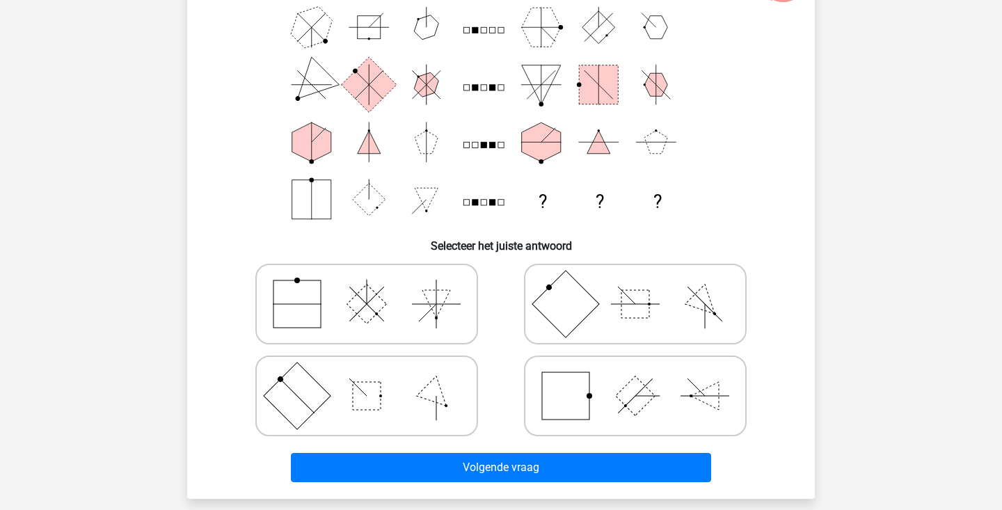
click at [621, 319] on icon at bounding box center [635, 304] width 209 height 70
click at [635, 287] on input "radio" at bounding box center [639, 282] width 9 height 9
radio input "true"
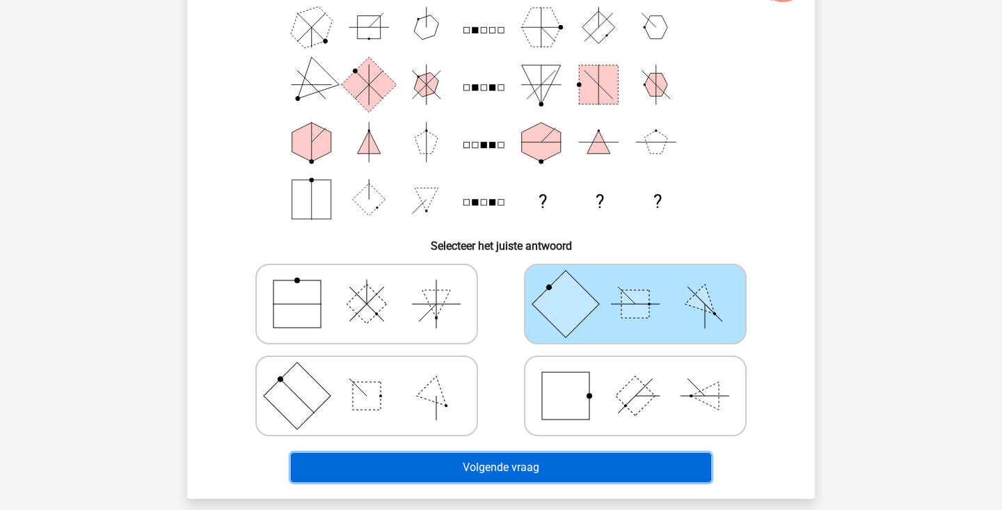
click at [587, 457] on button "Volgende vraag" at bounding box center [501, 467] width 421 height 29
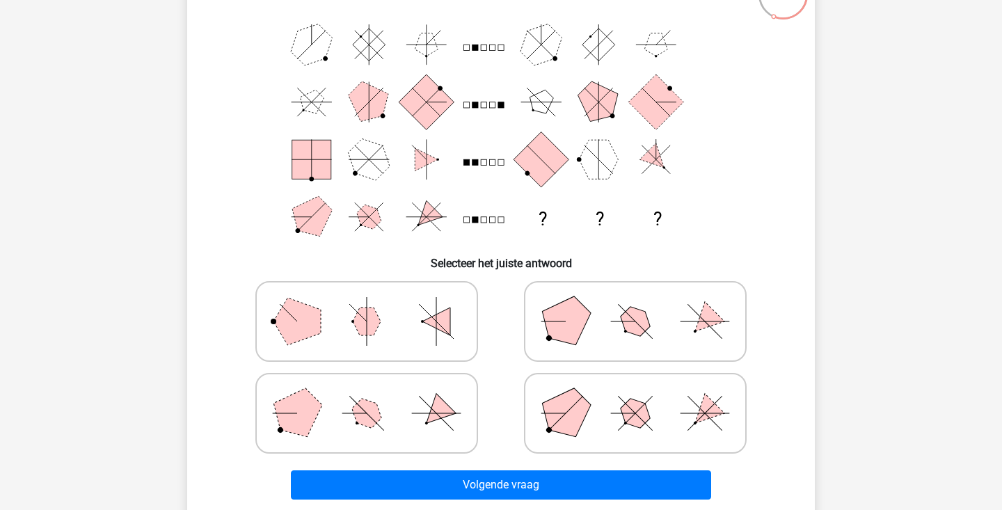
scroll to position [145, 0]
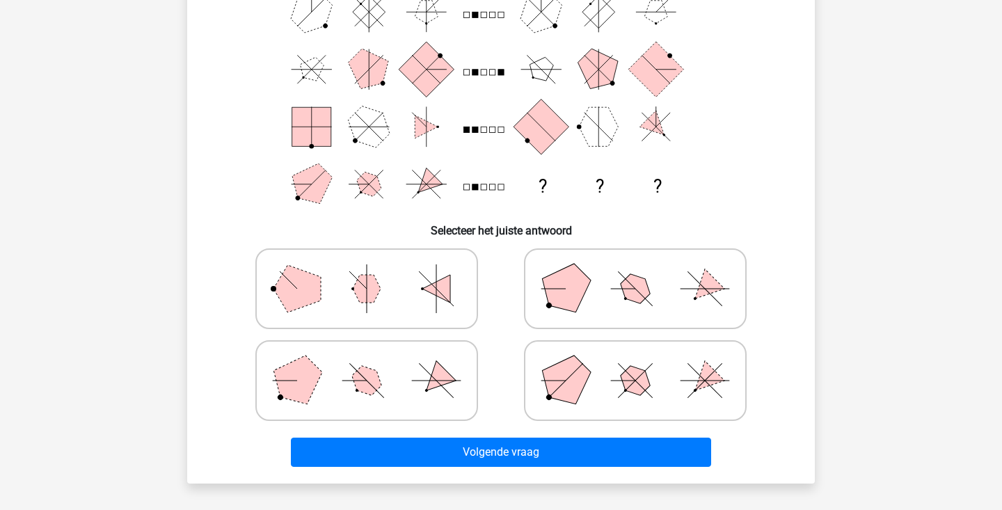
click at [399, 398] on icon at bounding box center [366, 381] width 209 height 70
click at [376, 363] on input "radio" at bounding box center [371, 358] width 9 height 9
radio input "true"
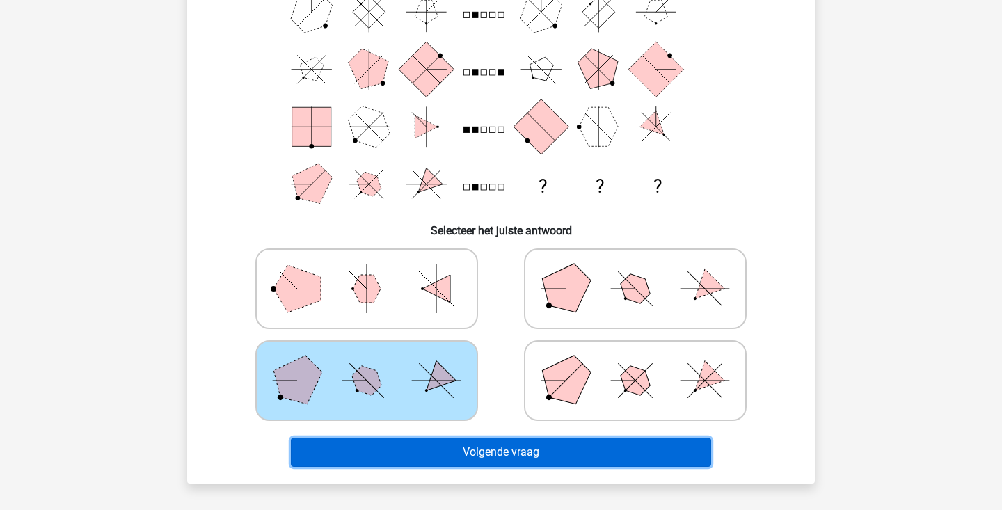
click at [473, 463] on button "Volgende vraag" at bounding box center [501, 452] width 421 height 29
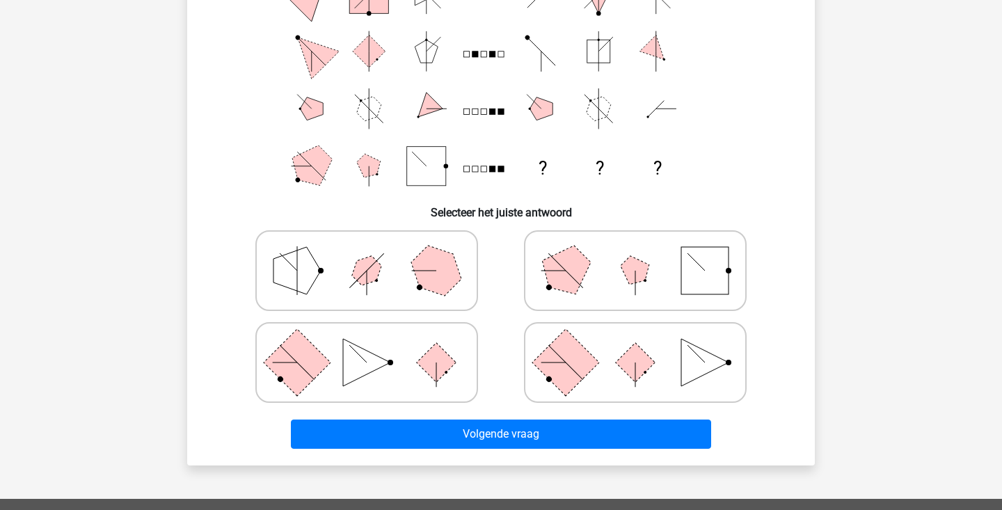
scroll to position [171, 0]
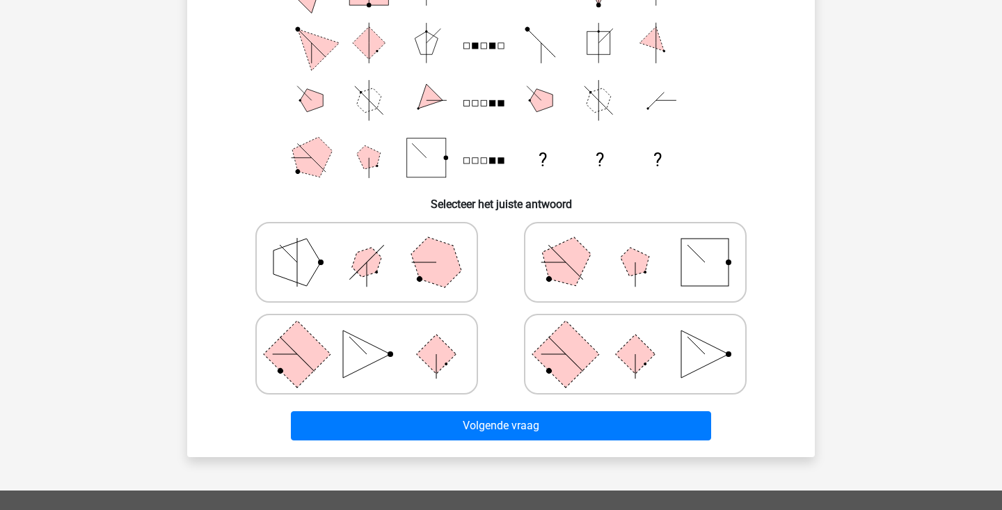
click at [614, 369] on icon at bounding box center [635, 354] width 209 height 70
click at [635, 337] on input "radio" at bounding box center [639, 332] width 9 height 9
radio input "true"
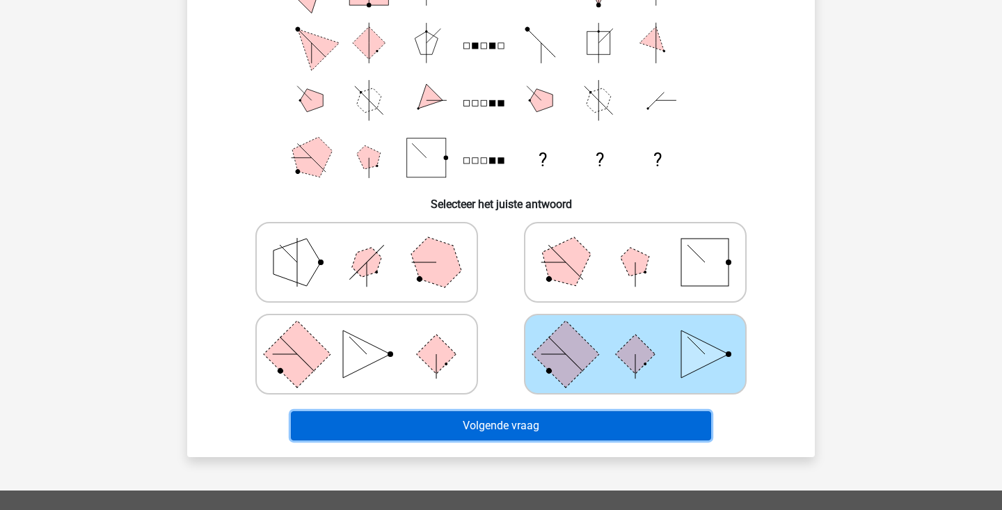
click at [585, 421] on button "Volgende vraag" at bounding box center [501, 425] width 421 height 29
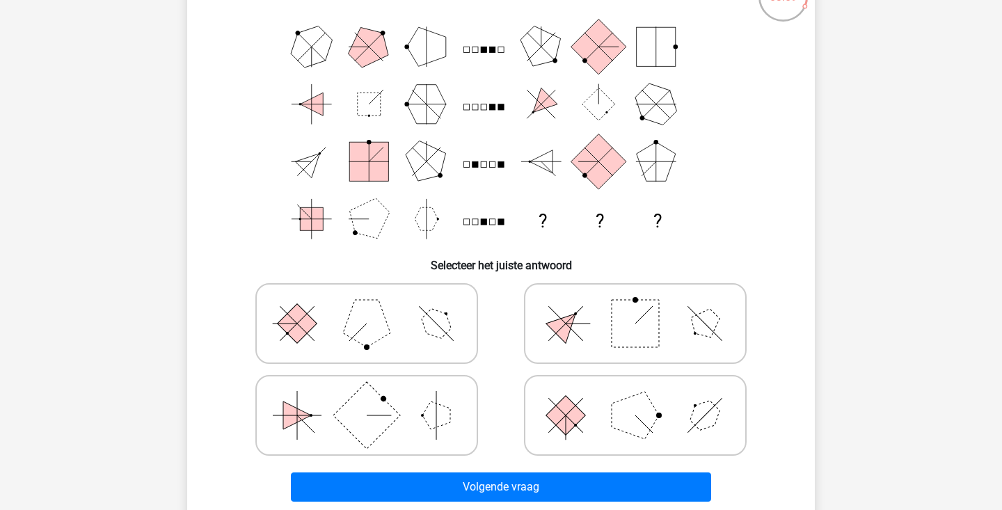
scroll to position [115, 0]
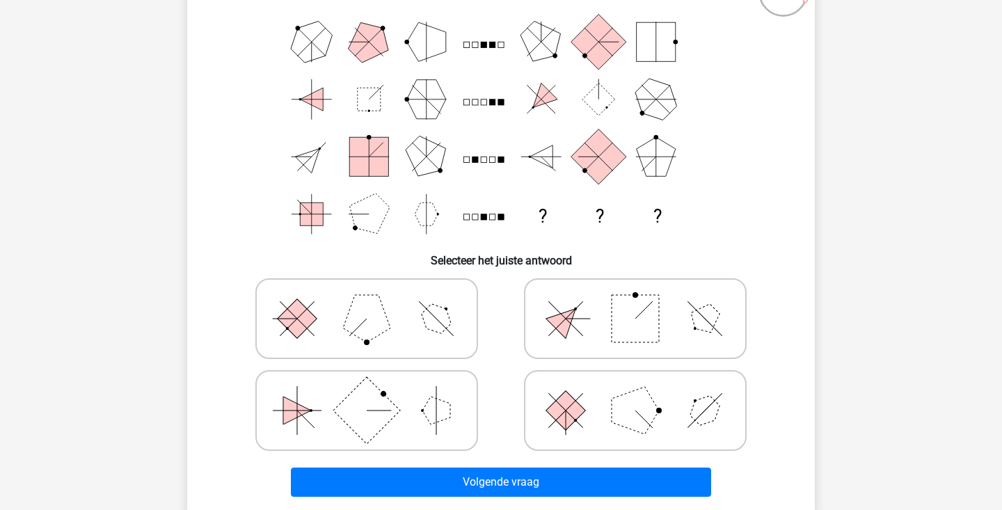
click at [439, 409] on polygon at bounding box center [436, 411] width 28 height 28
click at [376, 393] on input "radio" at bounding box center [371, 388] width 9 height 9
radio input "true"
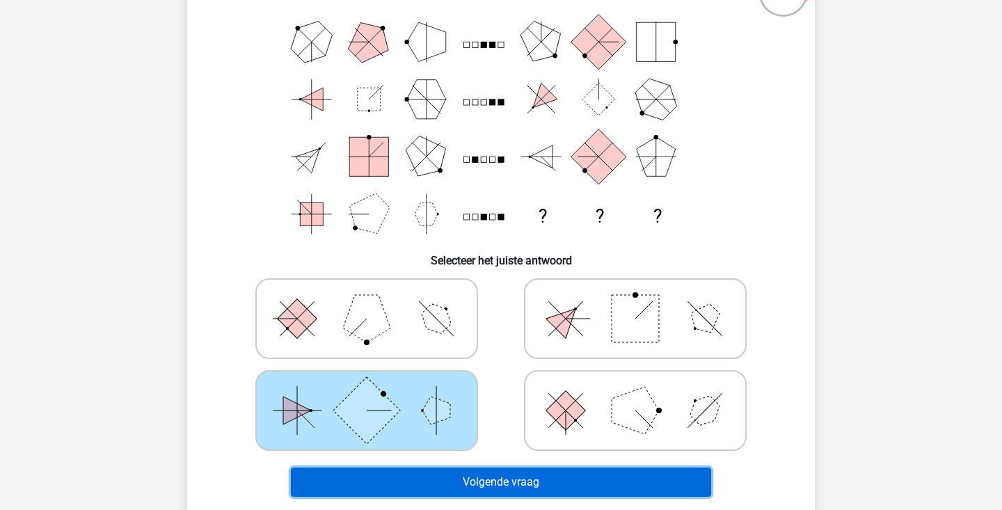
click at [462, 472] on button "Volgende vraag" at bounding box center [501, 482] width 421 height 29
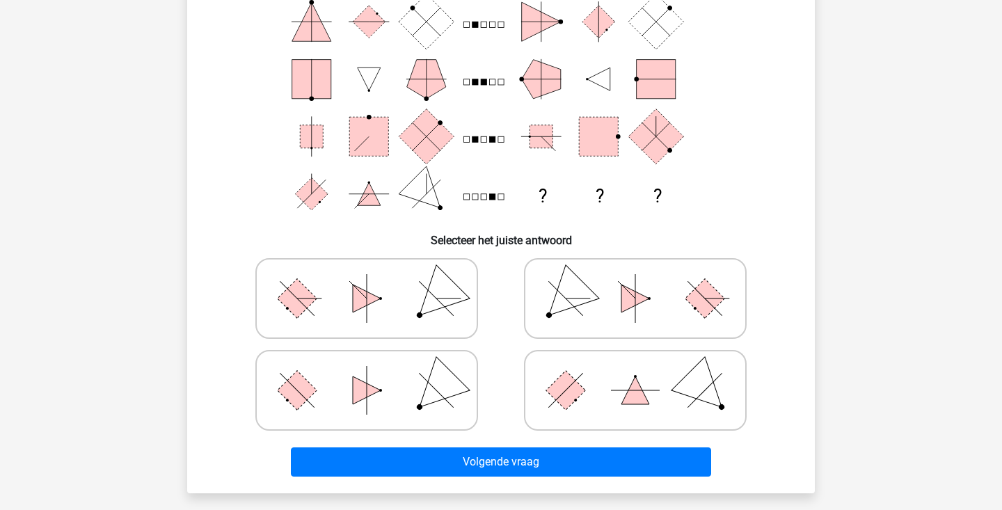
scroll to position [176, 0]
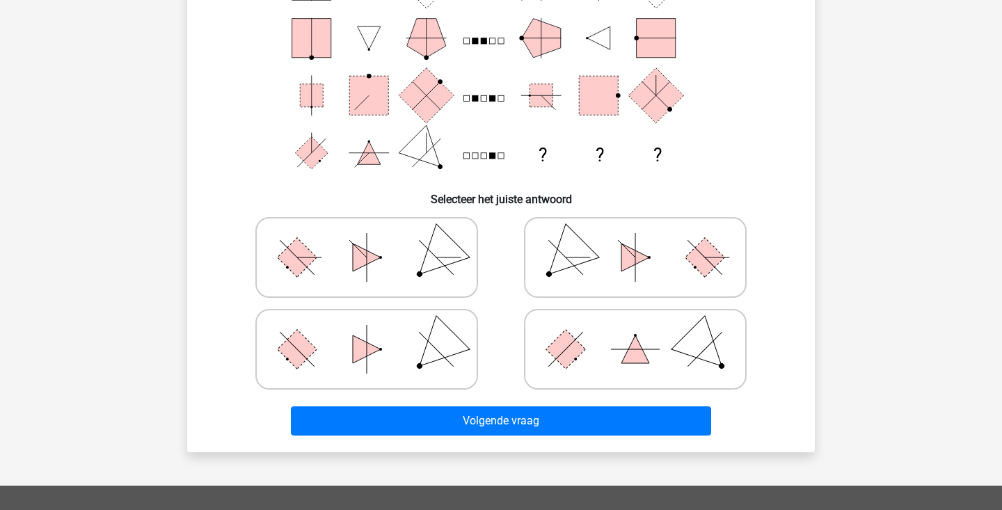
click at [426, 374] on icon at bounding box center [366, 349] width 209 height 70
click at [376, 332] on input "radio" at bounding box center [371, 327] width 9 height 9
radio input "true"
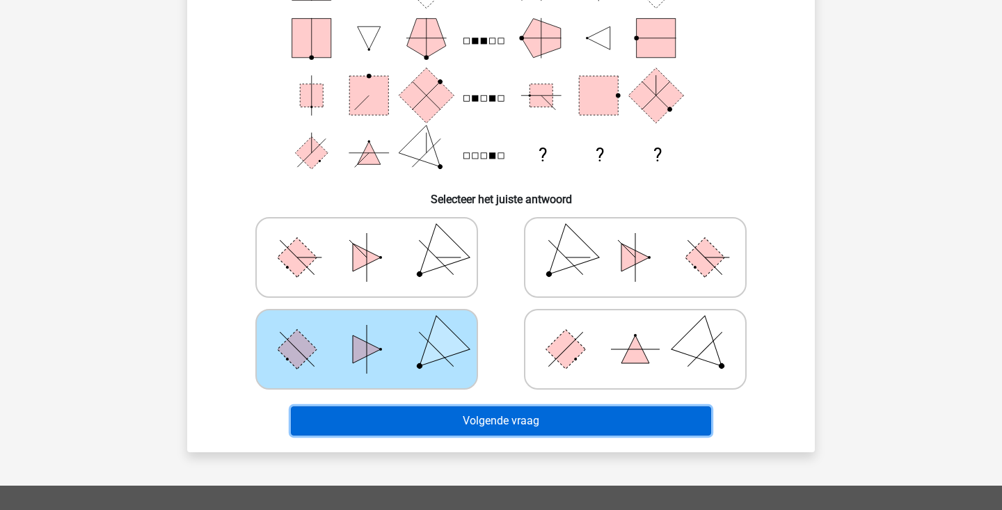
click at [415, 419] on button "Volgende vraag" at bounding box center [501, 420] width 421 height 29
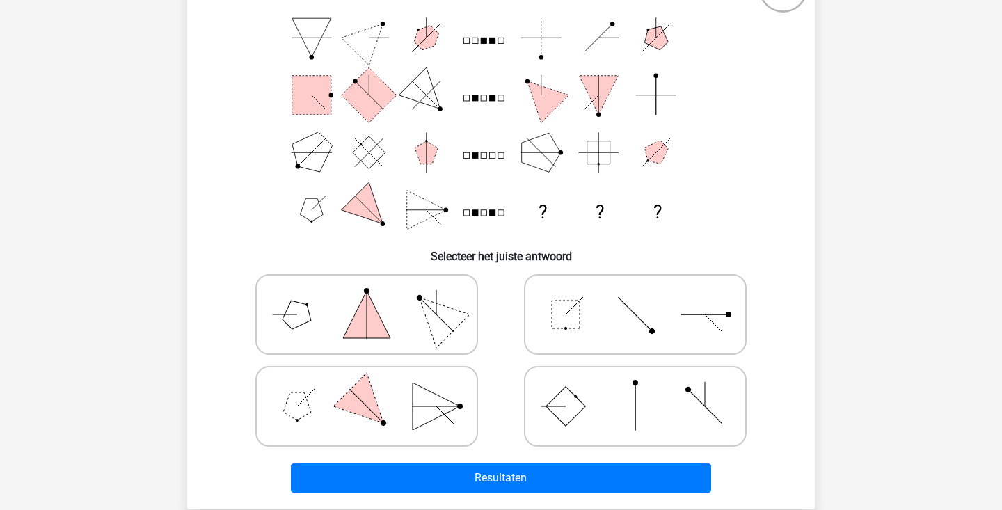
scroll to position [122, 0]
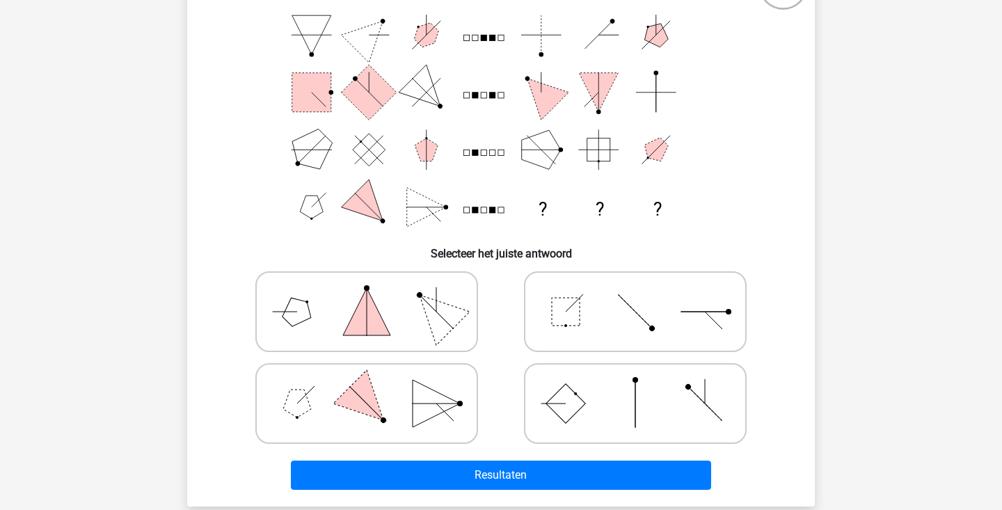
click at [584, 413] on icon at bounding box center [635, 404] width 209 height 70
click at [635, 386] on input "radio" at bounding box center [639, 381] width 9 height 9
radio input "true"
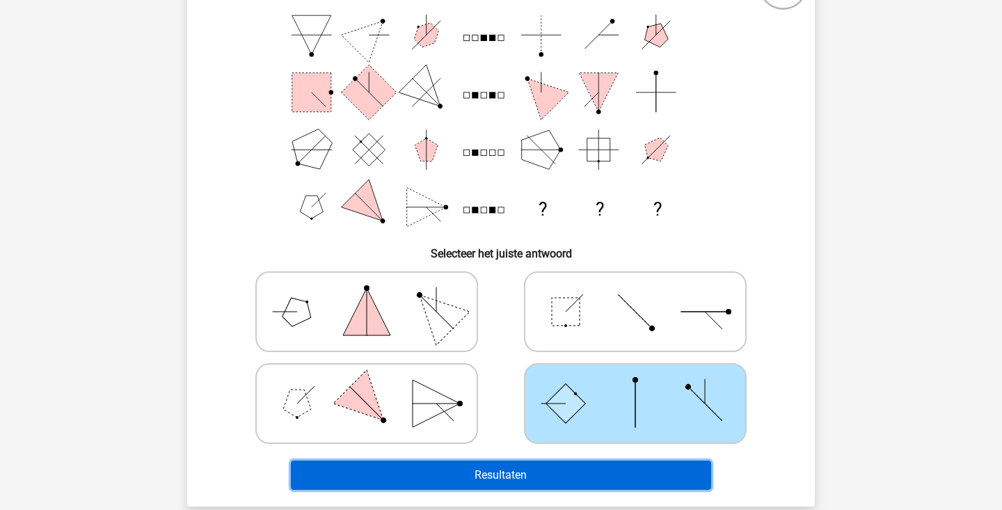
click at [575, 469] on button "Resultaten" at bounding box center [501, 475] width 421 height 29
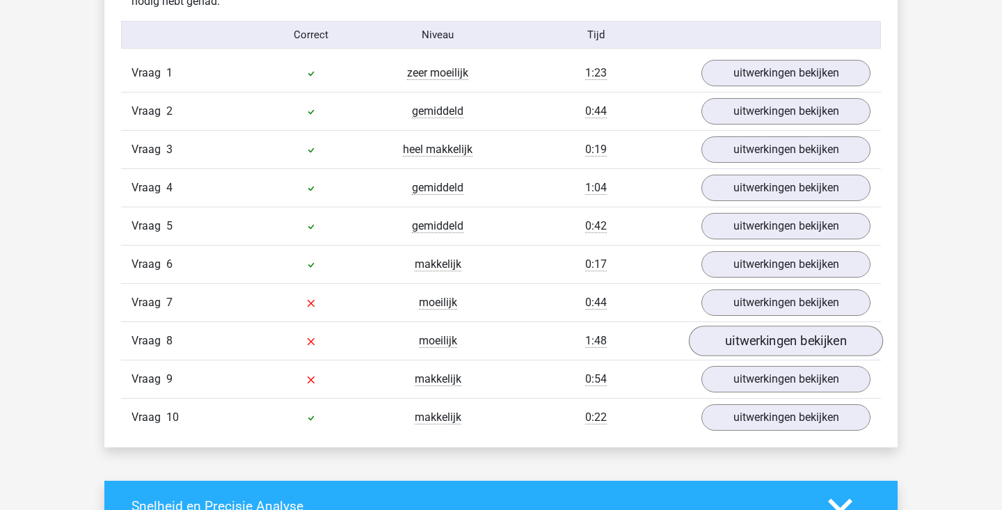
scroll to position [902, 0]
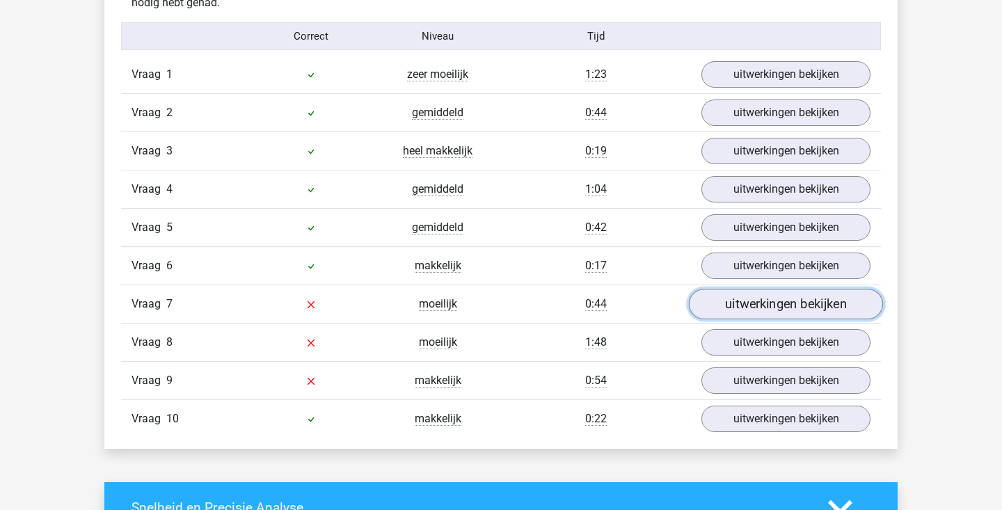
click at [729, 312] on link "uitwerkingen bekijken" at bounding box center [786, 304] width 194 height 31
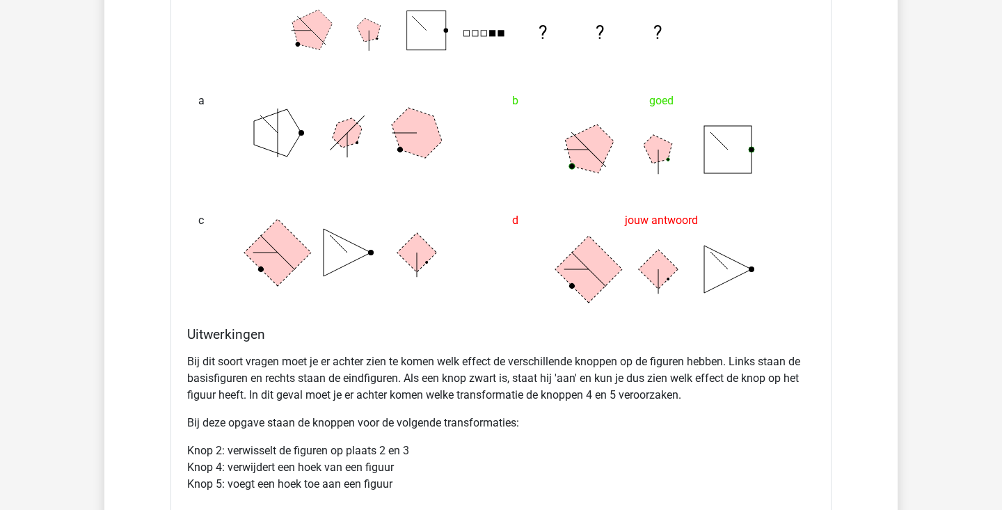
scroll to position [1775, 0]
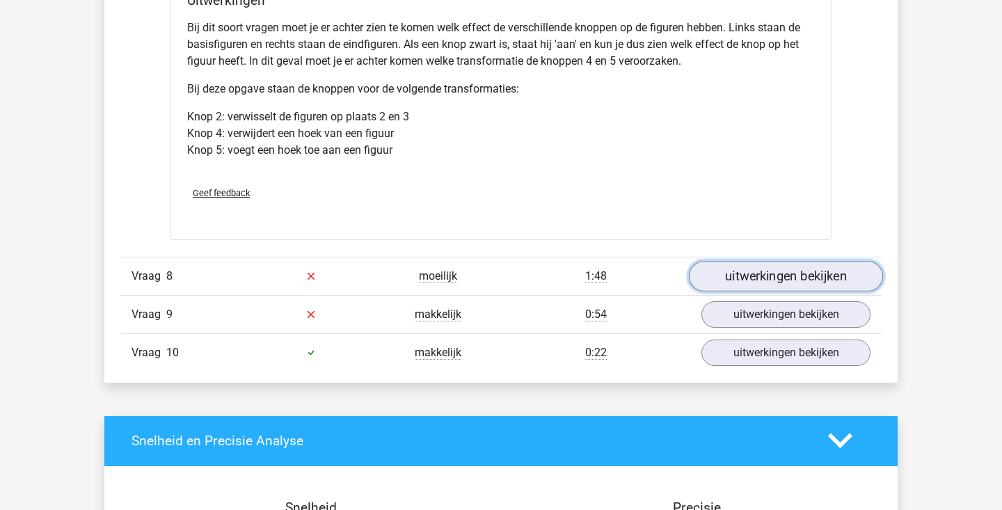
click at [710, 275] on link "uitwerkingen bekijken" at bounding box center [786, 276] width 194 height 31
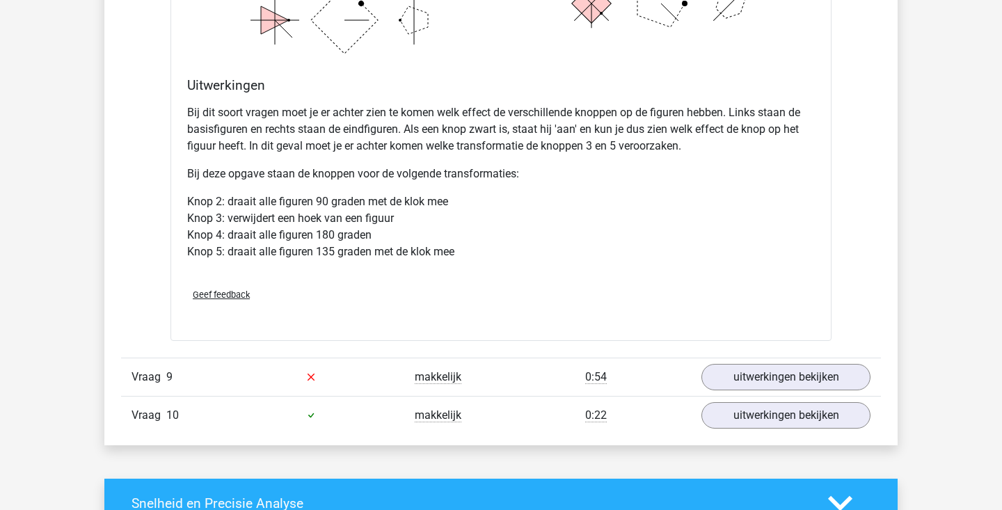
scroll to position [2535, 0]
click at [730, 376] on link "uitwerkingen bekijken" at bounding box center [786, 376] width 194 height 31
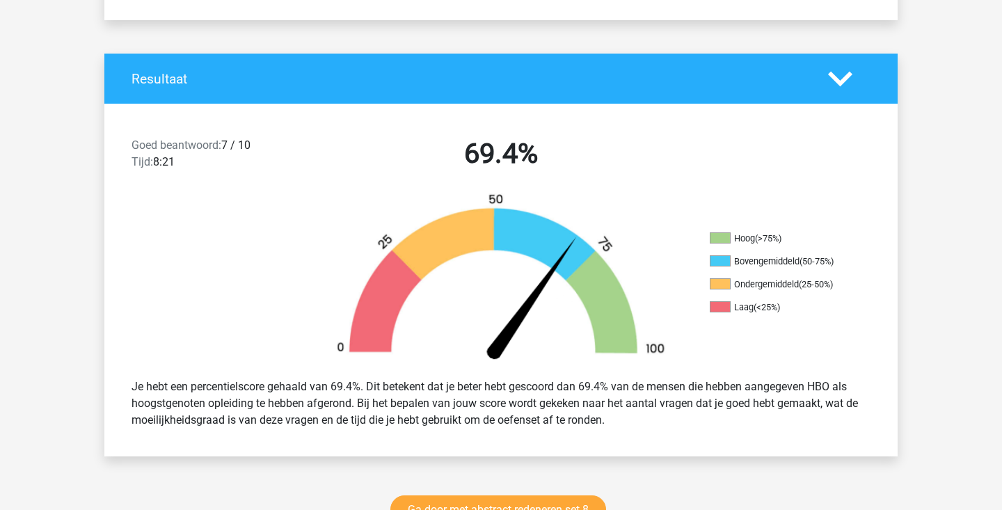
scroll to position [0, 0]
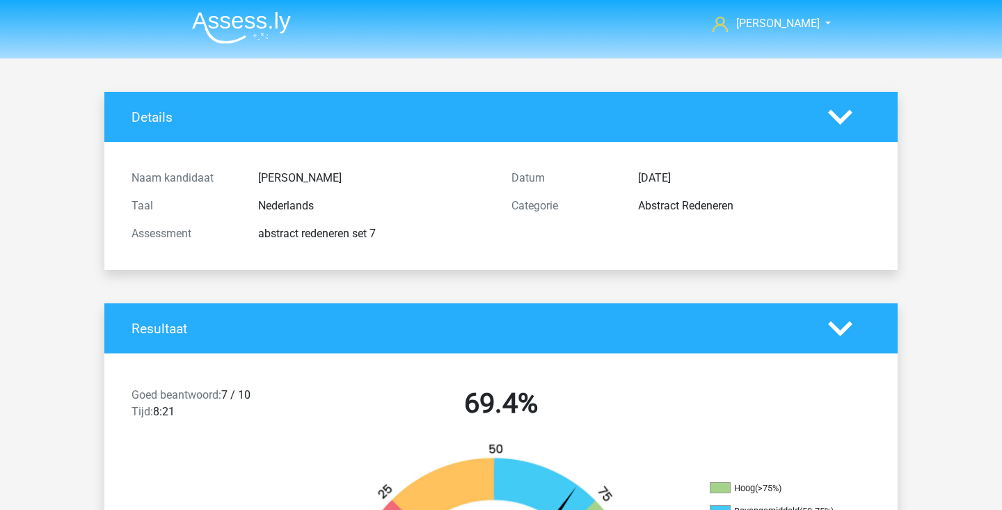
click at [271, 37] on img at bounding box center [241, 27] width 99 height 33
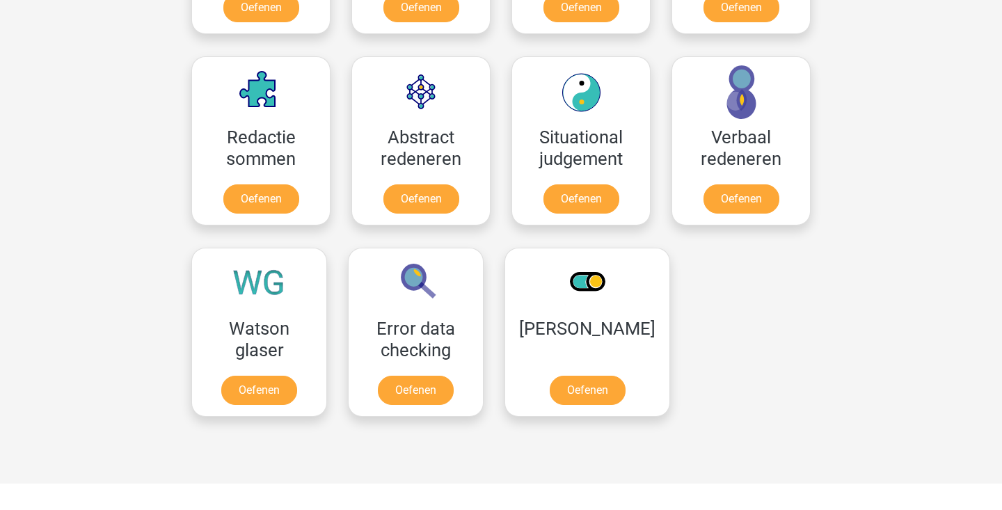
scroll to position [982, 0]
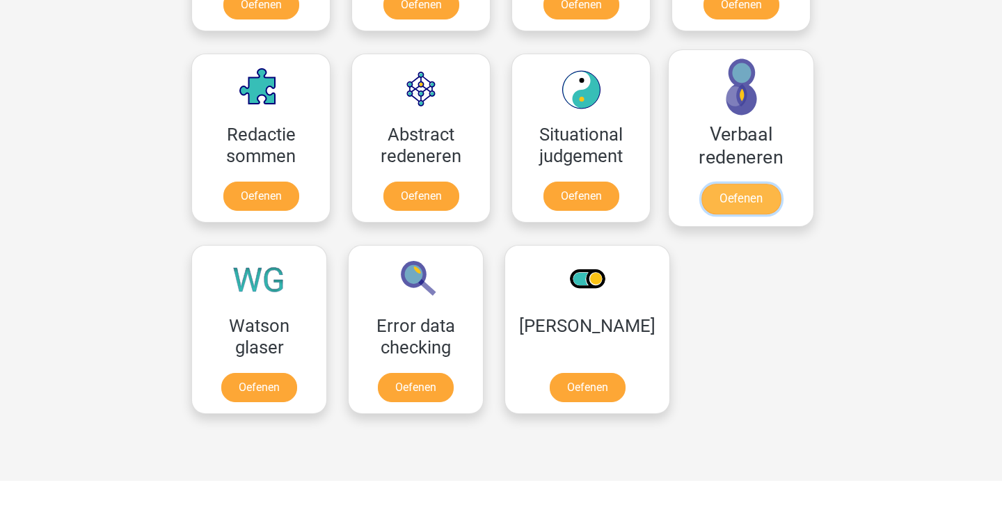
click at [721, 203] on link "Oefenen" at bounding box center [740, 199] width 79 height 31
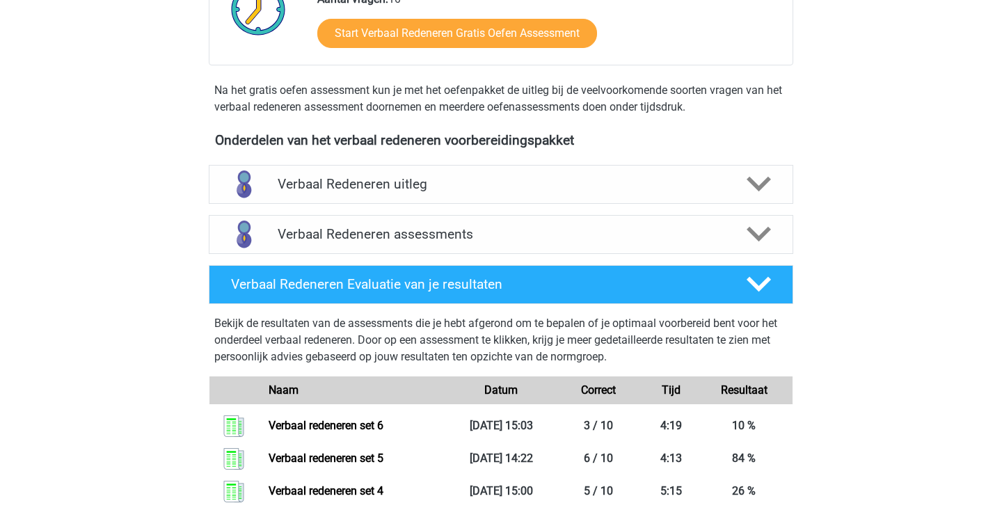
scroll to position [483, 0]
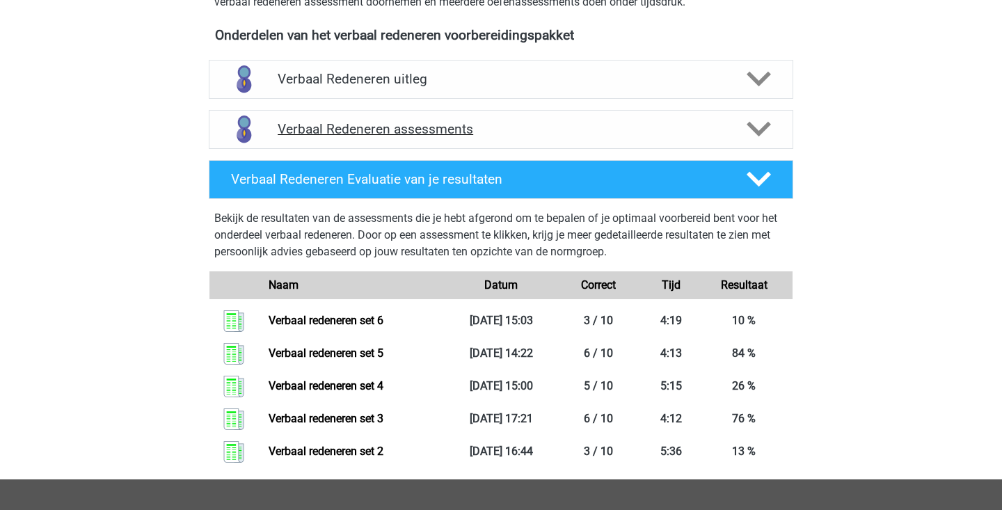
click at [757, 132] on polygon at bounding box center [759, 129] width 24 height 15
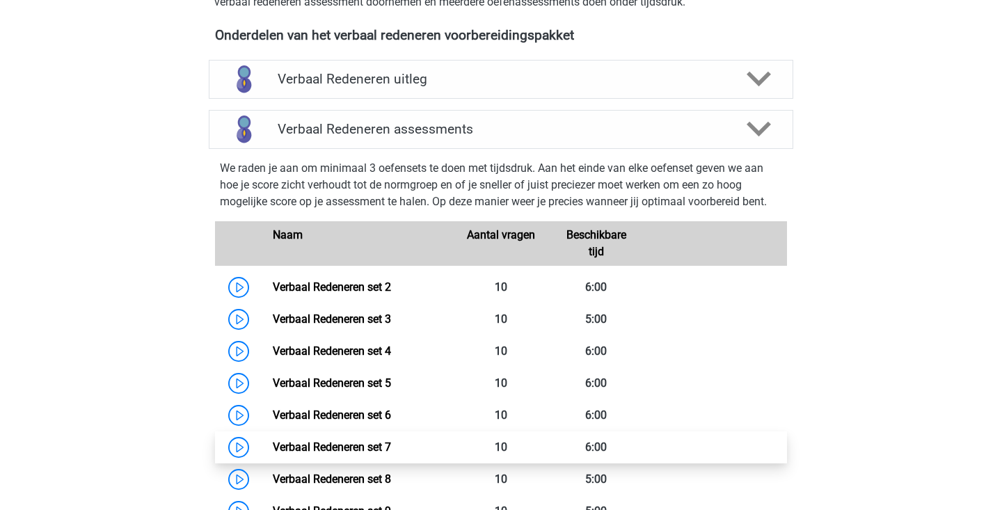
click at [273, 445] on link "Verbaal Redeneren set 7" at bounding box center [332, 446] width 118 height 13
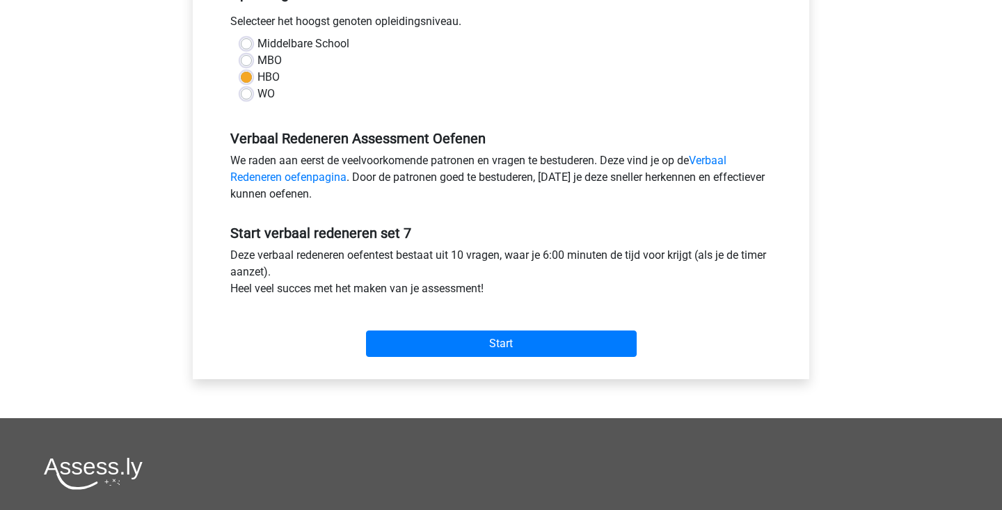
scroll to position [450, 0]
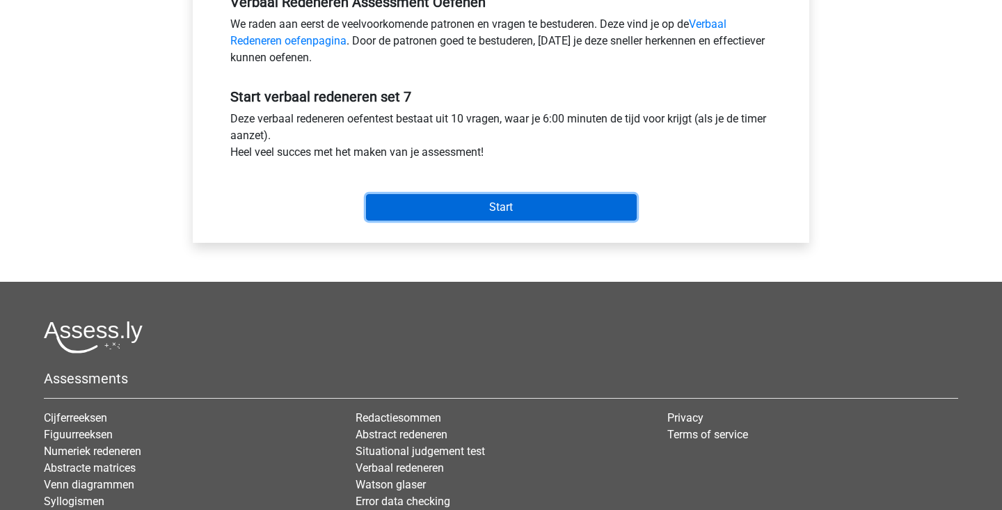
click at [527, 207] on input "Start" at bounding box center [501, 207] width 271 height 26
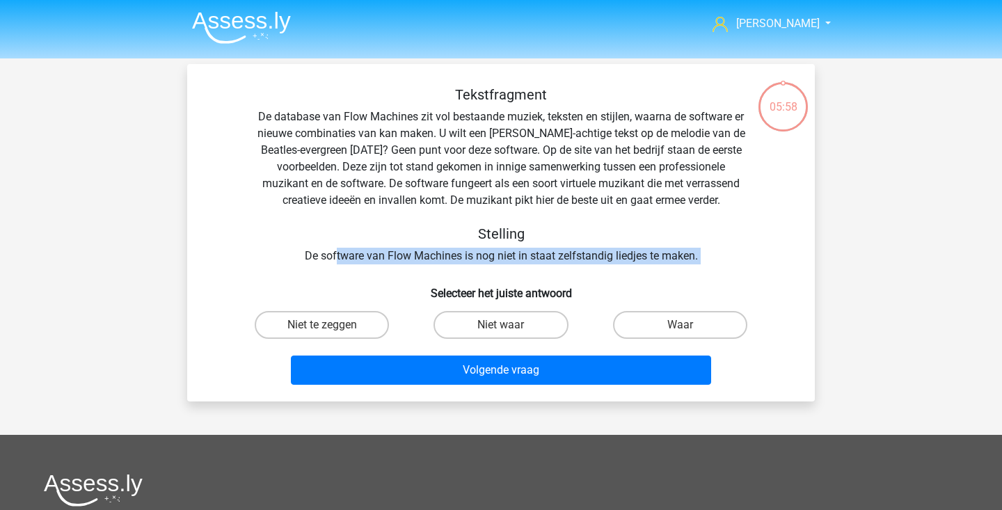
drag, startPoint x: 335, startPoint y: 248, endPoint x: 504, endPoint y: 268, distance: 170.2
click at [504, 268] on div "Tekstfragment De database van Flow Machines zit vol bestaande muziek, teksten e…" at bounding box center [501, 238] width 616 height 304
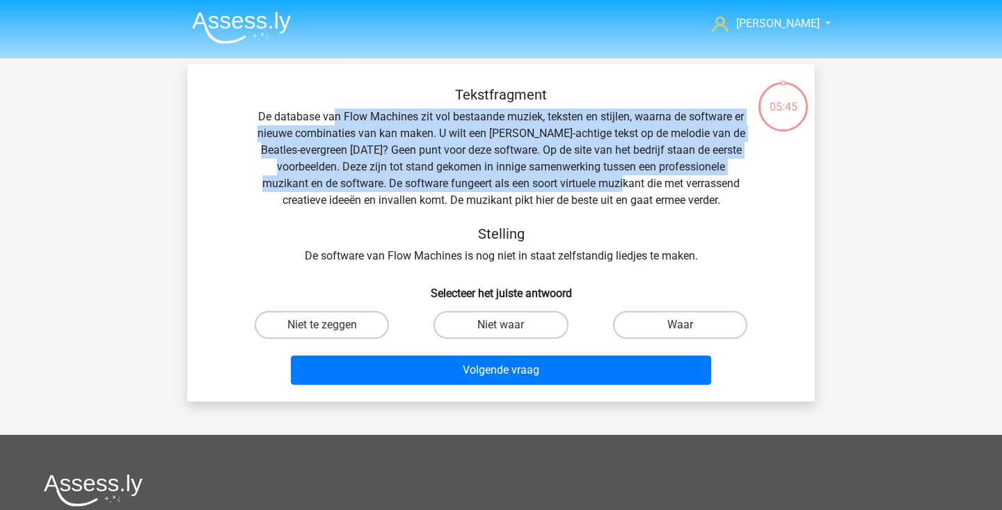
drag, startPoint x: 331, startPoint y: 125, endPoint x: 627, endPoint y: 178, distance: 300.5
click at [627, 178] on div "Tekstfragment De database van Flow Machines zit vol bestaande muziek, teksten e…" at bounding box center [500, 175] width 583 height 178
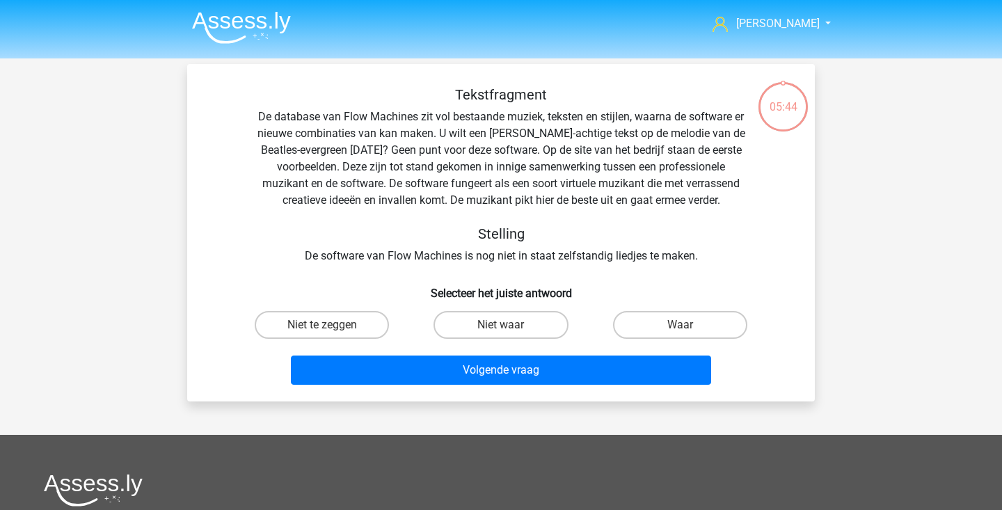
drag, startPoint x: 427, startPoint y: 205, endPoint x: 464, endPoint y: 205, distance: 36.9
click at [456, 205] on div "Tekstfragment De database van Flow Machines zit vol bestaande muziek, teksten e…" at bounding box center [500, 175] width 583 height 178
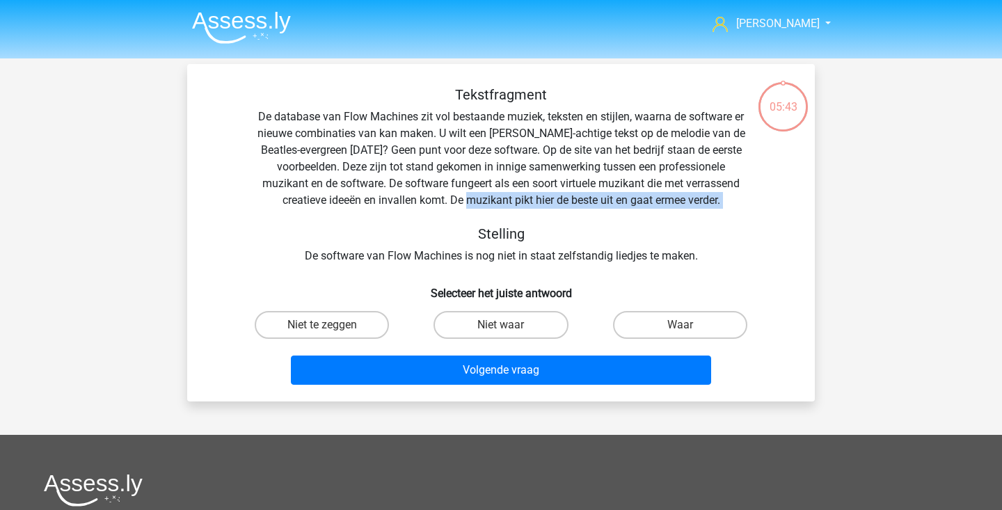
drag, startPoint x: 475, startPoint y: 205, endPoint x: 682, endPoint y: 212, distance: 207.4
click at [682, 212] on div "Tekstfragment De database van Flow Machines zit vol bestaande muziek, teksten e…" at bounding box center [500, 175] width 583 height 178
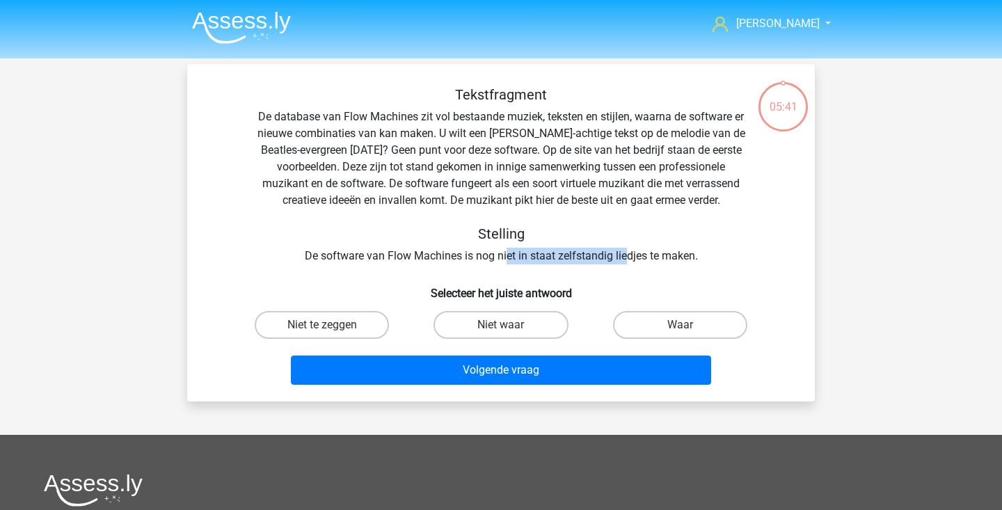
drag, startPoint x: 505, startPoint y: 259, endPoint x: 626, endPoint y: 257, distance: 121.1
click at [626, 257] on div "Tekstfragment De database van Flow Machines zit vol bestaande muziek, teksten e…" at bounding box center [500, 175] width 583 height 178
click at [347, 326] on label "Niet te zeggen" at bounding box center [322, 325] width 134 height 28
click at [331, 326] on input "Niet te zeggen" at bounding box center [326, 329] width 9 height 9
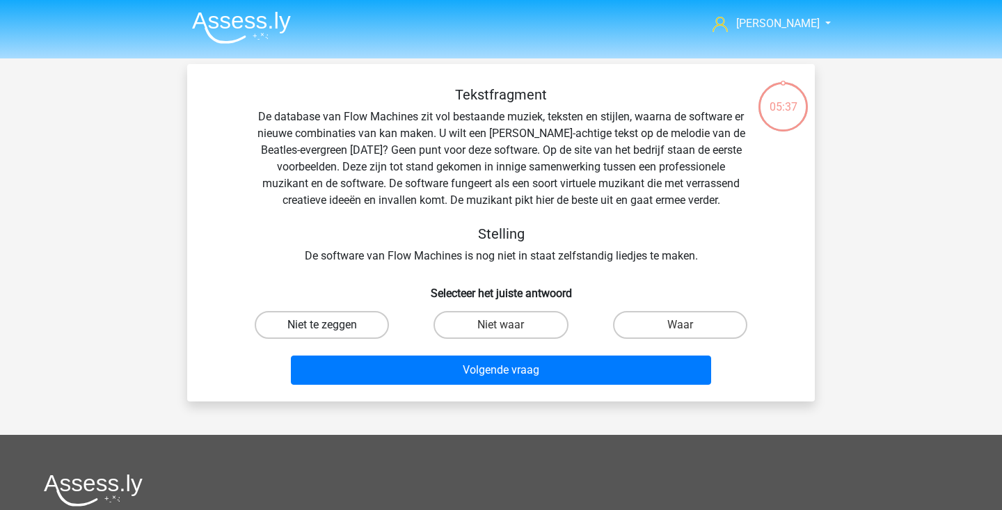
radio input "true"
click at [501, 323] on label "Niet waar" at bounding box center [500, 325] width 134 height 28
click at [501, 325] on input "Niet waar" at bounding box center [505, 329] width 9 height 9
radio input "true"
click at [489, 352] on div "Volgende vraag" at bounding box center [500, 367] width 583 height 46
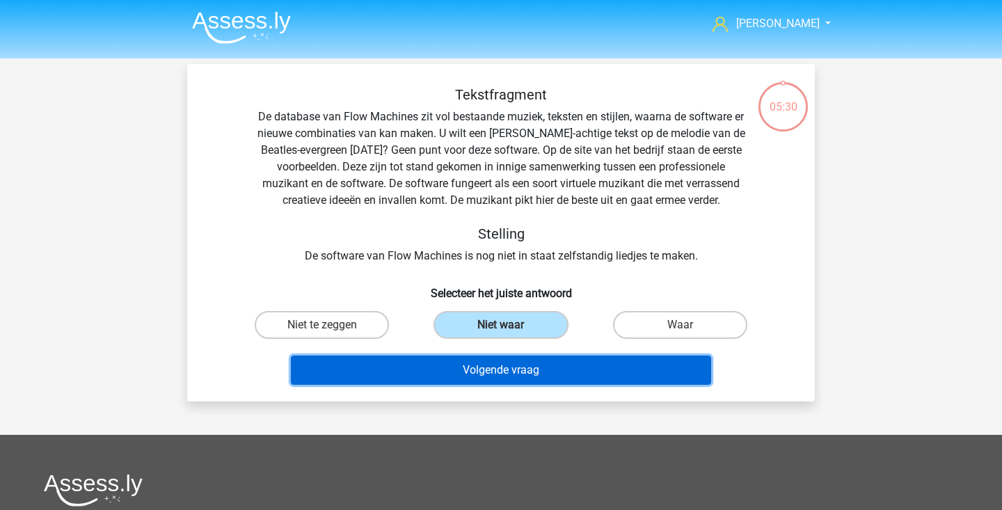
click at [483, 383] on button "Volgende vraag" at bounding box center [501, 370] width 421 height 29
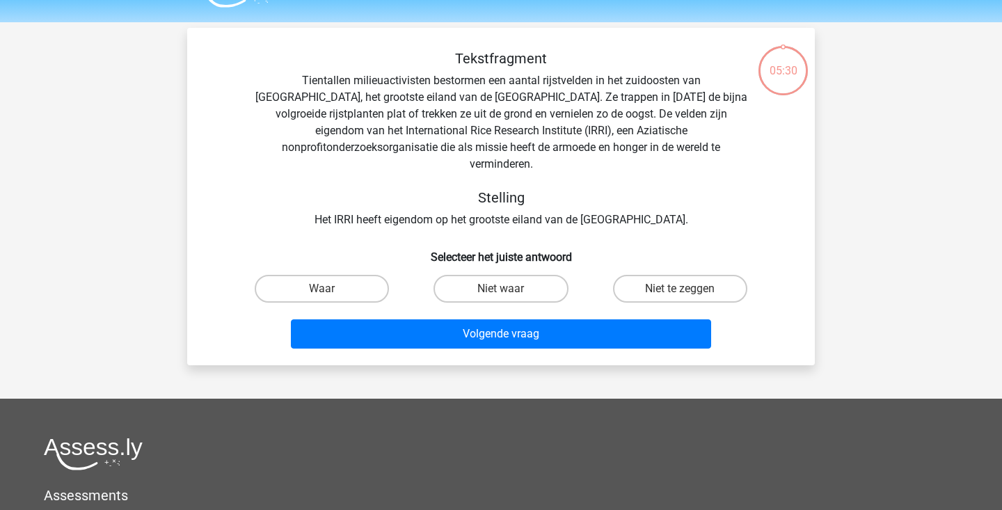
scroll to position [64, 0]
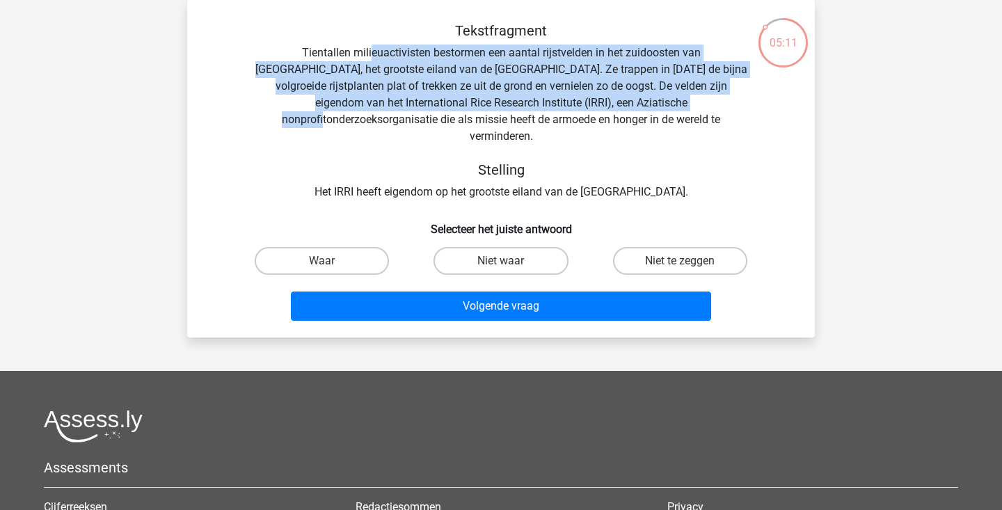
drag, startPoint x: 345, startPoint y: 58, endPoint x: 572, endPoint y: 108, distance: 232.1
click at [572, 108] on div "Tekstfragment Tientallen milieuactivisten bestormen een aantal rijstvelden in h…" at bounding box center [500, 111] width 583 height 178
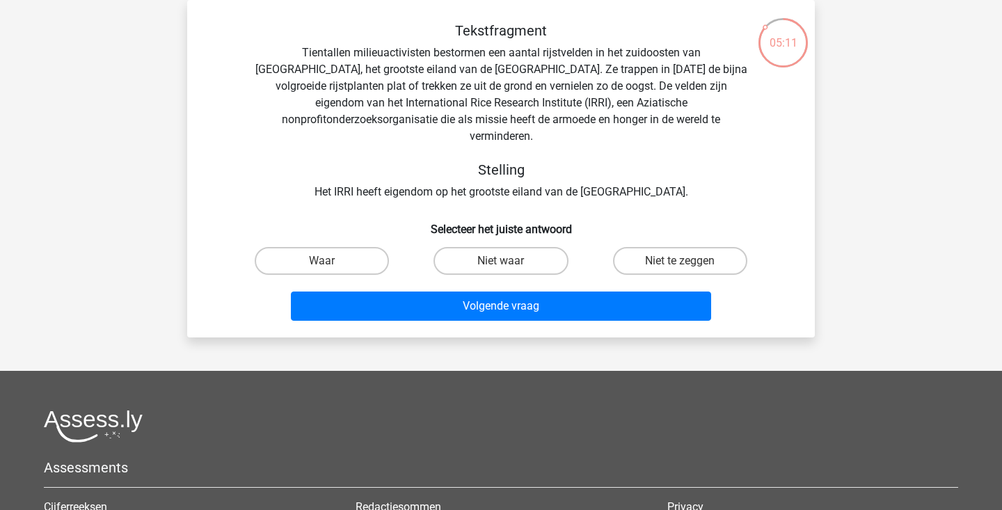
click at [602, 161] on h5 "Stelling" at bounding box center [501, 169] width 494 height 17
click at [341, 247] on label "Waar" at bounding box center [322, 261] width 134 height 28
click at [331, 261] on input "Waar" at bounding box center [326, 265] width 9 height 9
radio input "true"
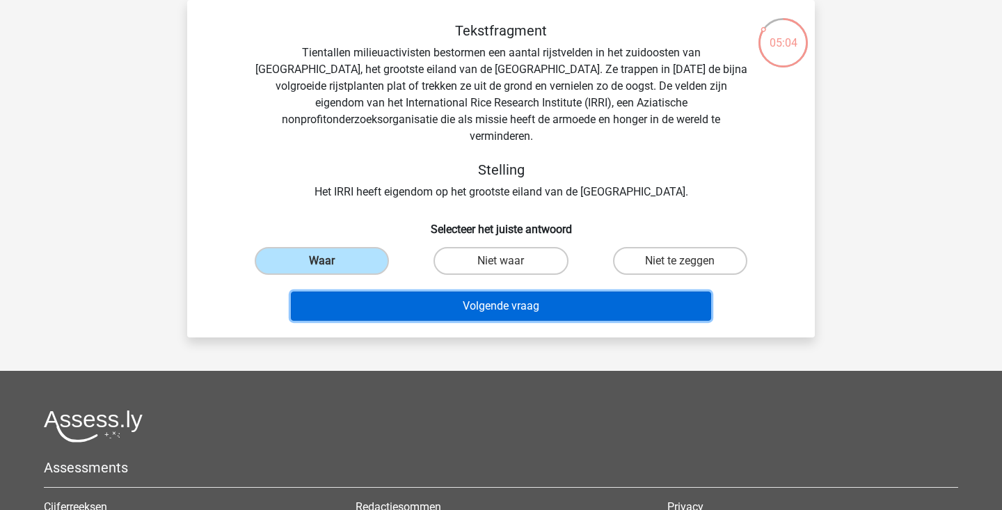
click at [388, 295] on button "Volgende vraag" at bounding box center [501, 306] width 421 height 29
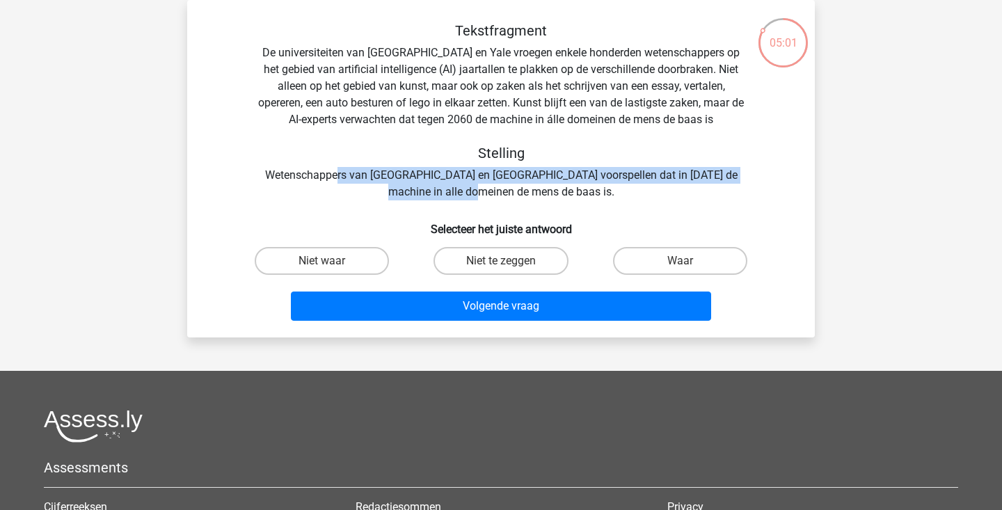
drag, startPoint x: 333, startPoint y: 182, endPoint x: 593, endPoint y: 185, distance: 260.2
click at [593, 185] on div "Tekstfragment De universiteiten van Oxford en Yale vroegen enkele honderden wet…" at bounding box center [500, 111] width 583 height 178
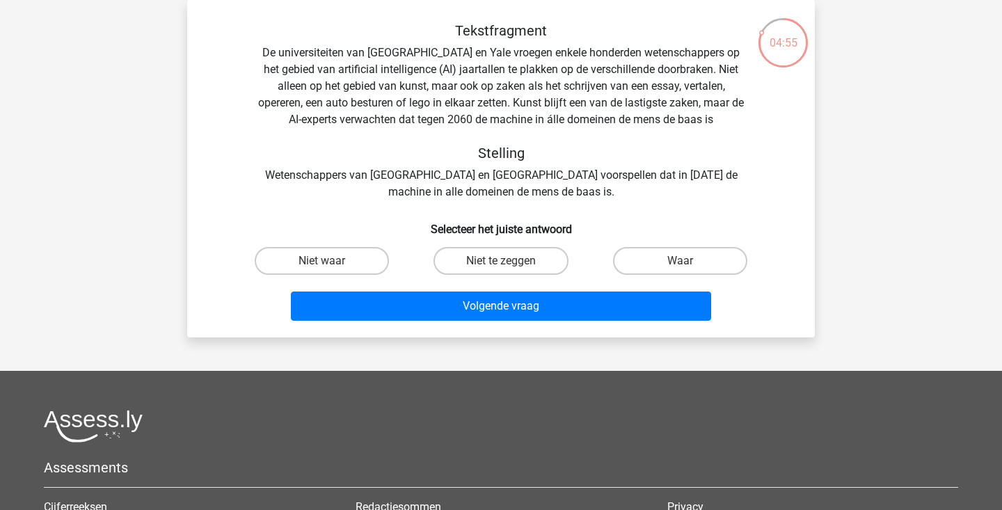
drag, startPoint x: 374, startPoint y: 49, endPoint x: 577, endPoint y: 63, distance: 203.6
click at [577, 63] on div "Tekstfragment De universiteiten van Oxford en Yale vroegen enkele honderden wet…" at bounding box center [500, 111] width 583 height 178
drag, startPoint x: 405, startPoint y: 68, endPoint x: 641, endPoint y: 71, distance: 235.9
click at [641, 71] on div "Tekstfragment De universiteiten van Oxford en Yale vroegen enkele honderden wet…" at bounding box center [500, 111] width 583 height 178
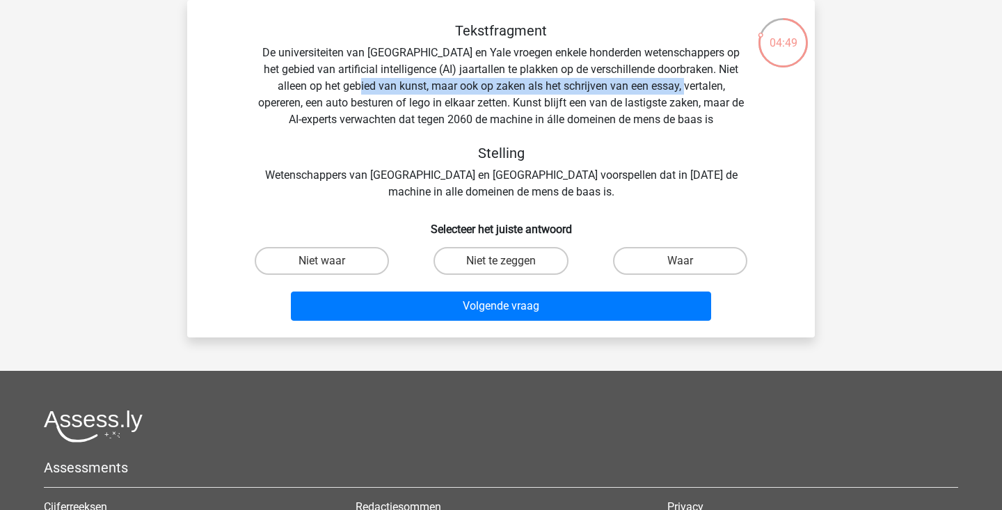
drag, startPoint x: 335, startPoint y: 87, endPoint x: 652, endPoint y: 86, distance: 317.3
click at [652, 86] on div "Tekstfragment De universiteiten van Oxford en Yale vroegen enkele honderden wet…" at bounding box center [500, 111] width 583 height 178
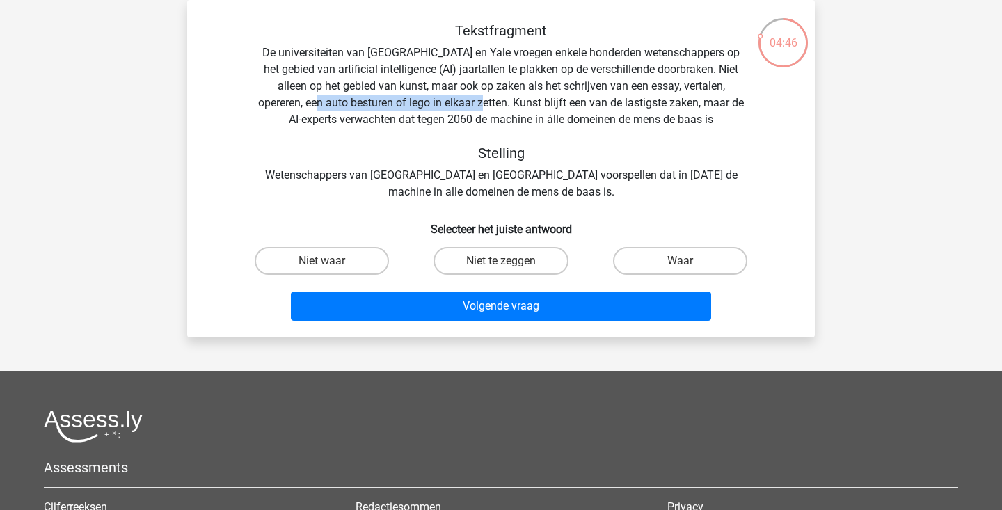
drag, startPoint x: 298, startPoint y: 104, endPoint x: 464, endPoint y: 101, distance: 166.3
click at [464, 101] on div "Tekstfragment De universiteiten van Oxford en Yale vroegen enkele honderden wet…" at bounding box center [500, 111] width 583 height 178
click at [468, 102] on div "Tekstfragment De universiteiten van Oxford en Yale vroegen enkele honderden wet…" at bounding box center [500, 111] width 583 height 178
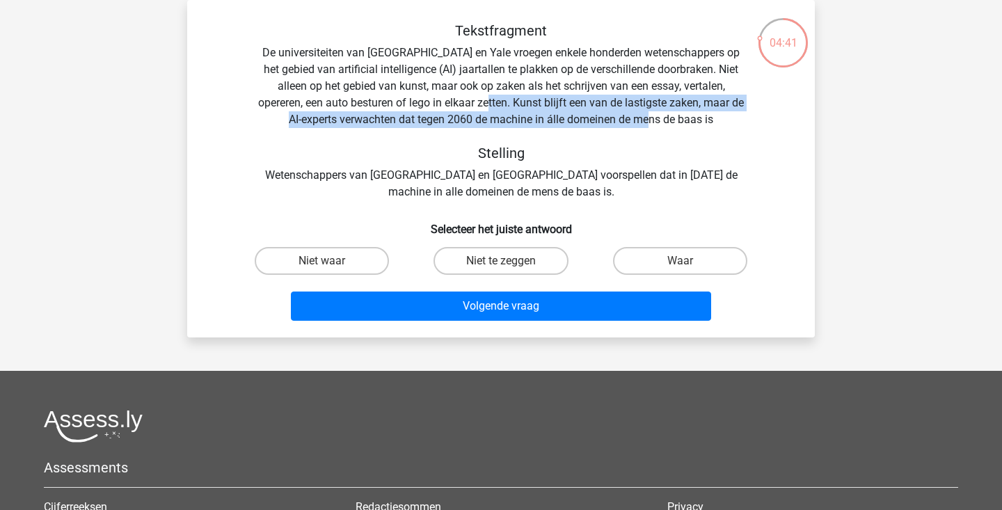
drag, startPoint x: 468, startPoint y: 102, endPoint x: 678, endPoint y: 127, distance: 211.6
click at [678, 127] on div "Tekstfragment De universiteiten van Oxford en Yale vroegen enkele honderden wet…" at bounding box center [500, 111] width 583 height 178
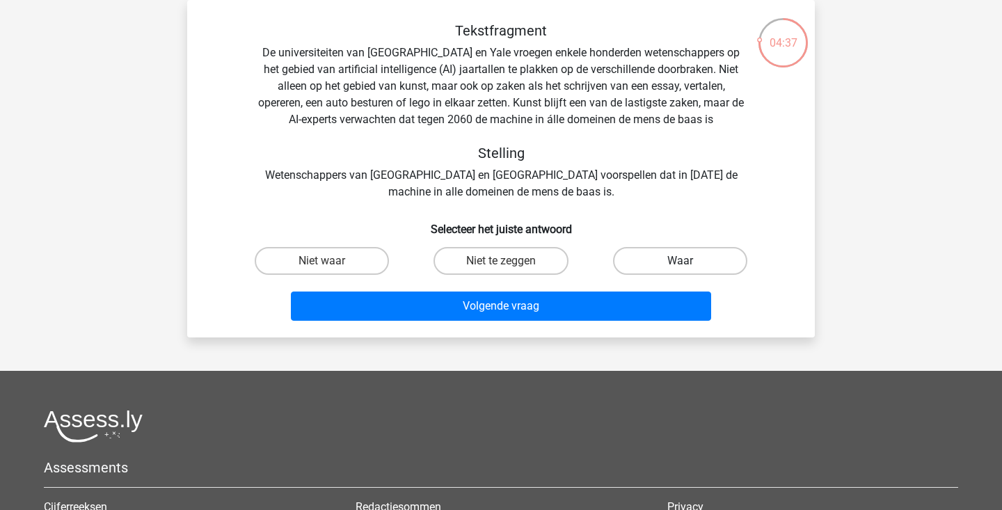
click at [668, 251] on label "Waar" at bounding box center [680, 261] width 134 height 28
click at [680, 261] on input "Waar" at bounding box center [684, 265] width 9 height 9
radio input "true"
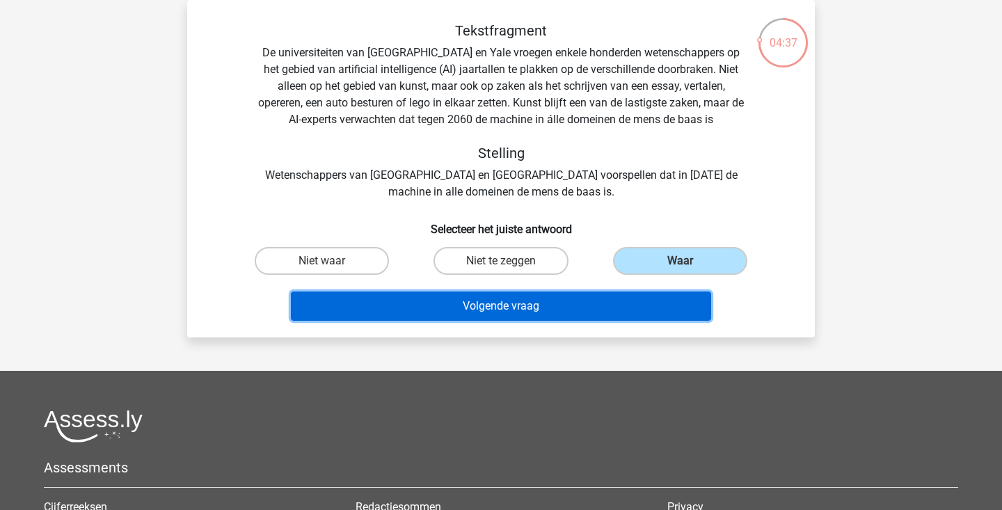
click at [598, 304] on button "Volgende vraag" at bounding box center [501, 306] width 421 height 29
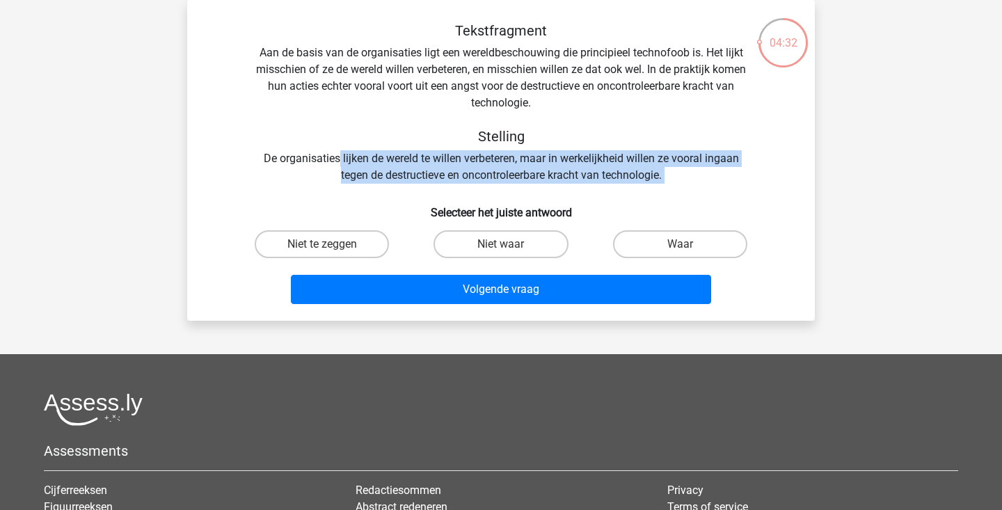
drag, startPoint x: 337, startPoint y: 155, endPoint x: 483, endPoint y: 188, distance: 149.0
click at [483, 188] on div "Tekstfragment Aan de basis van de organisaties ligt een wereldbeschouwing die p…" at bounding box center [501, 165] width 616 height 287
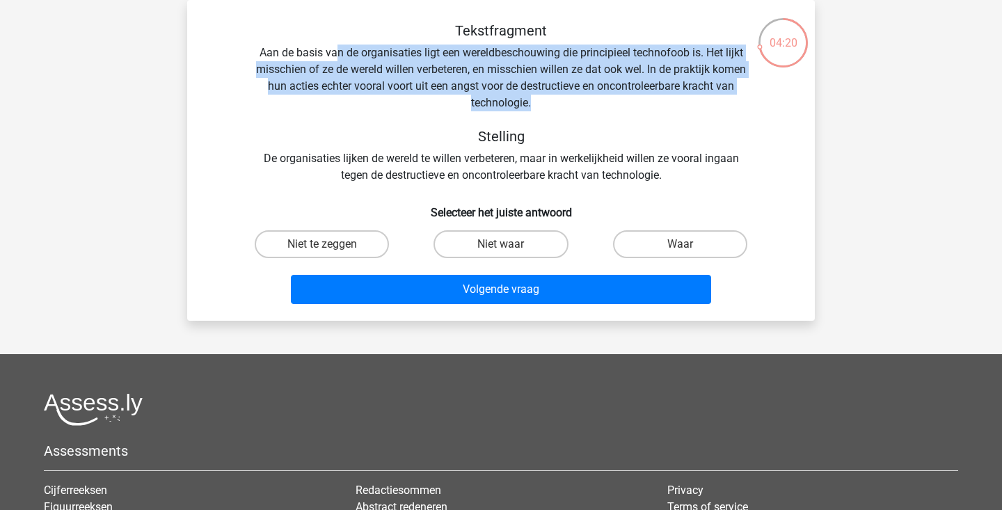
drag, startPoint x: 335, startPoint y: 53, endPoint x: 577, endPoint y: 95, distance: 245.7
click at [577, 95] on div "Tekstfragment Aan de basis van de organisaties ligt een wereldbeschouwing die p…" at bounding box center [500, 102] width 583 height 161
click at [539, 240] on label "Niet waar" at bounding box center [500, 244] width 134 height 28
click at [510, 244] on input "Niet waar" at bounding box center [505, 248] width 9 height 9
radio input "true"
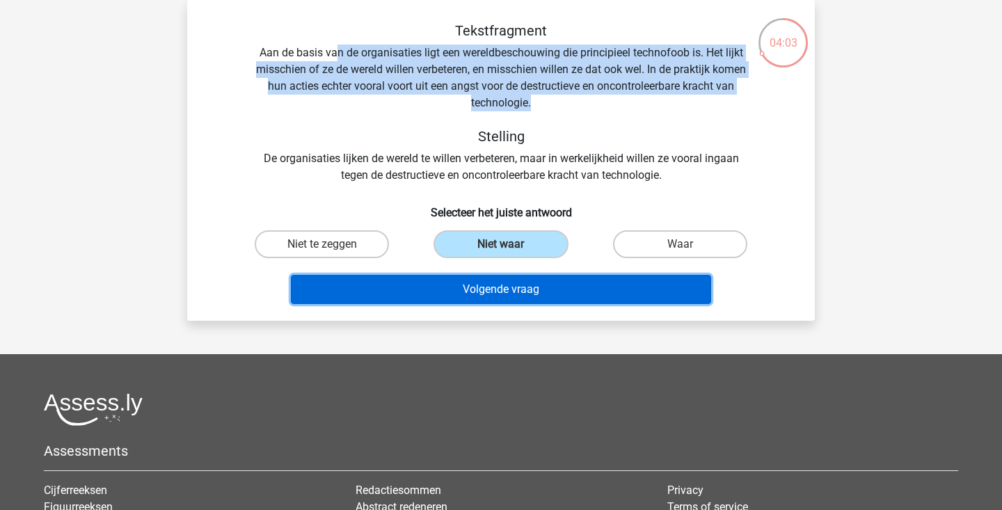
click at [509, 282] on button "Volgende vraag" at bounding box center [501, 289] width 421 height 29
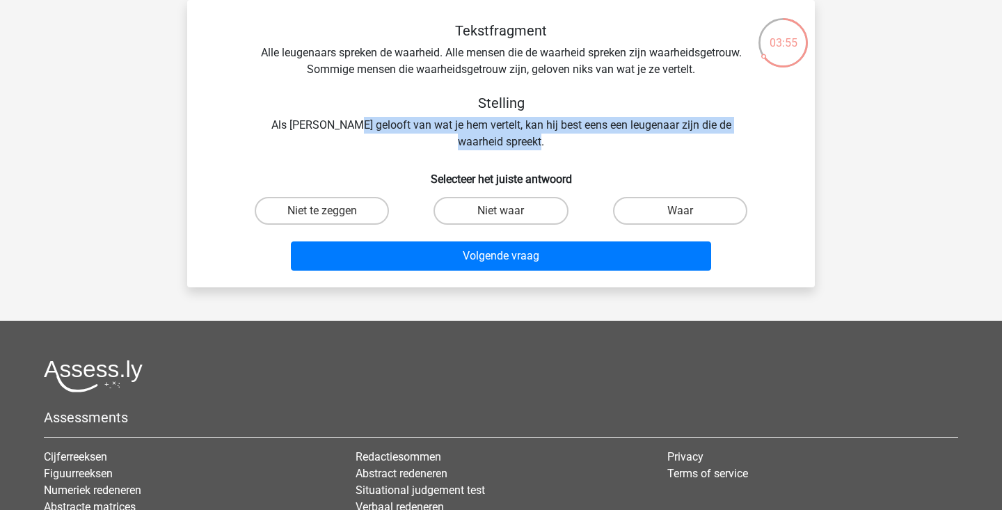
drag, startPoint x: 330, startPoint y: 124, endPoint x: 582, endPoint y: 136, distance: 252.2
click at [582, 137] on div "Tekstfragment Alle leugenaars spreken de waarheid. Alle mensen die de waarheid …" at bounding box center [500, 86] width 583 height 128
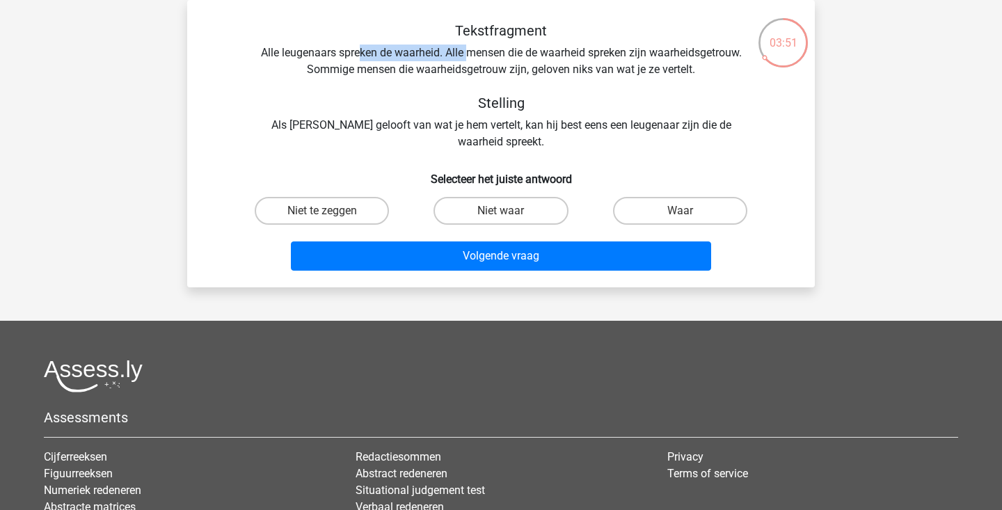
drag, startPoint x: 357, startPoint y: 53, endPoint x: 466, endPoint y: 58, distance: 109.4
click at [466, 58] on div "Tekstfragment Alle leugenaars spreken de waarheid. Alle mensen die de waarheid …" at bounding box center [500, 86] width 583 height 128
click at [492, 54] on div "Tekstfragment Alle leugenaars spreken de waarheid. Alle mensen die de waarheid …" at bounding box center [500, 86] width 583 height 128
drag, startPoint x: 468, startPoint y: 53, endPoint x: 628, endPoint y: 37, distance: 160.8
click at [628, 37] on div "Tekstfragment Alle leugenaars spreken de waarheid. Alle mensen die de waarheid …" at bounding box center [500, 86] width 583 height 128
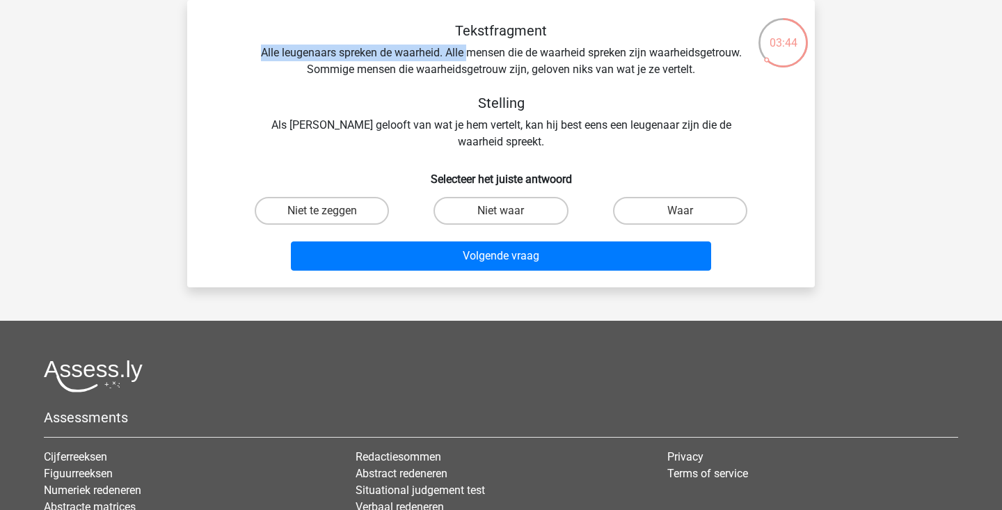
click at [628, 37] on h5 "Tekstfragment" at bounding box center [501, 30] width 494 height 17
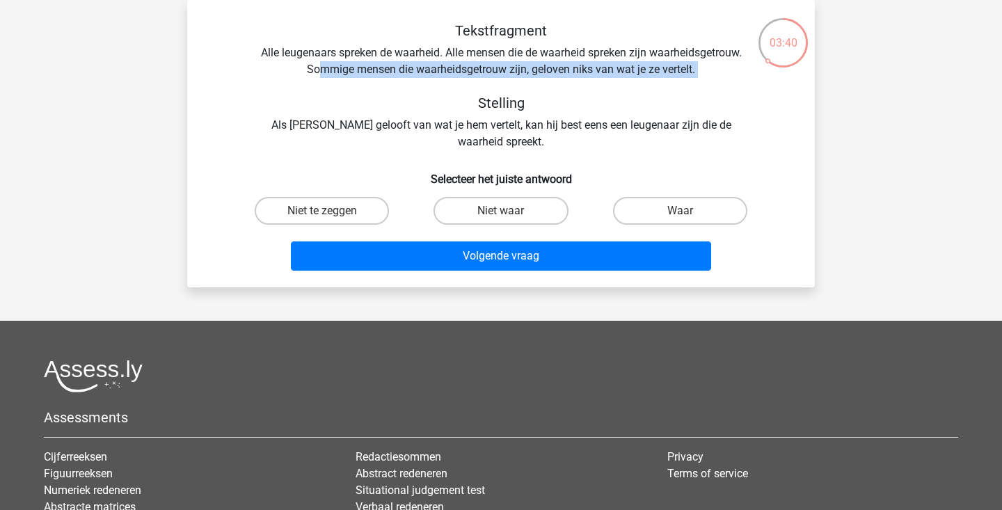
drag, startPoint x: 322, startPoint y: 74, endPoint x: 630, endPoint y: 80, distance: 307.6
click at [630, 80] on div "Tekstfragment Alle leugenaars spreken de waarheid. Alle mensen die de waarheid …" at bounding box center [500, 86] width 583 height 128
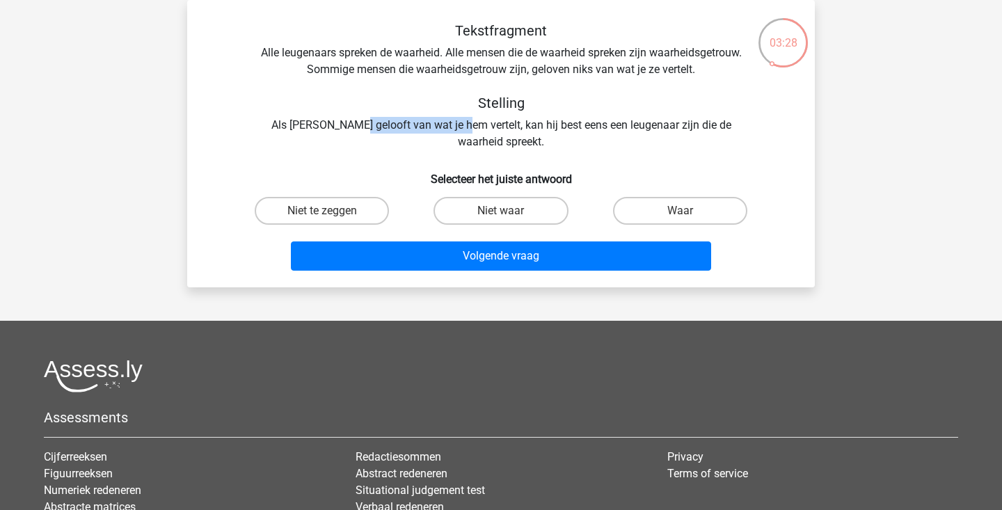
drag, startPoint x: 335, startPoint y: 129, endPoint x: 438, endPoint y: 127, distance: 103.0
click at [438, 127] on div "Tekstfragment Alle leugenaars spreken de waarheid. Alle mensen die de waarheid …" at bounding box center [500, 86] width 583 height 128
drag, startPoint x: 525, startPoint y: 125, endPoint x: 582, endPoint y: 125, distance: 57.1
click at [582, 125] on div "Tekstfragment Alle leugenaars spreken de waarheid. Alle mensen die de waarheid …" at bounding box center [500, 86] width 583 height 128
click at [527, 236] on div "Volgende vraag" at bounding box center [500, 253] width 583 height 46
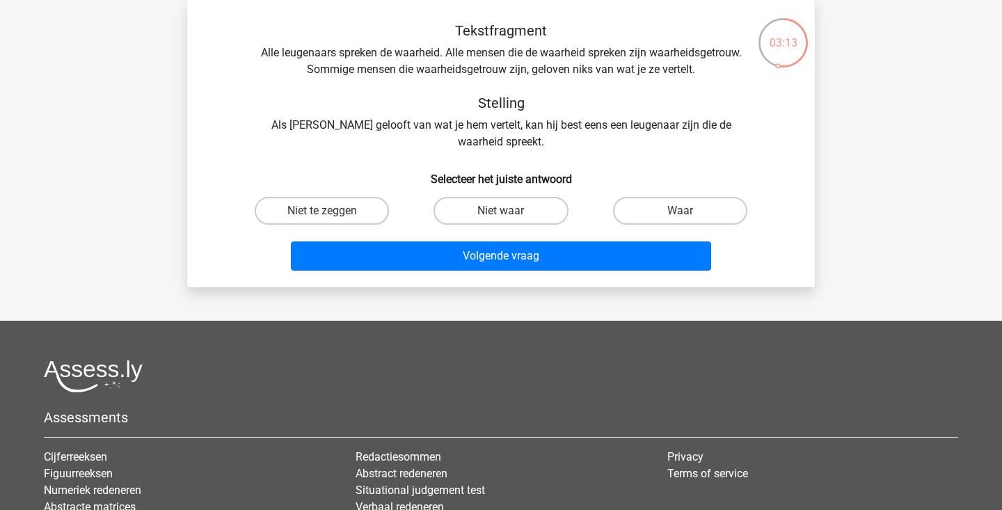
click at [527, 230] on div "Volgende vraag" at bounding box center [500, 253] width 583 height 46
click at [527, 220] on label "Niet waar" at bounding box center [500, 211] width 134 height 28
click at [510, 220] on input "Niet waar" at bounding box center [505, 215] width 9 height 9
radio input "true"
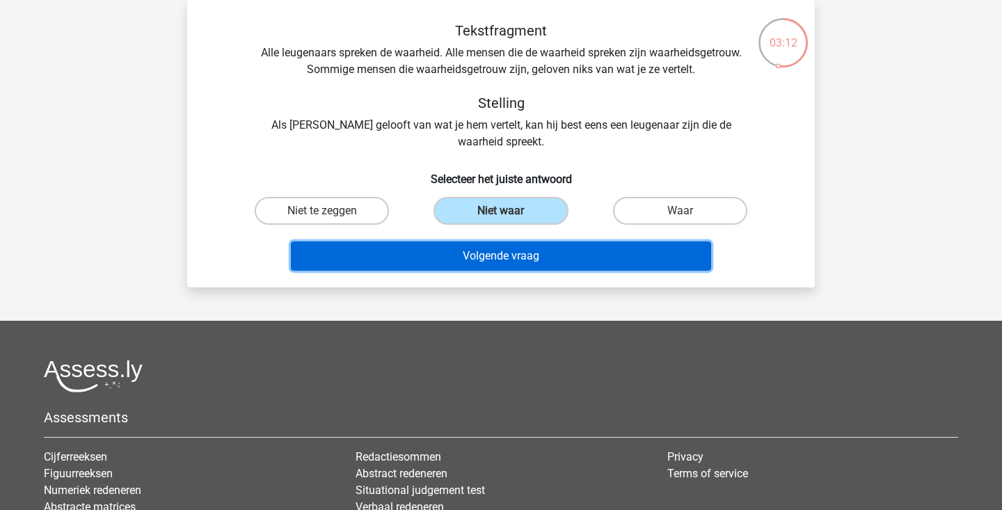
click at [507, 253] on button "Volgende vraag" at bounding box center [501, 255] width 421 height 29
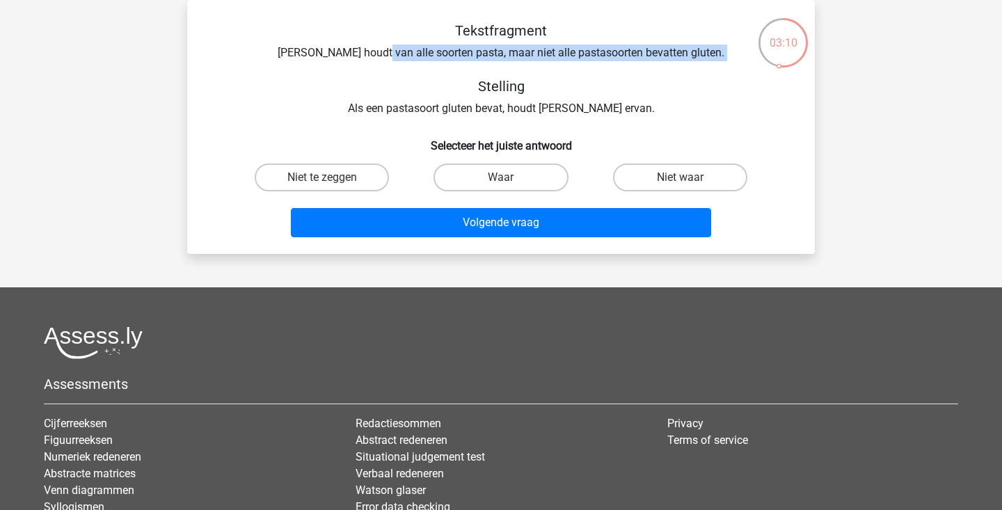
drag, startPoint x: 398, startPoint y: 61, endPoint x: 456, endPoint y: 66, distance: 58.0
click at [456, 66] on div "Tekstfragment Sofia houdt van alle soorten pasta, maar niet alle pastasoorten b…" at bounding box center [500, 69] width 583 height 95
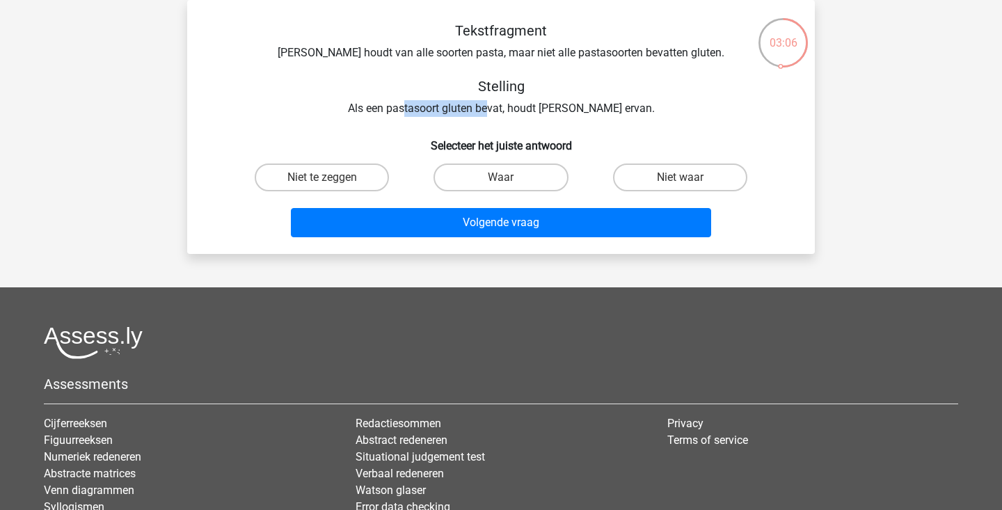
drag, startPoint x: 431, startPoint y: 108, endPoint x: 516, endPoint y: 108, distance: 84.9
click at [516, 108] on div "Tekstfragment Sofia houdt van alle soorten pasta, maar niet alle pastasoorten b…" at bounding box center [500, 69] width 583 height 95
click at [351, 175] on label "Niet te zeggen" at bounding box center [322, 178] width 134 height 28
click at [331, 177] on input "Niet te zeggen" at bounding box center [326, 181] width 9 height 9
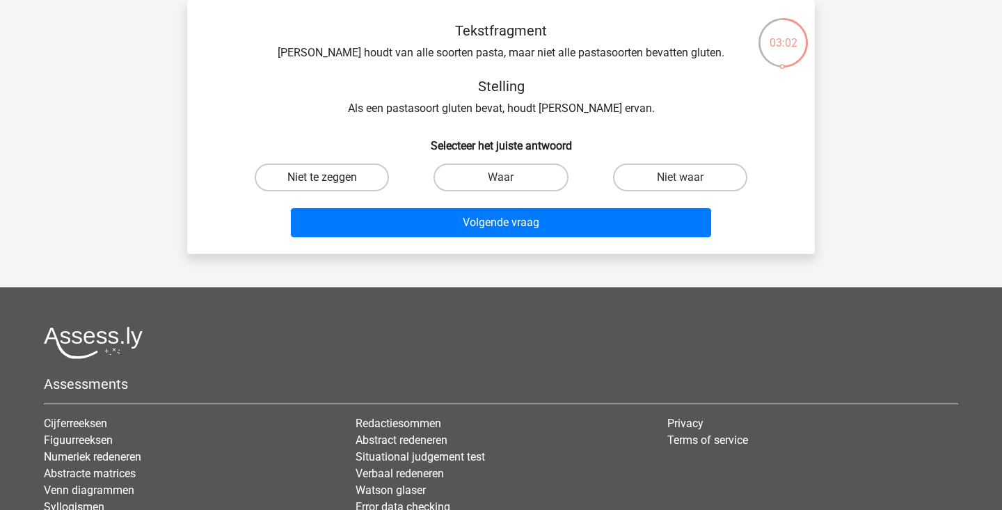
radio input "true"
click at [641, 172] on label "Niet waar" at bounding box center [680, 178] width 134 height 28
click at [680, 177] on input "Niet waar" at bounding box center [684, 181] width 9 height 9
radio input "true"
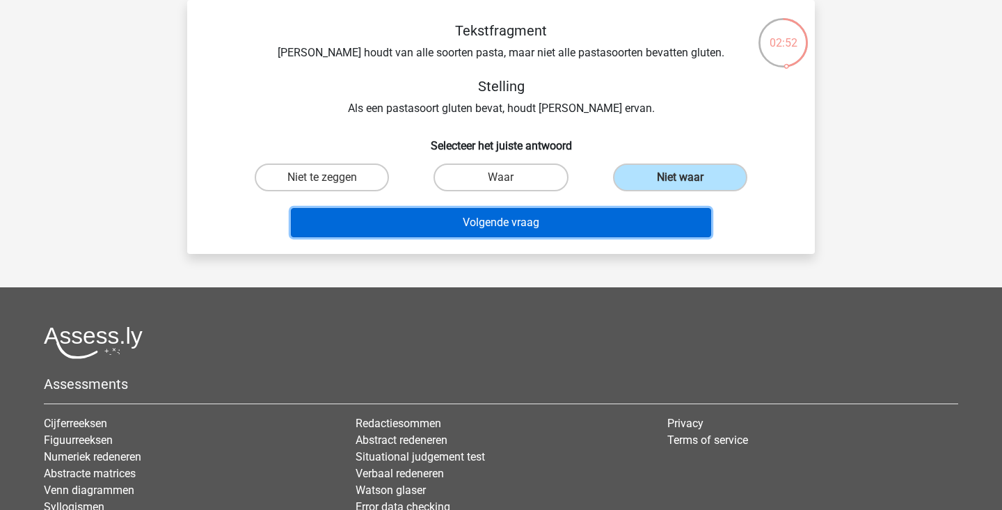
click at [584, 230] on button "Volgende vraag" at bounding box center [501, 222] width 421 height 29
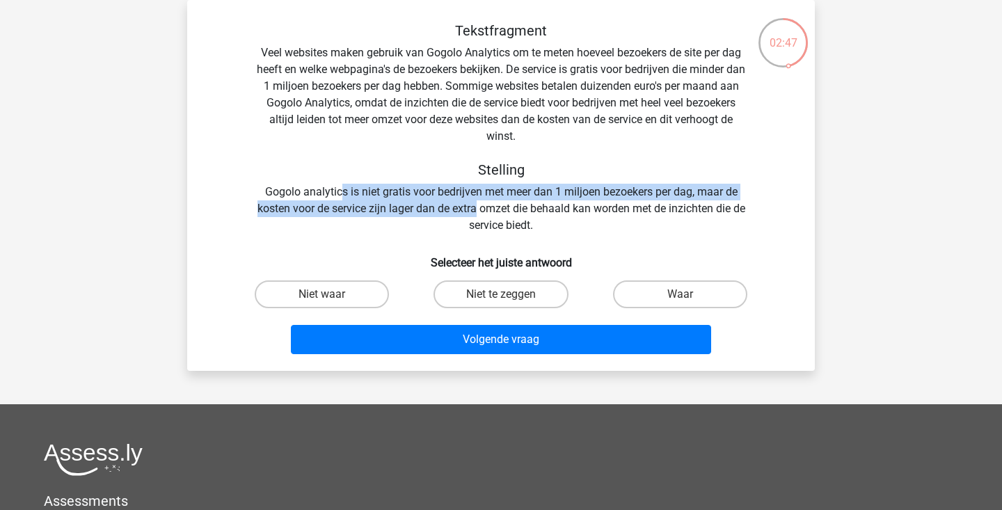
drag, startPoint x: 342, startPoint y: 192, endPoint x: 477, endPoint y: 202, distance: 136.1
click at [477, 202] on div "Tekstfragment Veel websites maken gebruik van Gogolo Analytics om te meten hoev…" at bounding box center [500, 128] width 583 height 212
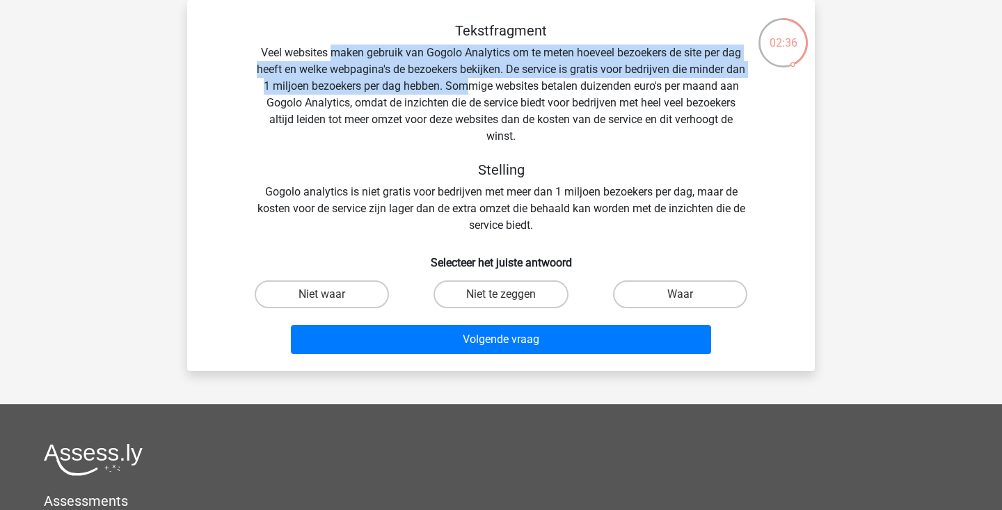
drag, startPoint x: 328, startPoint y: 47, endPoint x: 486, endPoint y: 87, distance: 162.3
click at [486, 87] on div "Tekstfragment Veel websites maken gebruik van Gogolo Analytics om te meten hoev…" at bounding box center [500, 128] width 583 height 212
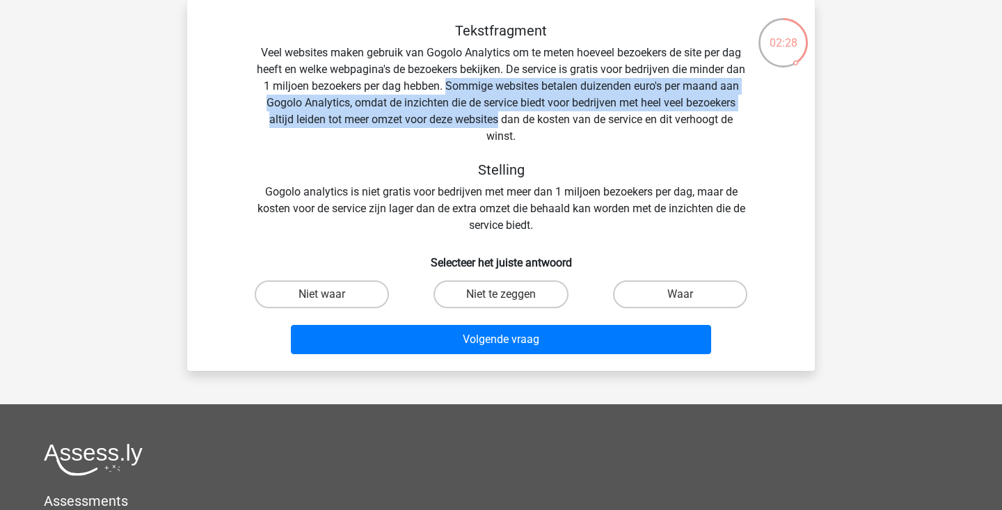
drag, startPoint x: 486, startPoint y: 87, endPoint x: 545, endPoint y: 126, distance: 71.4
click at [545, 126] on div "Tekstfragment Veel websites maken gebruik van Gogolo Analytics om te meten hoev…" at bounding box center [500, 128] width 583 height 212
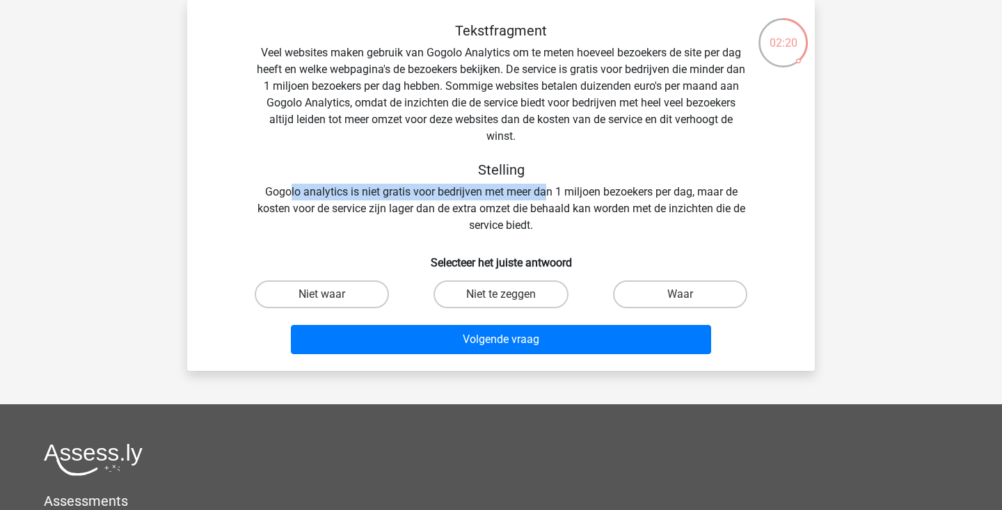
drag, startPoint x: 287, startPoint y: 187, endPoint x: 544, endPoint y: 197, distance: 256.9
click at [544, 197] on div "Tekstfragment Veel websites maken gebruik van Gogolo Analytics om te meten hoev…" at bounding box center [500, 128] width 583 height 212
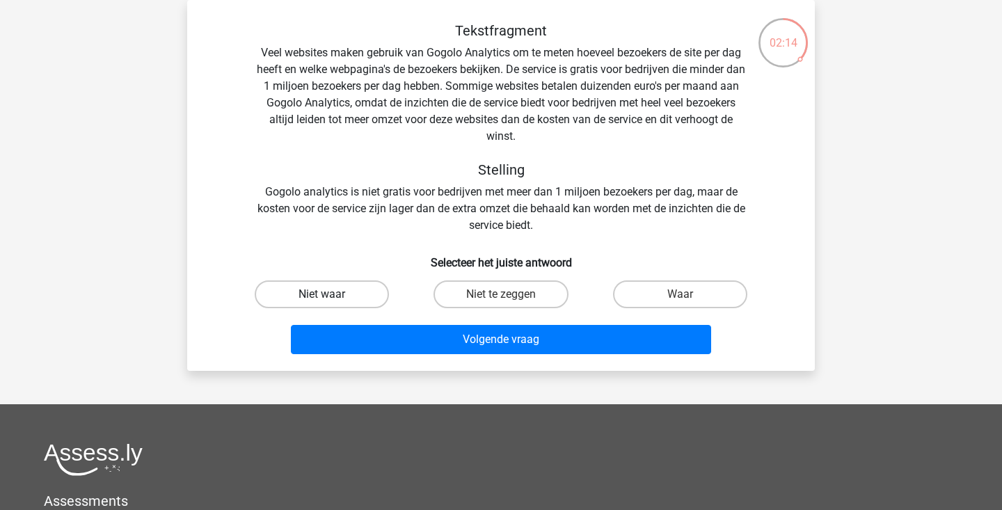
click at [343, 302] on label "Niet waar" at bounding box center [322, 294] width 134 height 28
click at [331, 302] on input "Niet waar" at bounding box center [326, 298] width 9 height 9
radio input "true"
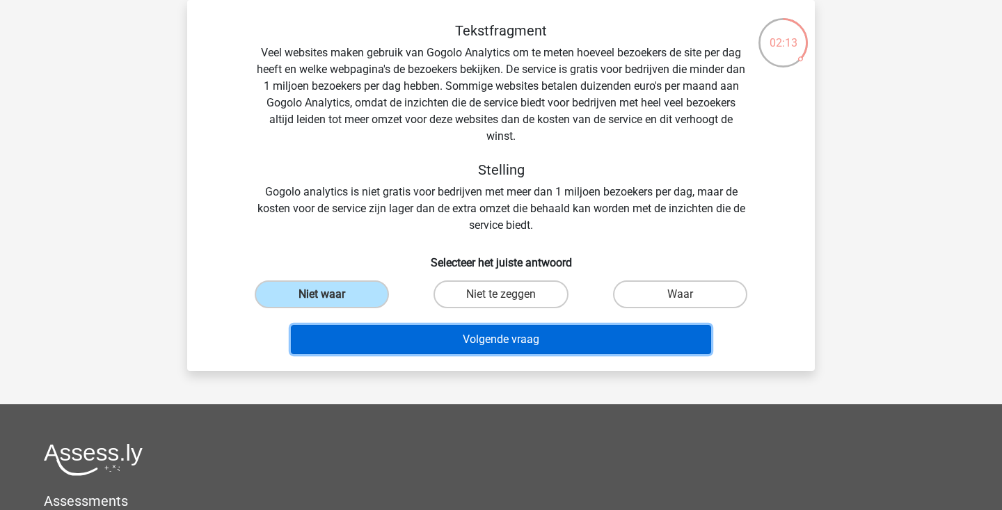
click at [479, 340] on button "Volgende vraag" at bounding box center [501, 339] width 421 height 29
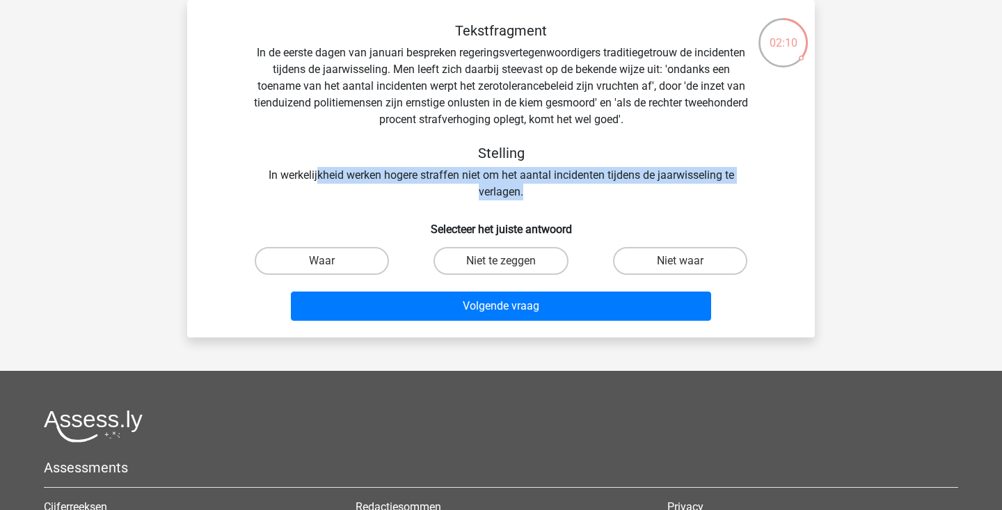
drag, startPoint x: 317, startPoint y: 174, endPoint x: 600, endPoint y: 185, distance: 283.4
click at [600, 185] on div "Tekstfragment In de eerste dagen van januari bespreken regeringsvertegenwoordig…" at bounding box center [500, 111] width 583 height 178
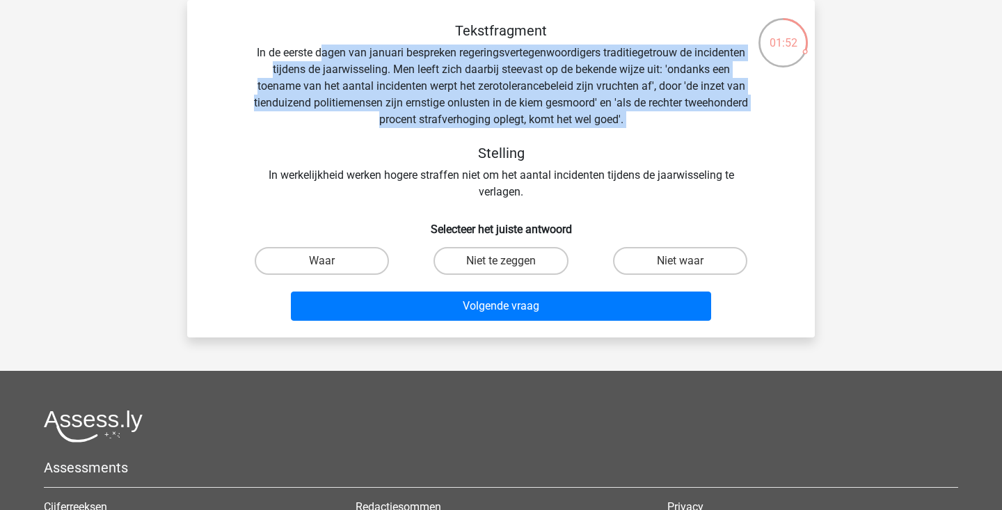
drag, startPoint x: 346, startPoint y: 52, endPoint x: 595, endPoint y: 126, distance: 259.1
click at [595, 126] on div "Tekstfragment In de eerste dagen van januari bespreken regeringsvertegenwoordig…" at bounding box center [500, 111] width 583 height 178
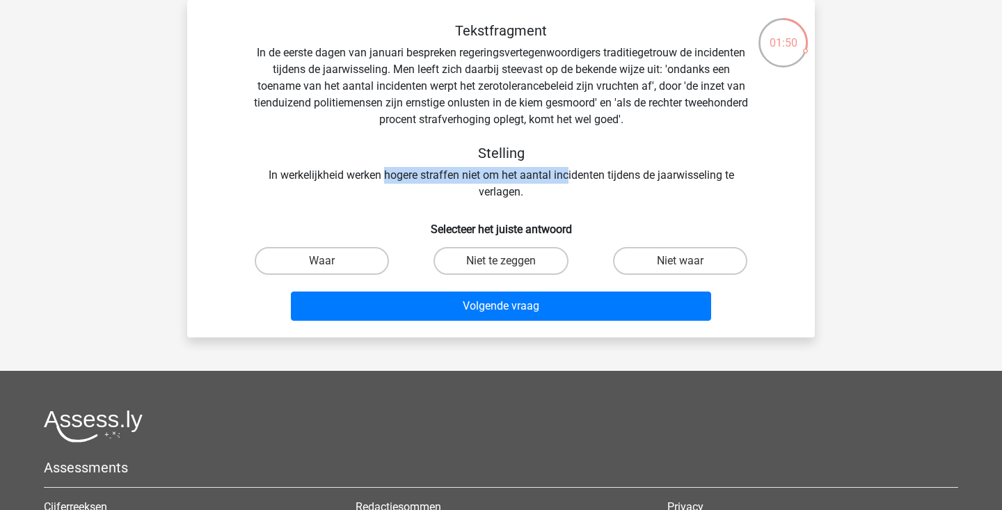
drag, startPoint x: 385, startPoint y: 172, endPoint x: 568, endPoint y: 177, distance: 183.0
click at [568, 177] on div "Tekstfragment In de eerste dagen van januari bespreken regeringsvertegenwoordig…" at bounding box center [500, 111] width 583 height 178
click at [639, 261] on label "Niet waar" at bounding box center [680, 261] width 134 height 28
click at [680, 261] on input "Niet waar" at bounding box center [684, 265] width 9 height 9
radio input "true"
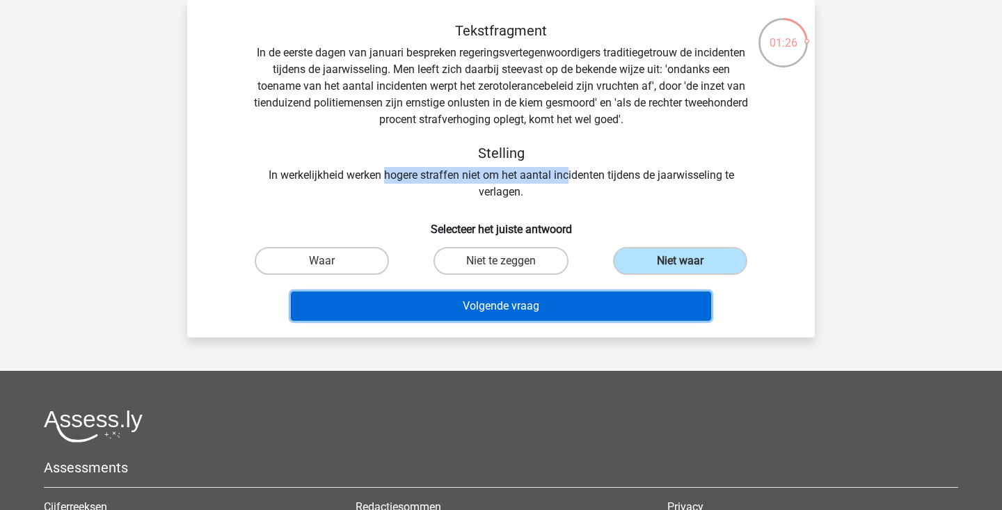
click at [556, 307] on button "Volgende vraag" at bounding box center [501, 306] width 421 height 29
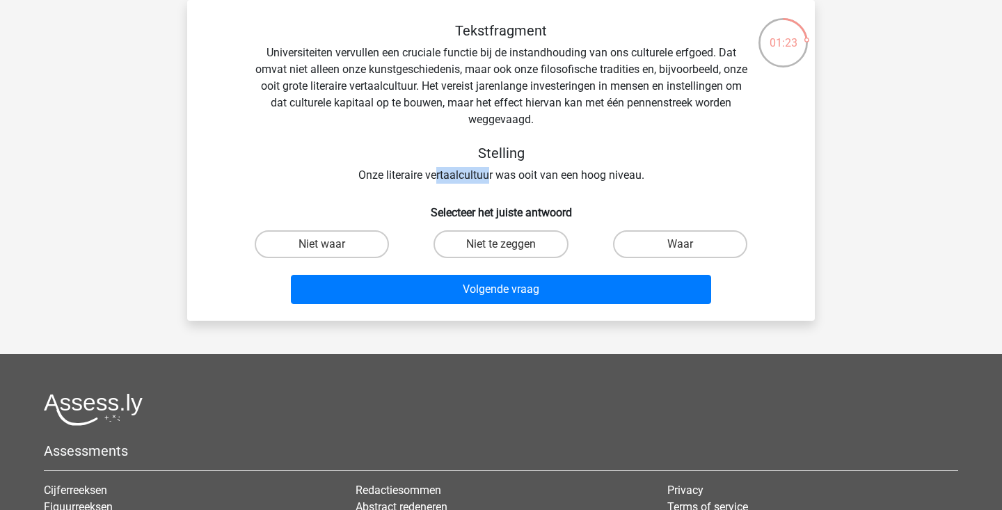
drag, startPoint x: 438, startPoint y: 174, endPoint x: 491, endPoint y: 180, distance: 53.2
click at [491, 180] on div "Tekstfragment Universiteiten vervullen een cruciale functie bij de instandhoudi…" at bounding box center [500, 102] width 583 height 161
click at [489, 192] on div "Tekstfragment Universiteiten vervullen een cruciale functie bij de instandhoudi…" at bounding box center [501, 165] width 616 height 287
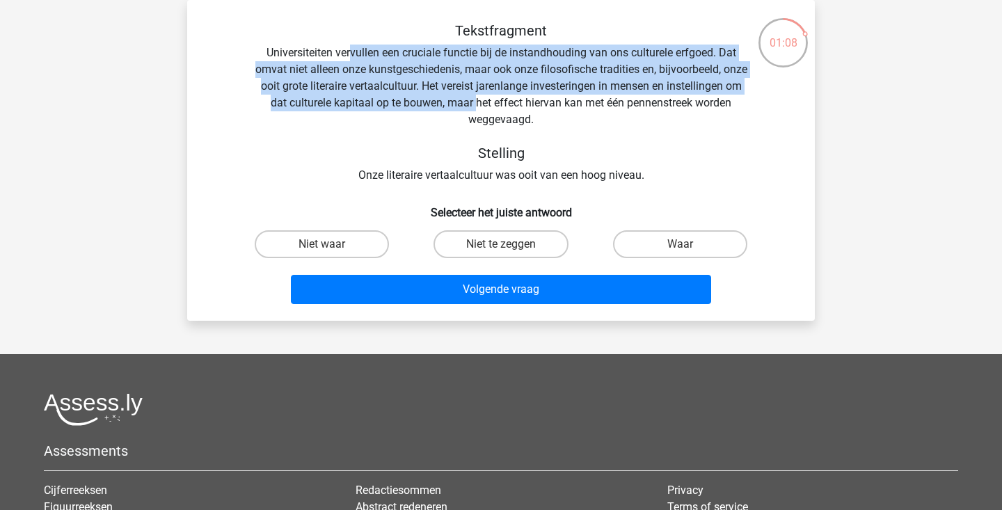
drag, startPoint x: 351, startPoint y: 56, endPoint x: 569, endPoint y: 101, distance: 223.1
click at [569, 101] on div "Tekstfragment Universiteiten vervullen een cruciale functie bij de instandhoudi…" at bounding box center [500, 102] width 583 height 161
click at [528, 240] on label "Niet te zeggen" at bounding box center [500, 244] width 134 height 28
click at [510, 244] on input "Niet te zeggen" at bounding box center [505, 248] width 9 height 9
radio input "true"
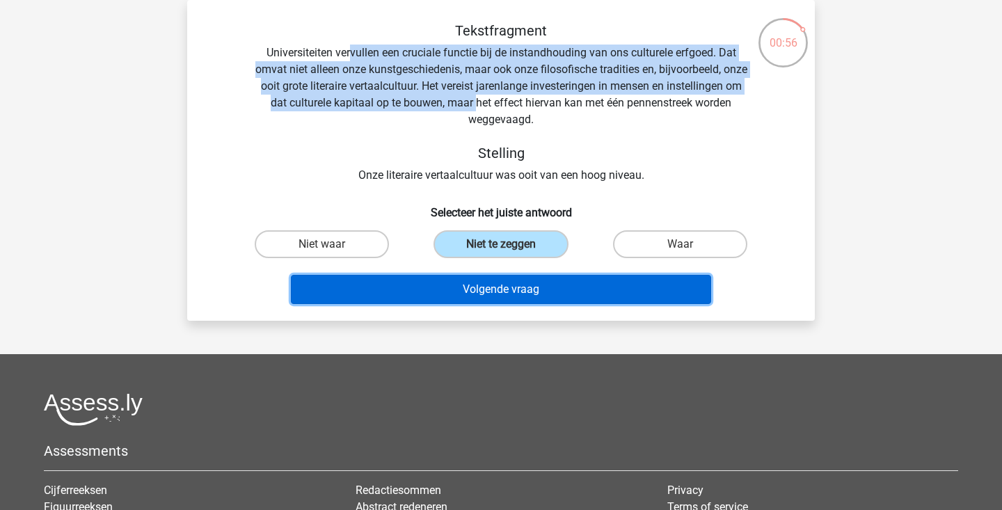
click at [513, 278] on button "Volgende vraag" at bounding box center [501, 289] width 421 height 29
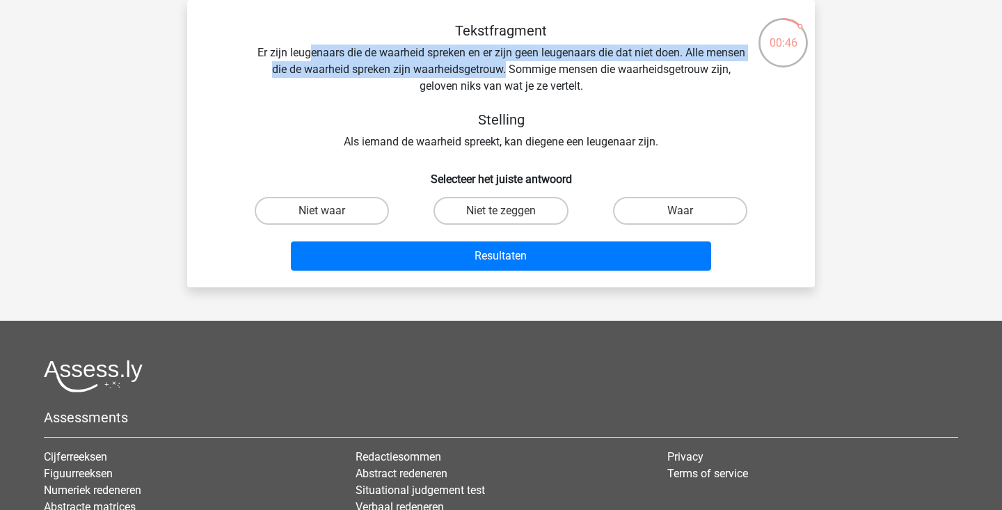
drag, startPoint x: 306, startPoint y: 51, endPoint x: 507, endPoint y: 77, distance: 202.0
click at [507, 77] on div "Tekstfragment Er zijn leugenaars die de waarheid spreken en er zijn geen leugen…" at bounding box center [500, 86] width 583 height 128
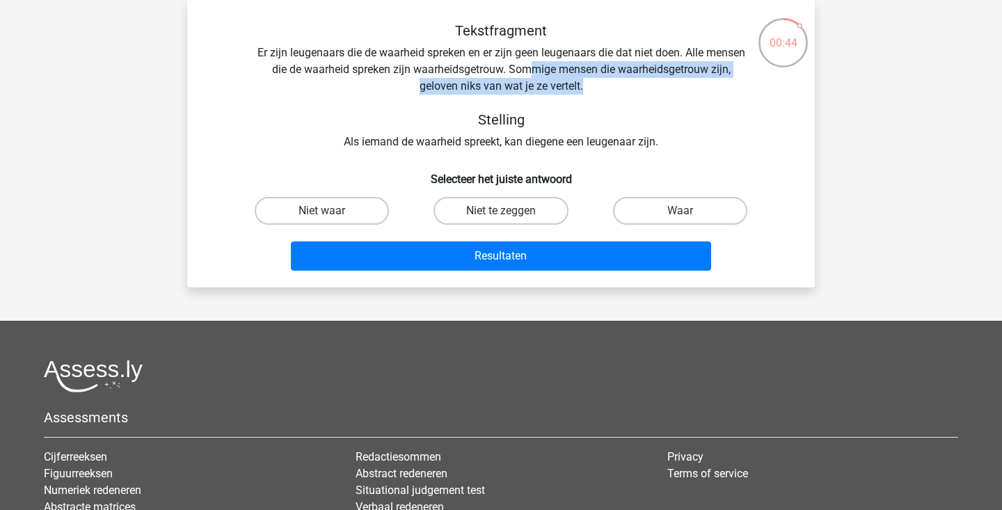
drag, startPoint x: 531, startPoint y: 75, endPoint x: 590, endPoint y: 80, distance: 59.3
click at [590, 80] on div "Tekstfragment Er zijn leugenaars die de waarheid spreken en er zijn geen leugen…" at bounding box center [500, 86] width 583 height 128
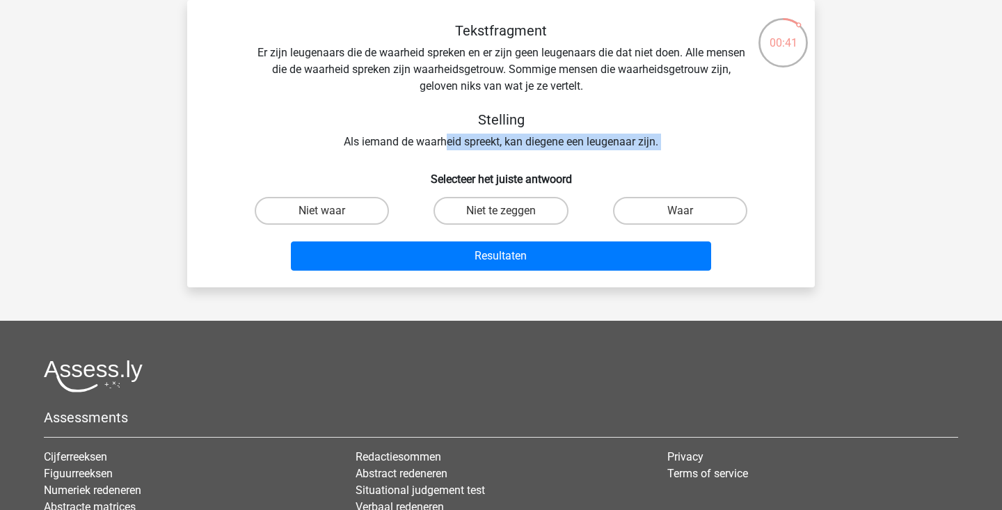
drag, startPoint x: 447, startPoint y: 143, endPoint x: 606, endPoint y: 150, distance: 159.5
click at [606, 150] on div "Tekstfragment Er zijn leugenaars die de waarheid spreken en er zijn geen leugen…" at bounding box center [501, 149] width 616 height 254
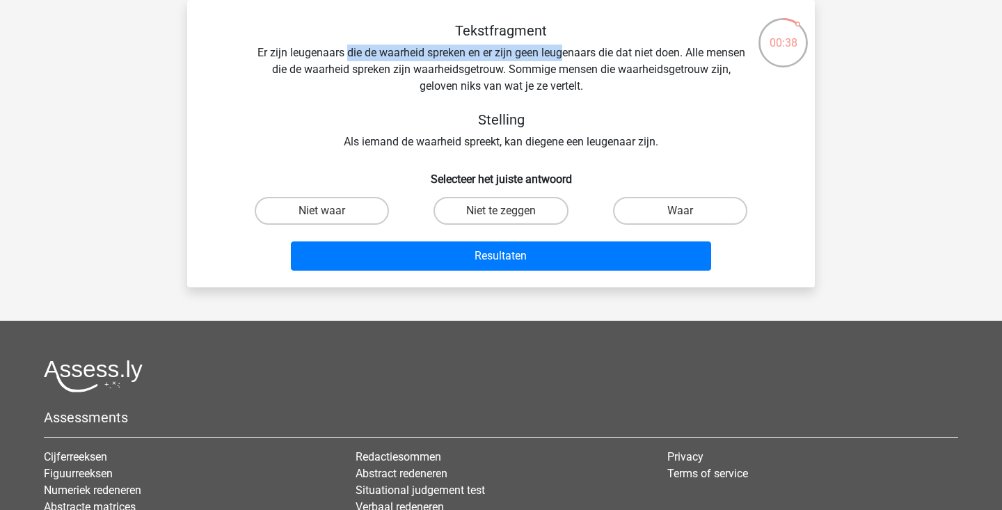
drag, startPoint x: 344, startPoint y: 59, endPoint x: 560, endPoint y: 56, distance: 216.4
click at [560, 56] on div "Tekstfragment Er zijn leugenaars die de waarheid spreken en er zijn geen leugen…" at bounding box center [500, 86] width 583 height 128
click at [689, 207] on label "Waar" at bounding box center [680, 211] width 134 height 28
click at [689, 211] on input "Waar" at bounding box center [684, 215] width 9 height 9
radio input "true"
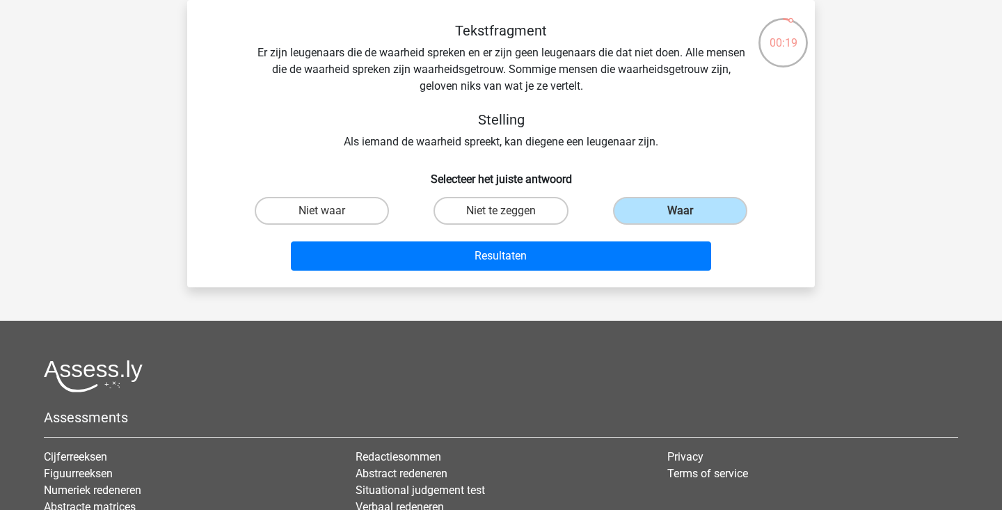
click at [630, 271] on div "Resultaten" at bounding box center [500, 258] width 537 height 35
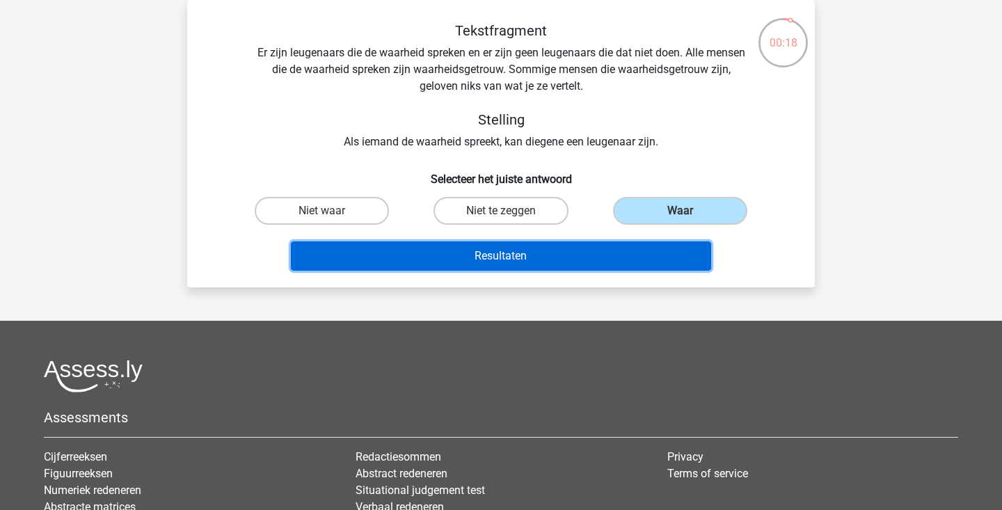
click at [637, 249] on button "Resultaten" at bounding box center [501, 255] width 421 height 29
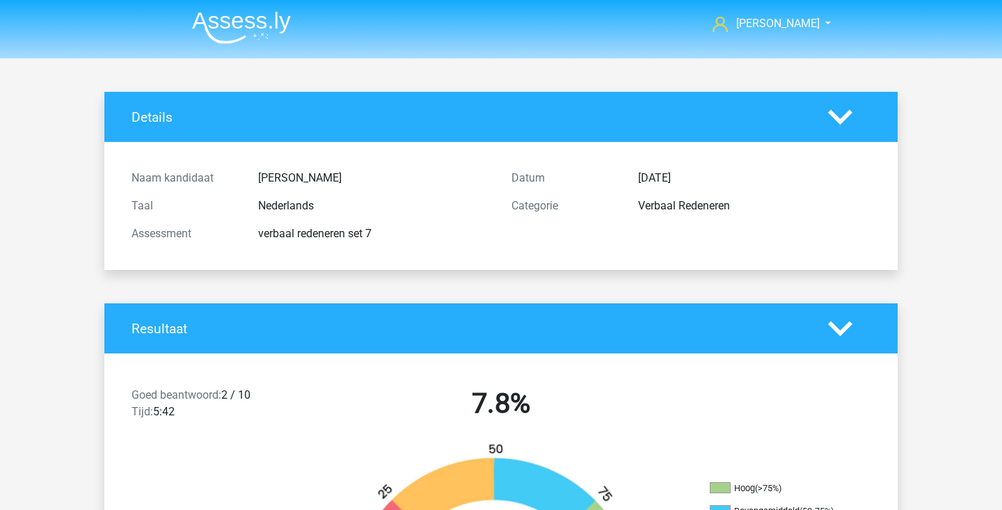
click at [259, 39] on img at bounding box center [241, 27] width 99 height 33
